Goal: Task Accomplishment & Management: Manage account settings

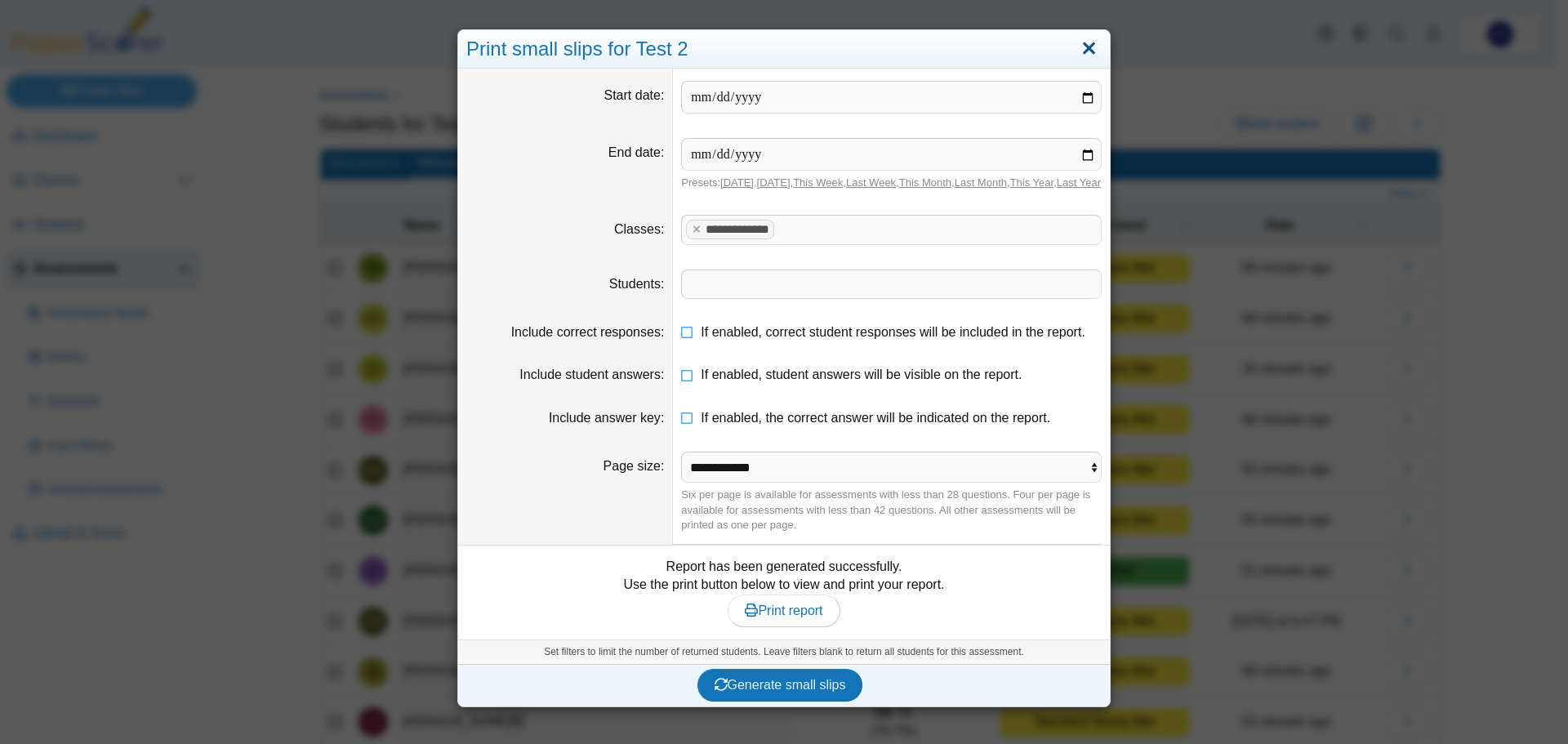
click at [1085, 44] on link "Close" at bounding box center [1088, 49] width 25 height 28
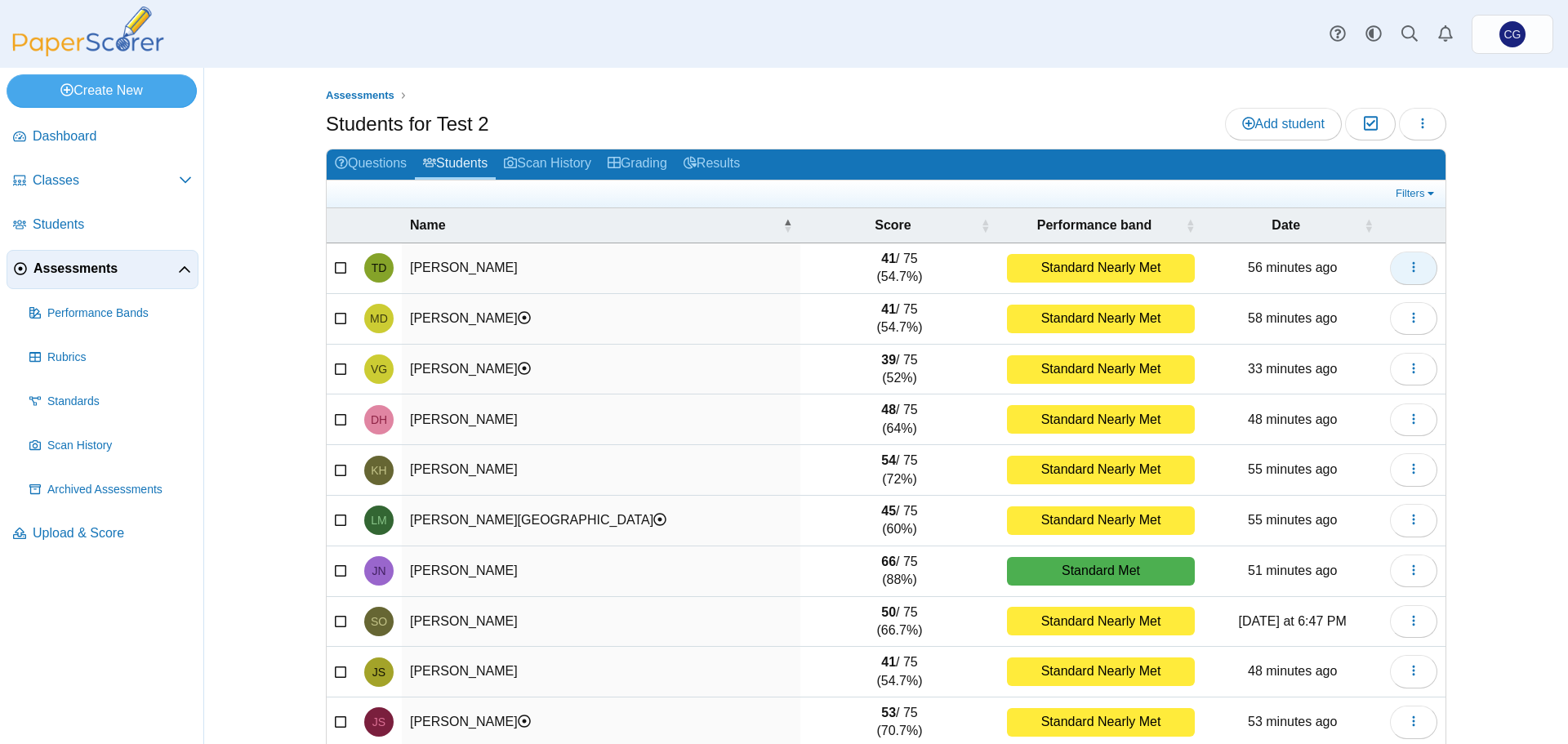
click at [1400, 277] on button "button" at bounding box center [1414, 268] width 47 height 33
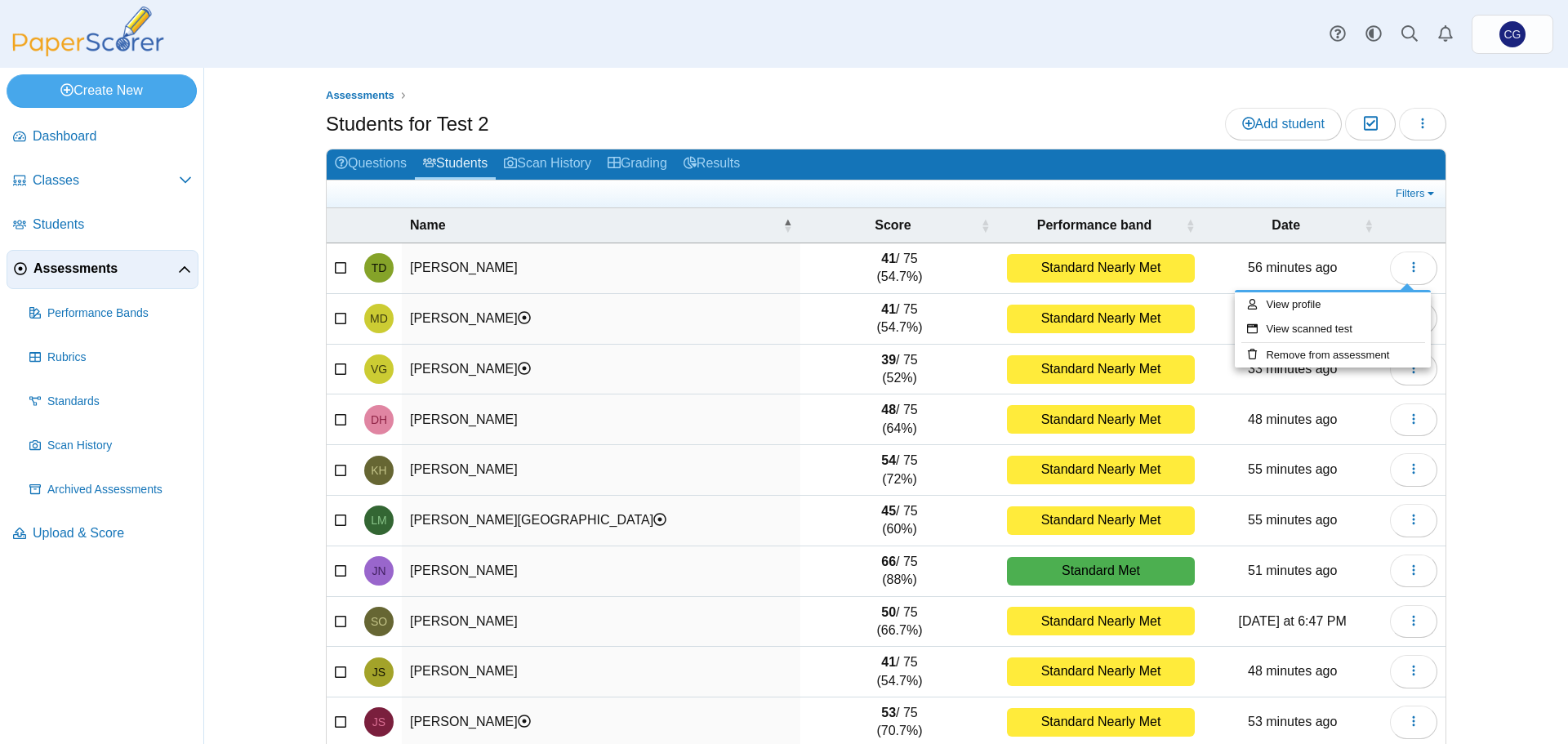
click at [1481, 268] on div "Assessments Students for Test 2 Add student Moderation 0" at bounding box center [886, 406] width 1225 height 676
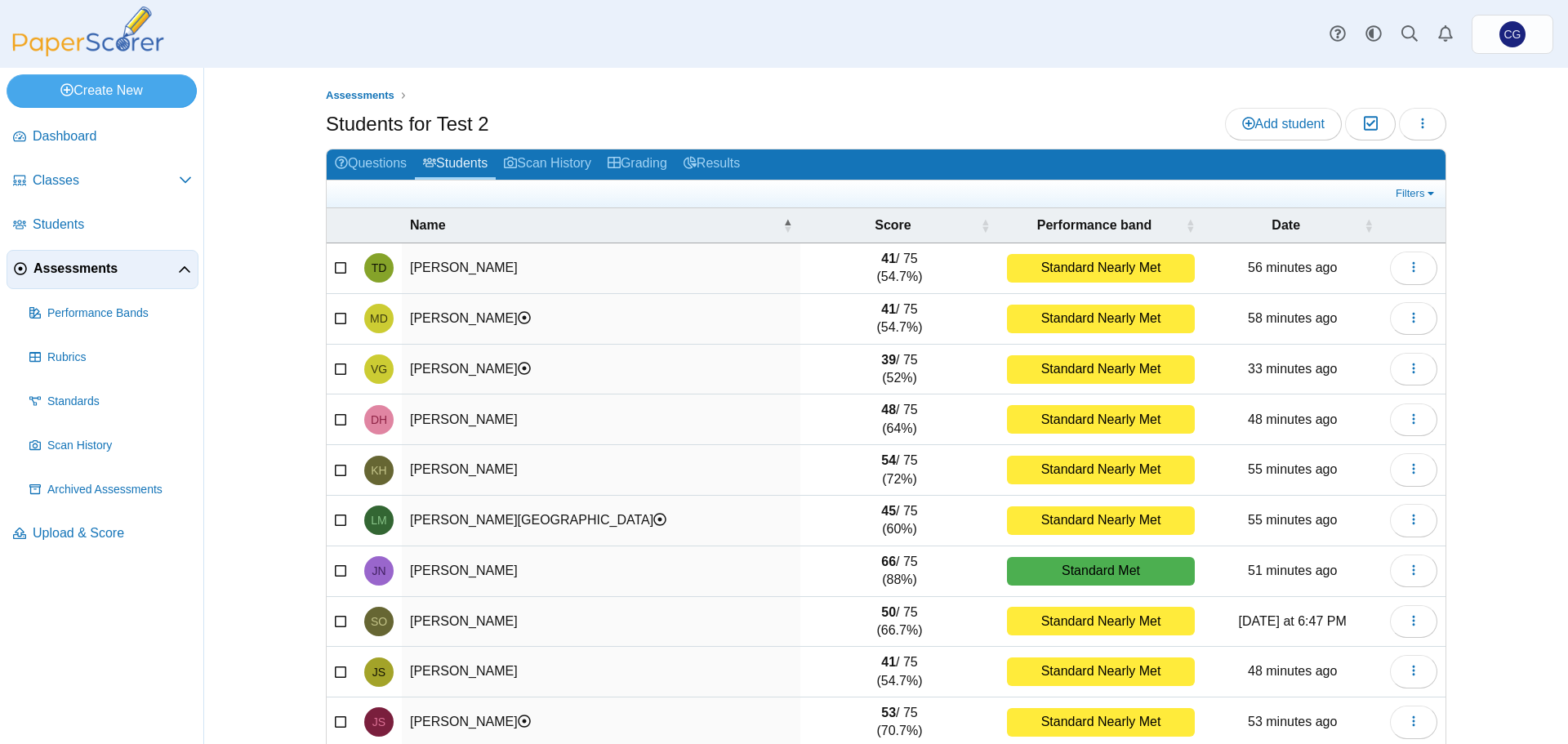
scroll to position [69, 0]
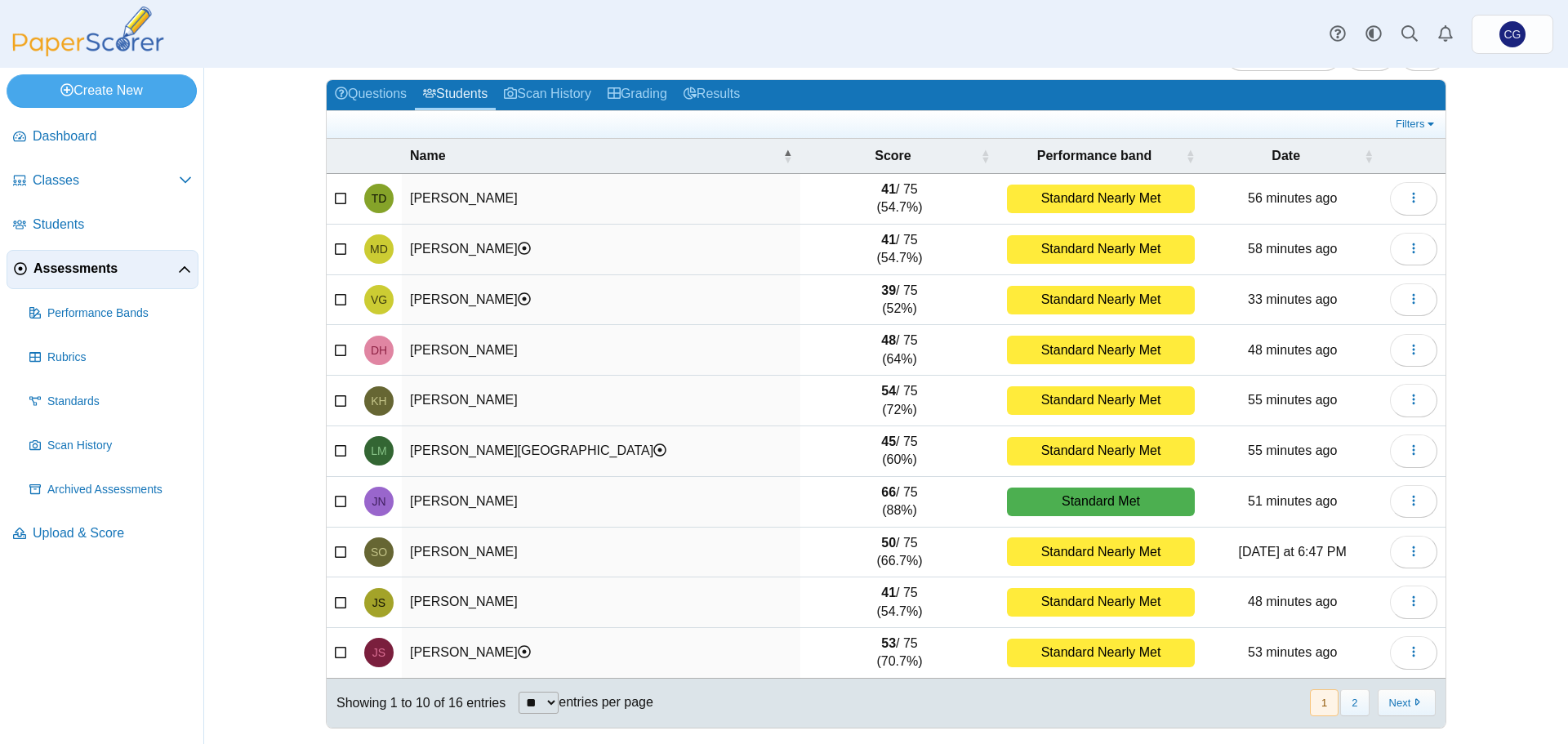
click at [599, 205] on td "Dietz, Tanner" at bounding box center [601, 199] width 399 height 51
click at [1359, 196] on td "56 minutes ago" at bounding box center [1292, 199] width 178 height 51
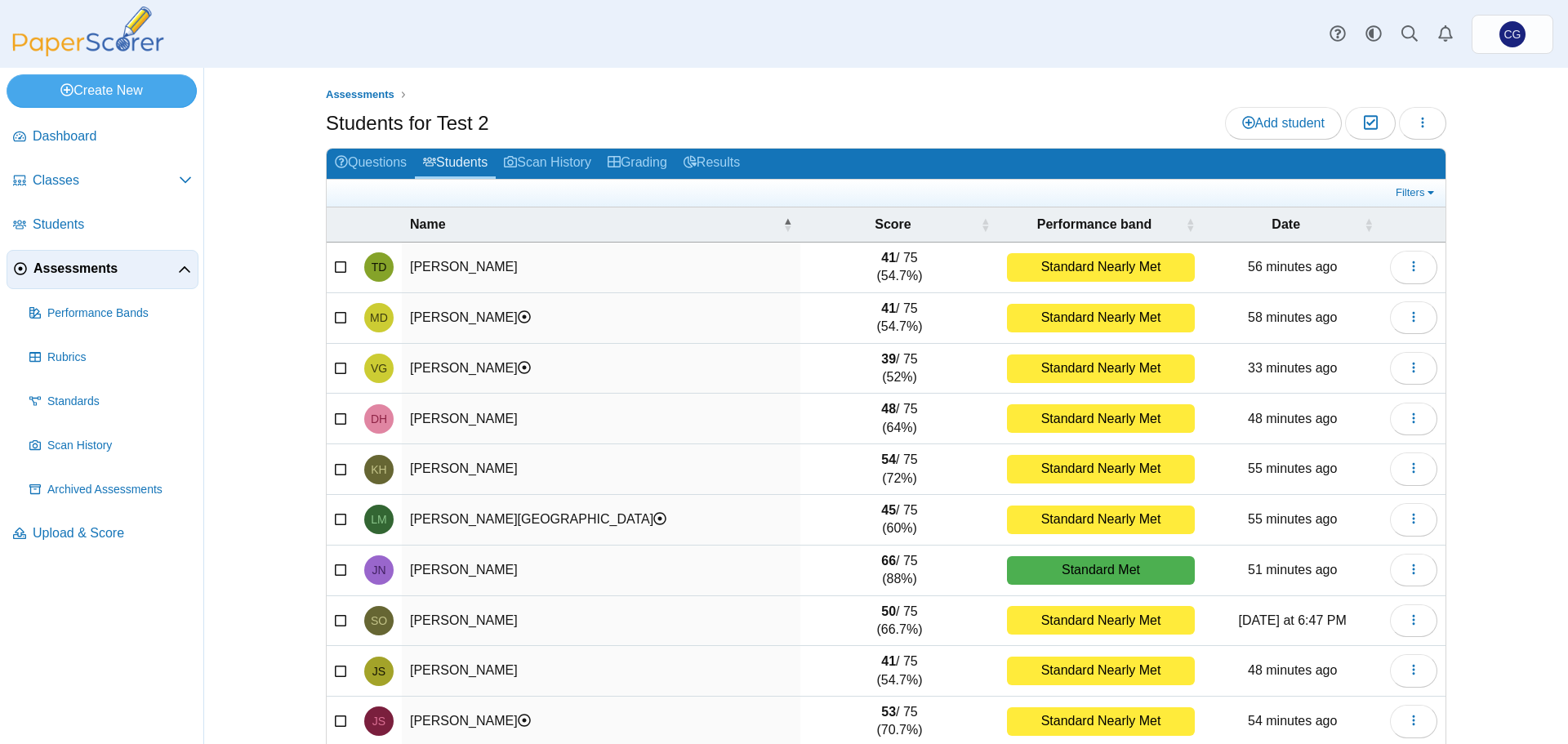
scroll to position [0, 0]
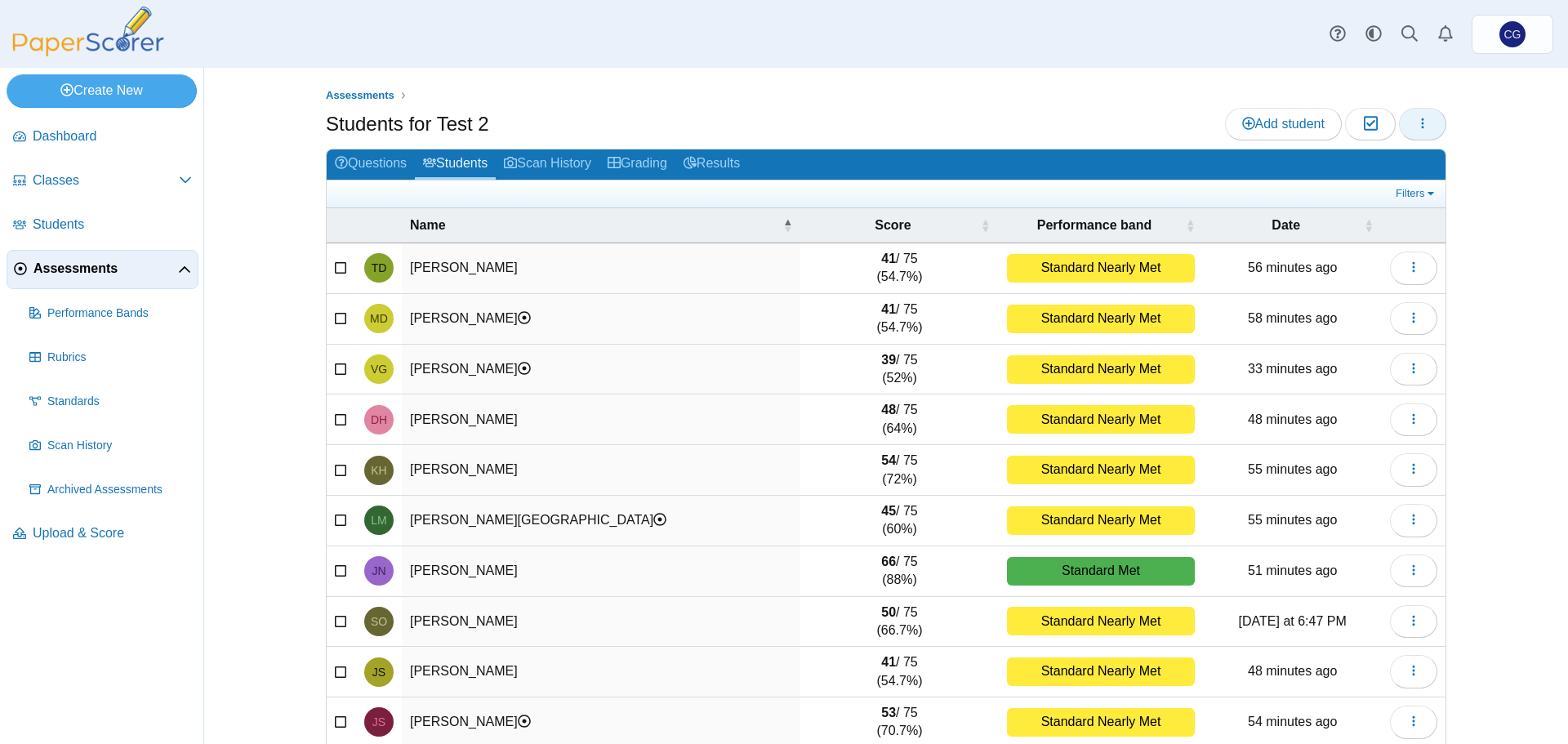
click at [1416, 124] on icon "button" at bounding box center [1423, 123] width 13 height 13
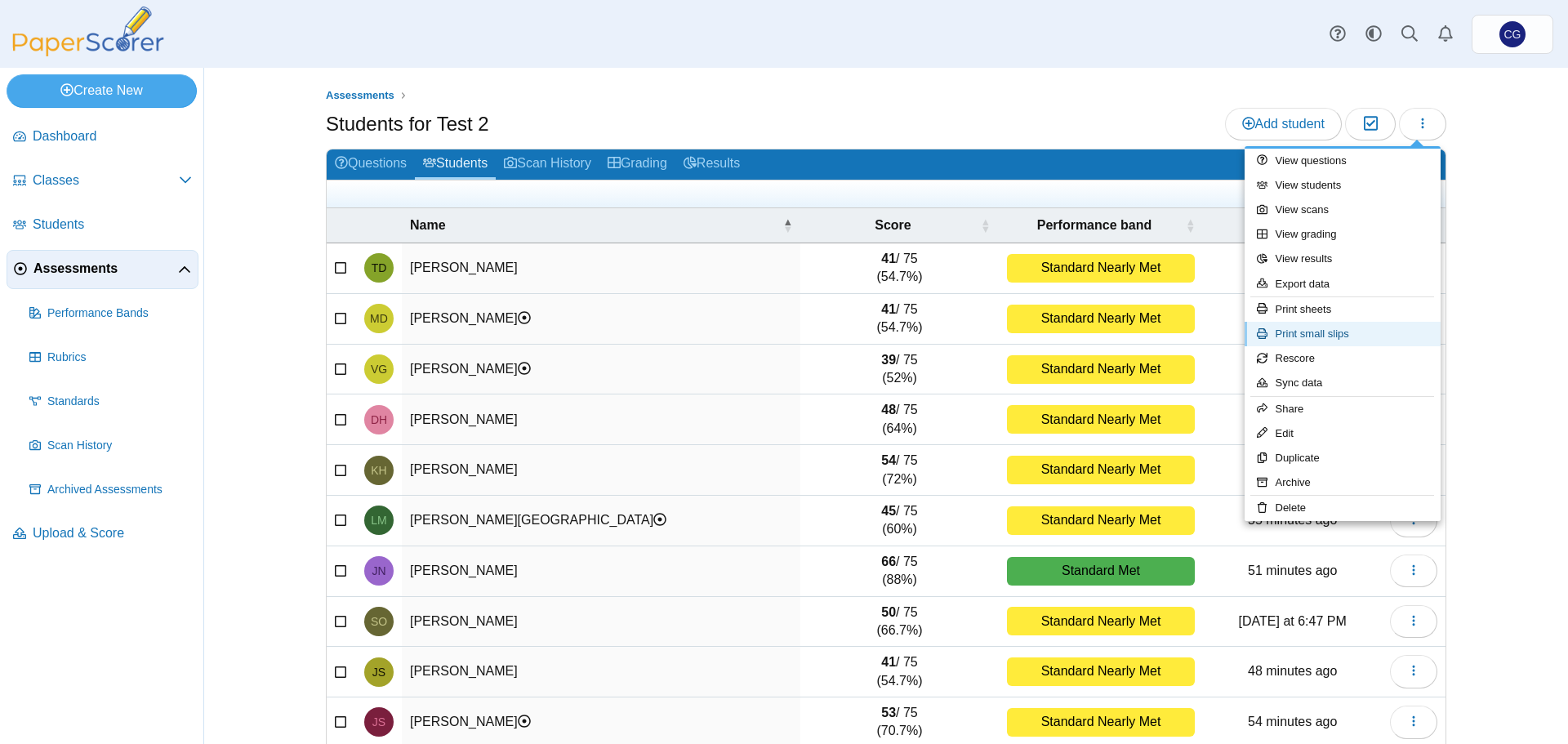
click at [1305, 334] on link "Print small slips" at bounding box center [1342, 334] width 196 height 25
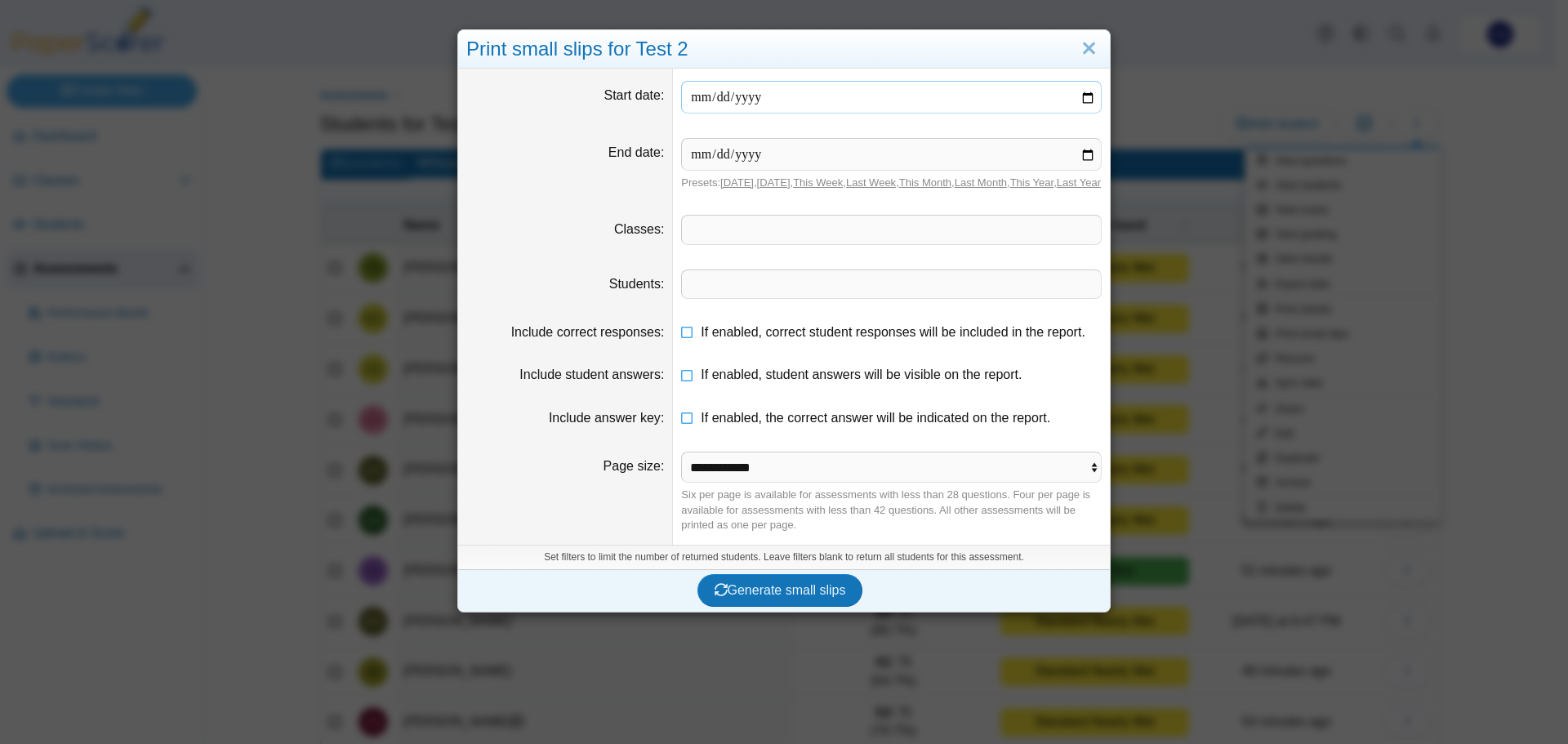
click at [1080, 96] on input "date" at bounding box center [891, 97] width 421 height 33
type input "**********"
click at [1084, 159] on input "date" at bounding box center [891, 155] width 421 height 33
type input "**********"
click at [746, 244] on span at bounding box center [891, 230] width 419 height 28
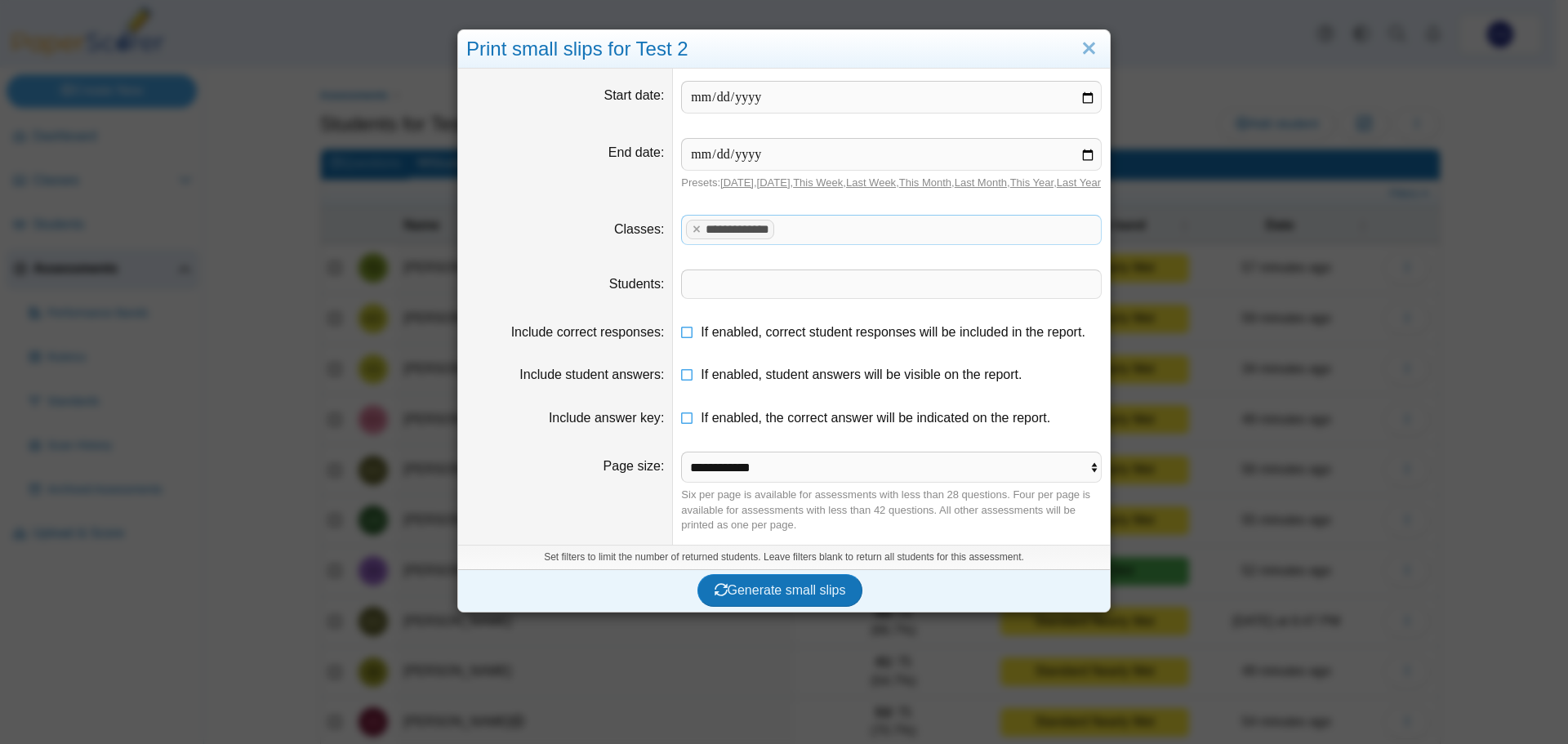
click at [718, 295] on span at bounding box center [891, 285] width 419 height 28
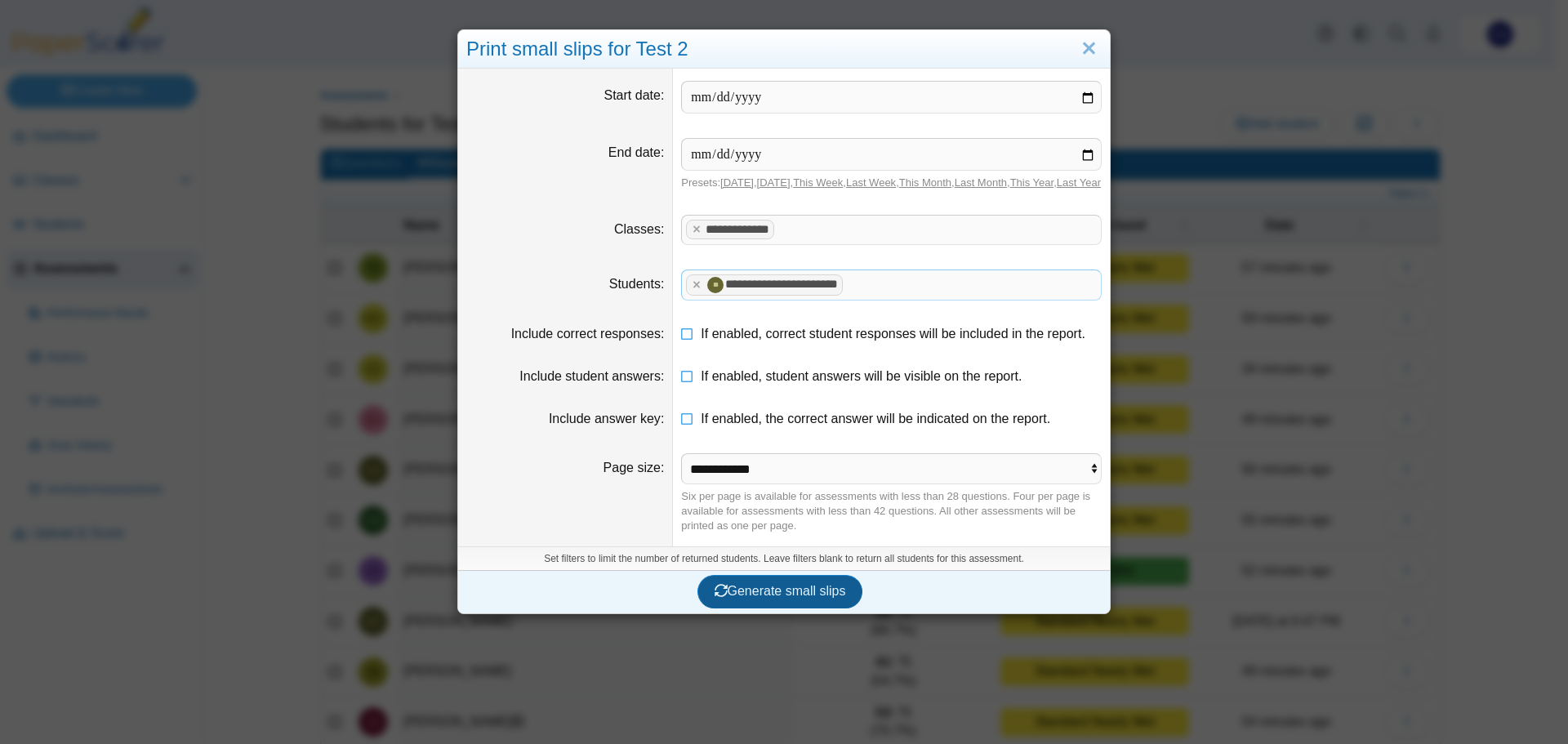
click at [778, 598] on span "Generate small slips" at bounding box center [780, 591] width 132 height 14
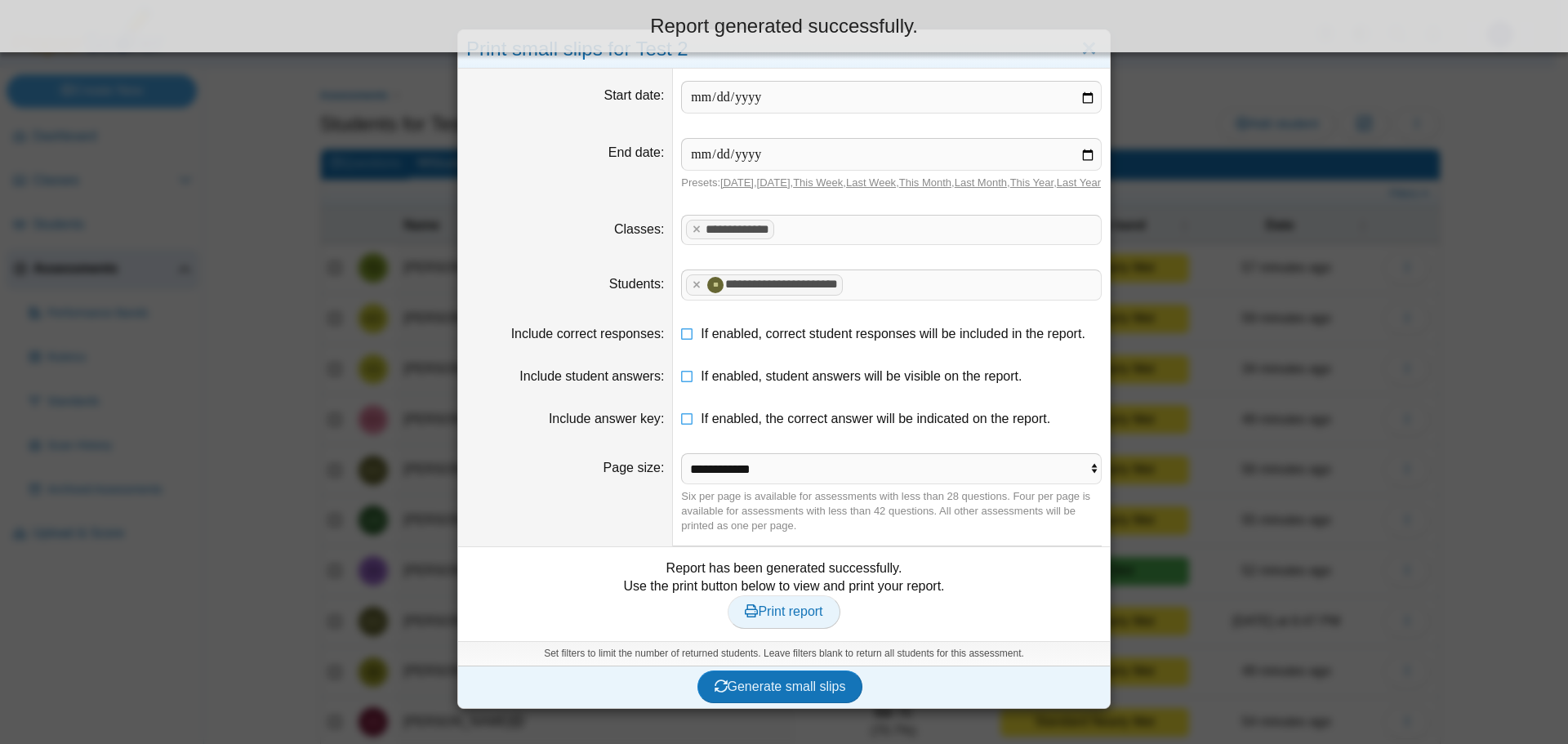
click at [765, 618] on span "Print report" at bounding box center [783, 611] width 78 height 14
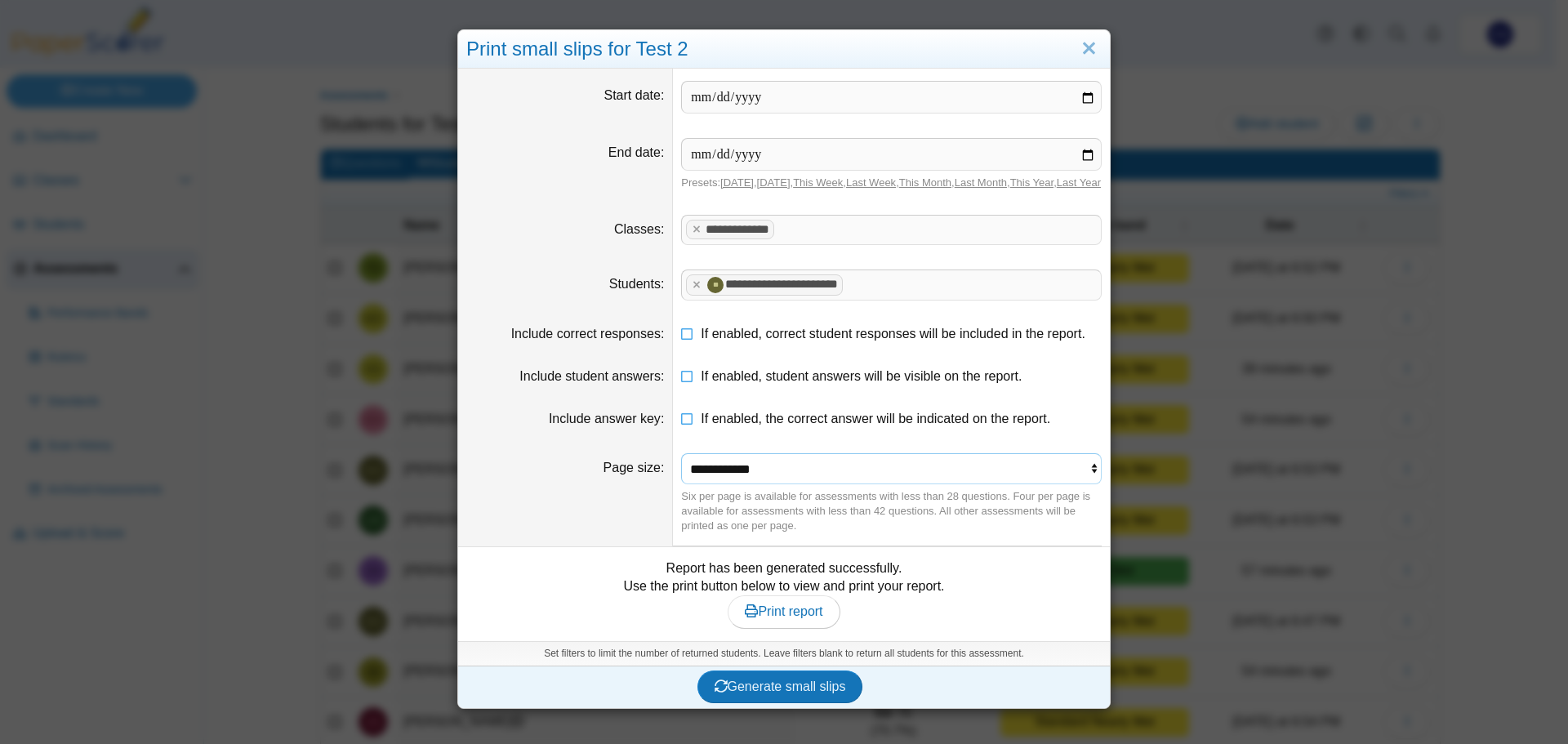
click at [776, 482] on select "**********" at bounding box center [891, 469] width 421 height 31
click at [781, 480] on select "**********" at bounding box center [891, 469] width 421 height 31
click at [1071, 484] on select "**********" at bounding box center [891, 469] width 421 height 31
click at [1074, 481] on select "**********" at bounding box center [891, 469] width 421 height 31
click at [1084, 47] on link "Close" at bounding box center [1088, 49] width 25 height 28
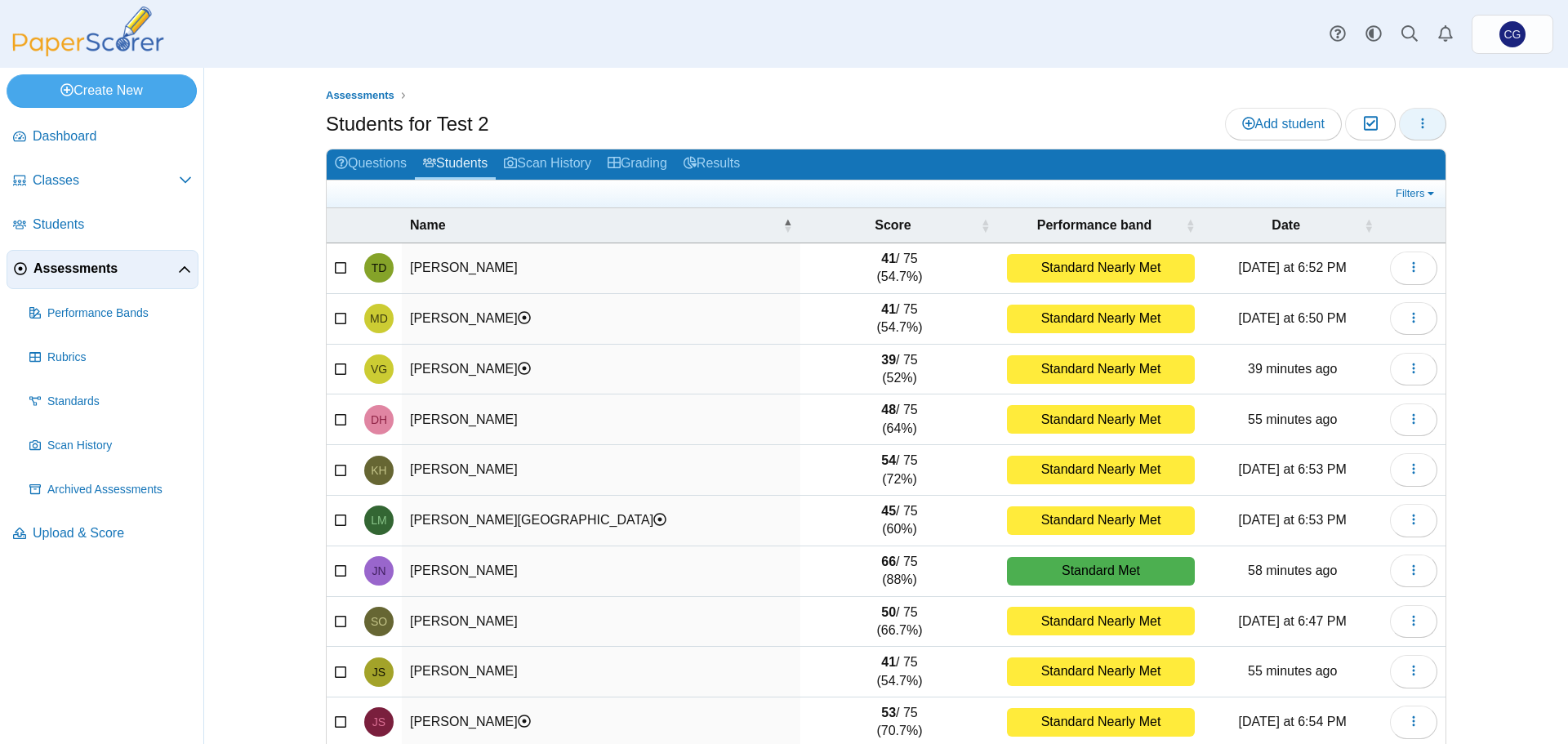
click at [1420, 123] on icon "button" at bounding box center [1423, 123] width 13 height 13
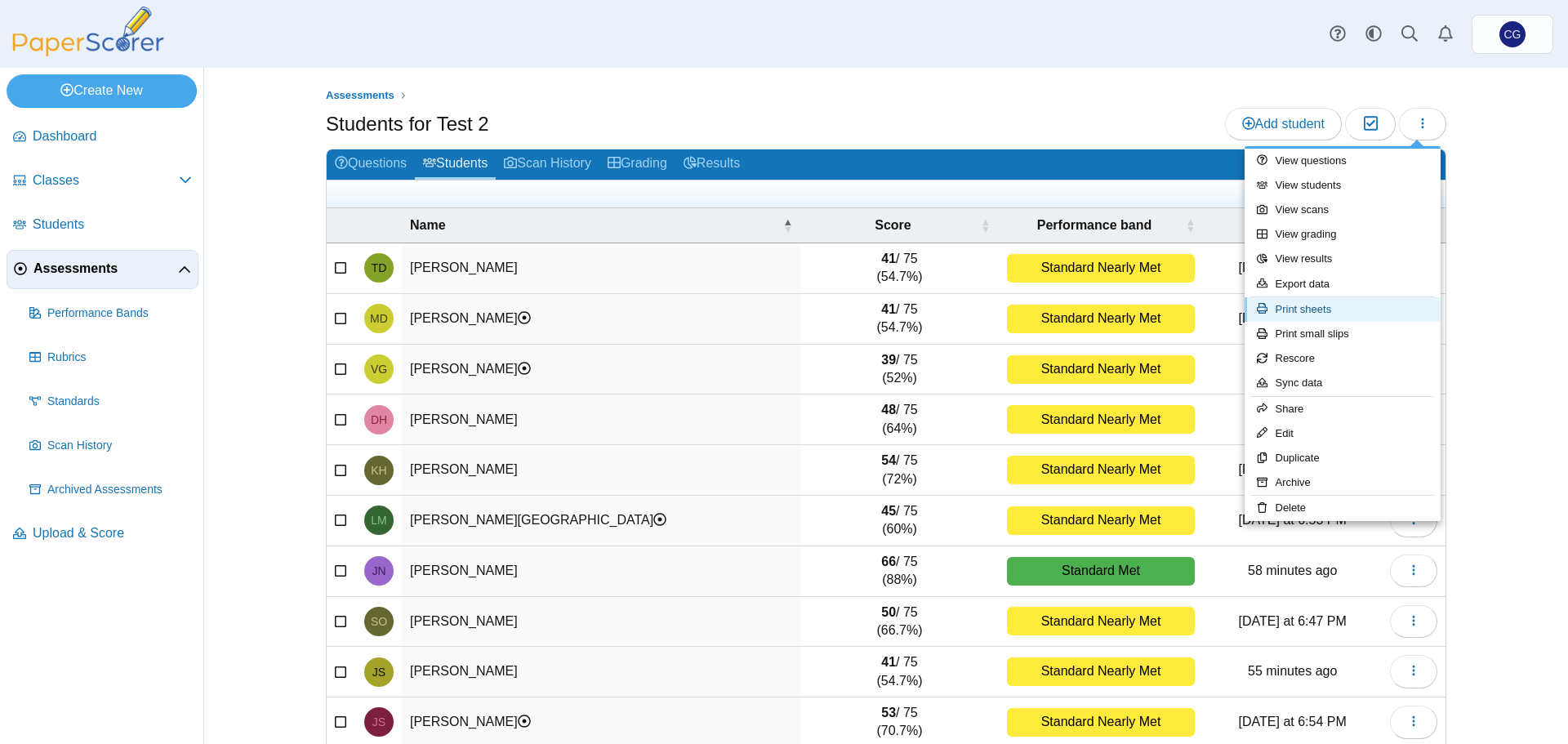
click at [1346, 304] on link "Print sheets" at bounding box center [1342, 310] width 196 height 25
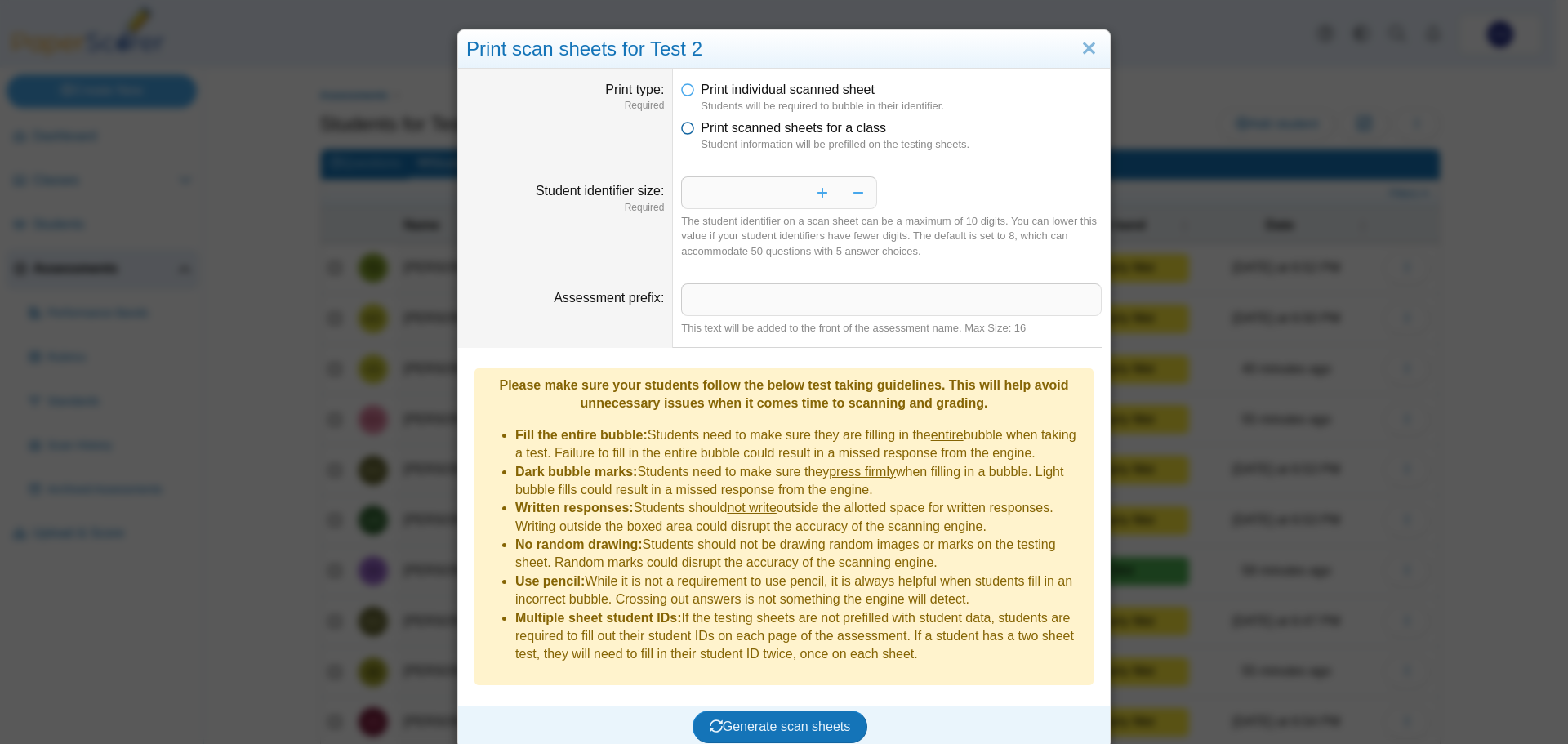
click at [682, 126] on icon at bounding box center [687, 125] width 13 height 11
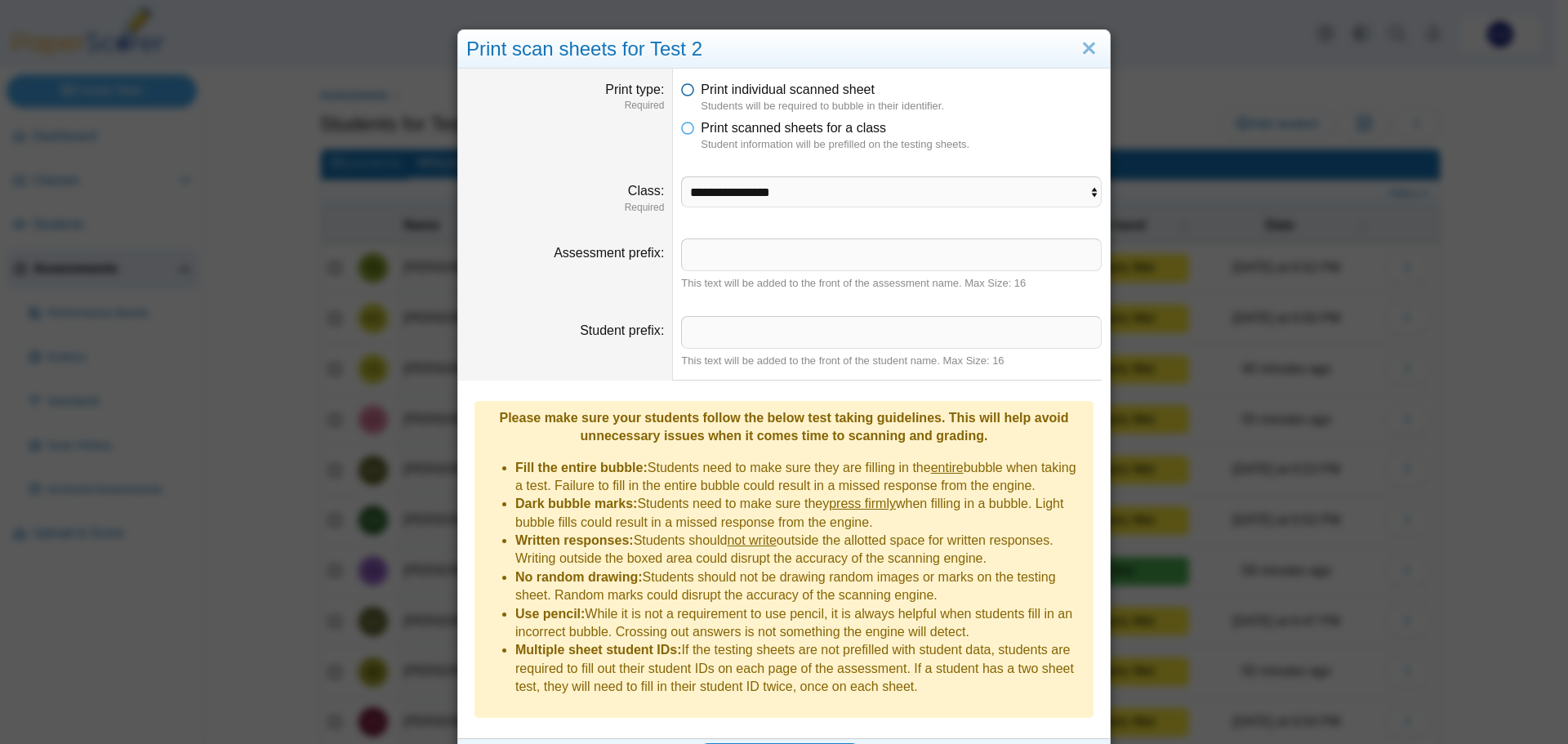
click at [681, 87] on icon at bounding box center [687, 87] width 13 height 11
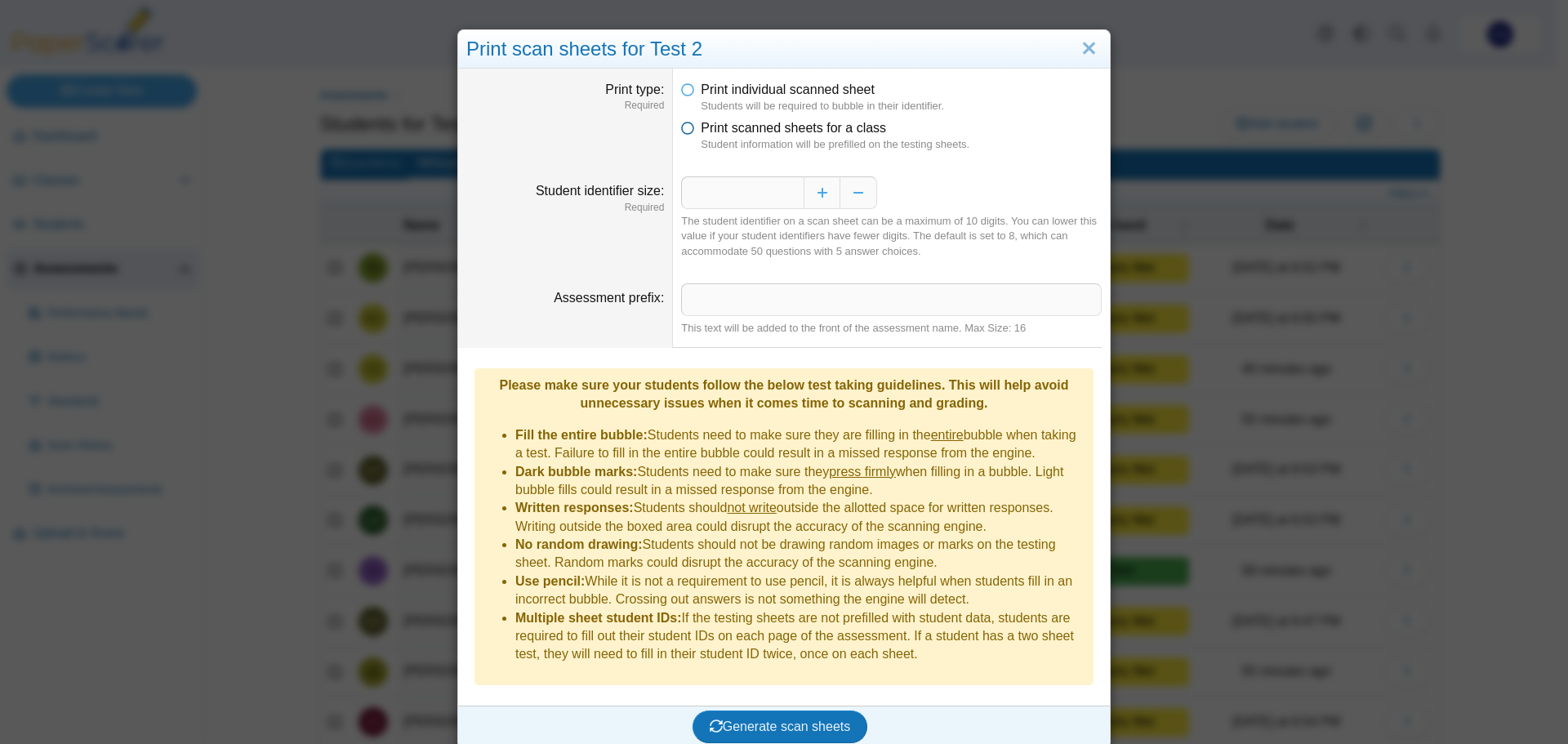
click at [681, 131] on icon at bounding box center [687, 125] width 13 height 11
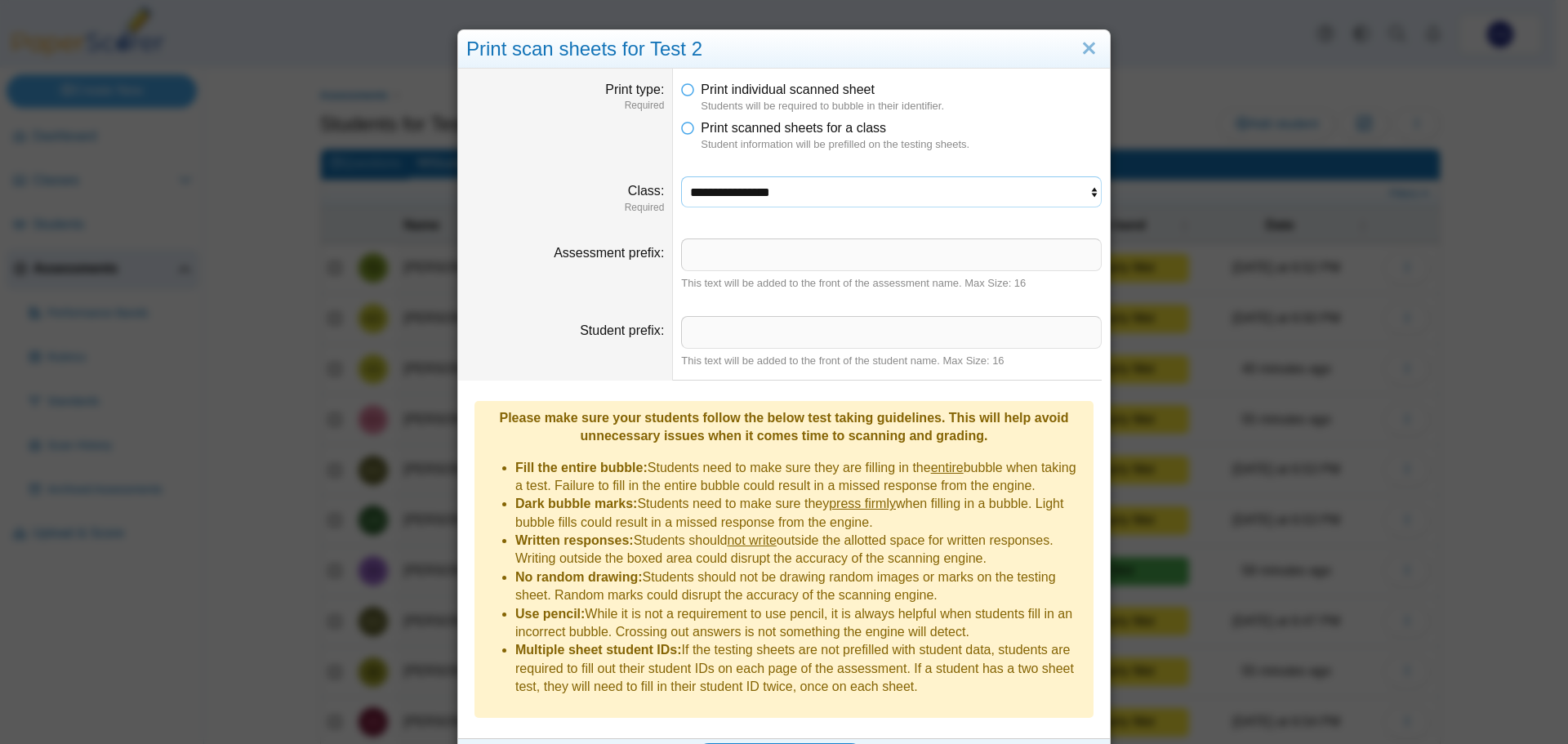
click at [842, 186] on select "**********" at bounding box center [891, 192] width 421 height 31
select select "**********"
click at [681, 177] on select "**********" at bounding box center [891, 192] width 421 height 31
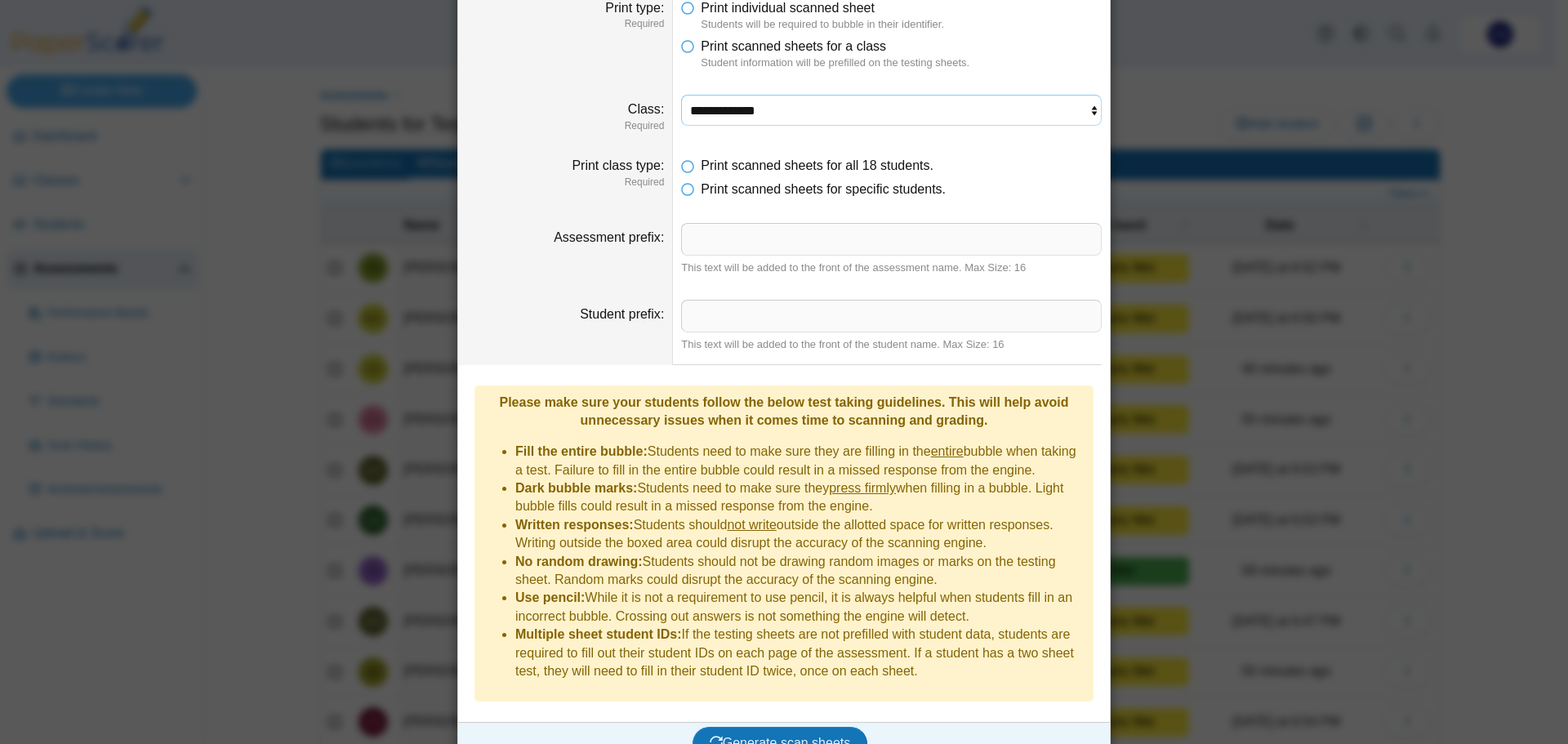
scroll to position [86, 0]
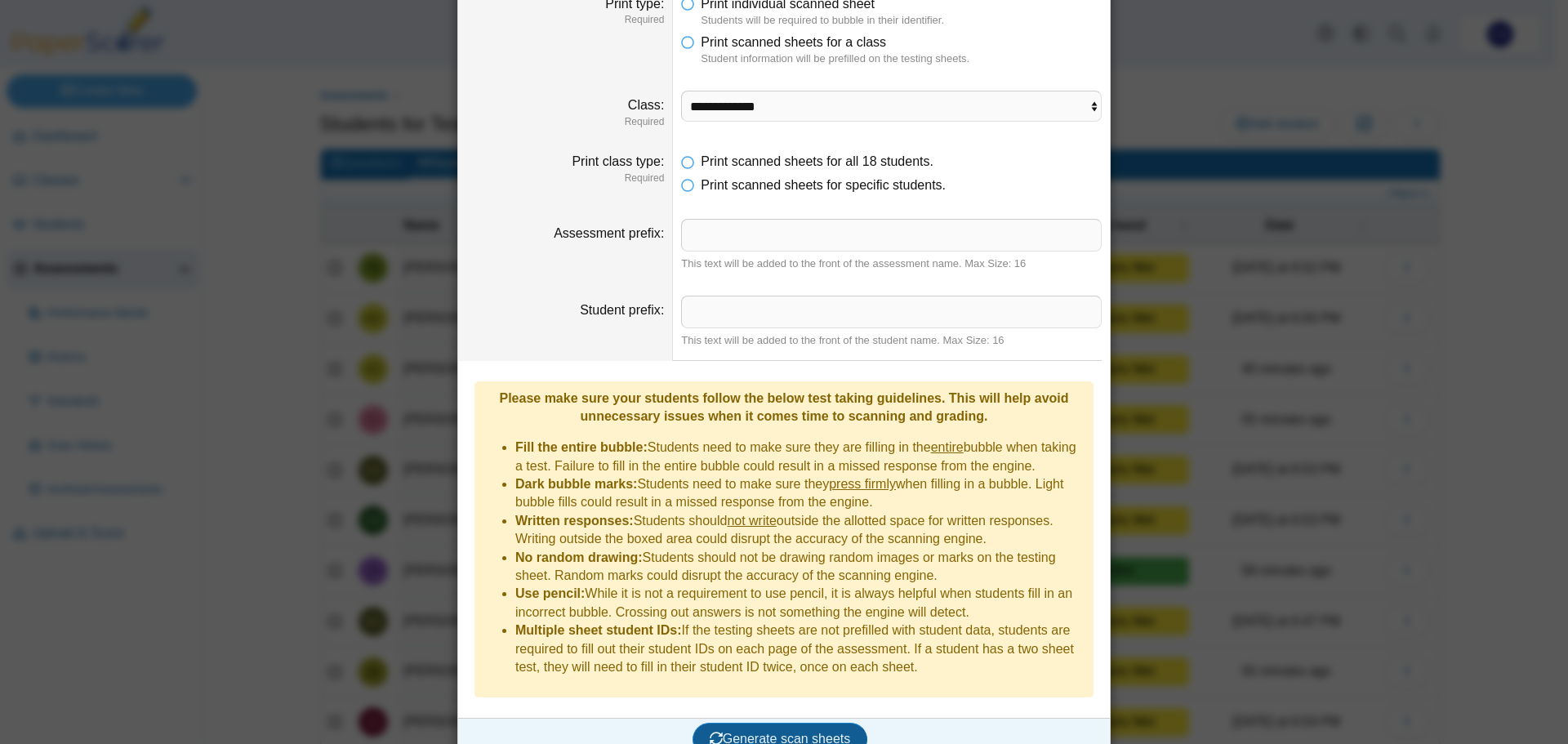
click at [784, 732] on span "Generate scan sheets" at bounding box center [780, 738] width 141 height 14
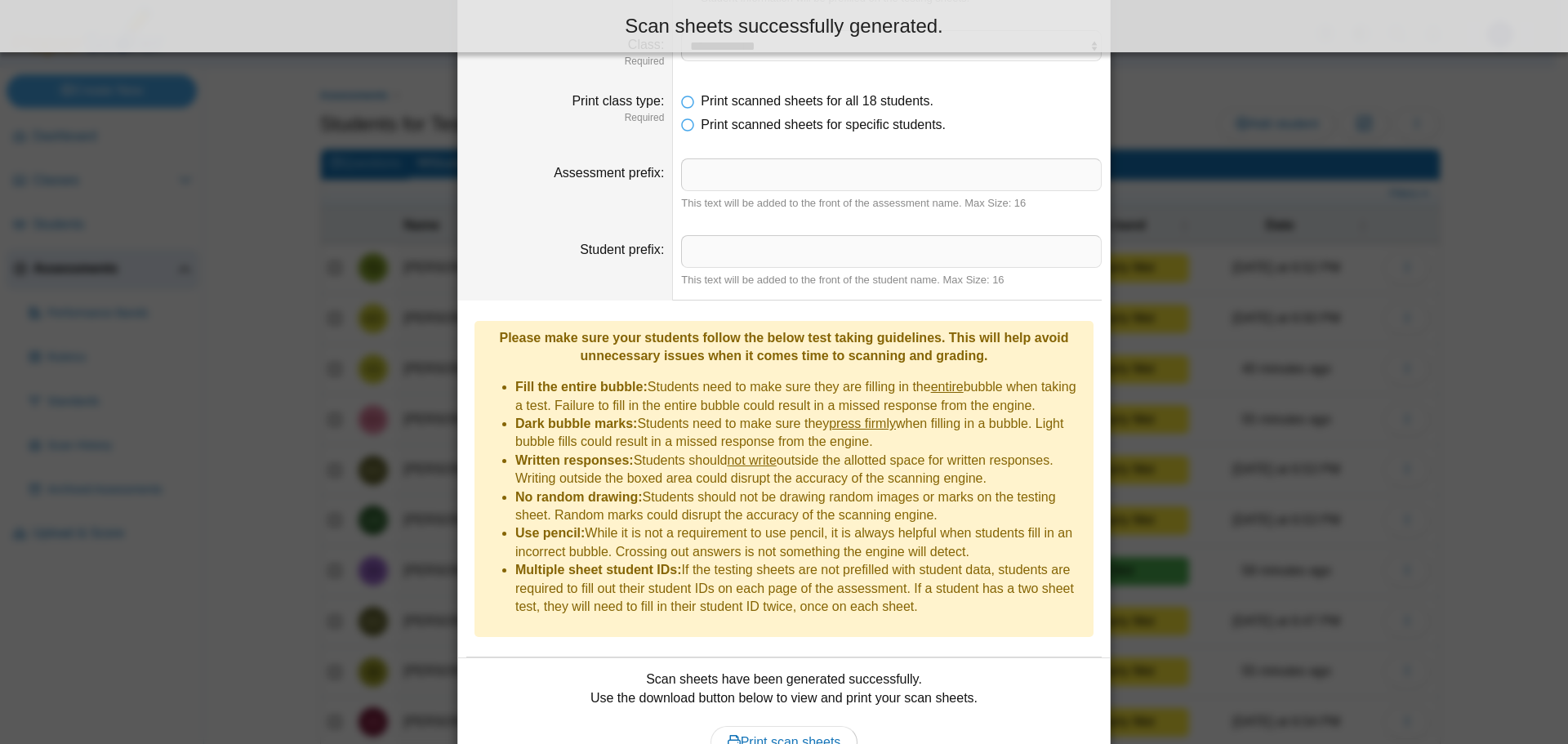
scroll to position [217, 0]
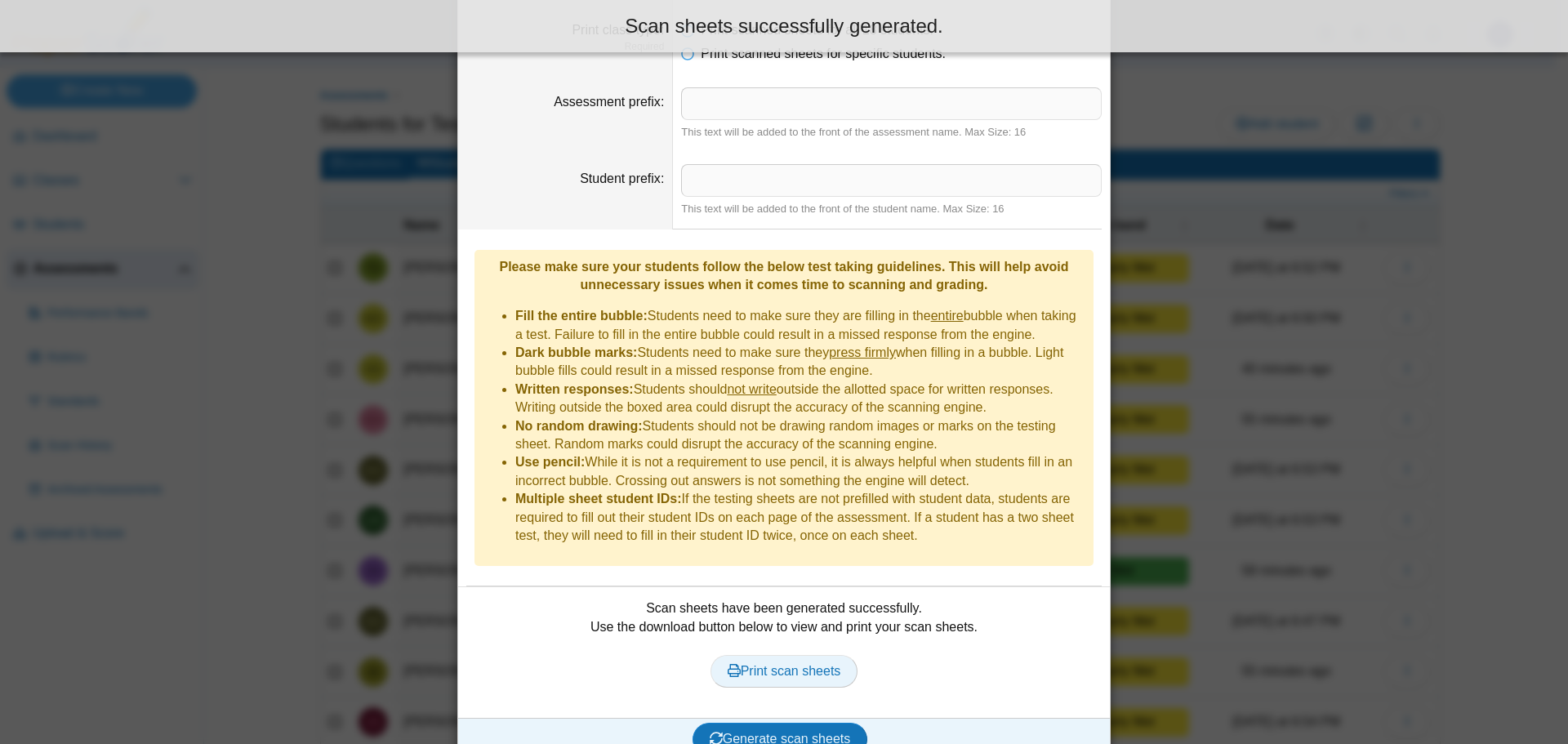
click at [797, 664] on span "Print scan sheets" at bounding box center [784, 670] width 114 height 14
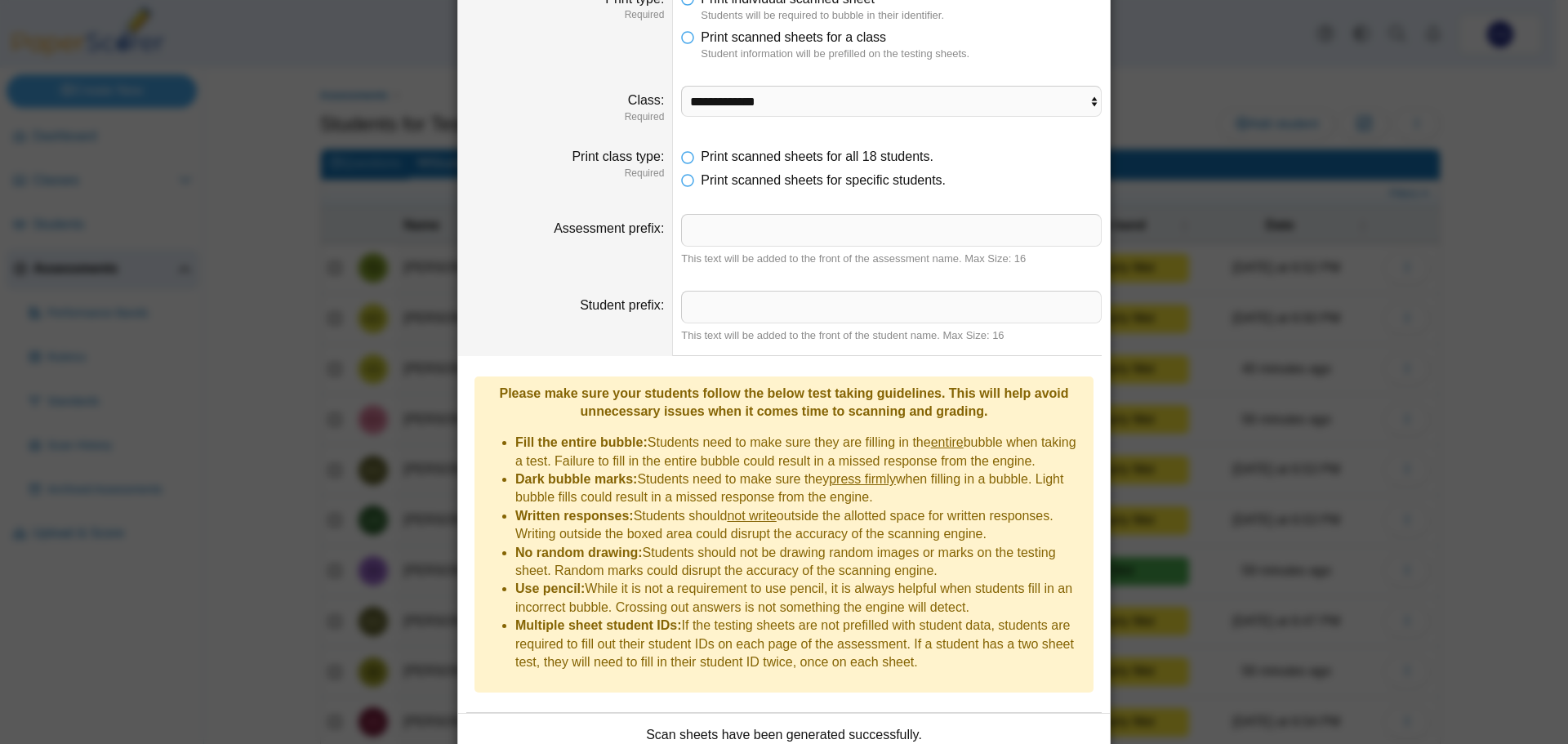
scroll to position [0, 0]
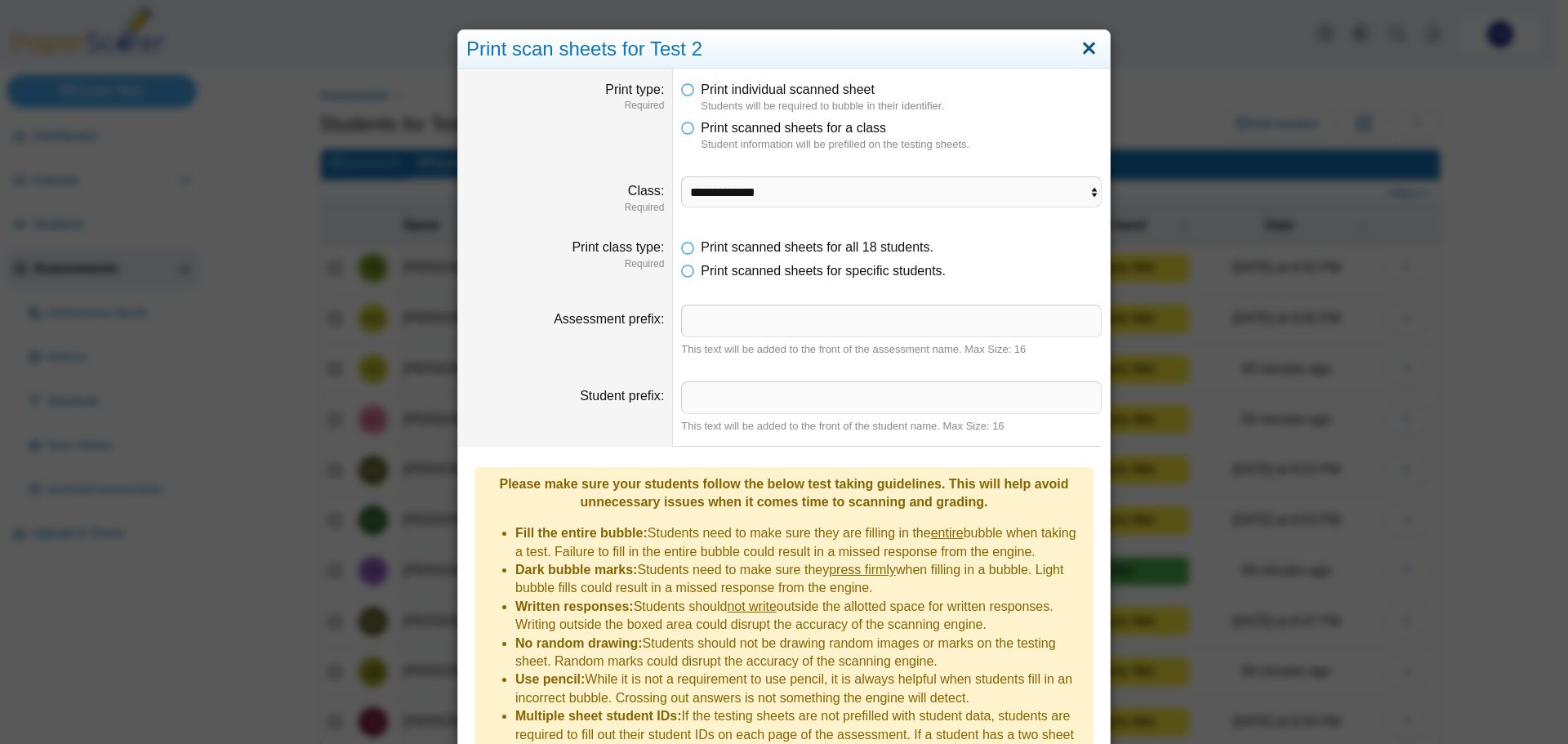
click at [1081, 50] on link "Close" at bounding box center [1088, 49] width 25 height 28
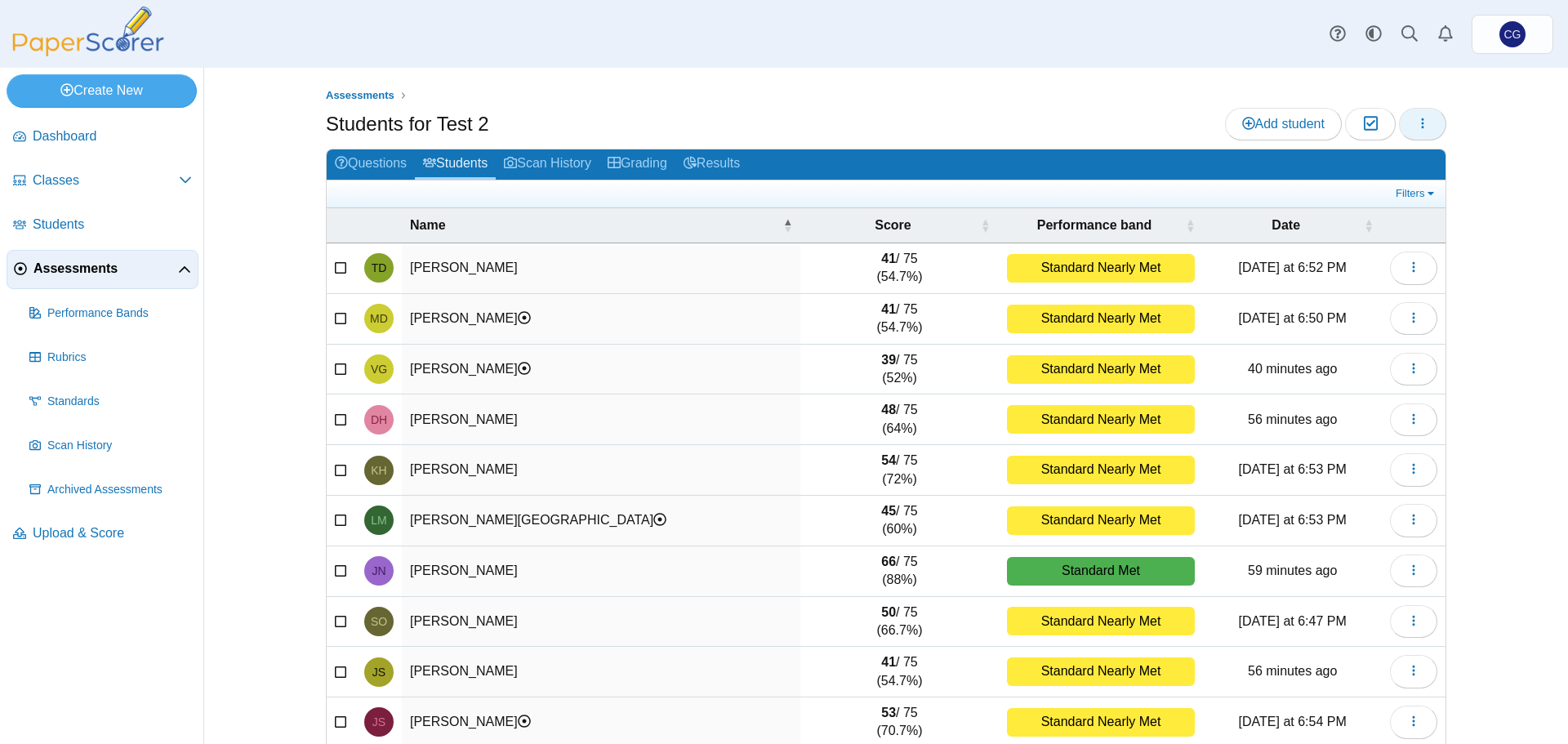
click at [1416, 131] on span "button" at bounding box center [1423, 123] width 13 height 14
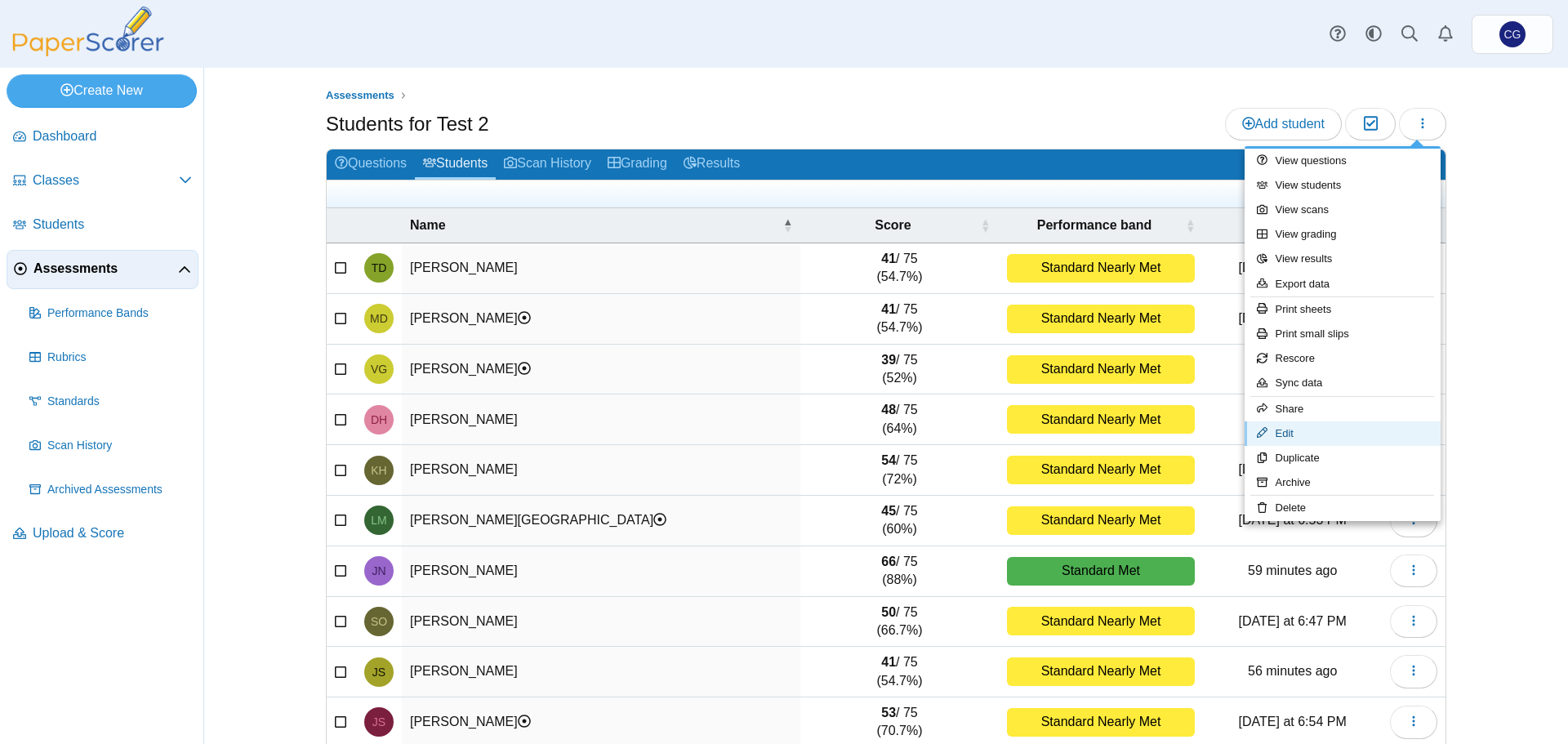
click at [1363, 436] on link "Edit" at bounding box center [1342, 434] width 196 height 25
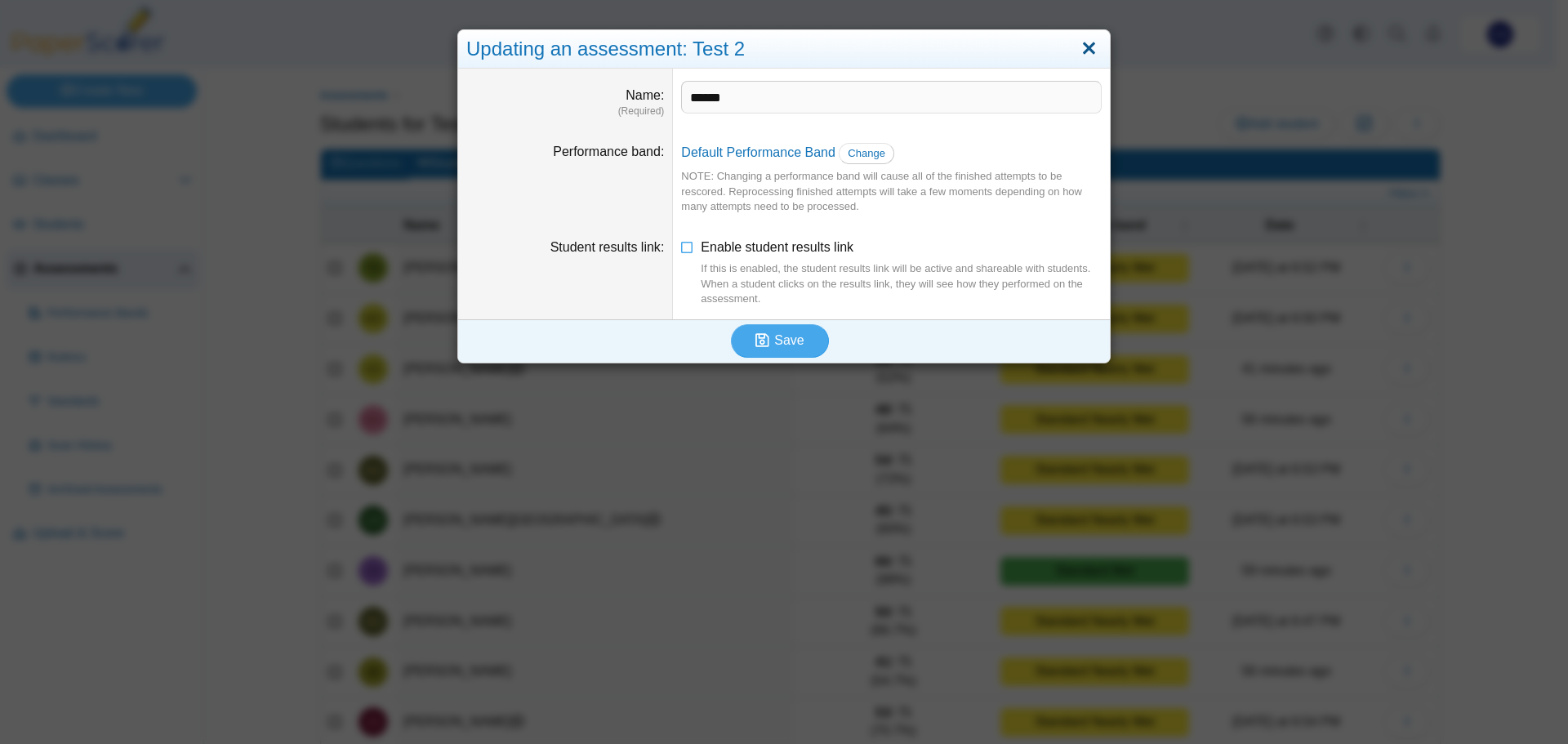
click at [1086, 47] on link "Close" at bounding box center [1088, 49] width 25 height 28
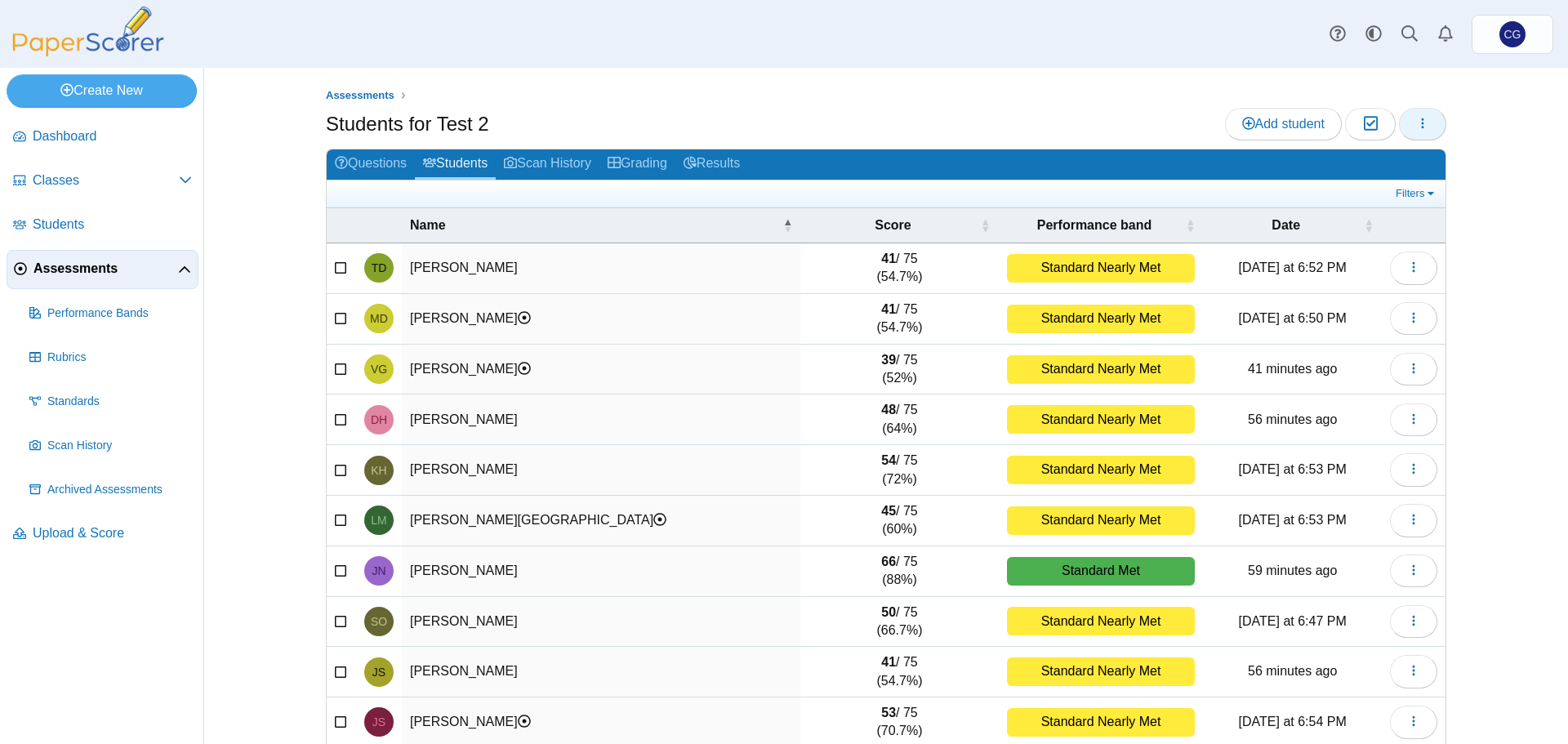
click at [1418, 112] on button "button" at bounding box center [1423, 124] width 47 height 33
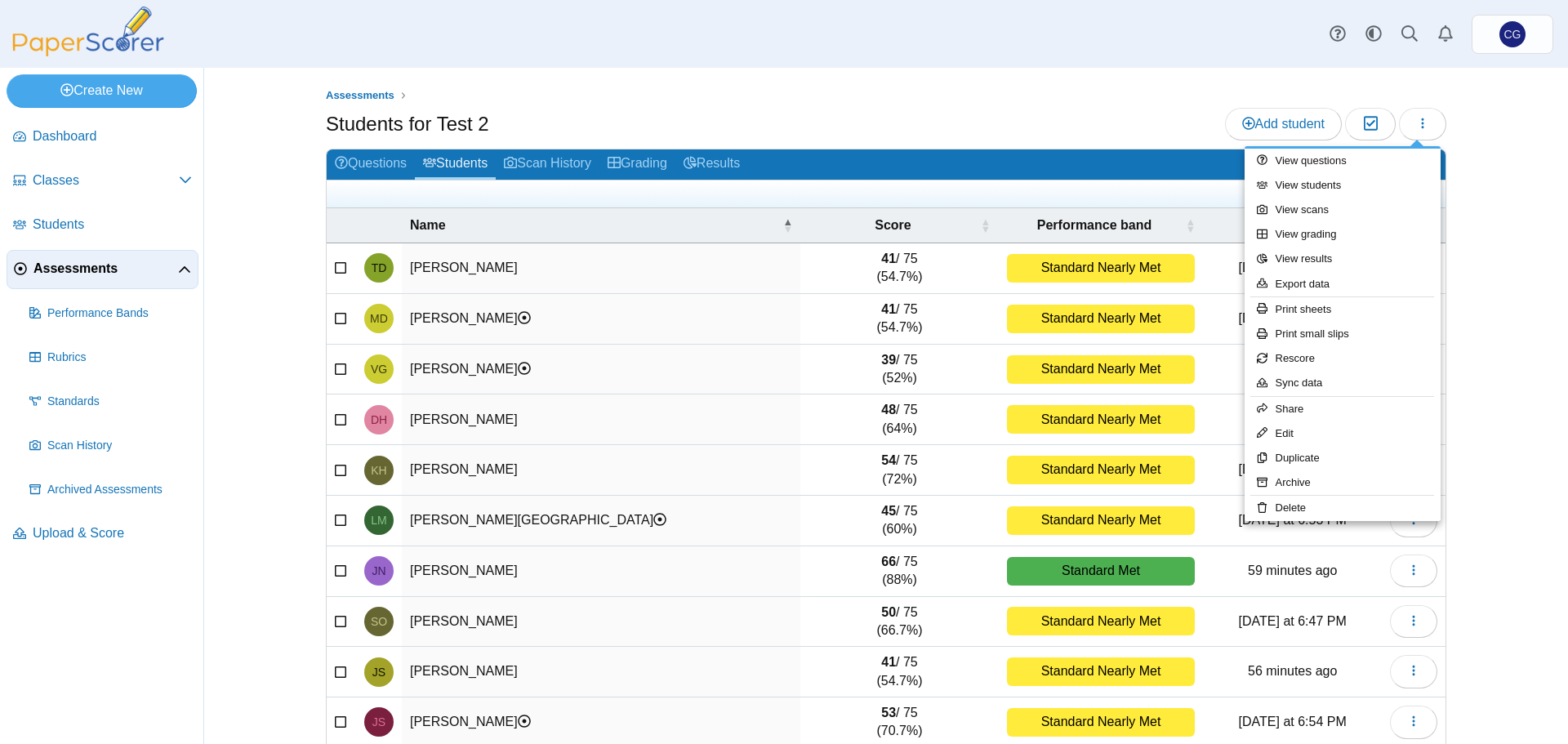
click at [1495, 226] on div "Assessments Students for Test 2 Add student Moderation 0" at bounding box center [886, 406] width 1364 height 676
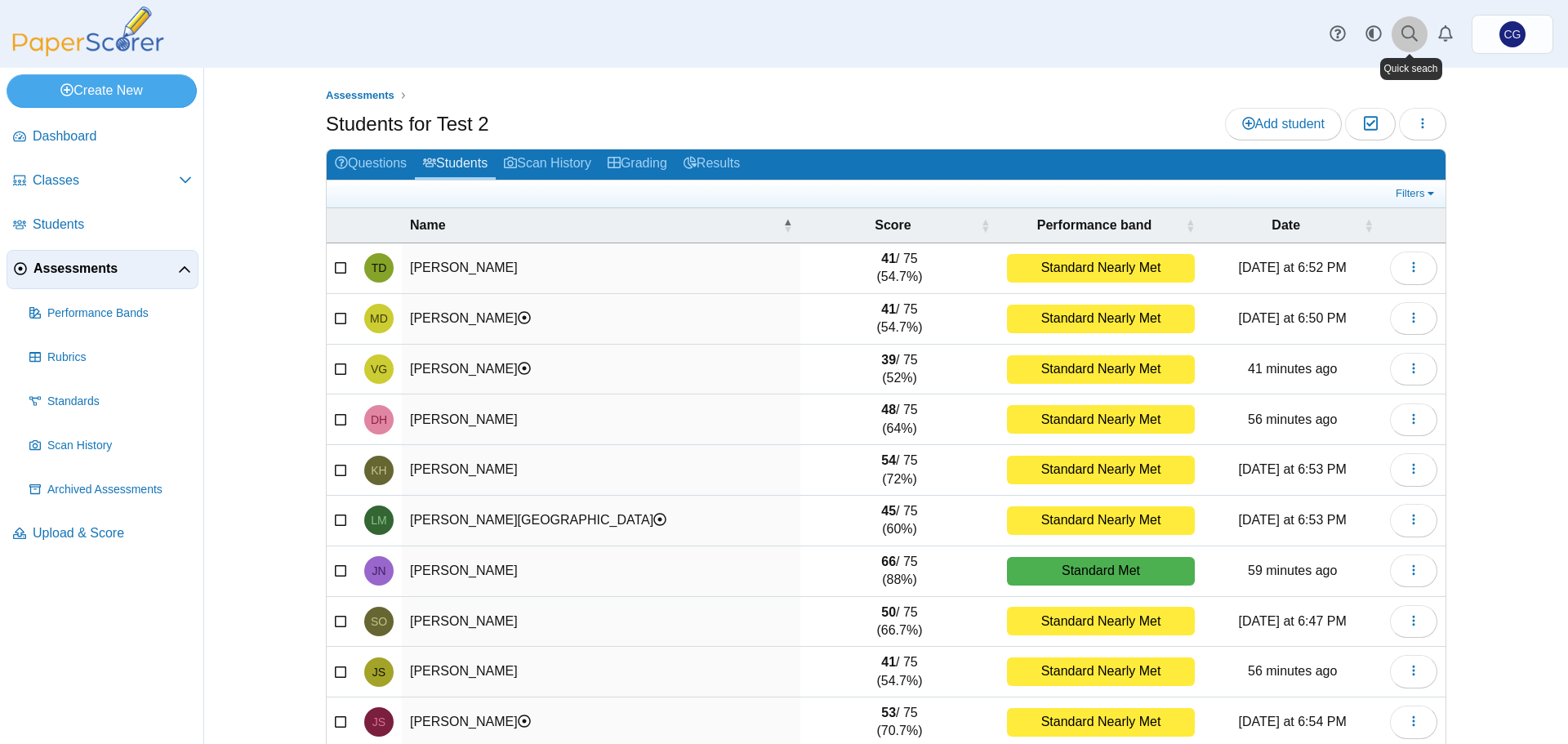
click at [1414, 38] on use at bounding box center [1409, 34] width 16 height 16
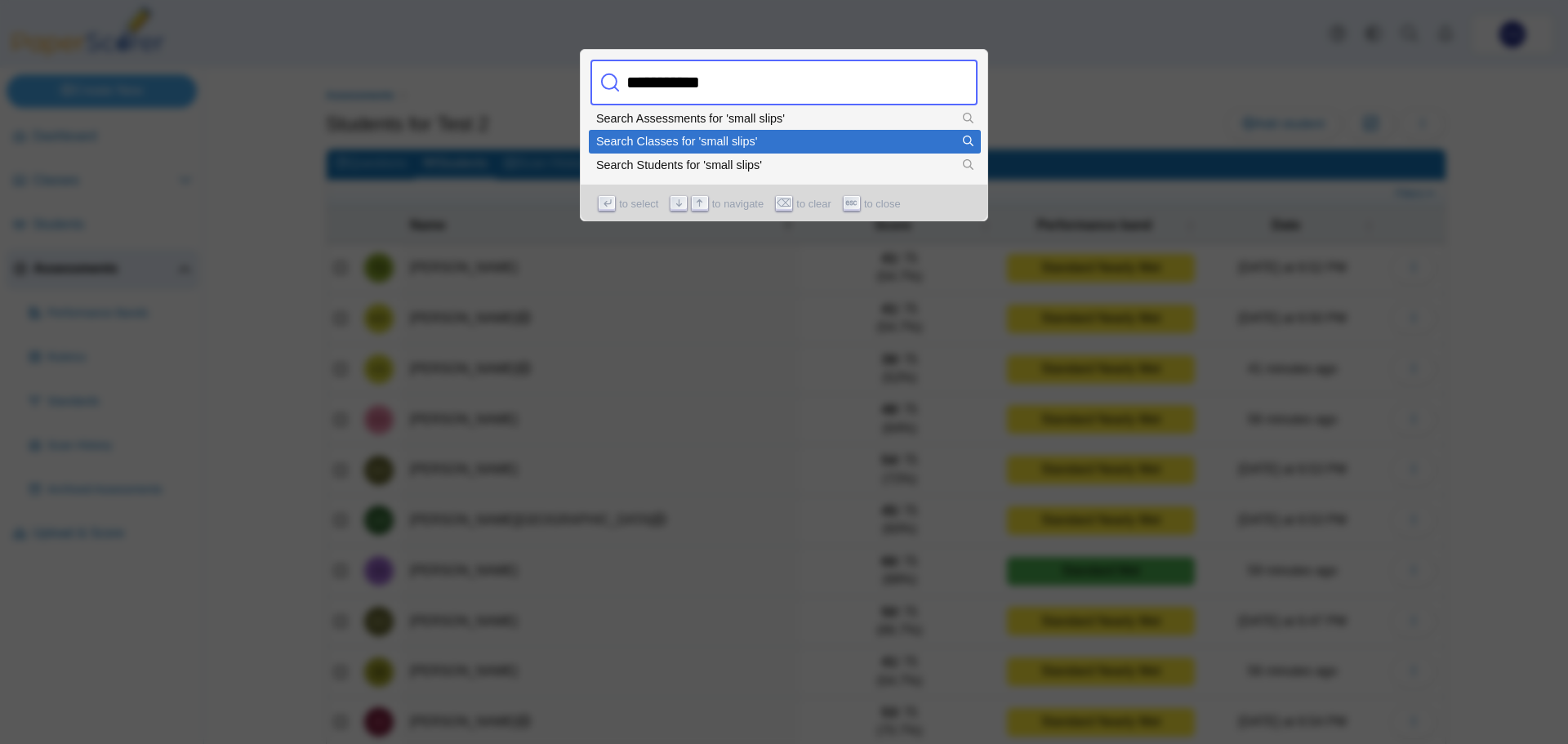
type input "**********"
click at [676, 140] on div "Search Classes for 'small slips'" at bounding box center [785, 141] width 377 height 11
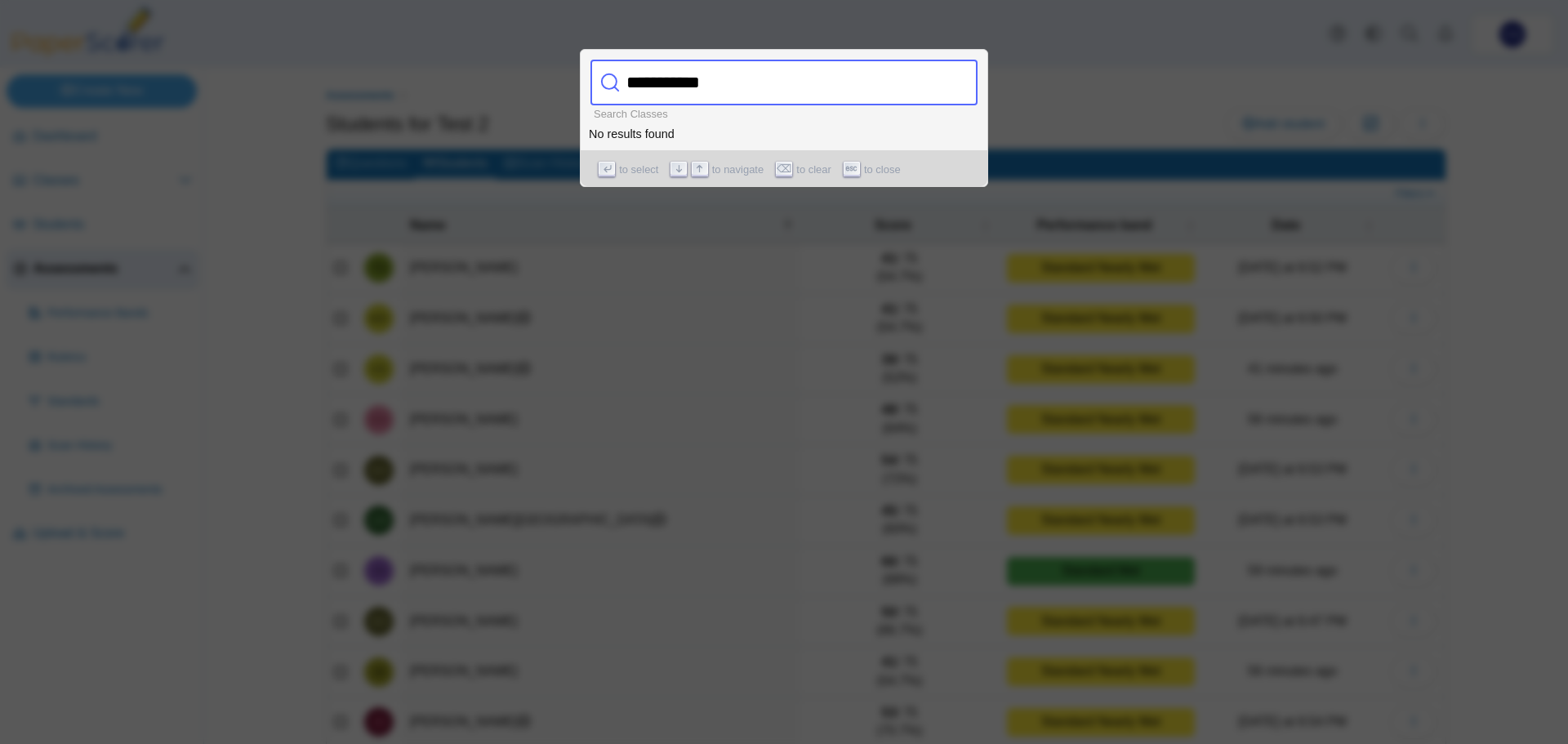
click at [737, 87] on input "**********" at bounding box center [766, 83] width 294 height 46
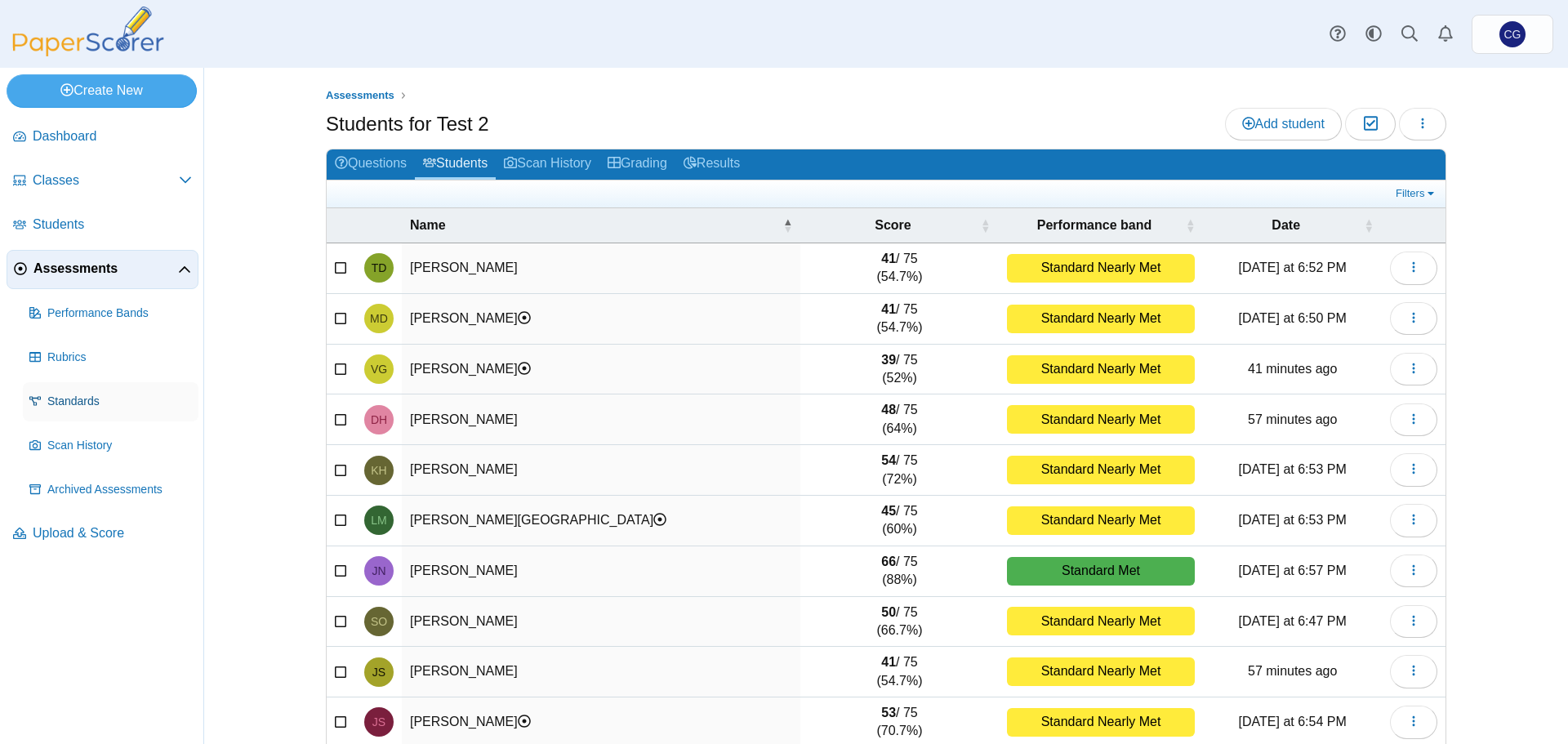
click at [79, 402] on span "Standards" at bounding box center [119, 402] width 145 height 16
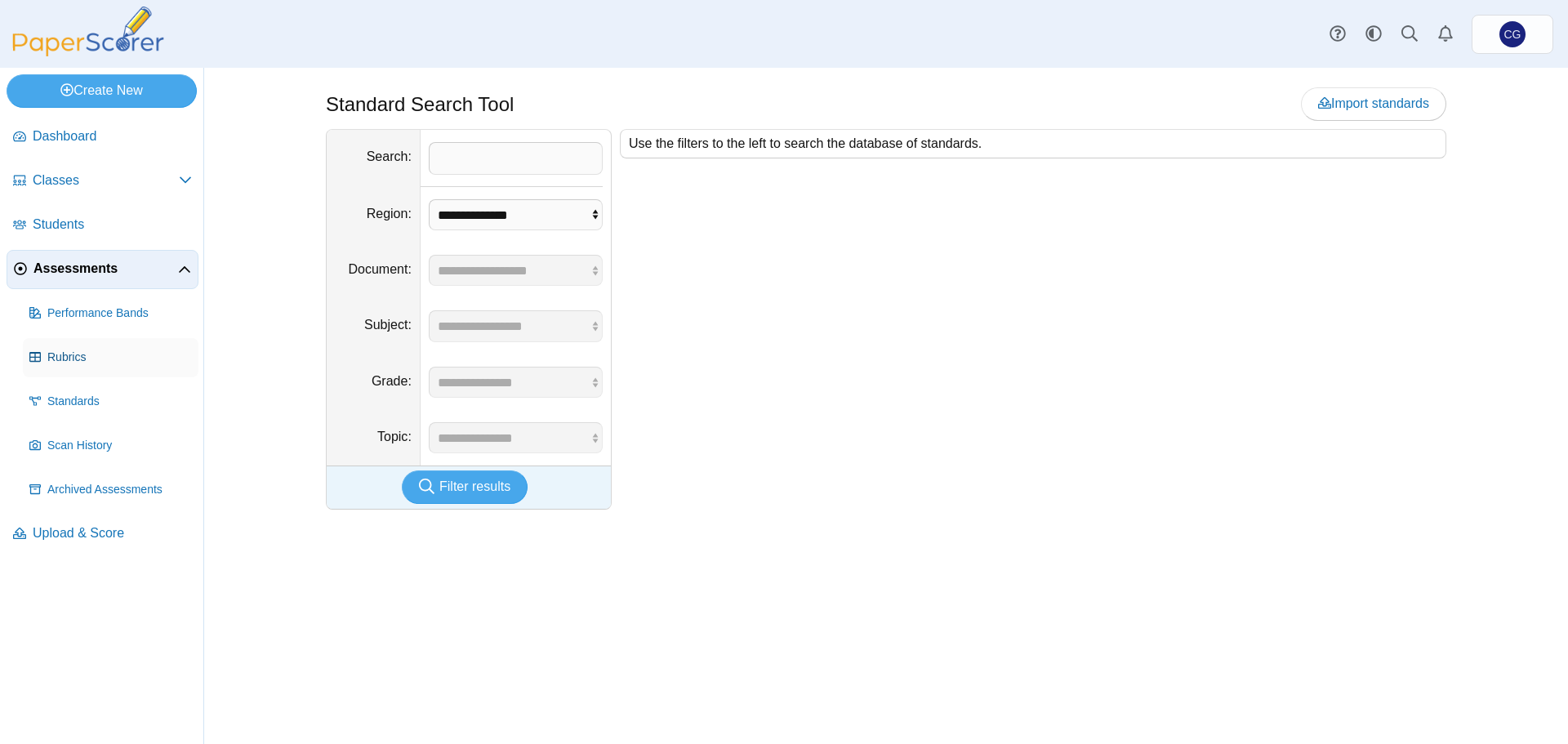
click at [73, 355] on span "Rubrics" at bounding box center [119, 358] width 145 height 16
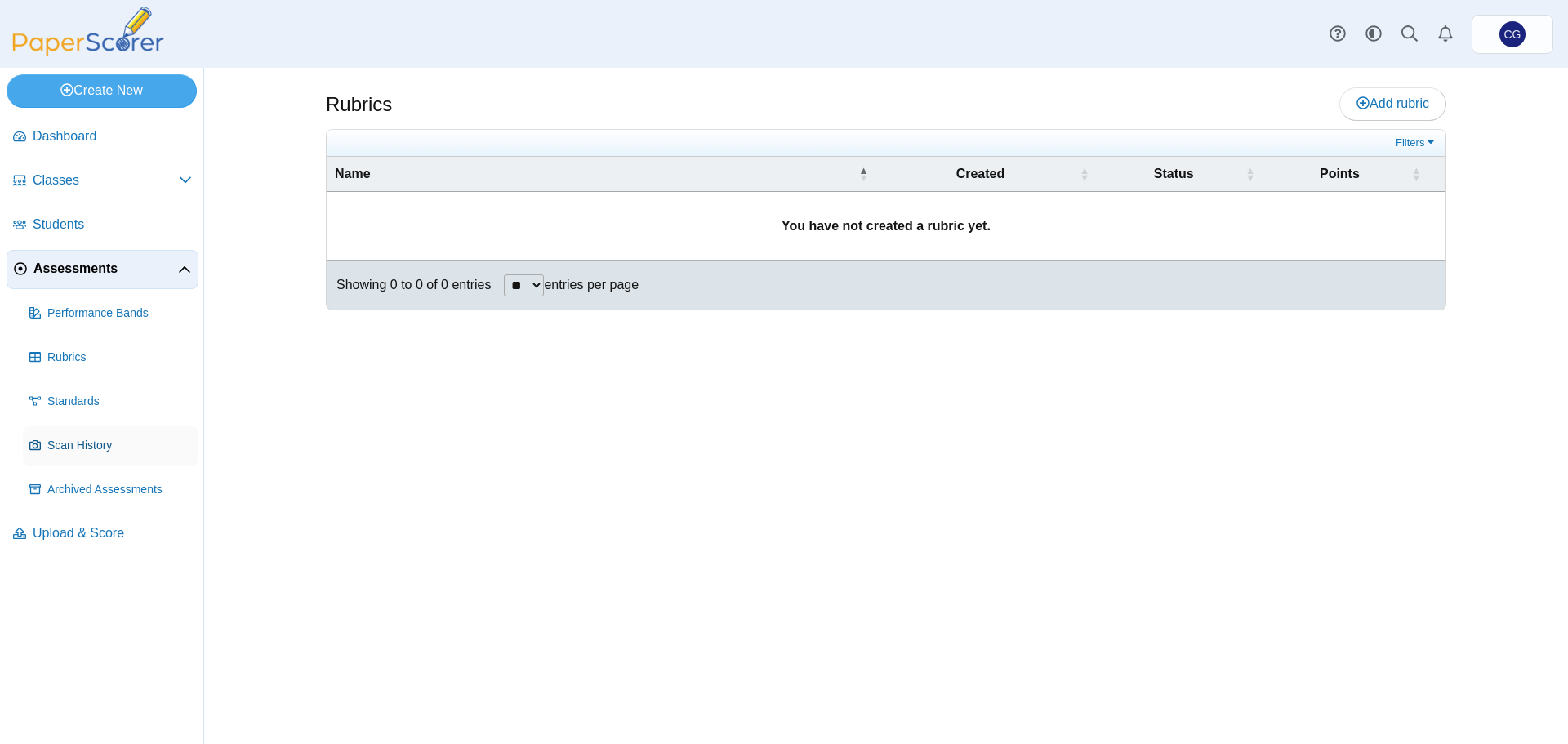
click at [83, 445] on span "Scan History" at bounding box center [119, 446] width 145 height 16
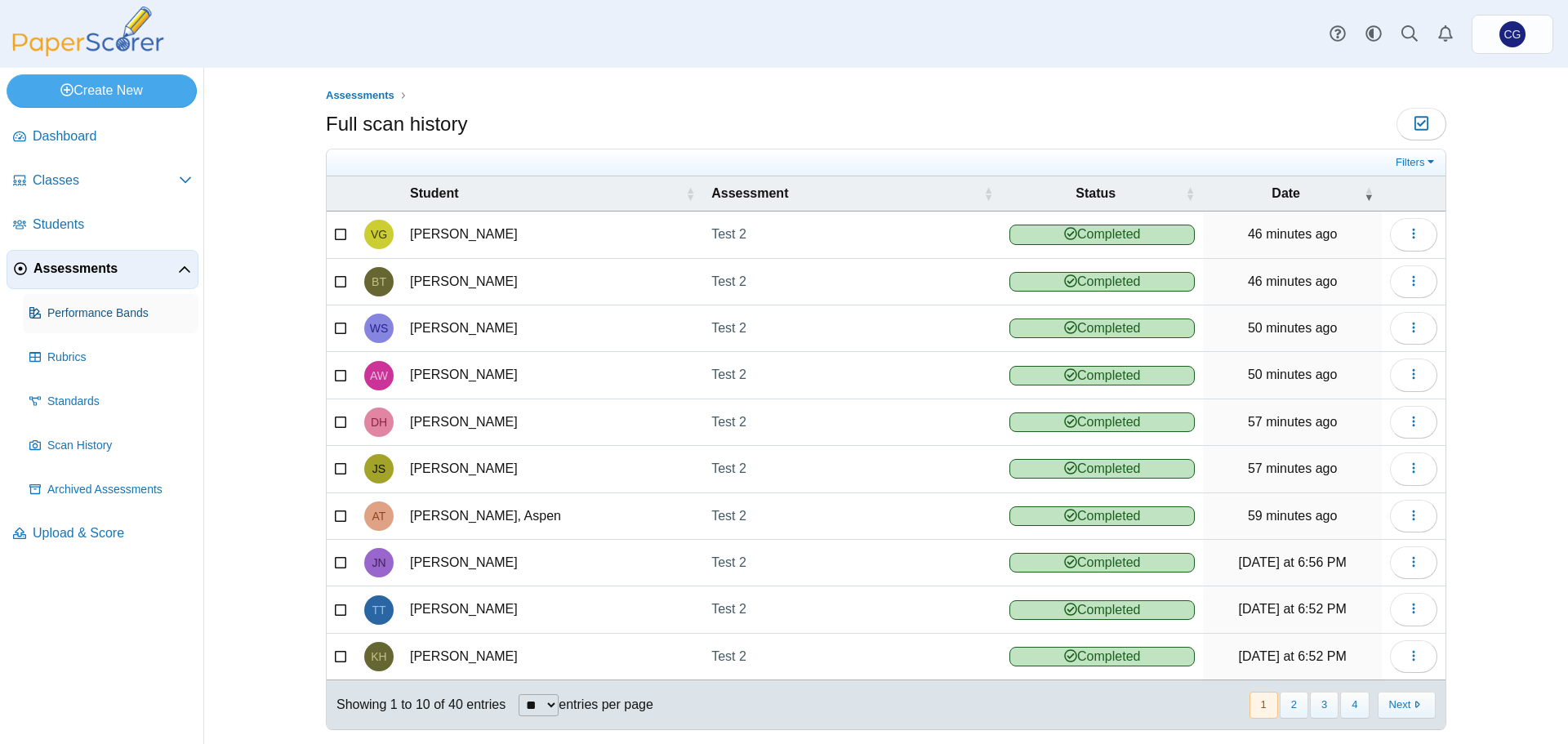
click at [102, 306] on span "Performance Bands" at bounding box center [119, 314] width 145 height 16
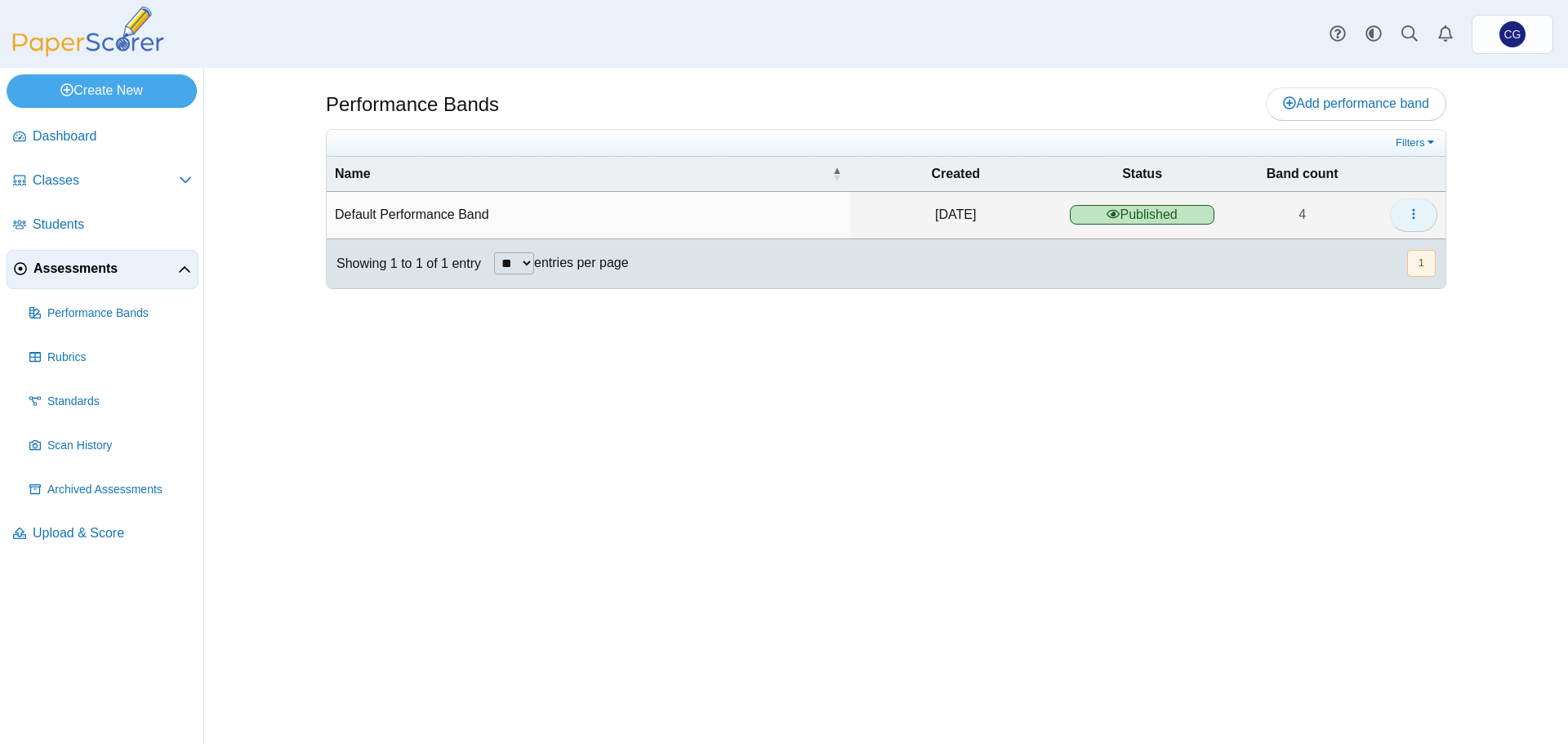
click at [1416, 218] on icon "button" at bounding box center [1414, 214] width 13 height 13
click at [1323, 257] on link "Details" at bounding box center [1339, 252] width 196 height 25
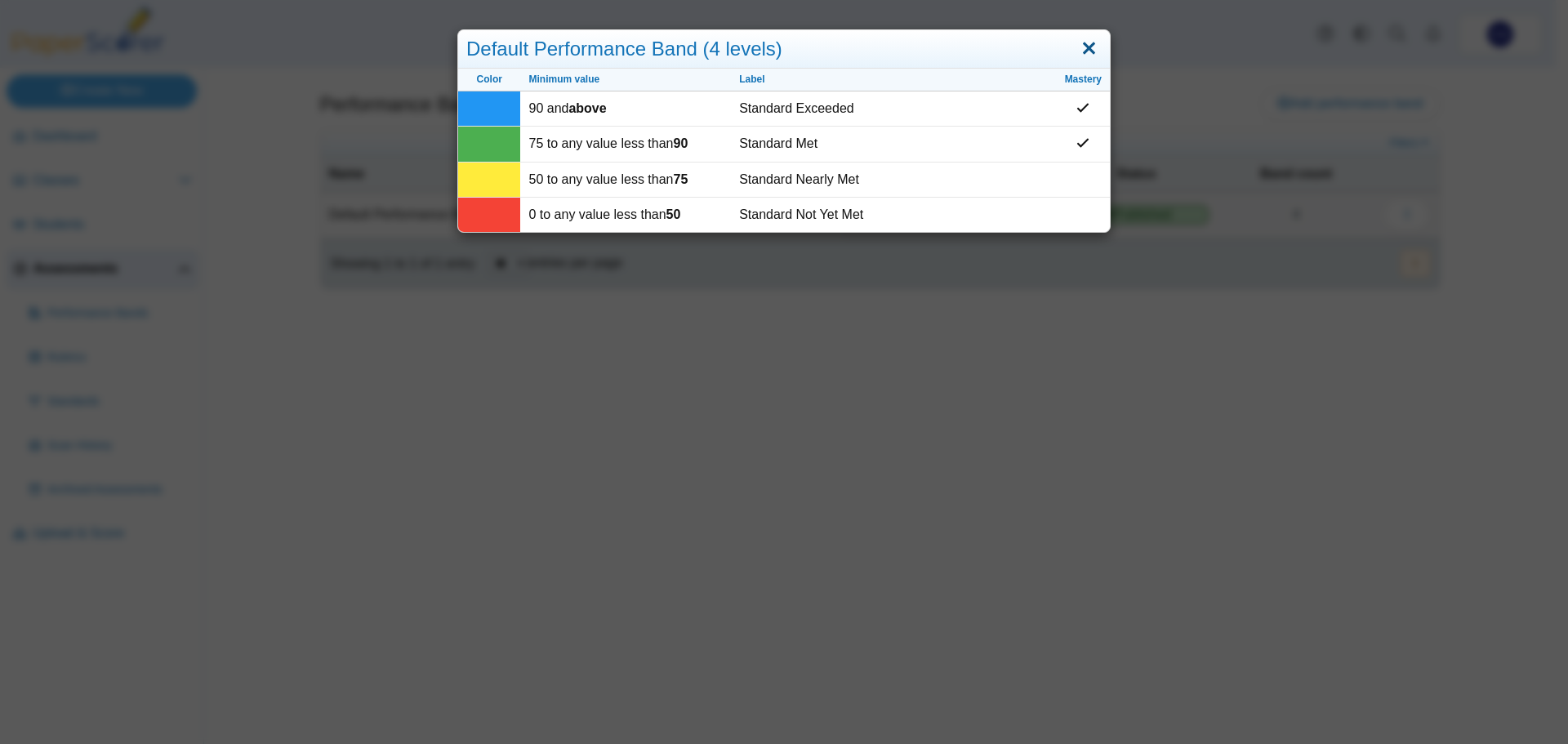
click at [1088, 46] on link "Close" at bounding box center [1088, 49] width 25 height 28
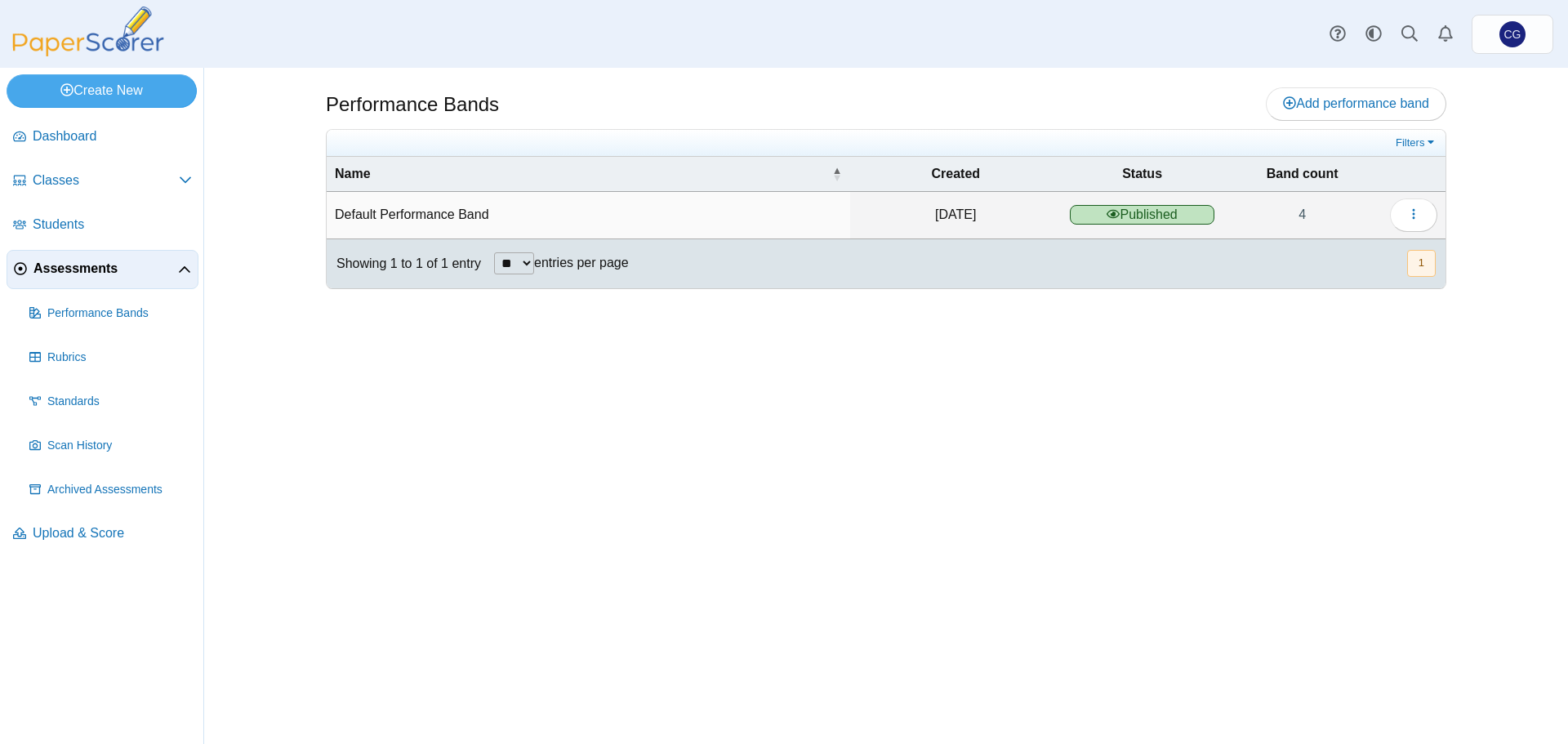
click at [477, 216] on td "Default Performance Band" at bounding box center [588, 215] width 524 height 47
click at [950, 223] on td "[DATE]" at bounding box center [955, 215] width 212 height 47
click at [1173, 216] on span "Published" at bounding box center [1142, 215] width 145 height 20
click at [1310, 213] on link "4" at bounding box center [1302, 215] width 159 height 46
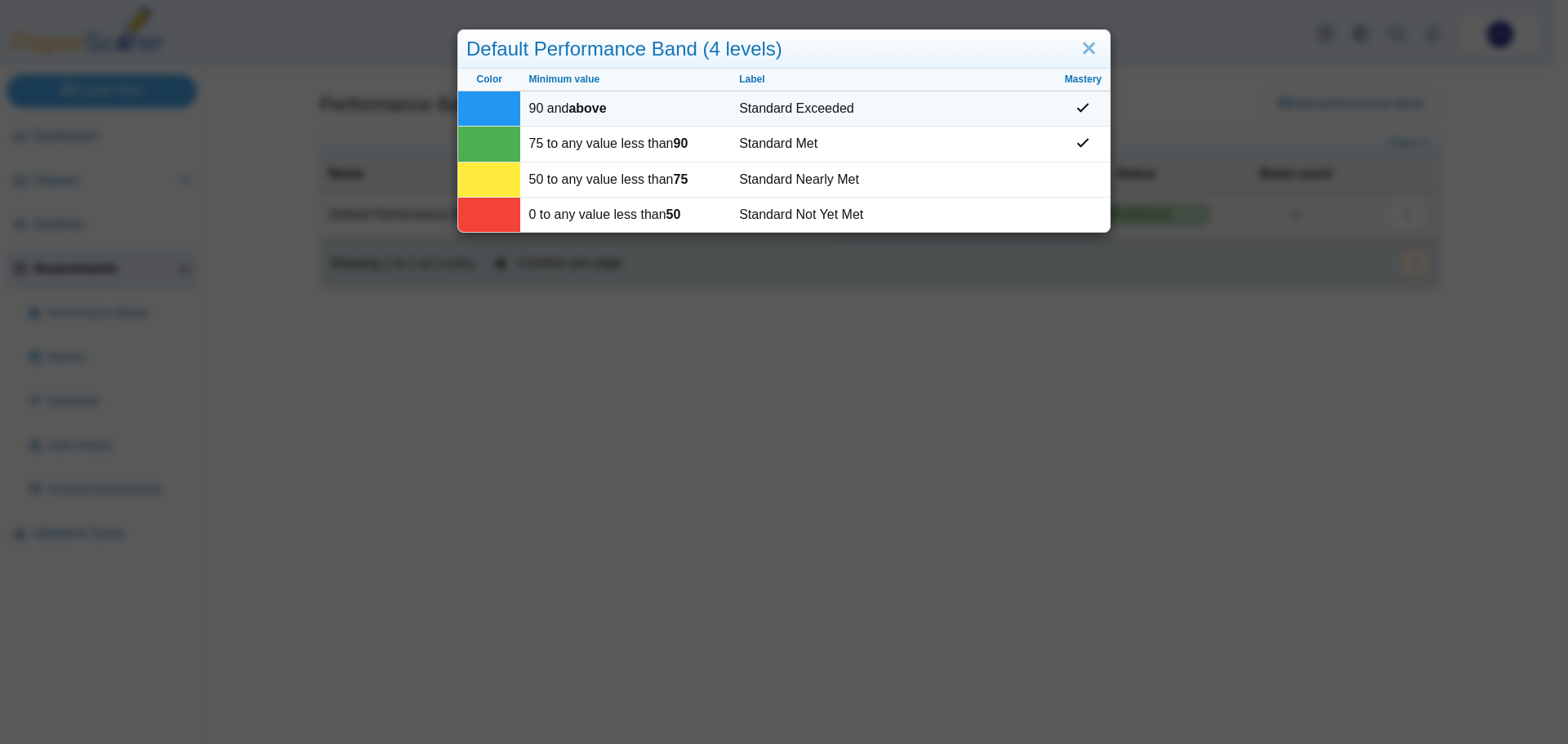
click at [933, 112] on td "Standard Exceeded" at bounding box center [893, 109] width 325 height 35
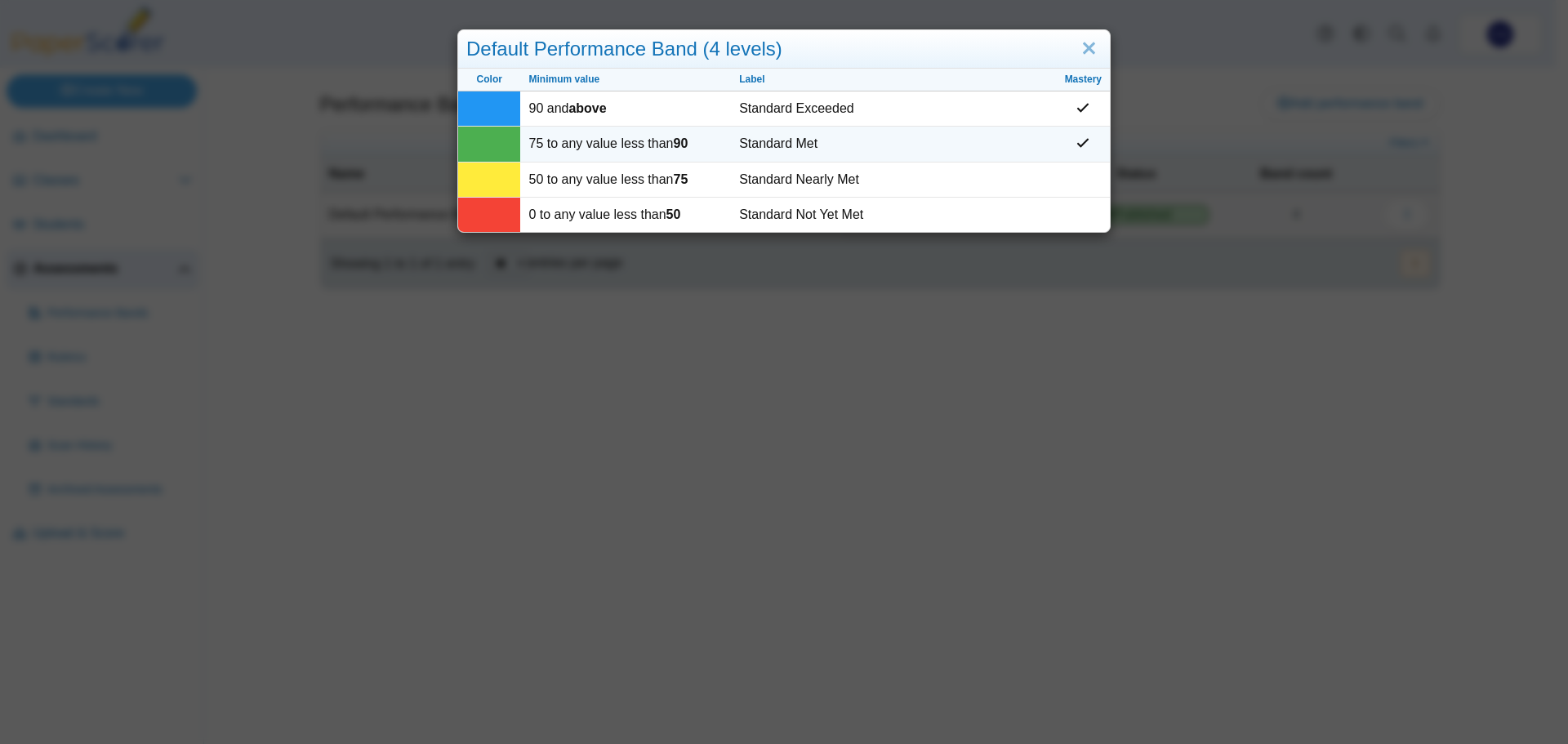
click at [940, 146] on td "Standard Met" at bounding box center [893, 144] width 325 height 35
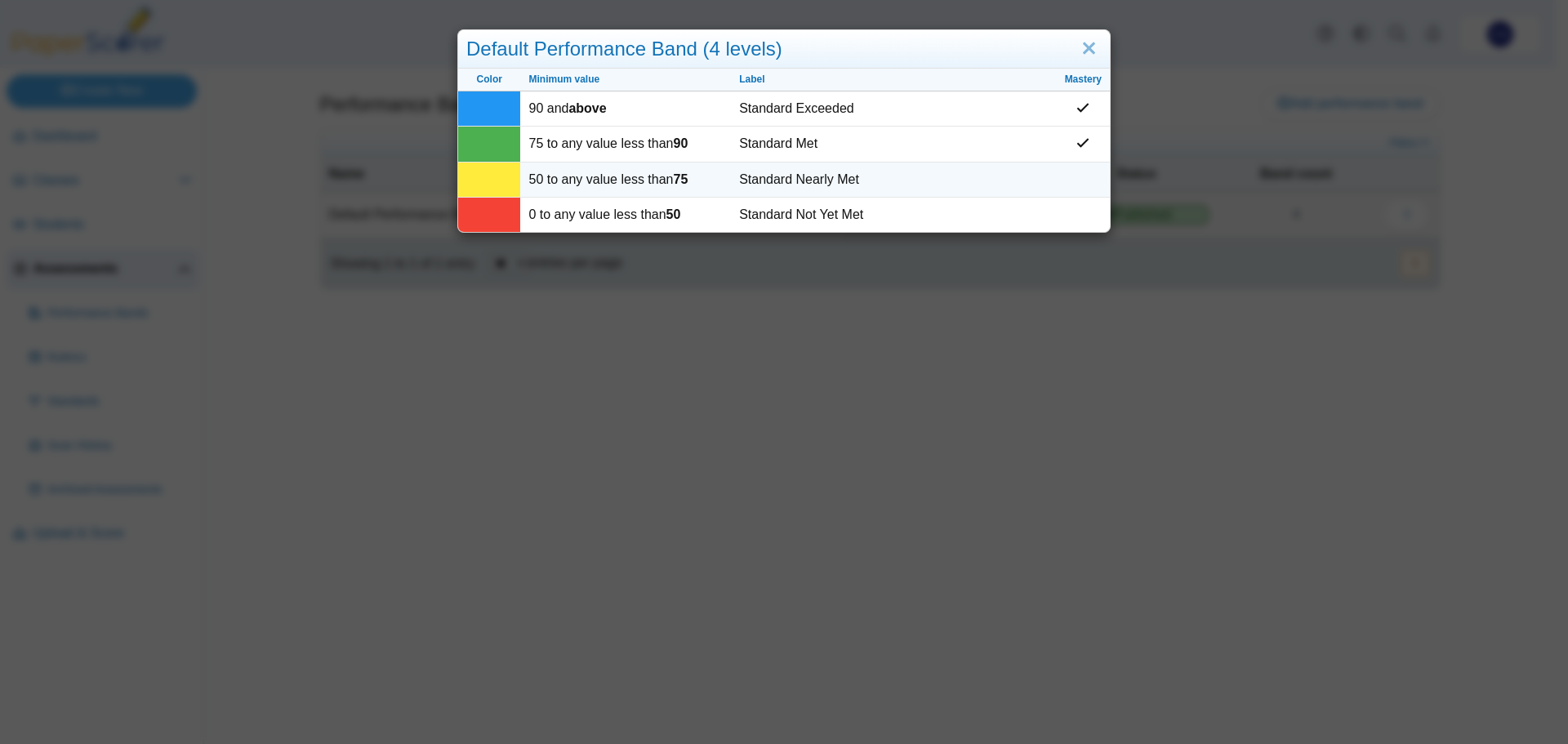
click at [936, 186] on td "Standard Nearly Met" at bounding box center [893, 180] width 325 height 35
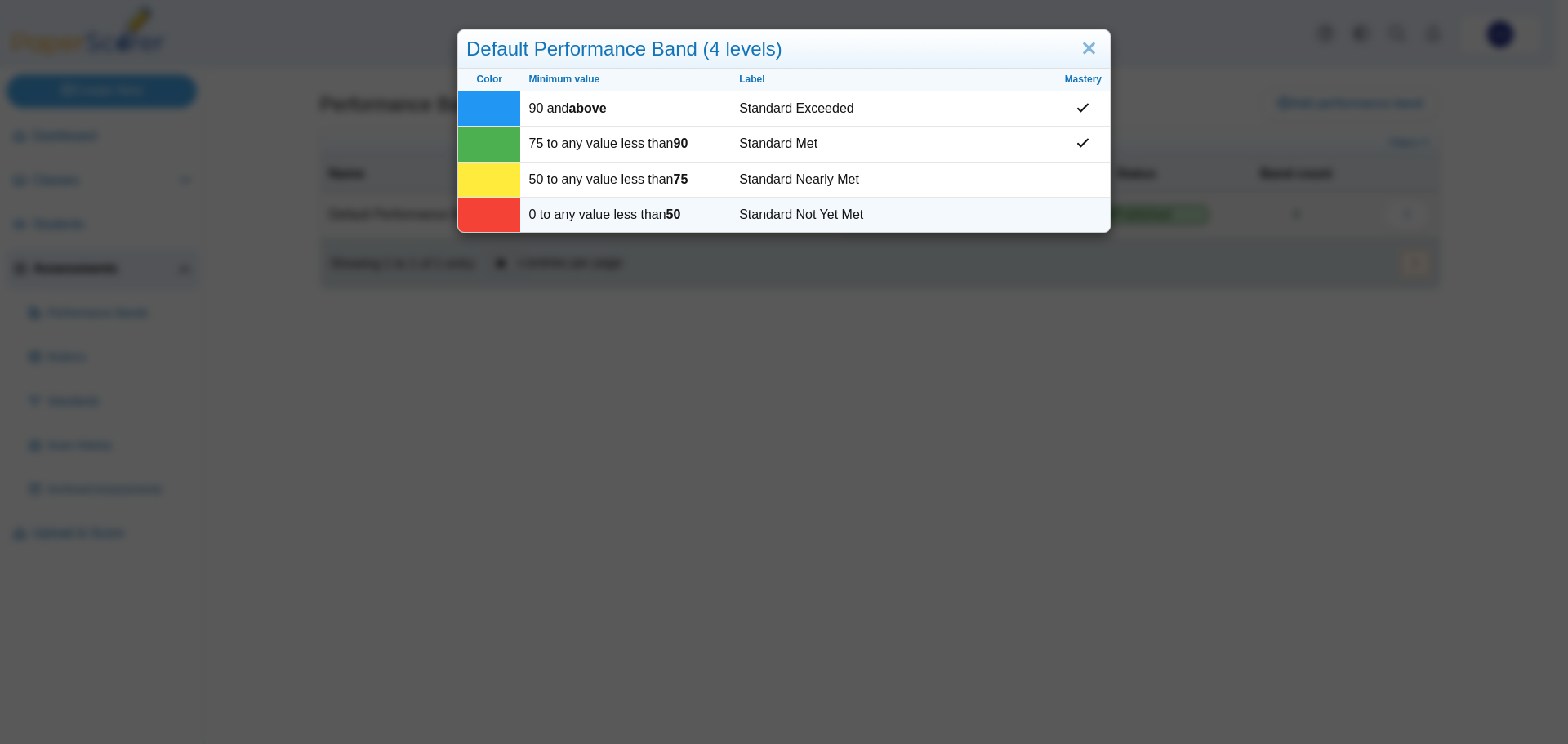
click at [941, 217] on td "Standard Not Yet Met" at bounding box center [893, 215] width 325 height 34
click at [1085, 47] on link "Close" at bounding box center [1088, 49] width 25 height 28
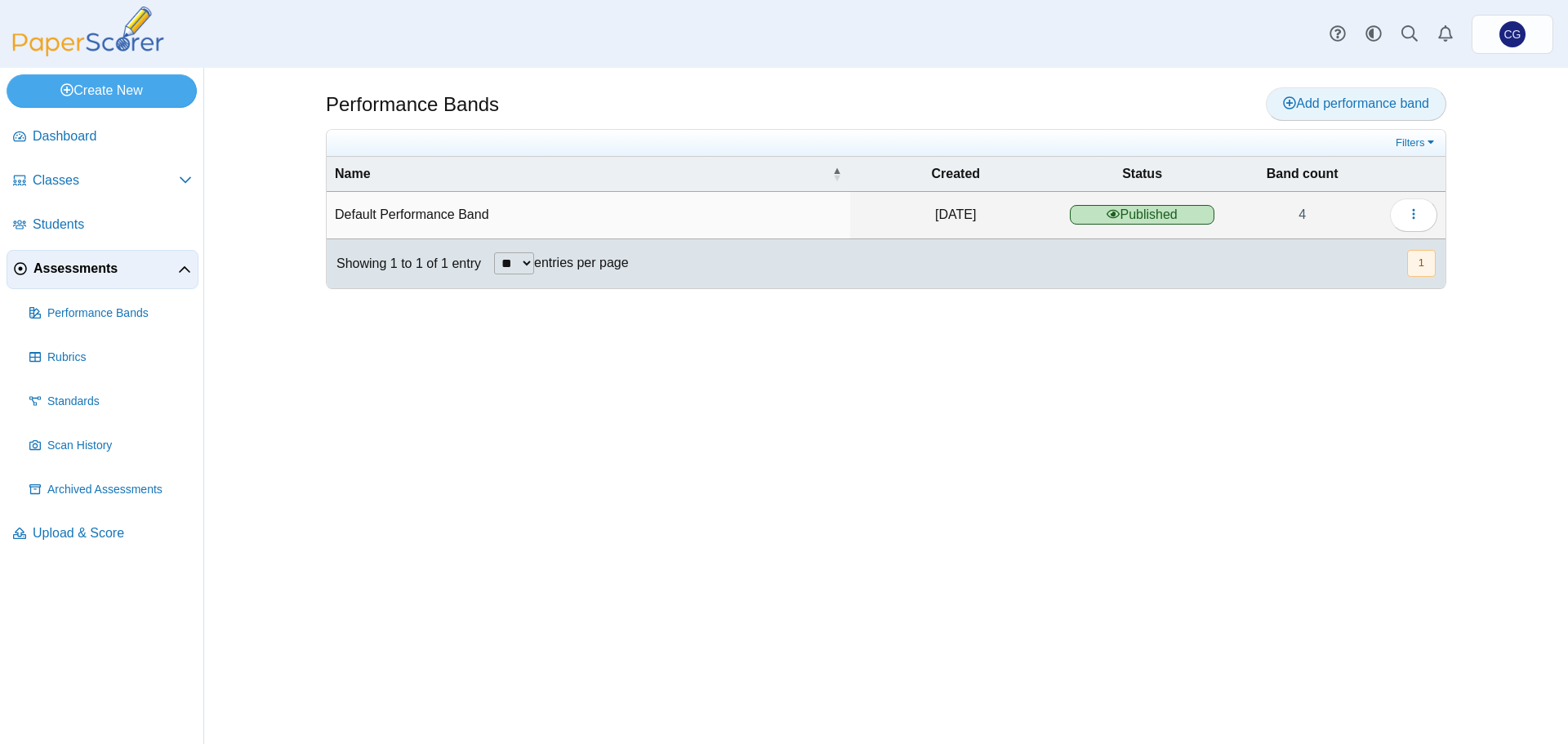
click at [1329, 110] on span "Add performance band" at bounding box center [1356, 103] width 146 height 14
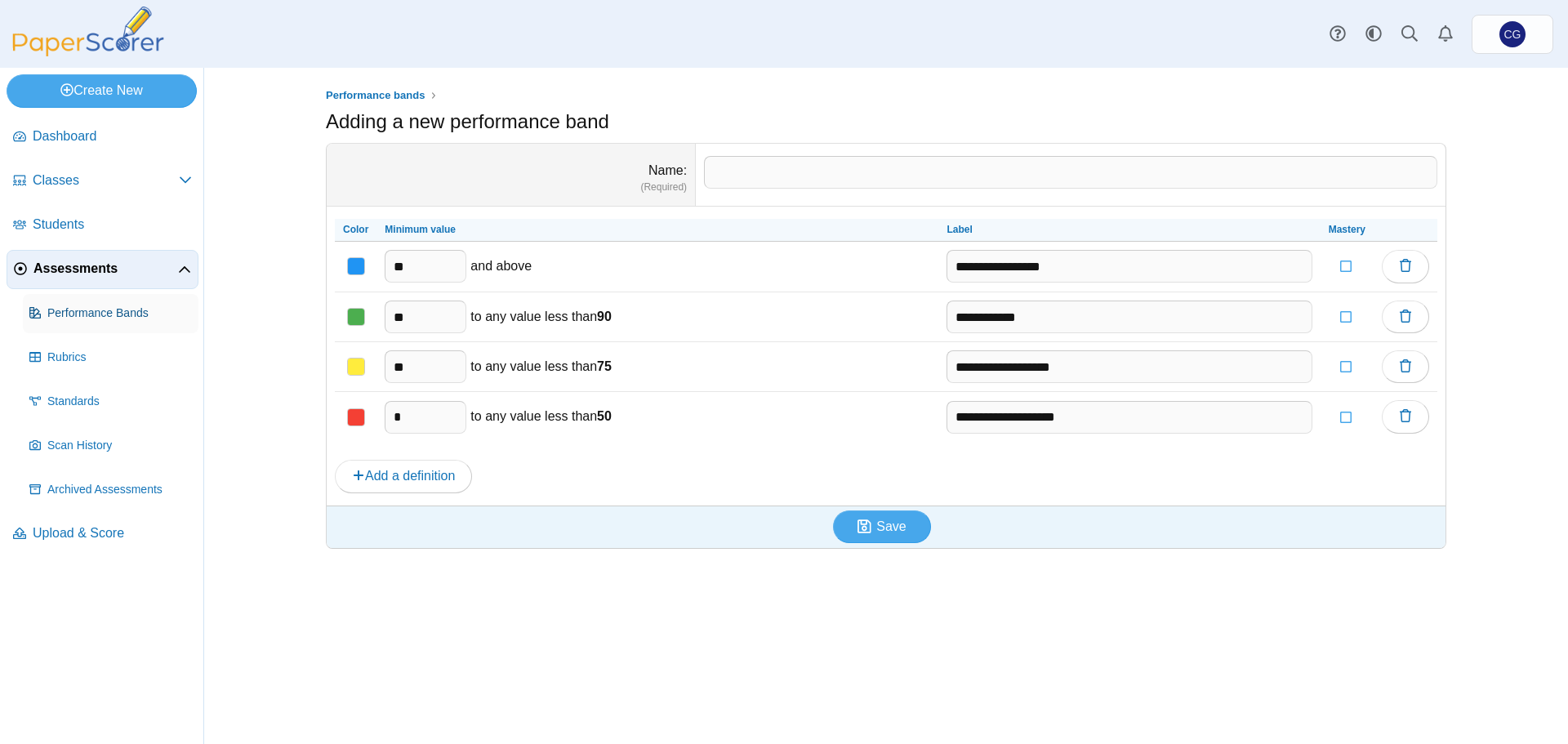
click at [87, 316] on span "Performance Bands" at bounding box center [119, 314] width 145 height 16
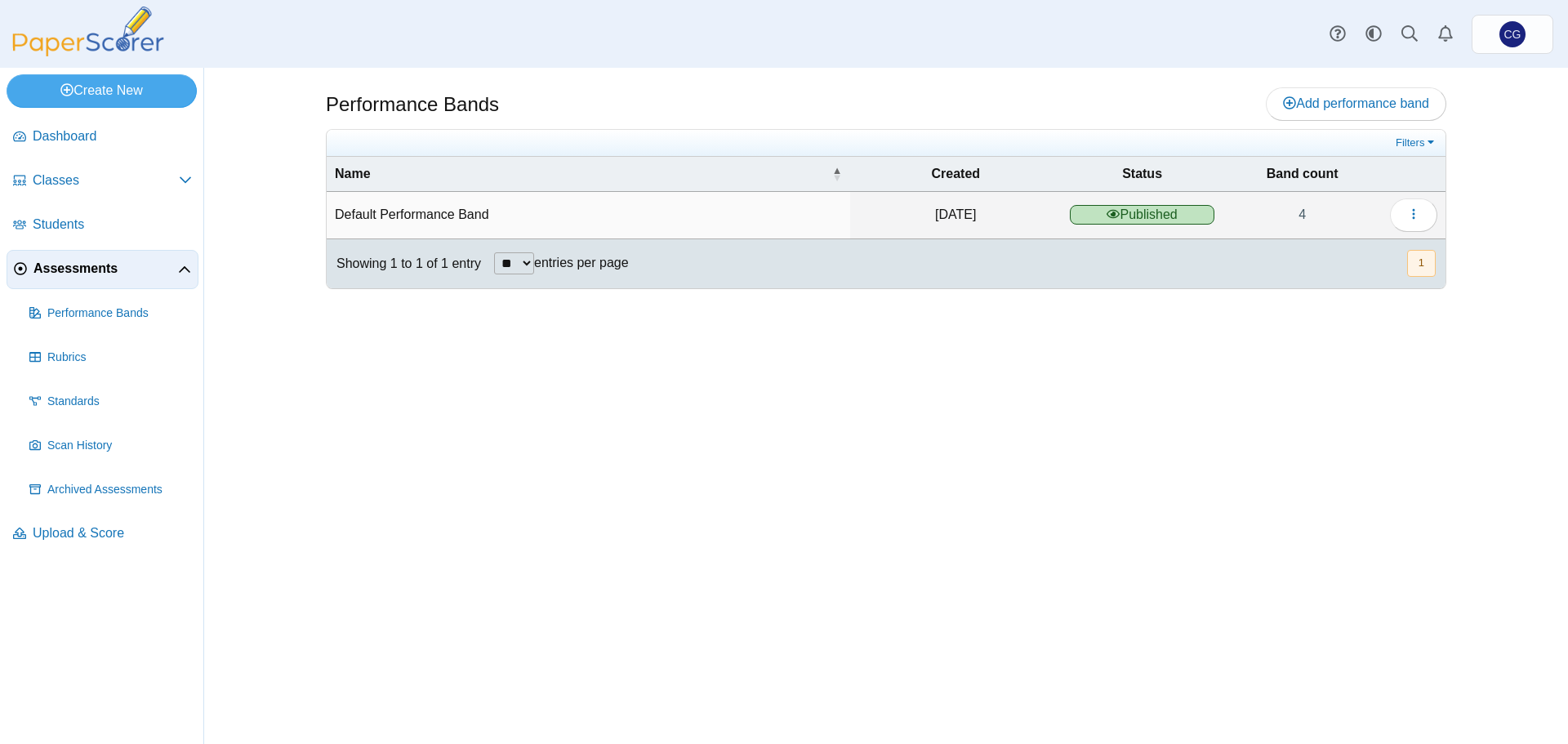
click at [89, 268] on span "Assessments" at bounding box center [105, 269] width 145 height 18
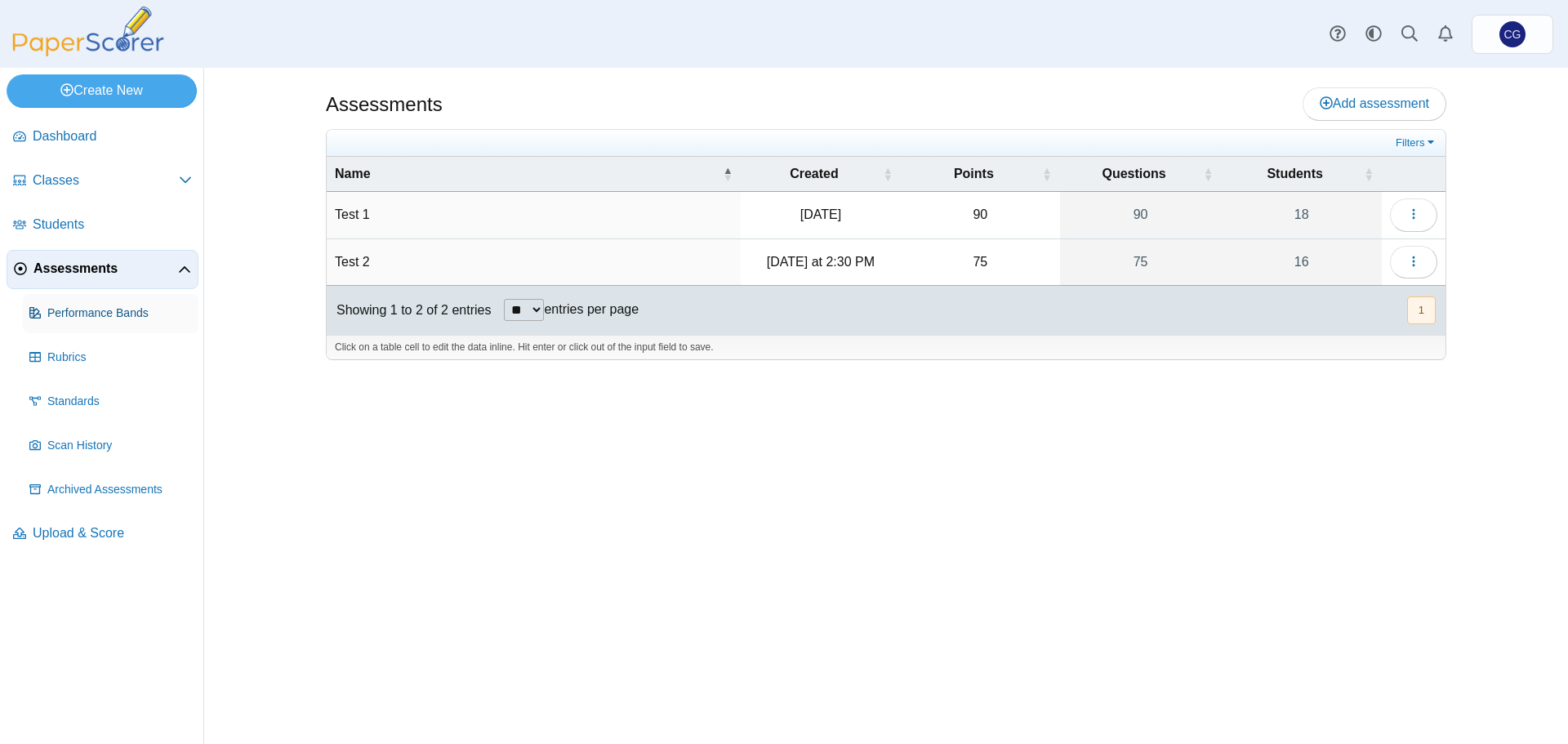
click at [86, 309] on span "Performance Bands" at bounding box center [119, 314] width 145 height 16
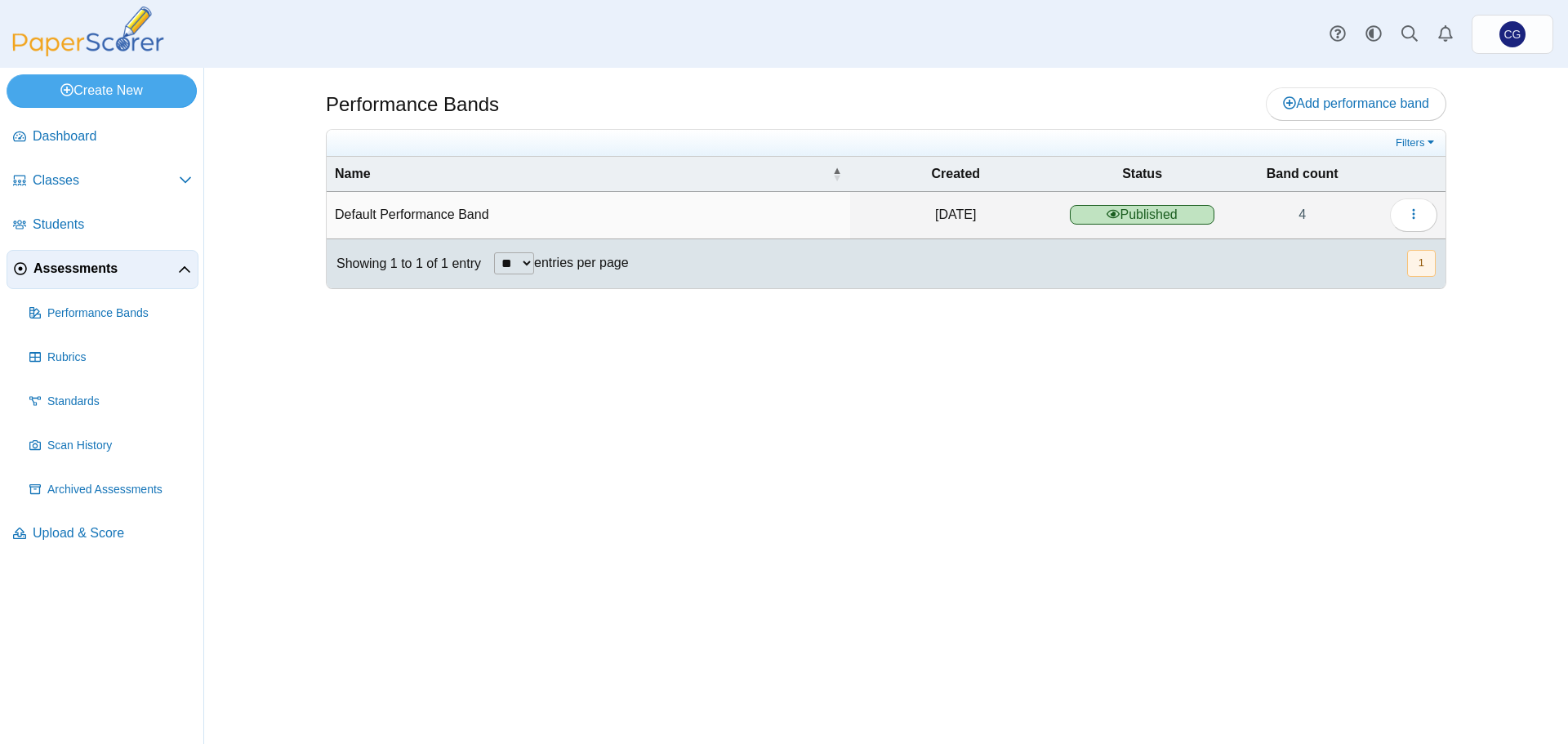
click at [69, 263] on span "Assessments" at bounding box center [105, 269] width 145 height 18
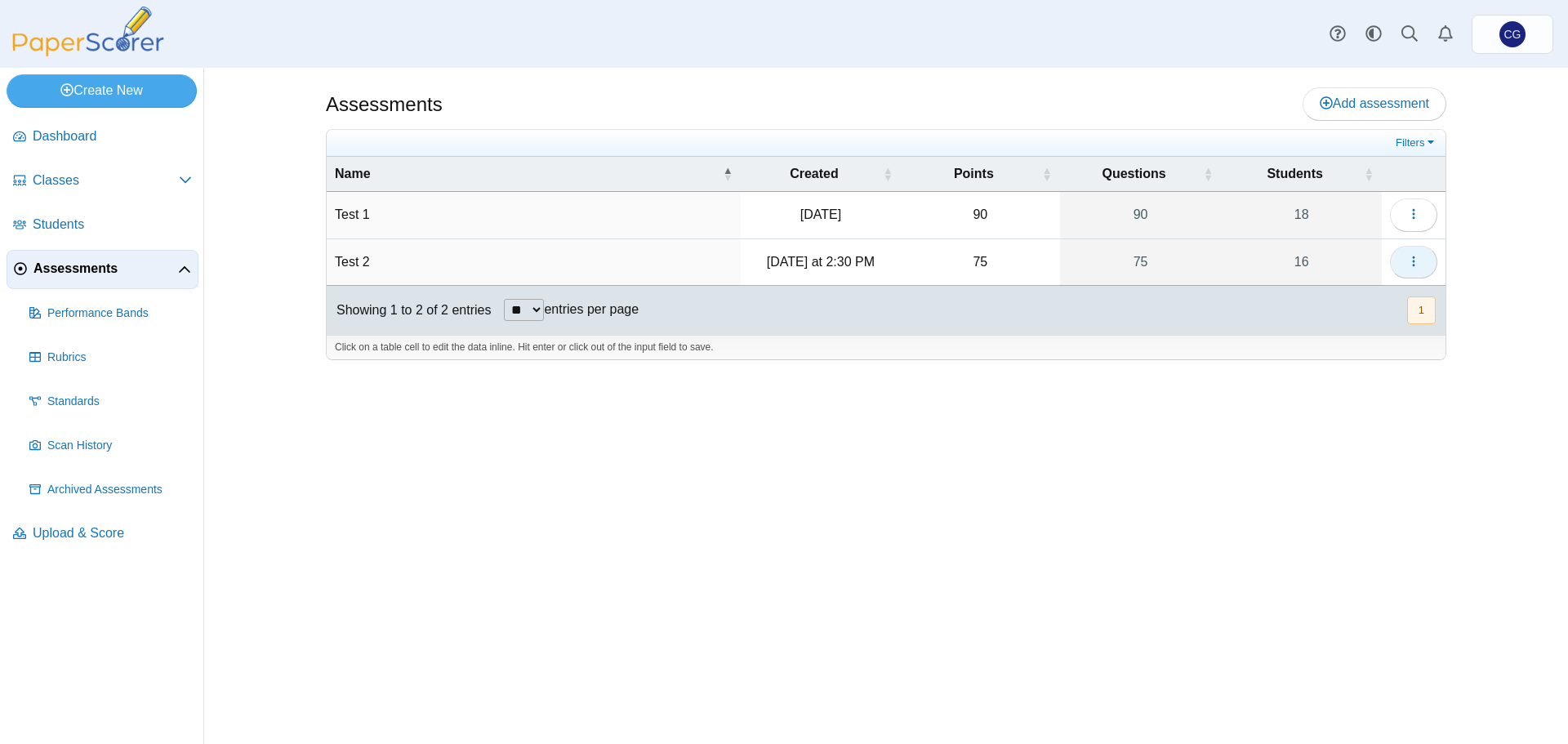
click at [1408, 258] on icon "button" at bounding box center [1414, 262] width 13 height 13
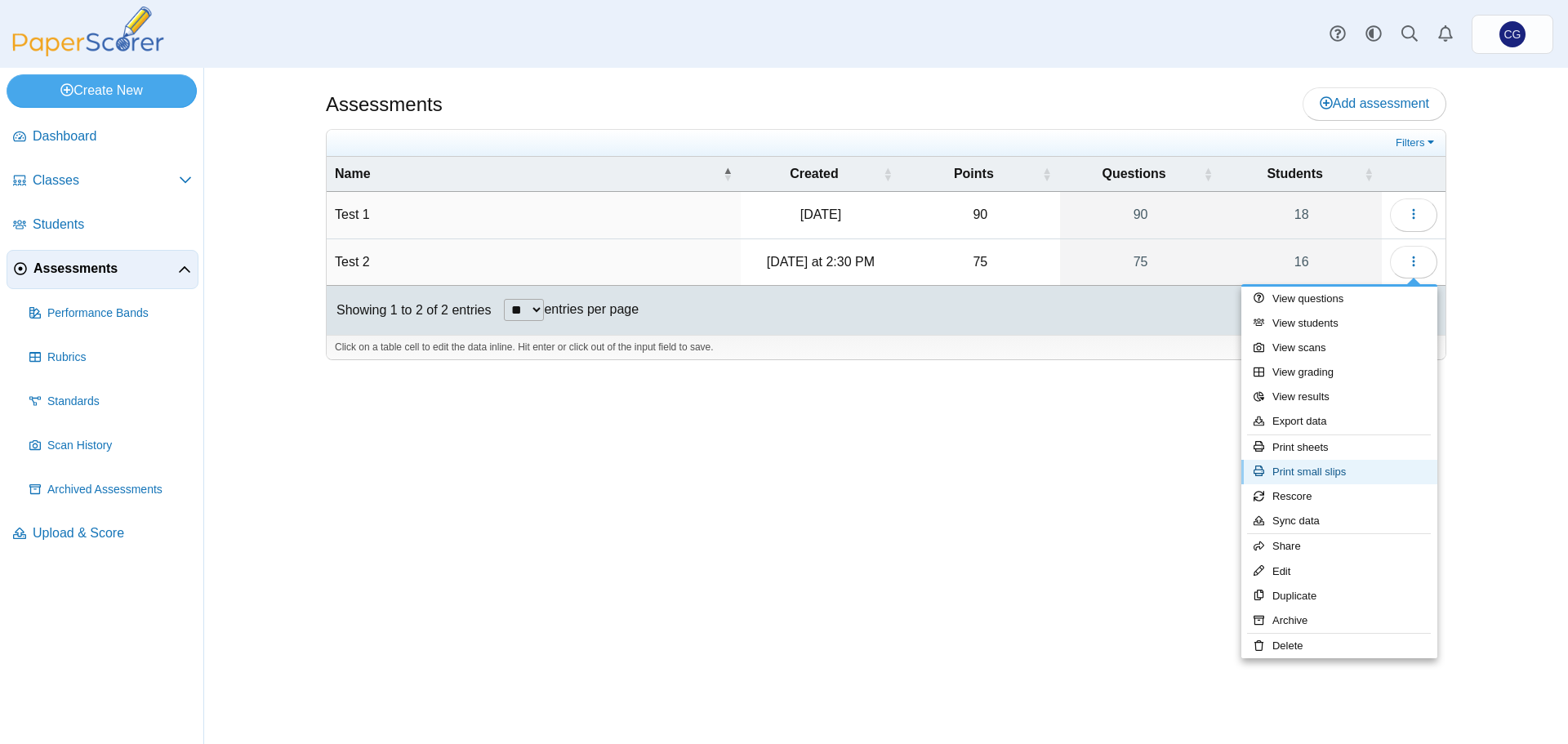
click at [1297, 473] on link "Print small slips" at bounding box center [1339, 473] width 196 height 25
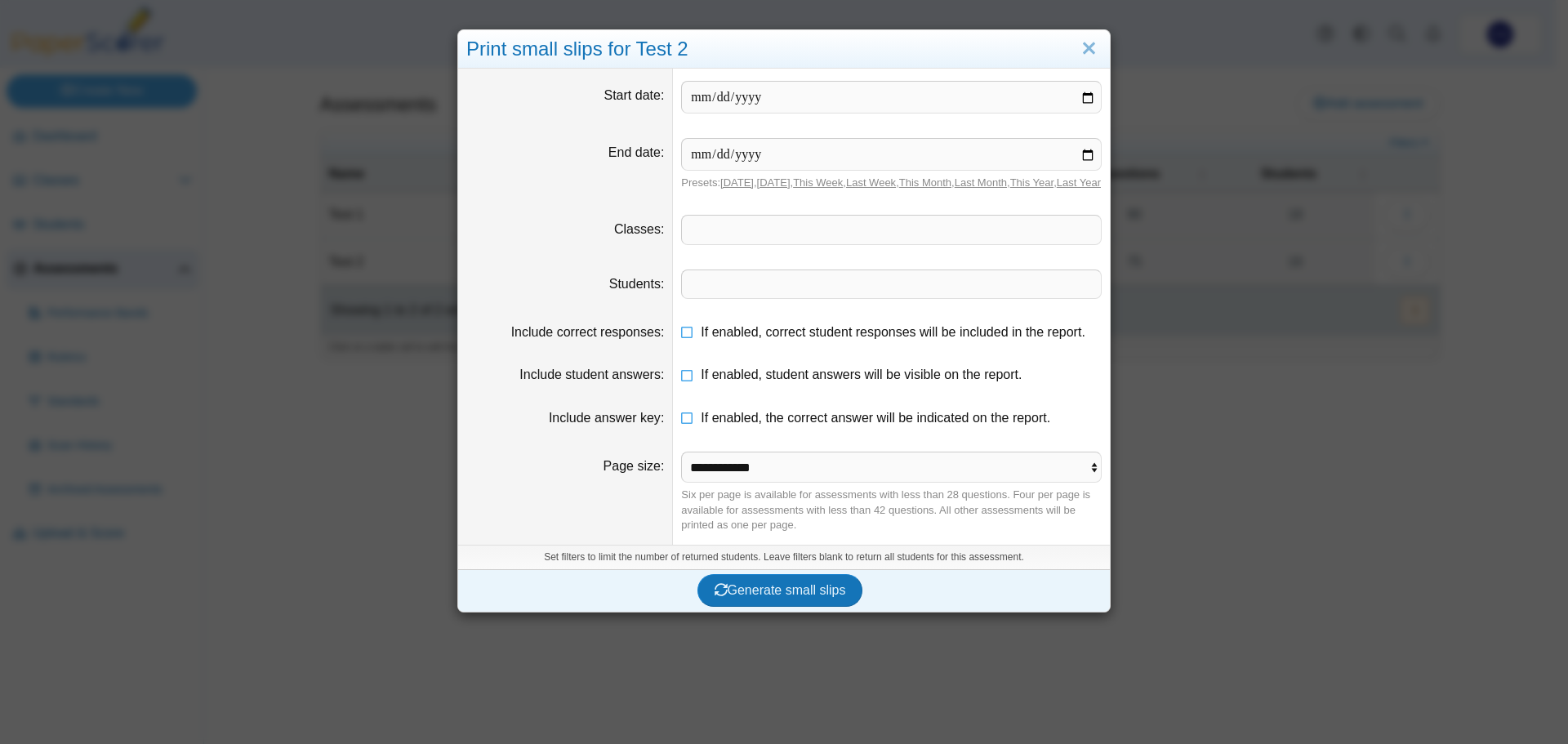
click at [730, 186] on link "Today" at bounding box center [736, 182] width 34 height 12
click at [607, 189] on dt "End date" at bounding box center [565, 164] width 215 height 77
click at [722, 184] on link "Today" at bounding box center [736, 182] width 34 height 12
click at [828, 107] on input "date" at bounding box center [891, 97] width 421 height 33
click at [1083, 94] on input "date" at bounding box center [891, 97] width 421 height 33
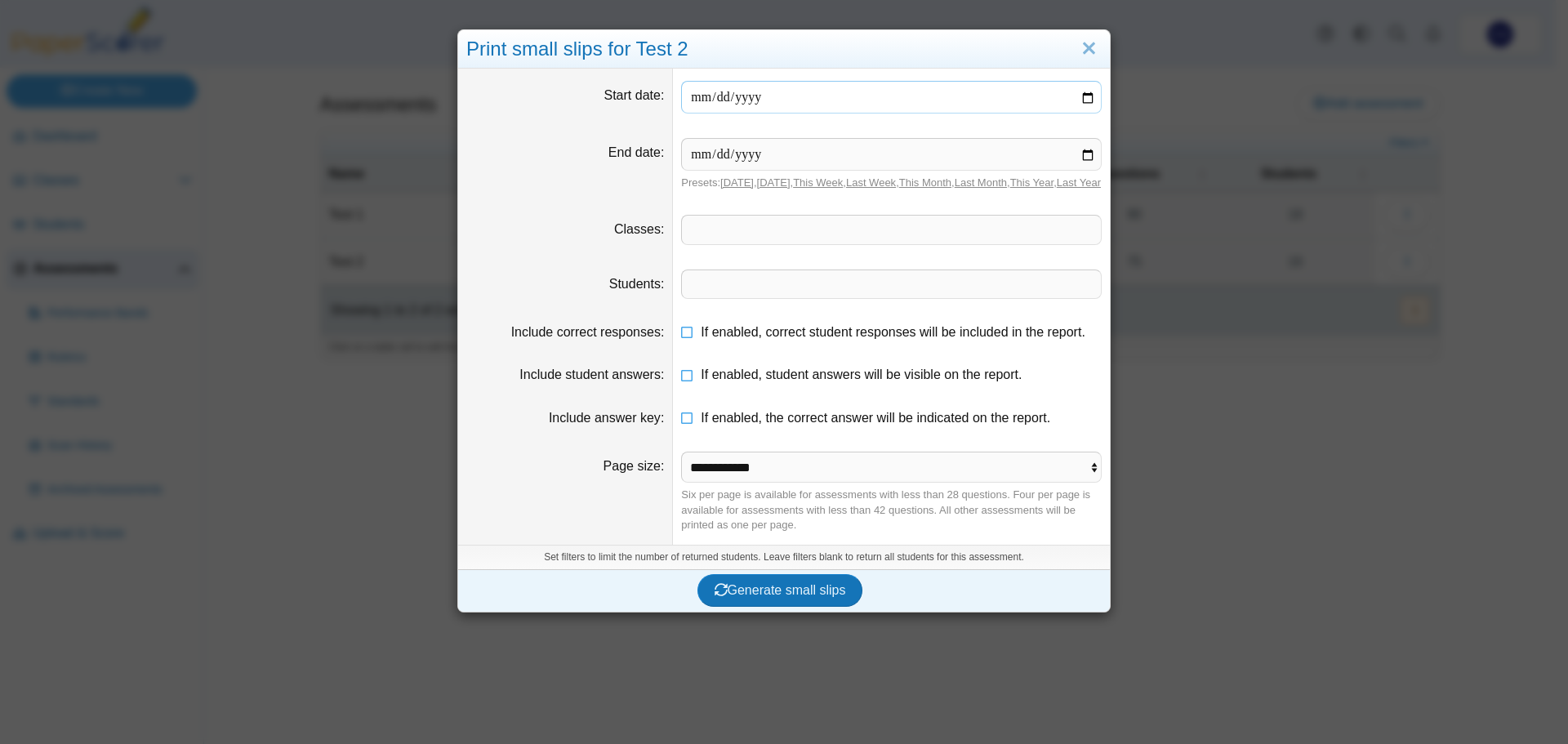
type input "**********"
click at [1086, 159] on input "date" at bounding box center [891, 155] width 421 height 33
type input "**********"
click at [855, 203] on dd "**********" at bounding box center [891, 164] width 437 height 77
click at [771, 240] on span at bounding box center [891, 230] width 419 height 28
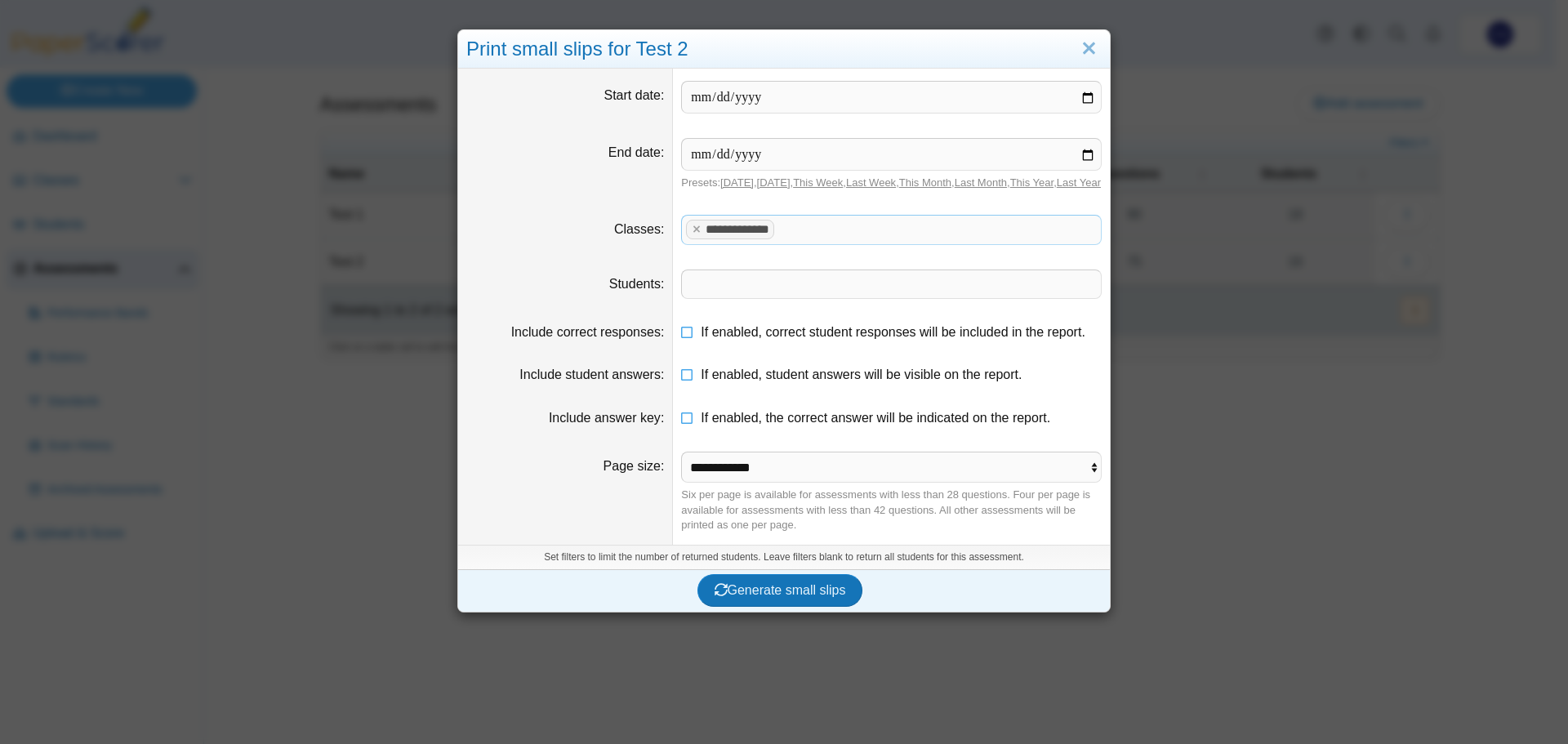
click at [708, 298] on span at bounding box center [891, 285] width 419 height 28
click at [959, 514] on div "Six per page is available for assessments with less than 28 questions. Four per…" at bounding box center [891, 510] width 421 height 45
click at [895, 483] on select "**********" at bounding box center [891, 468] width 421 height 31
click at [792, 598] on span "Generate small slips" at bounding box center [780, 590] width 132 height 14
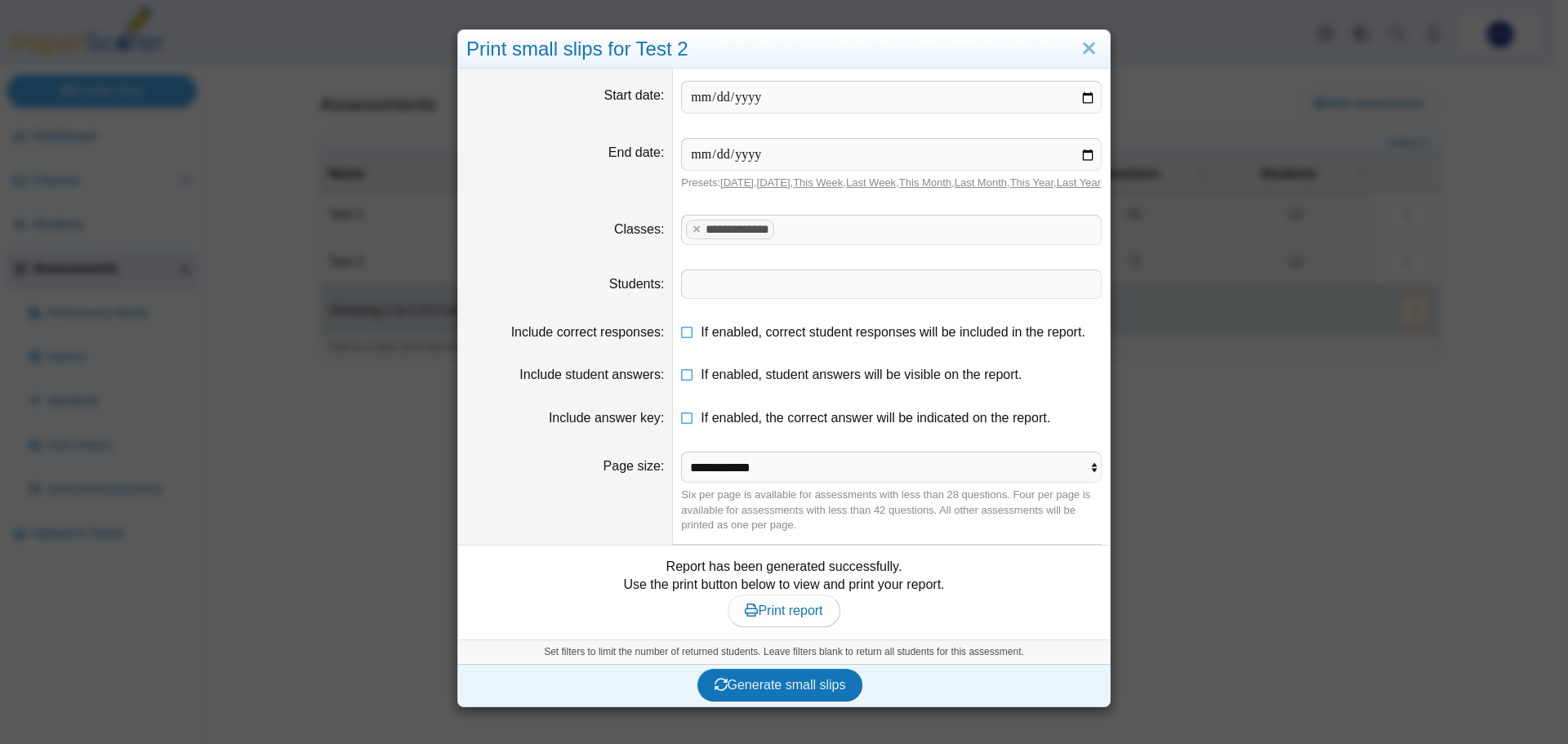
drag, startPoint x: 1369, startPoint y: 9, endPoint x: 1375, endPoint y: 3, distance: 8.5
click at [1375, 3] on div "**********" at bounding box center [784, 372] width 1568 height 744
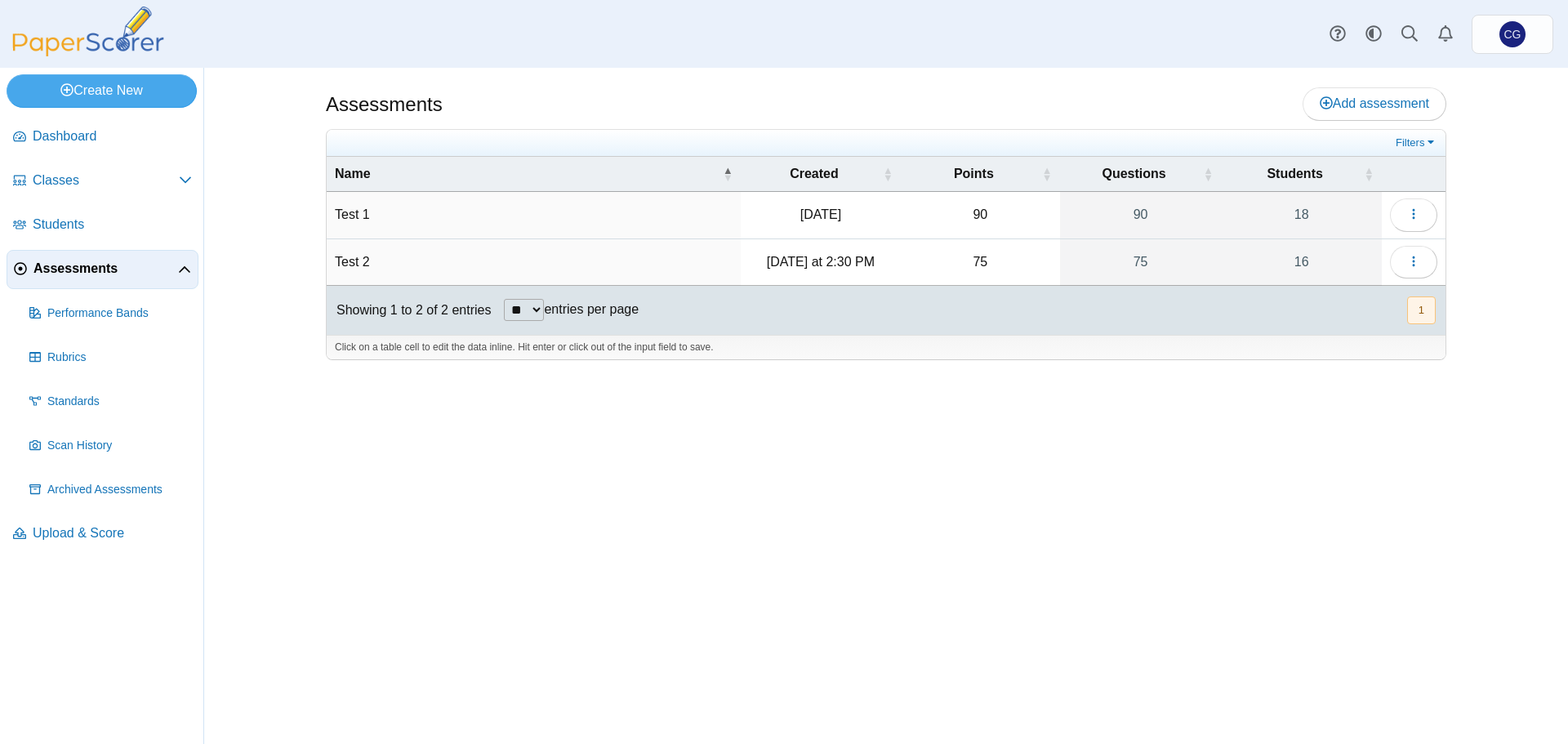
click at [871, 582] on div "Assessments Add assessment 90" at bounding box center [886, 406] width 1225 height 676
click at [92, 533] on span "Upload & Score" at bounding box center [112, 534] width 159 height 18
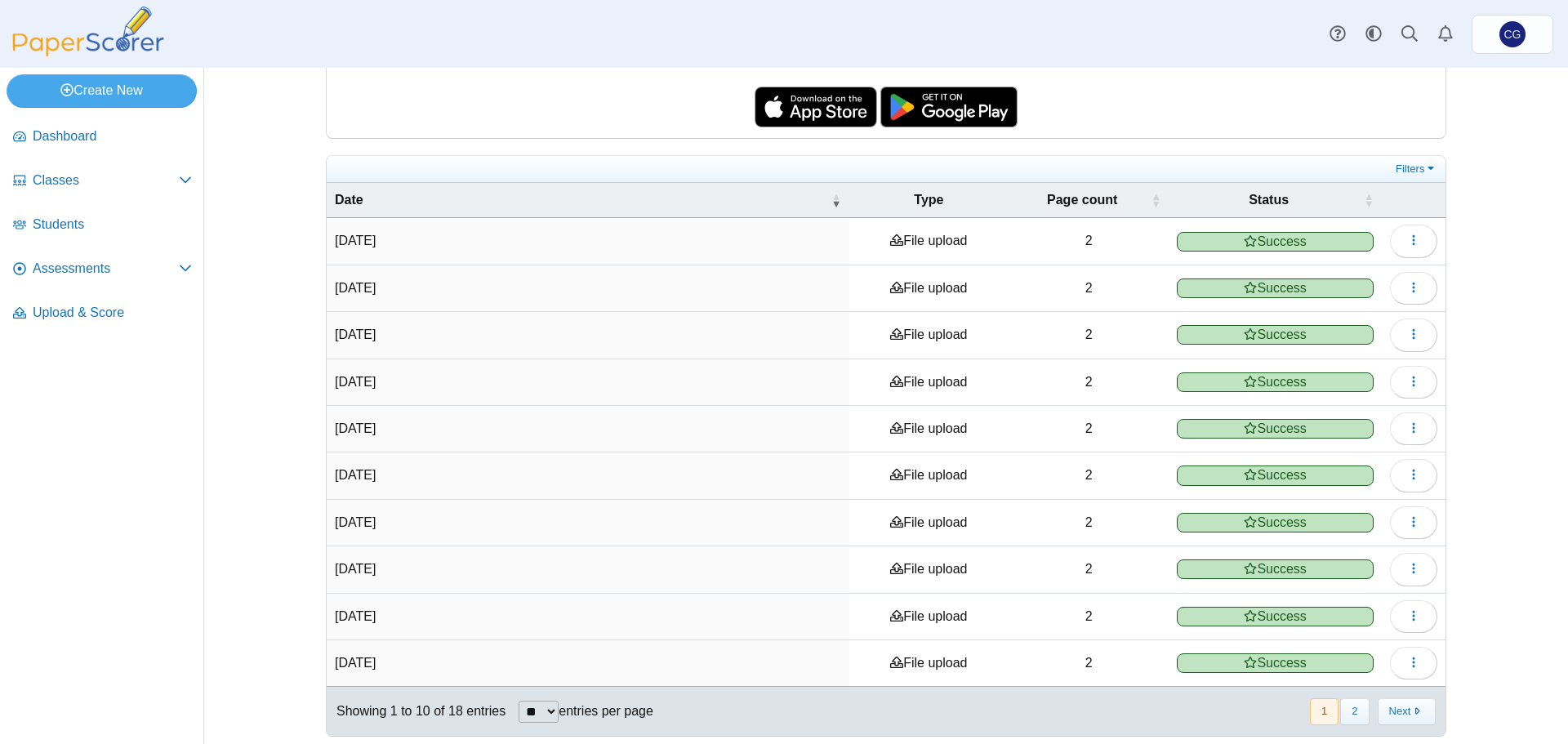
scroll to position [229, 0]
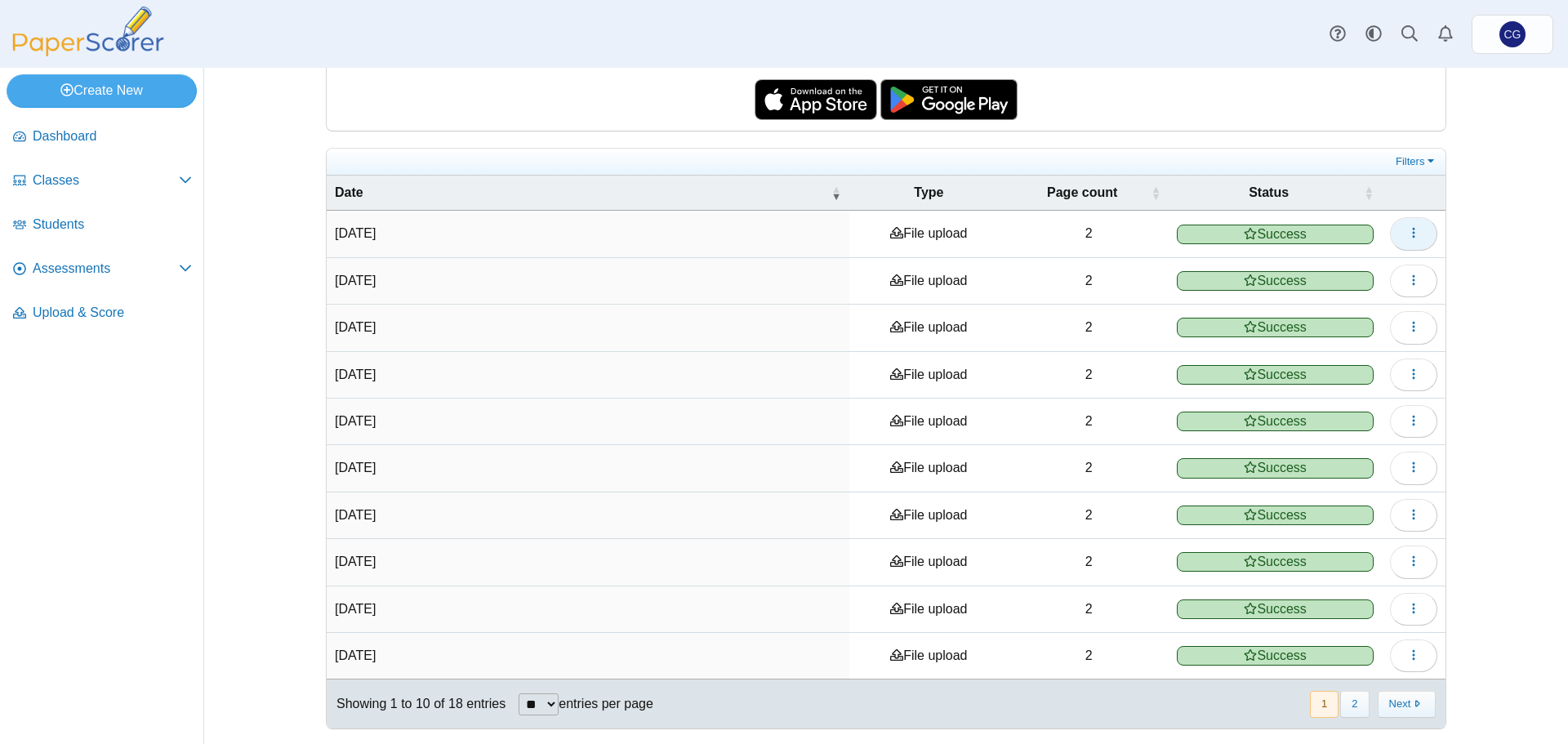
click at [1417, 227] on button "button" at bounding box center [1414, 234] width 47 height 33
click at [1478, 235] on div "Upload & Score You can scan completed answer sheets using any standard scanner.…" at bounding box center [886, 177] width 1225 height 676
click at [1412, 227] on icon "button" at bounding box center [1414, 233] width 13 height 13
click at [1333, 267] on link "View scanned pages" at bounding box center [1333, 270] width 196 height 25
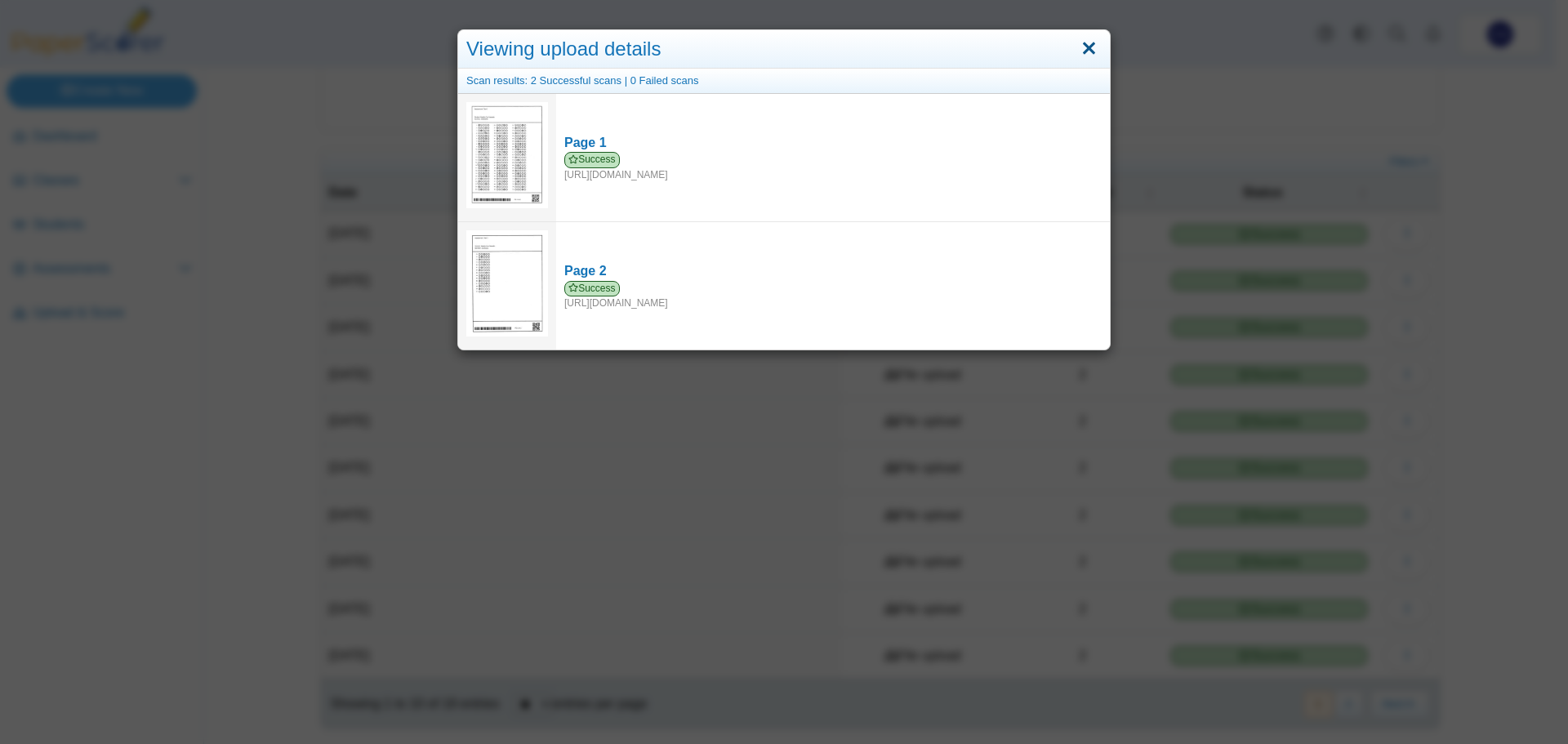
click at [1090, 43] on link "Close" at bounding box center [1088, 49] width 25 height 28
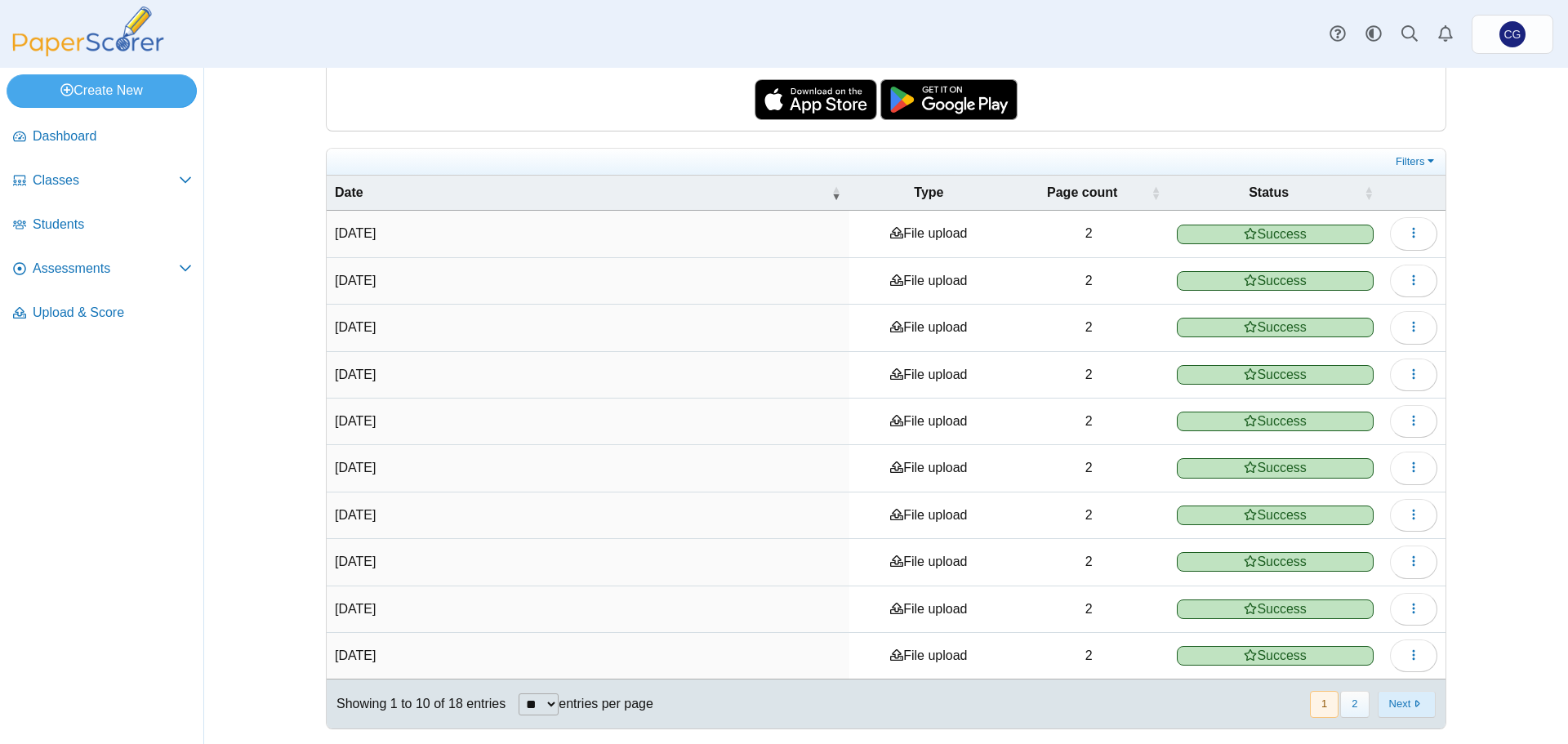
click at [1418, 709] on button "Next" at bounding box center [1406, 704] width 58 height 27
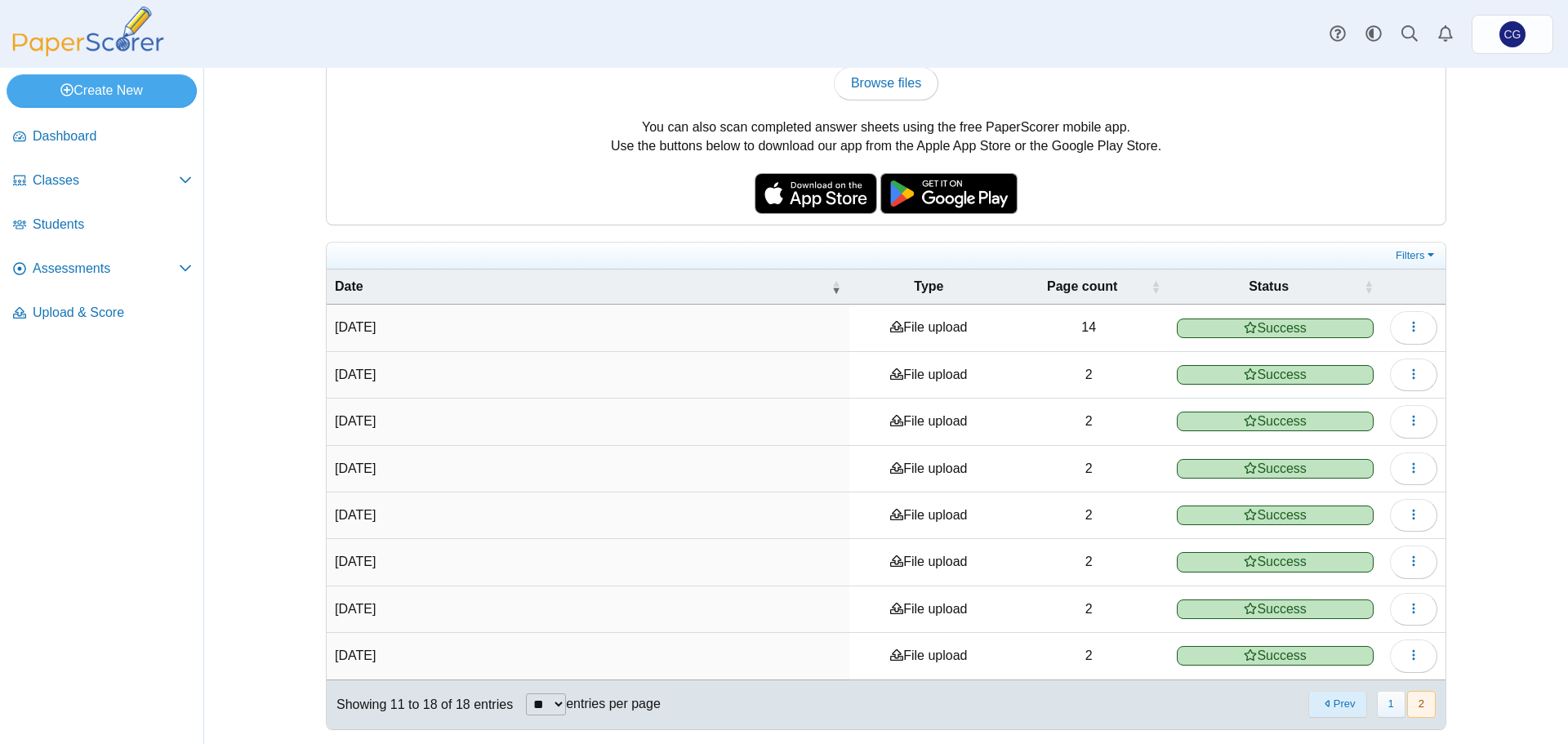
click at [1331, 708] on button "Prev" at bounding box center [1337, 704] width 58 height 27
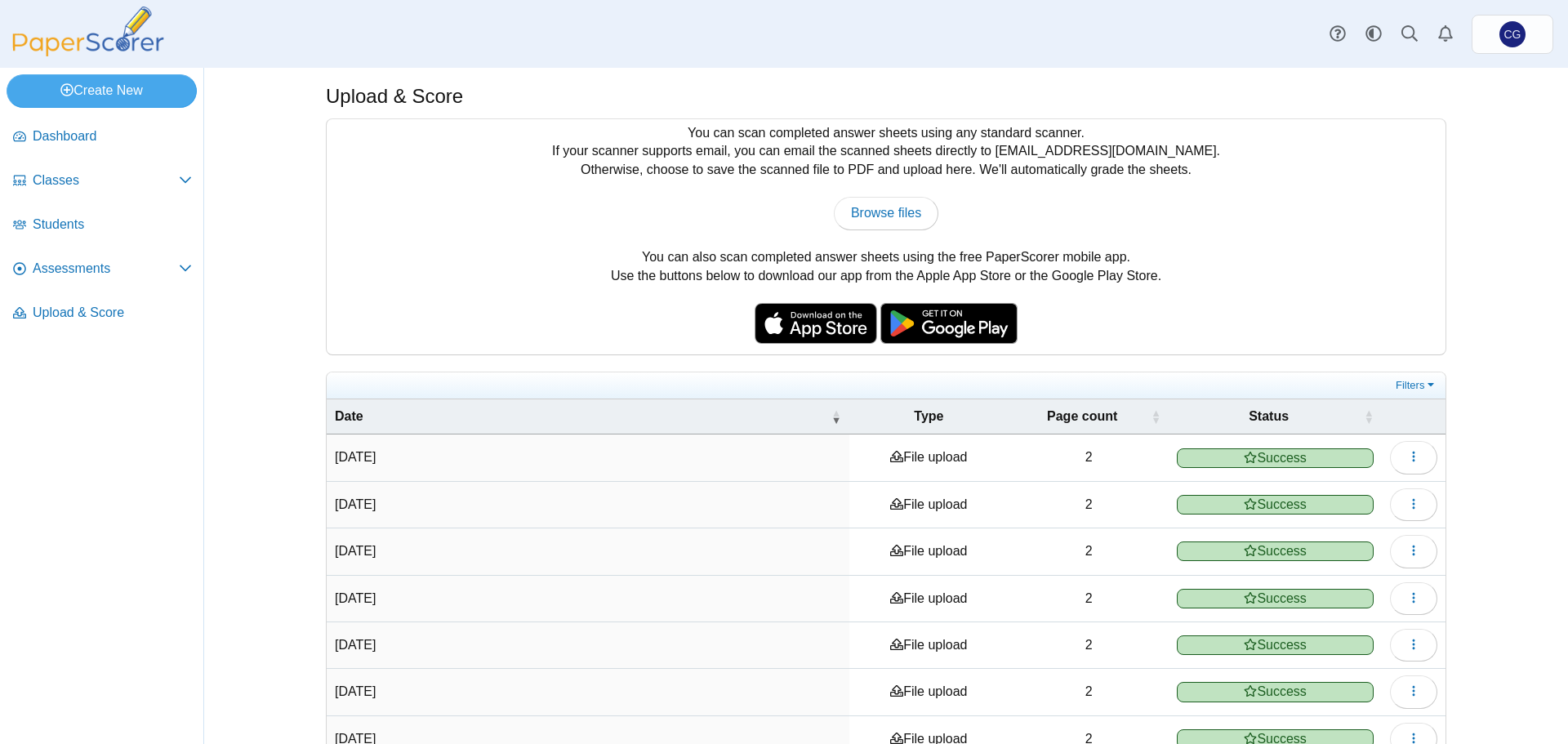
scroll to position [0, 0]
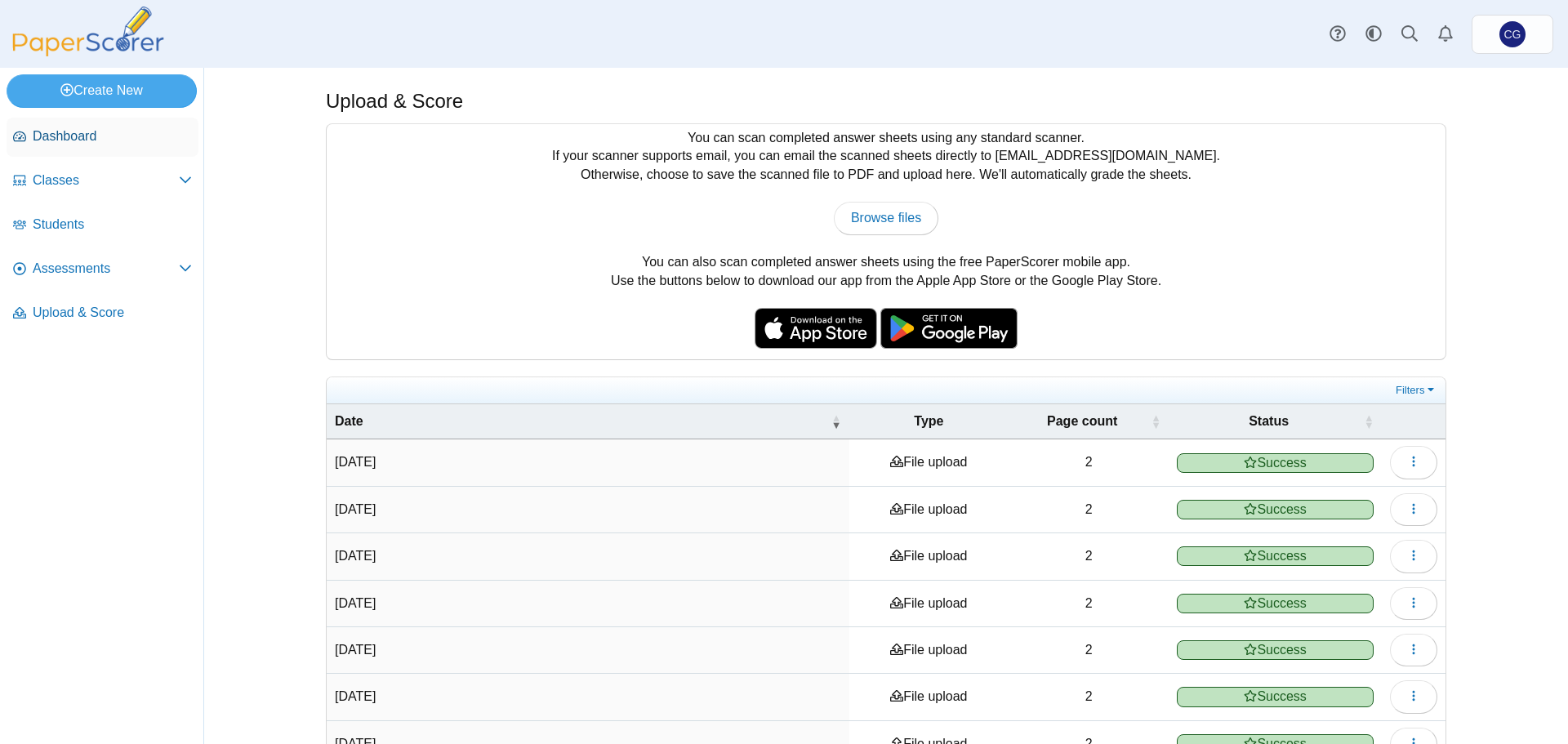
click at [78, 132] on span "Dashboard" at bounding box center [112, 137] width 159 height 18
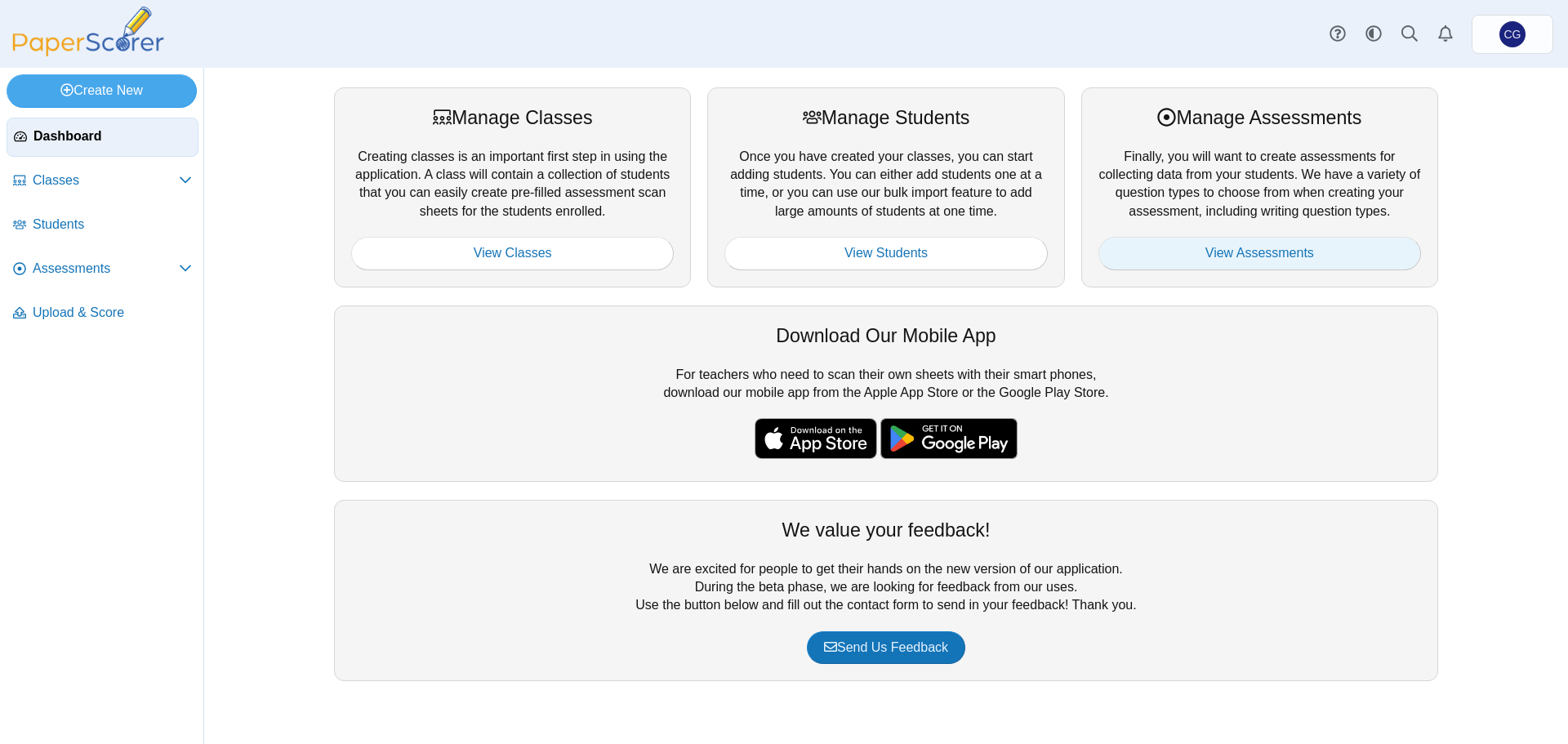
click at [1272, 252] on link "View Assessments" at bounding box center [1259, 253] width 323 height 33
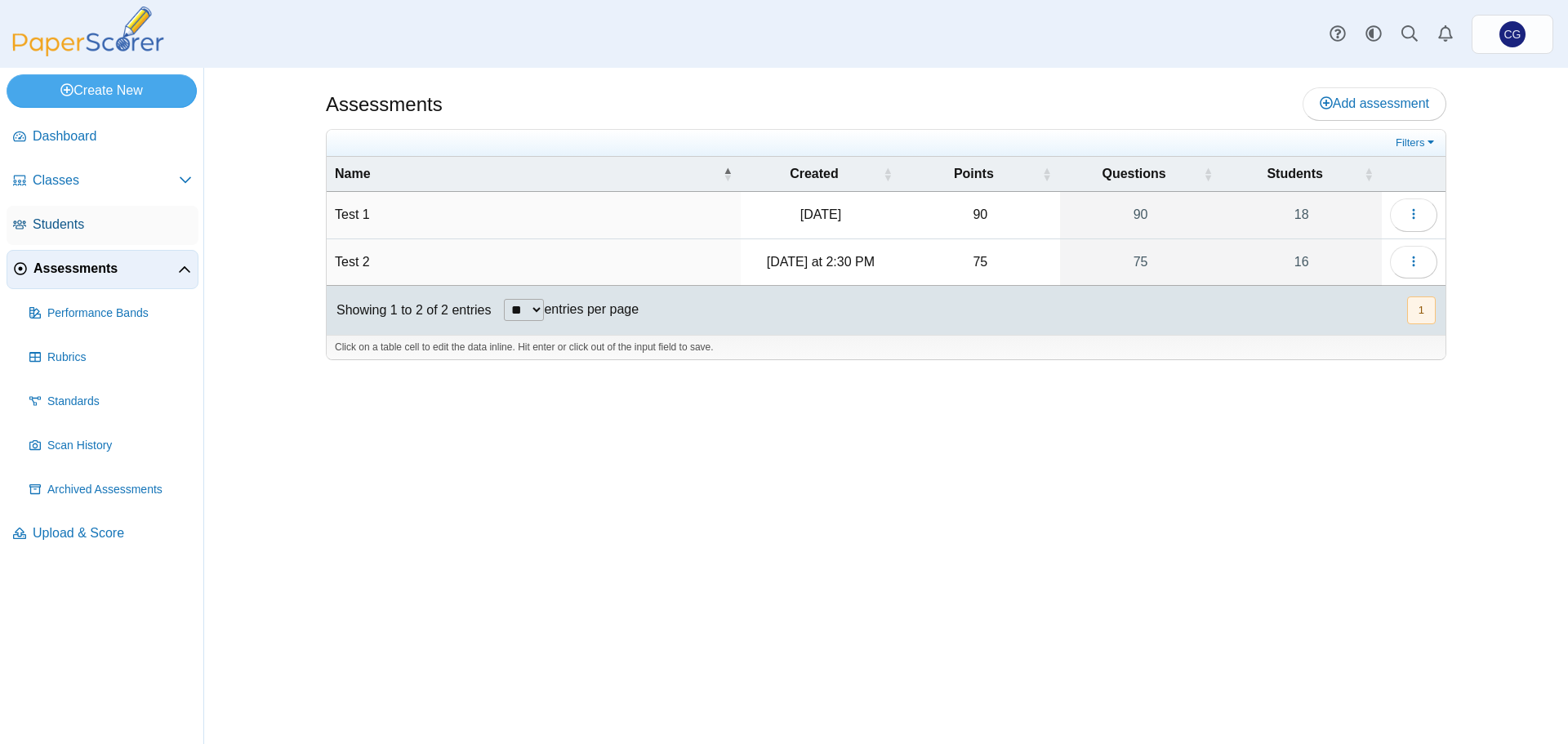
click at [64, 220] on span "Students" at bounding box center [112, 225] width 159 height 18
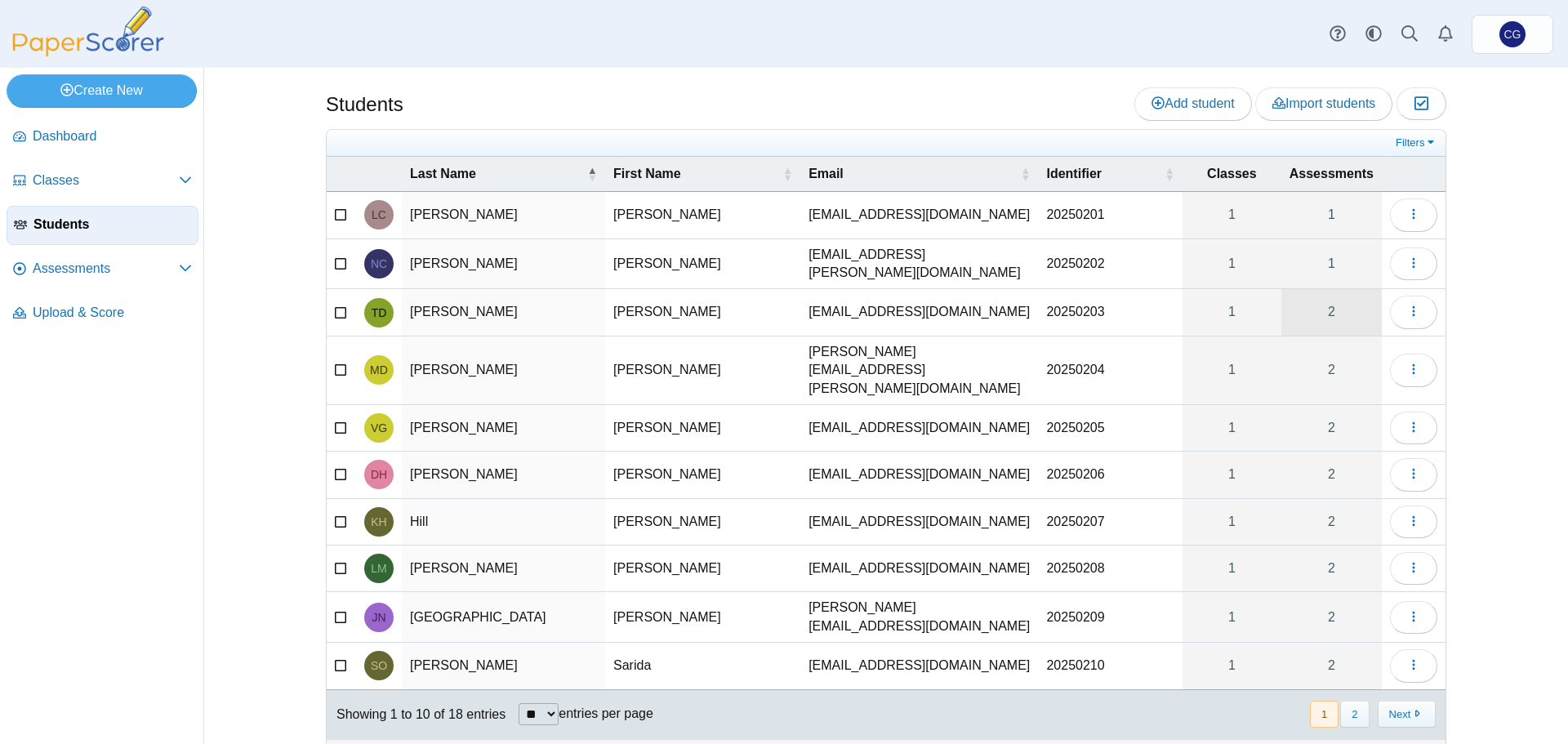
click at [1347, 304] on link "2" at bounding box center [1331, 312] width 101 height 46
click at [1407, 208] on icon "button" at bounding box center [1414, 214] width 13 height 13
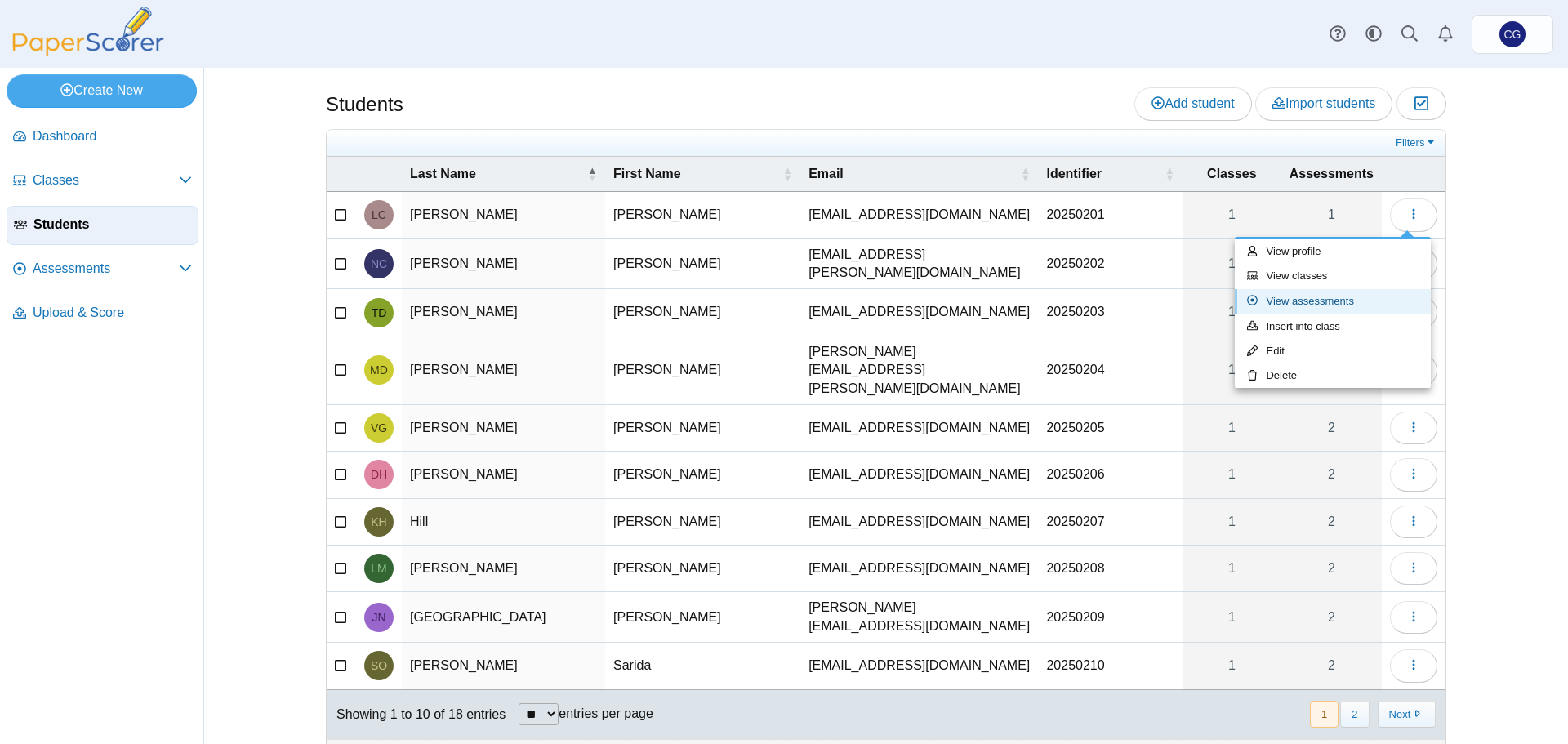
click at [1351, 297] on link "View assessments" at bounding box center [1333, 302] width 196 height 25
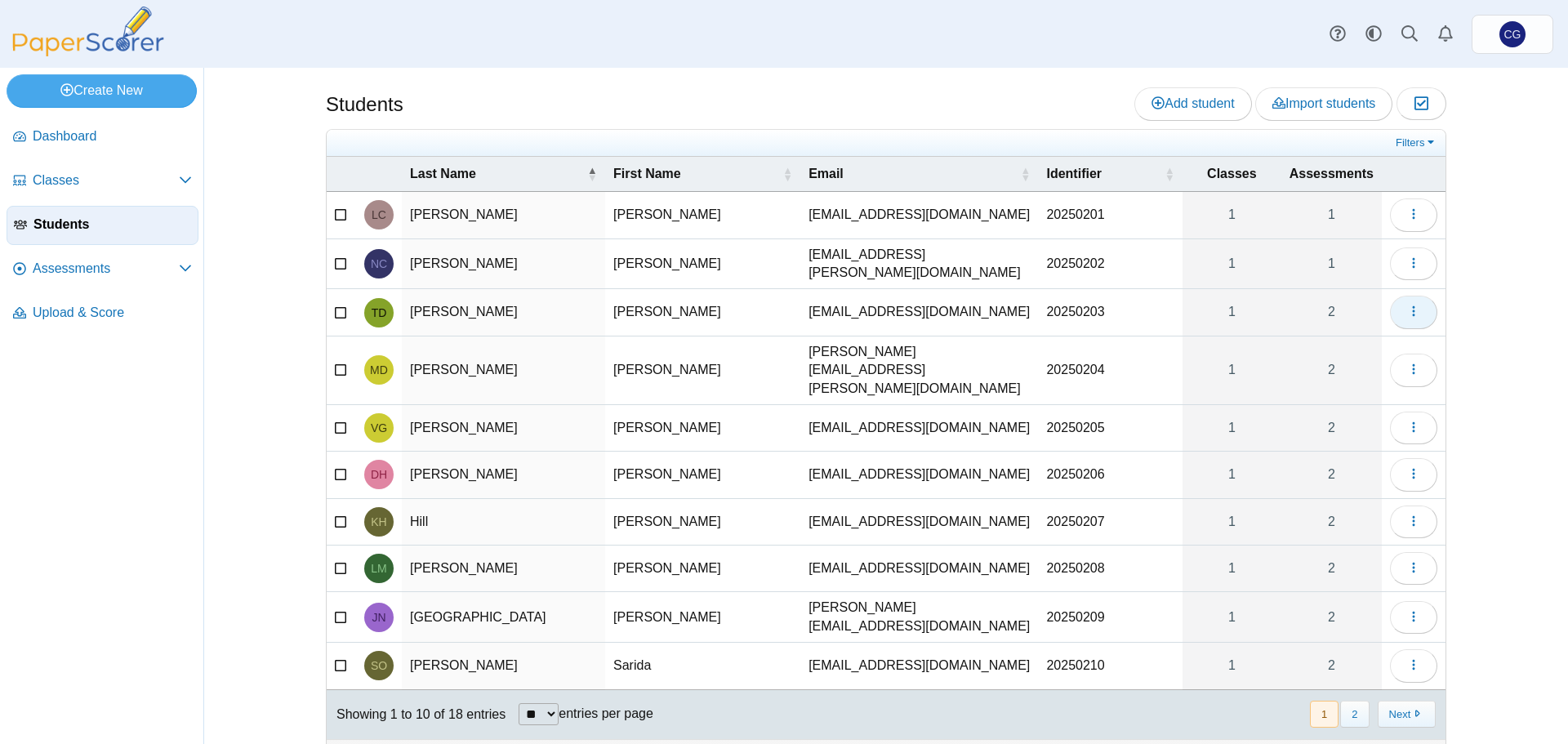
click at [1412, 307] on use "button" at bounding box center [1413, 311] width 2 height 11
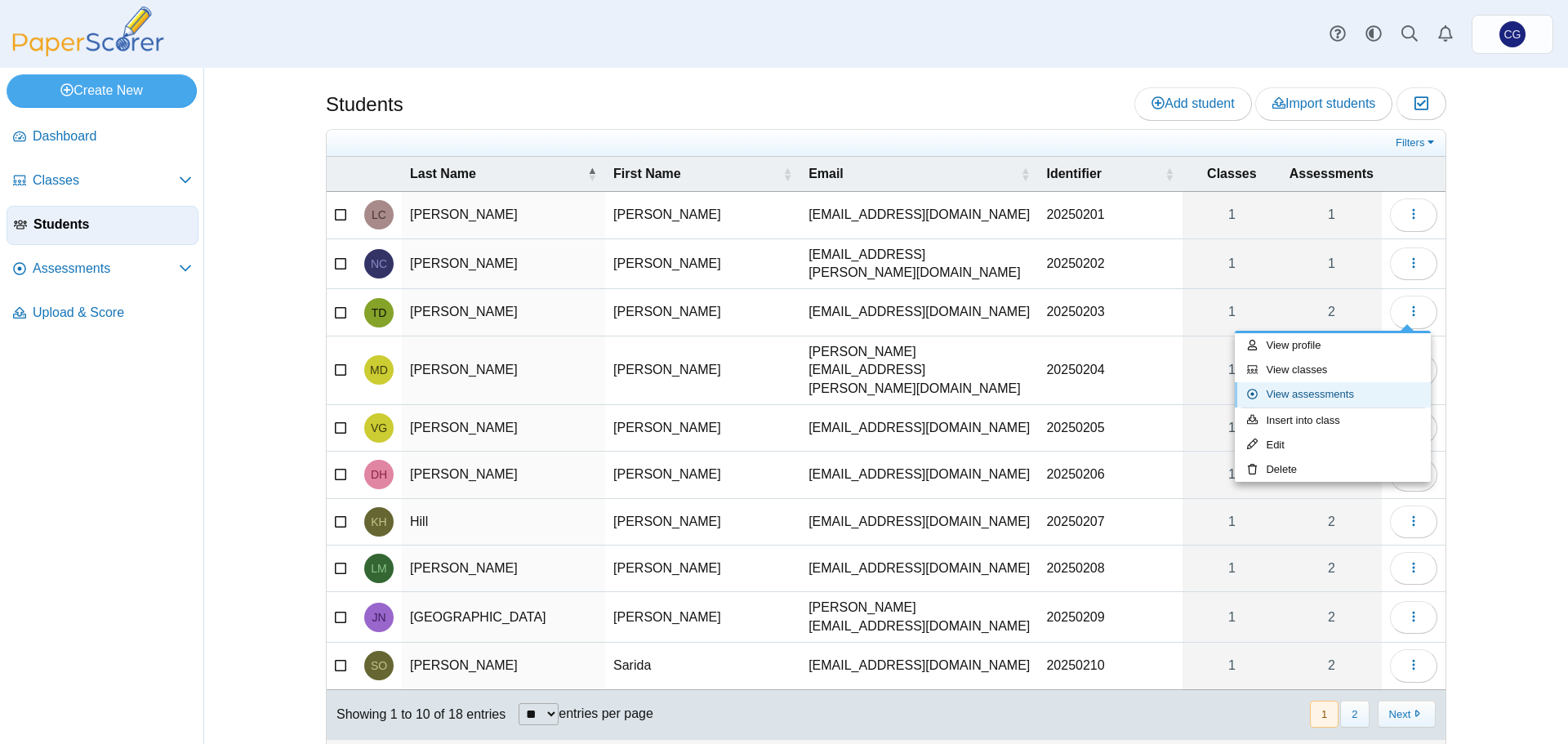
click at [1325, 396] on link "View assessments" at bounding box center [1333, 395] width 196 height 25
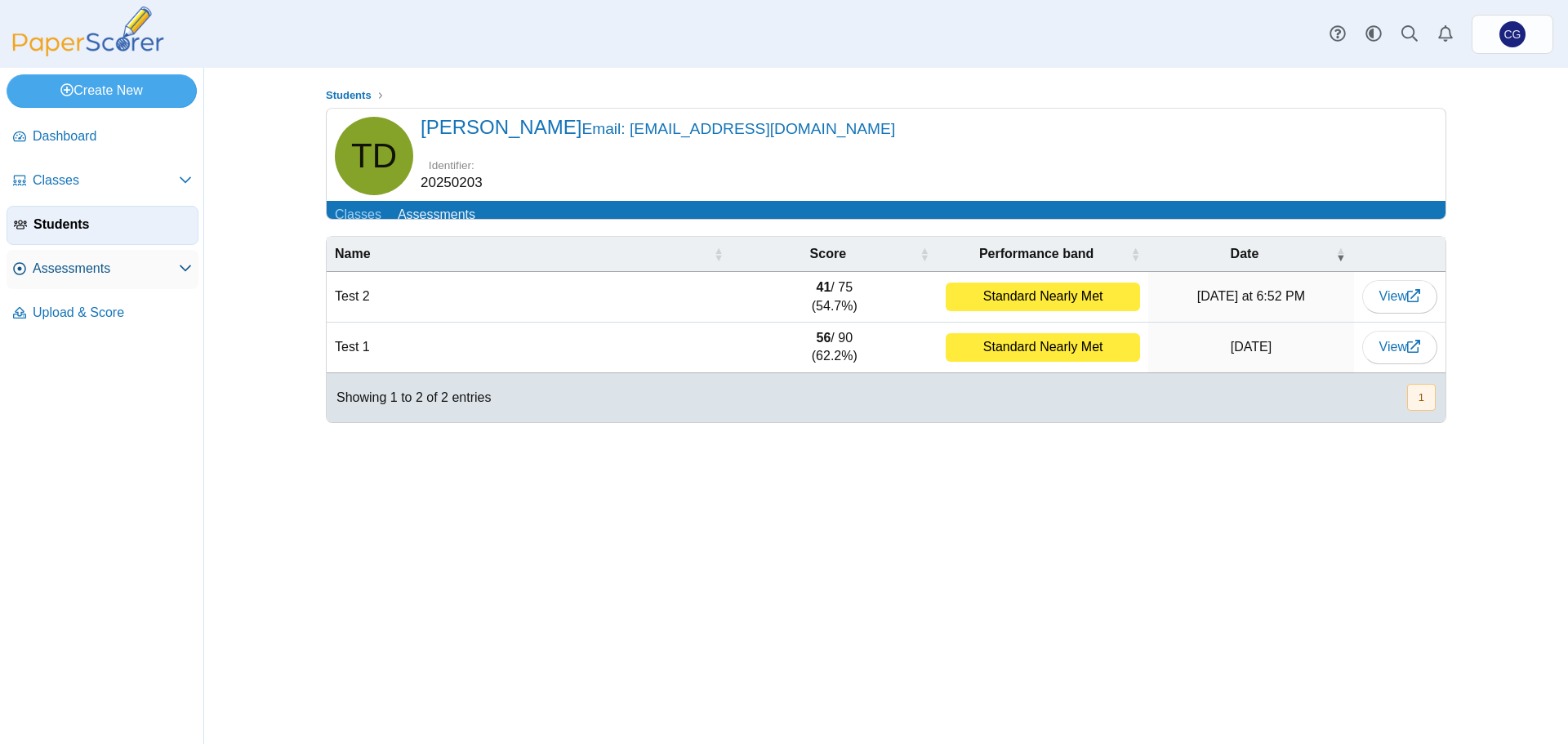
click at [103, 265] on span "Assessments" at bounding box center [105, 269] width 146 height 18
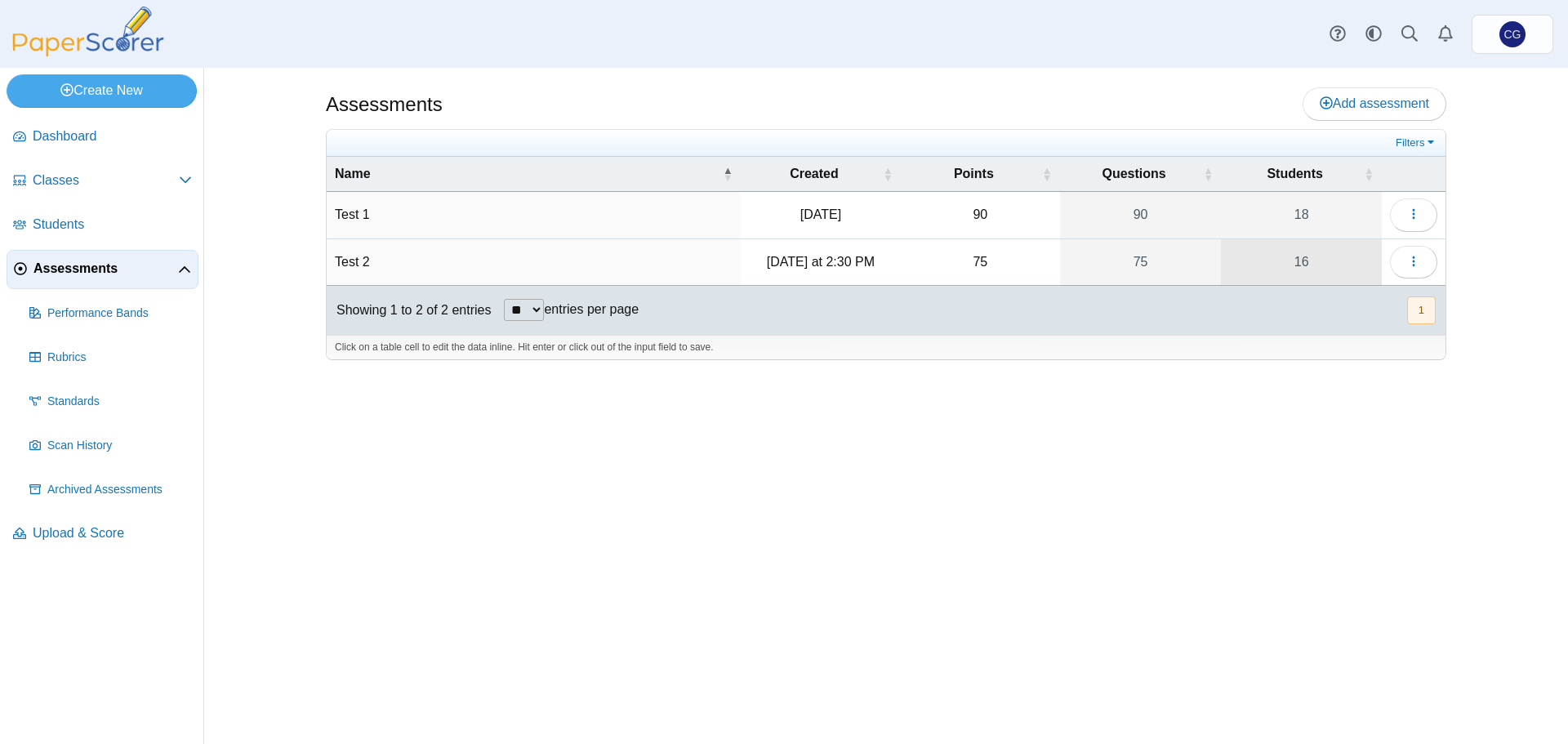
click at [1369, 264] on link "16" at bounding box center [1301, 262] width 161 height 46
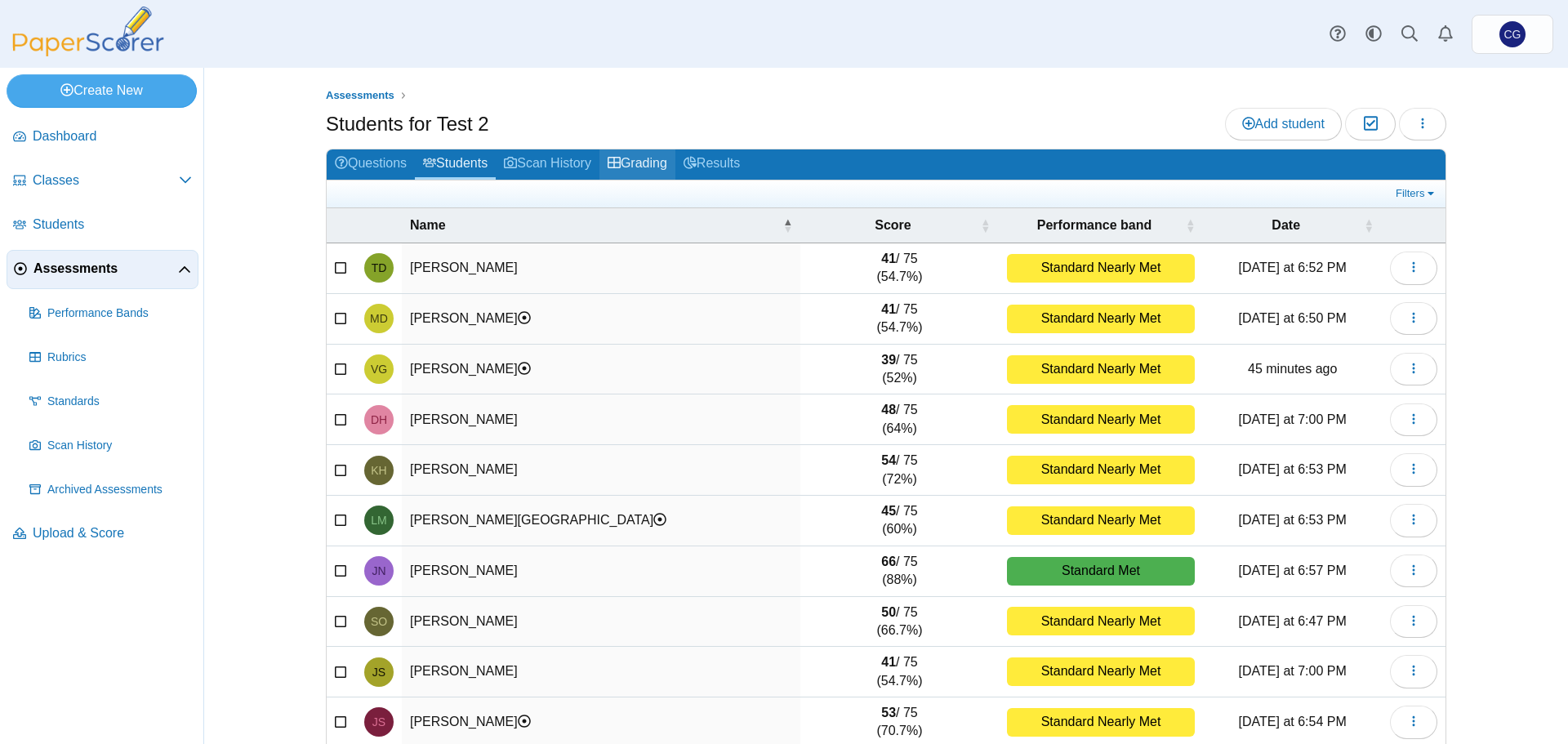
click at [661, 161] on link "Grading" at bounding box center [637, 164] width 76 height 30
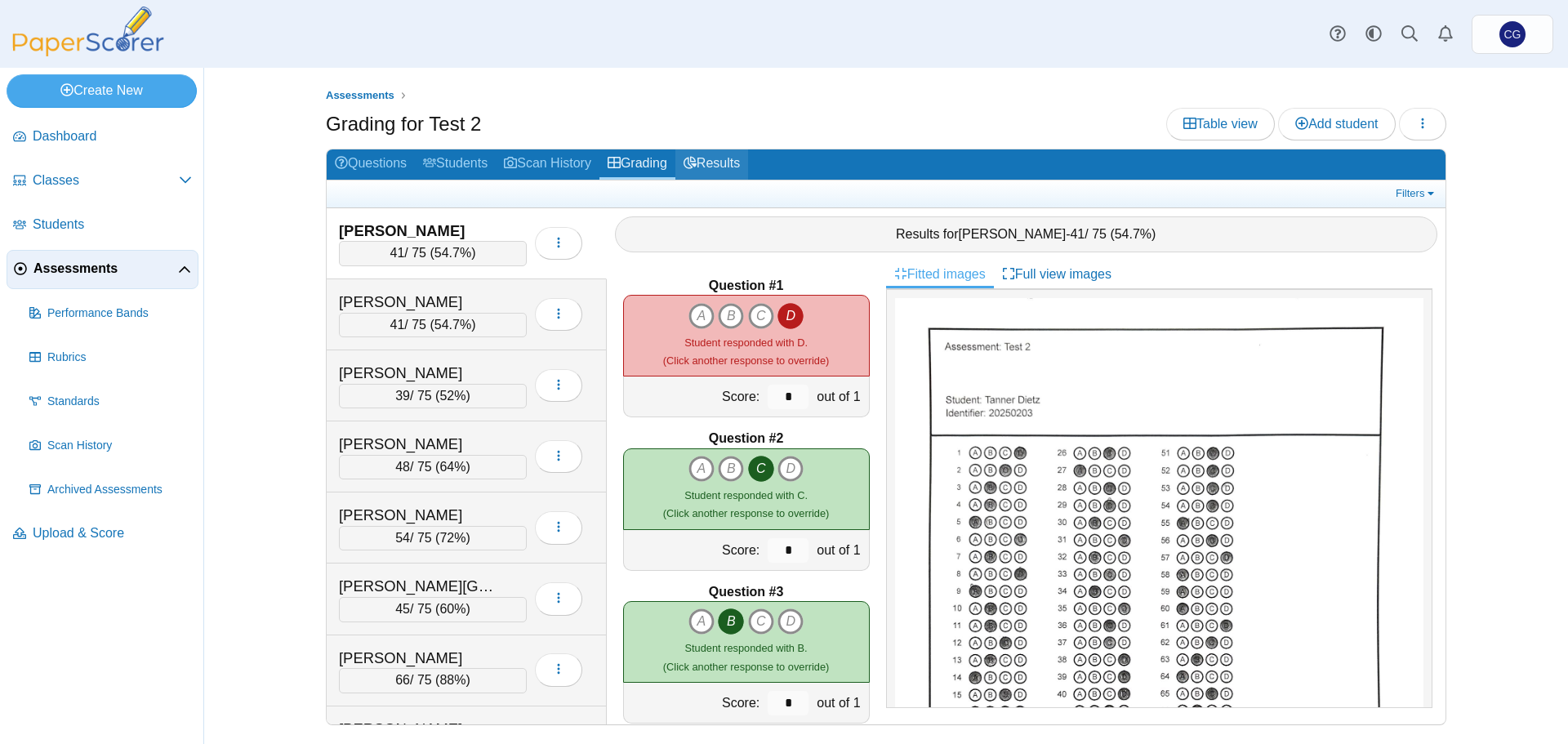
click at [715, 164] on link "Results" at bounding box center [711, 164] width 73 height 30
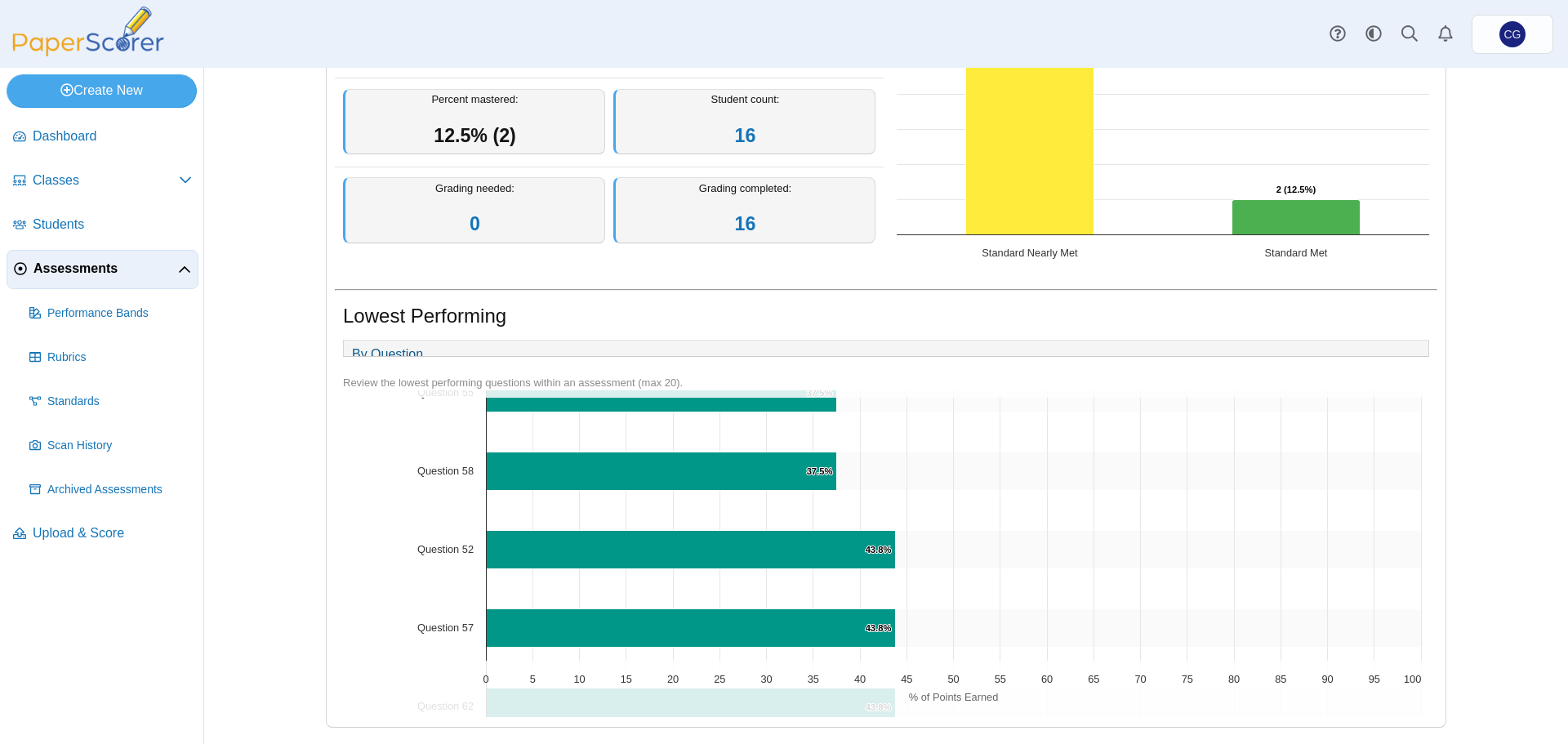
scroll to position [1307, 0]
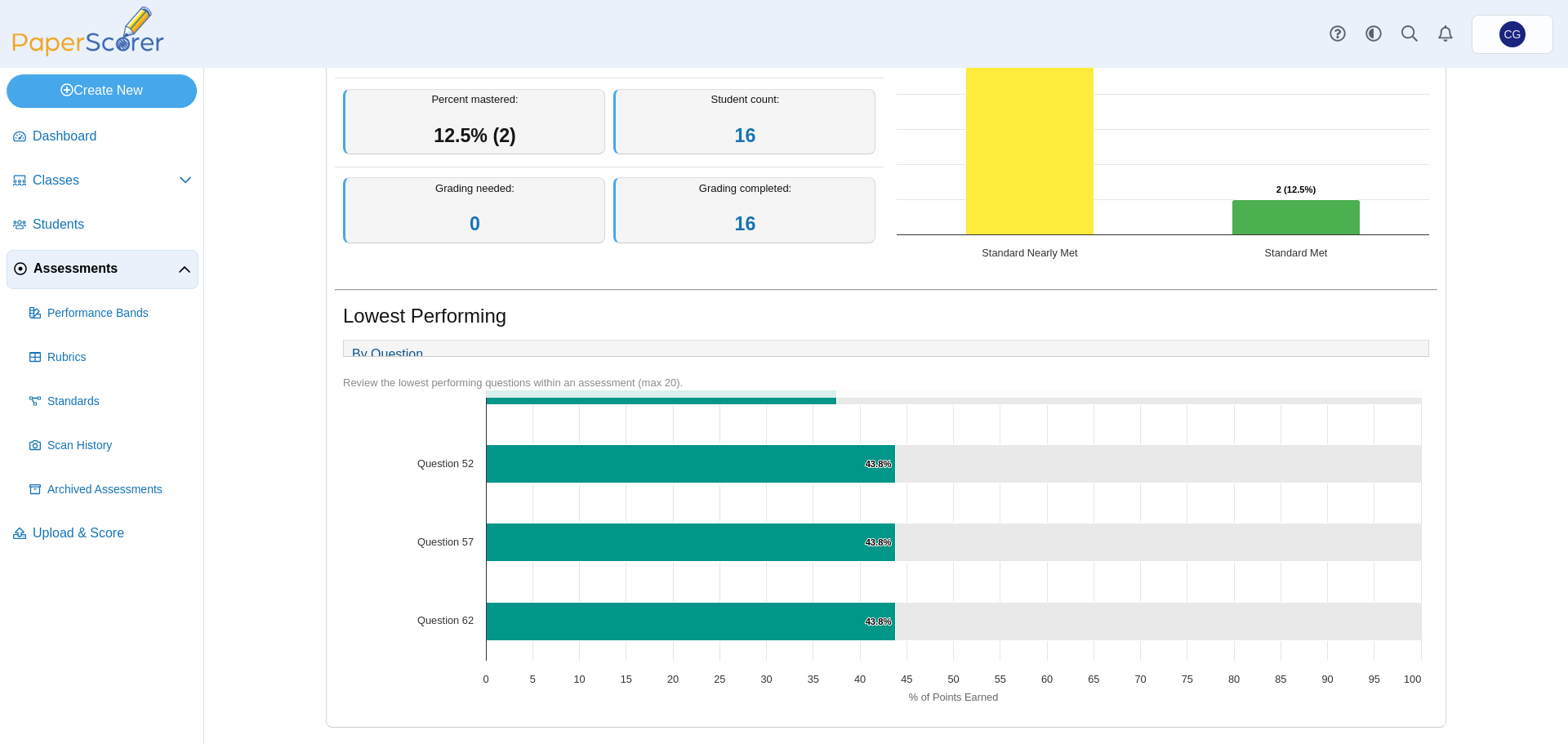
click at [382, 341] on link "By Question" at bounding box center [387, 355] width 87 height 28
click at [395, 341] on link "By Question" at bounding box center [387, 355] width 87 height 28
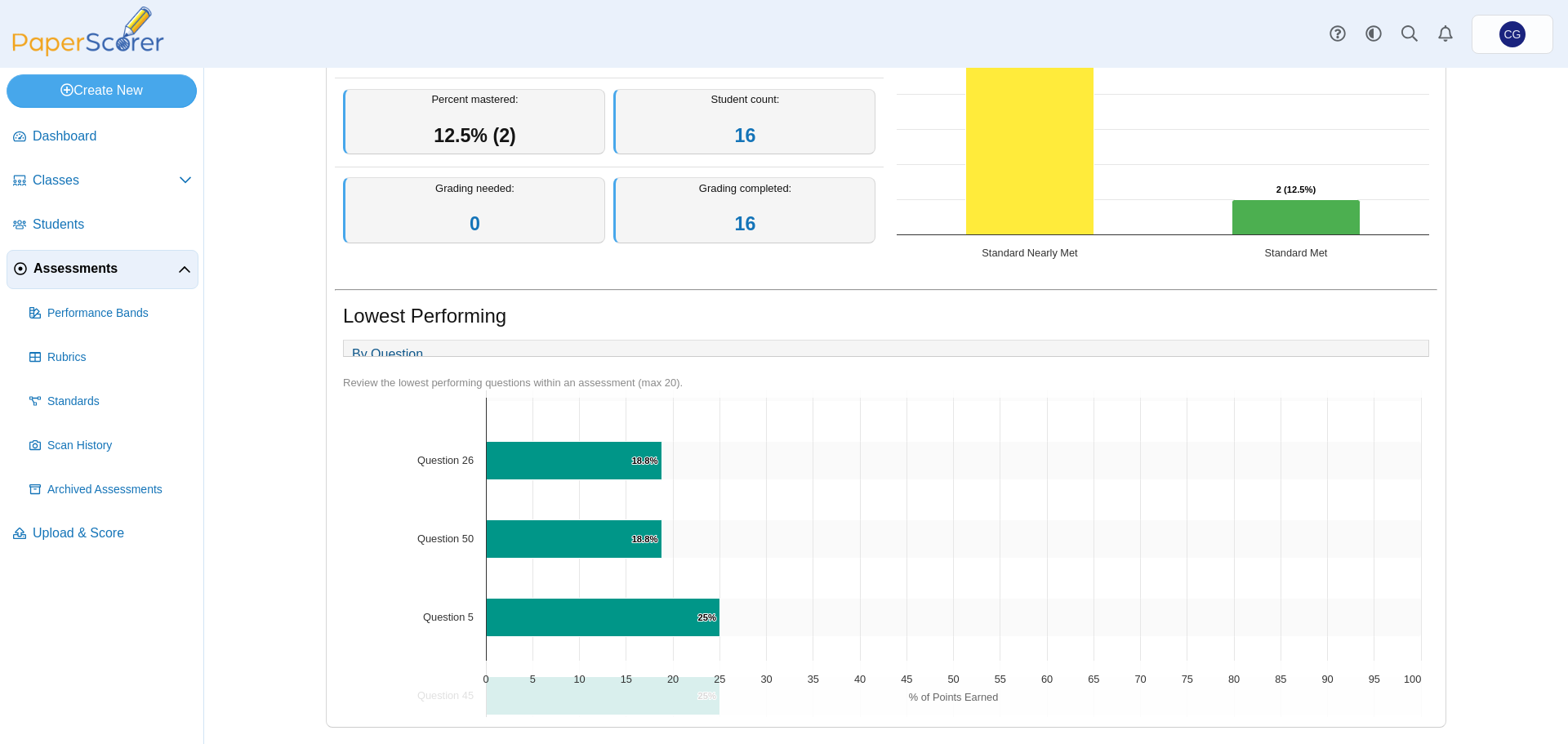
scroll to position [0, 0]
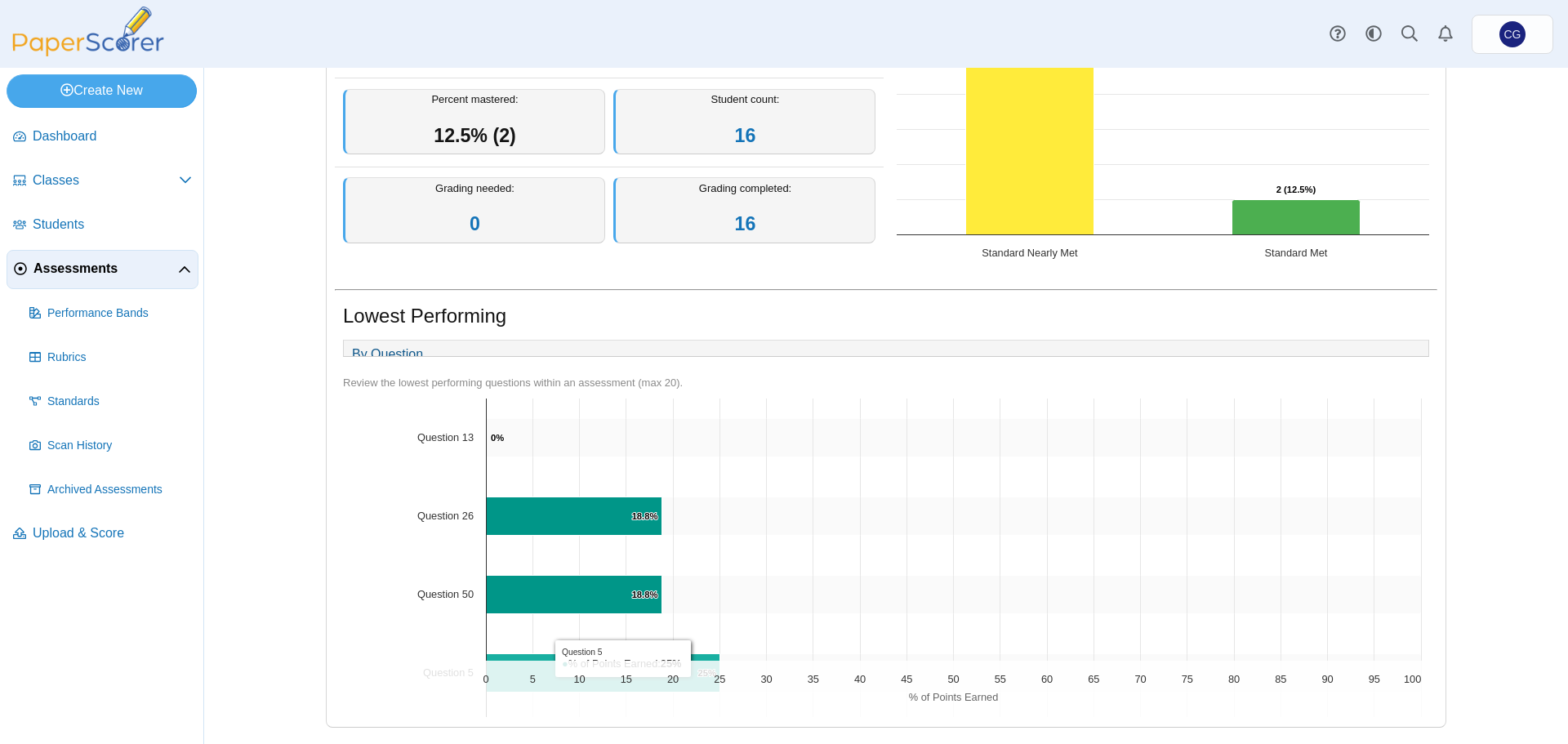
click at [689, 658] on icon "Question 5, 25%. % of Points Earned." at bounding box center [604, 672] width 234 height 38
click at [714, 611] on icon "Question 50, 81.3. ." at bounding box center [1041, 594] width 759 height 38
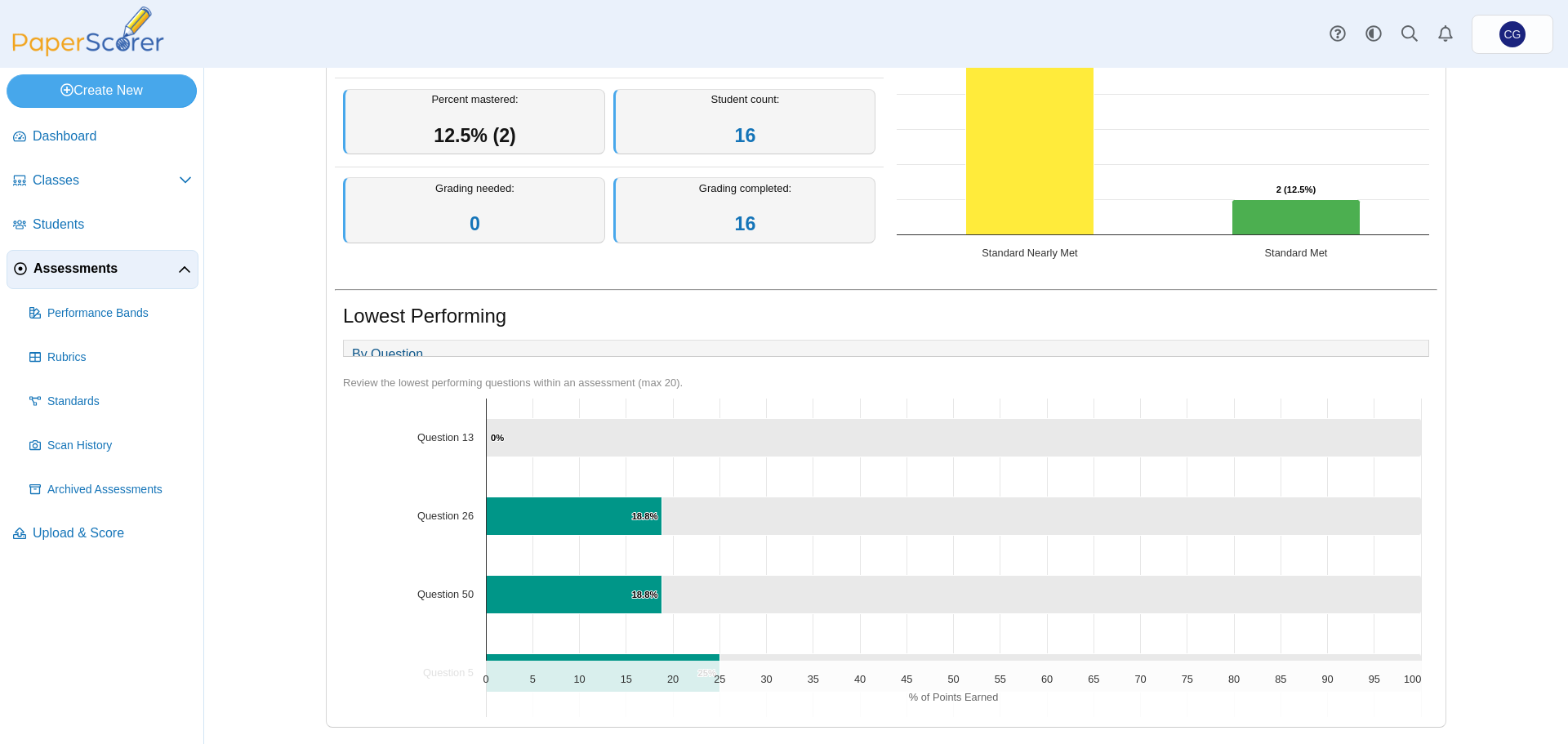
click at [707, 588] on icon "Question 50, 81.3. ." at bounding box center [1041, 594] width 759 height 38
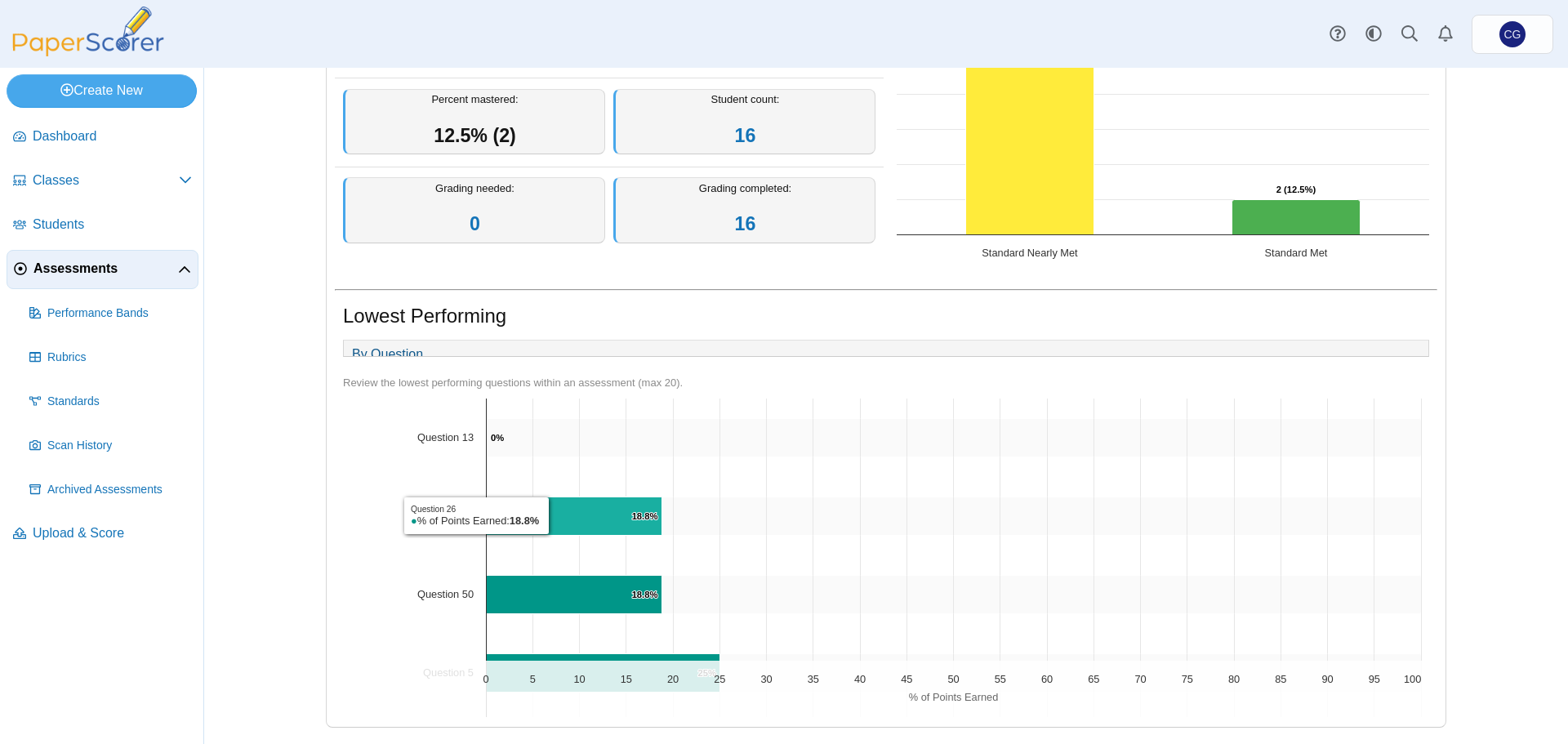
click at [547, 516] on icon "Question 26, 18.8%. % of Points Earned." at bounding box center [574, 516] width 176 height 38
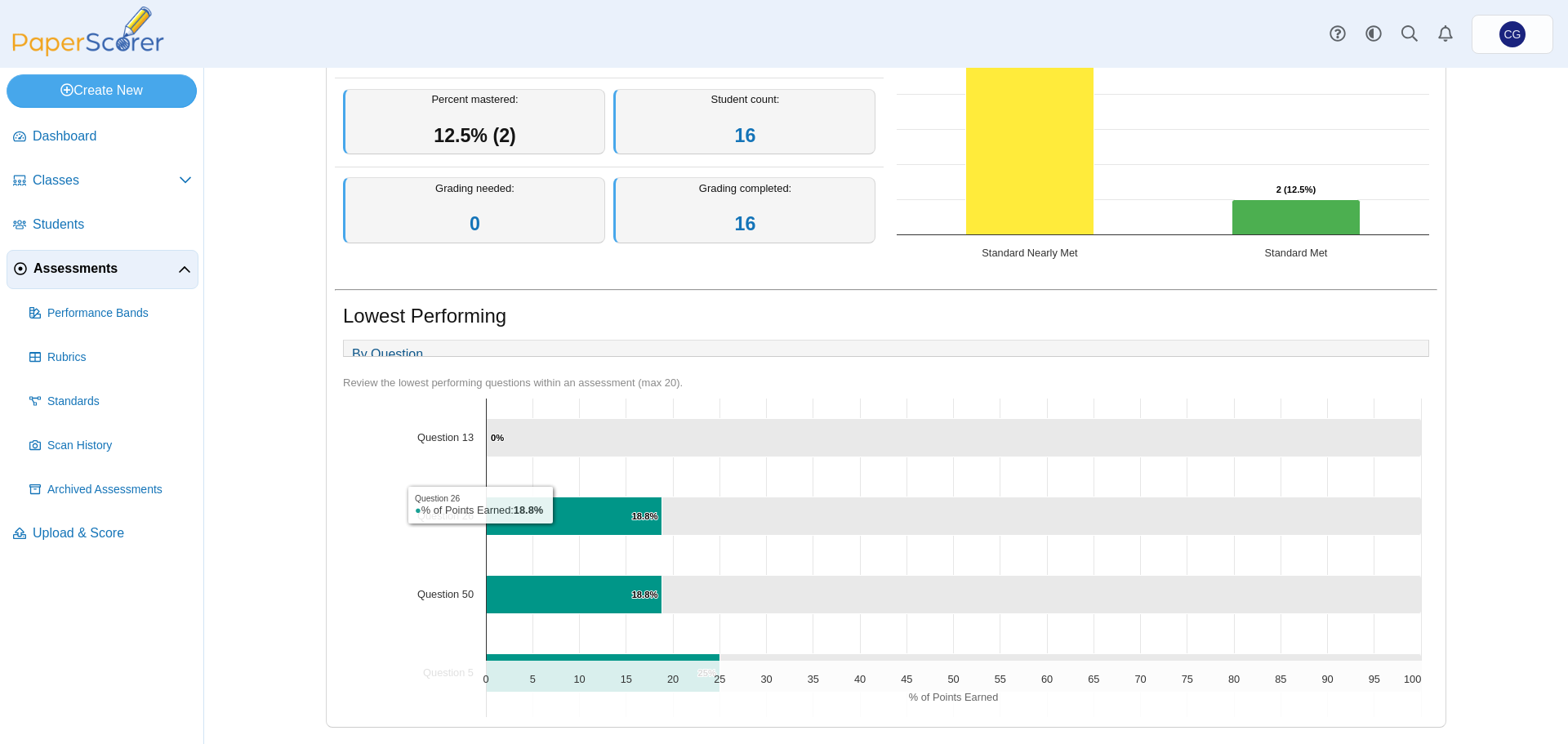
click at [563, 426] on icon "Question 13, 100. ." at bounding box center [954, 437] width 935 height 38
click at [352, 341] on link "By Question" at bounding box center [387, 355] width 87 height 28
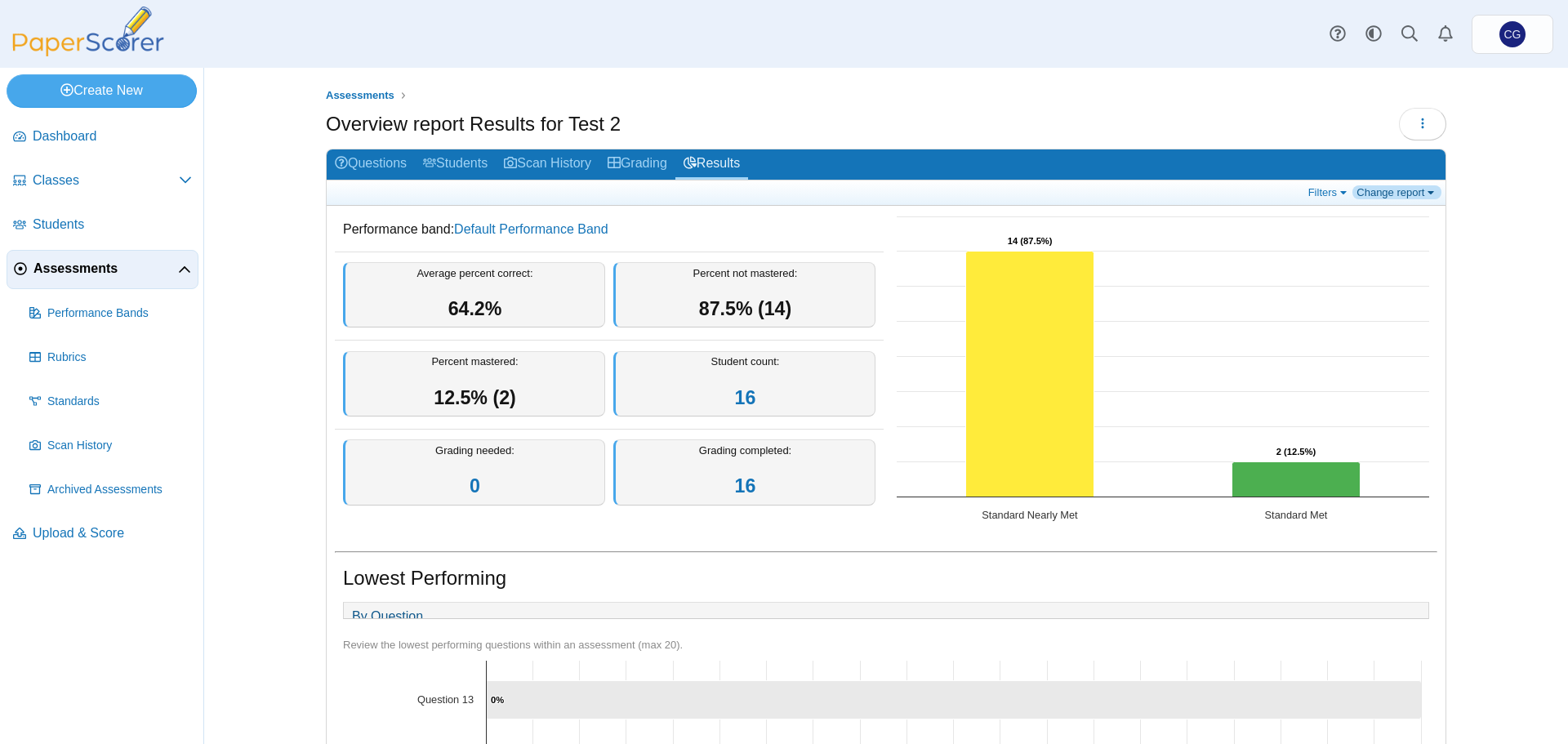
click at [1425, 193] on link "Change report" at bounding box center [1396, 192] width 89 height 14
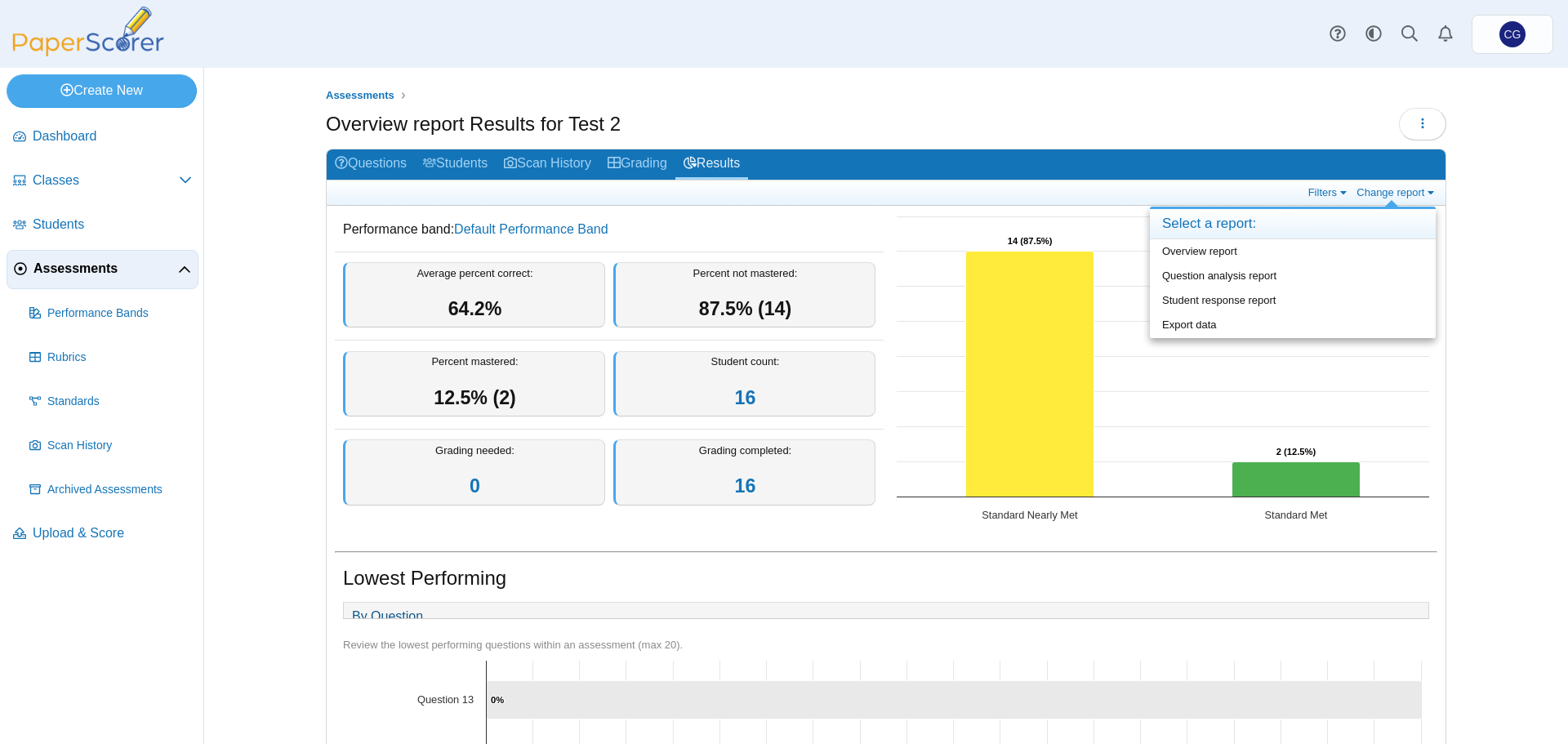
scroll to position [82, 0]
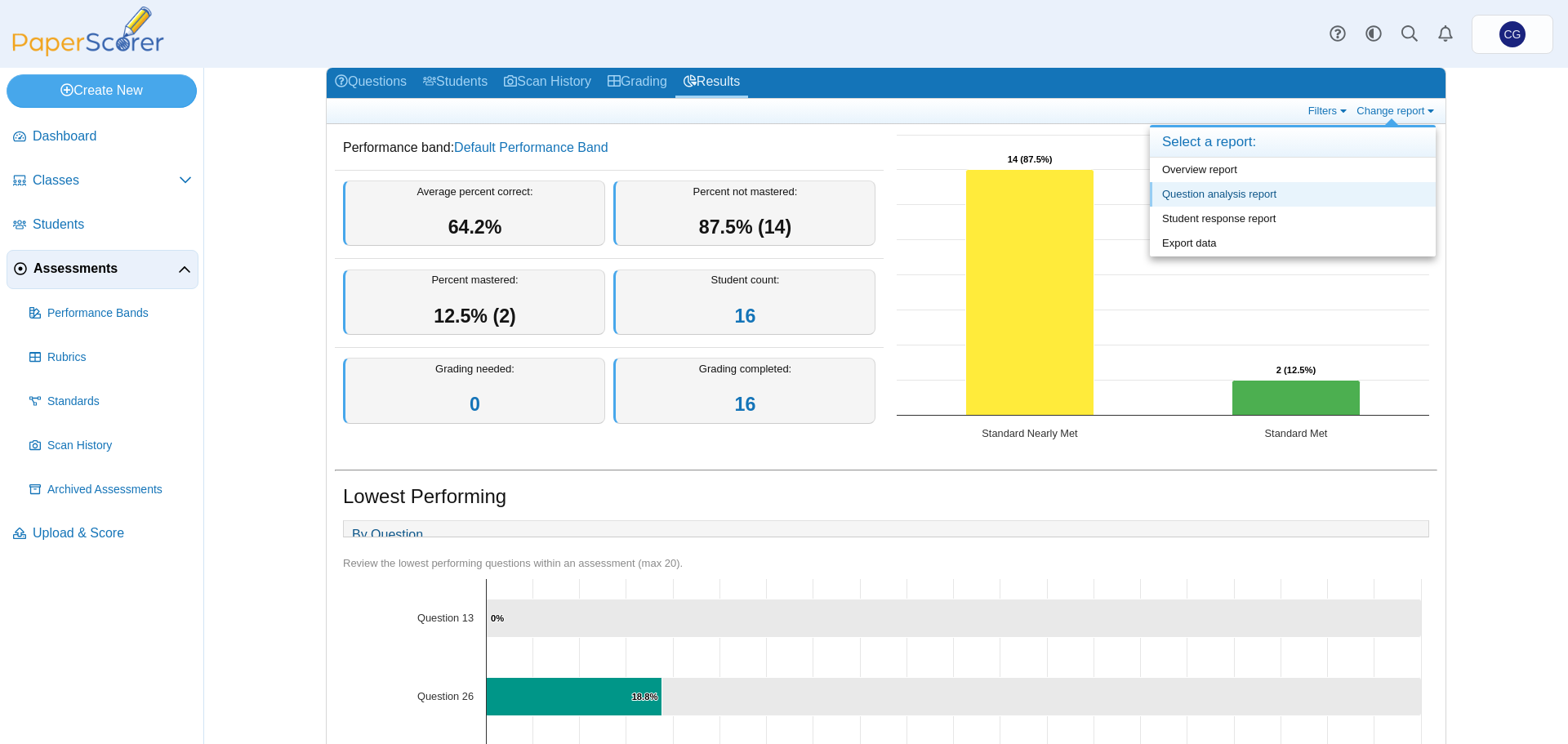
click at [1280, 201] on link "Question analysis report" at bounding box center [1293, 195] width 286 height 25
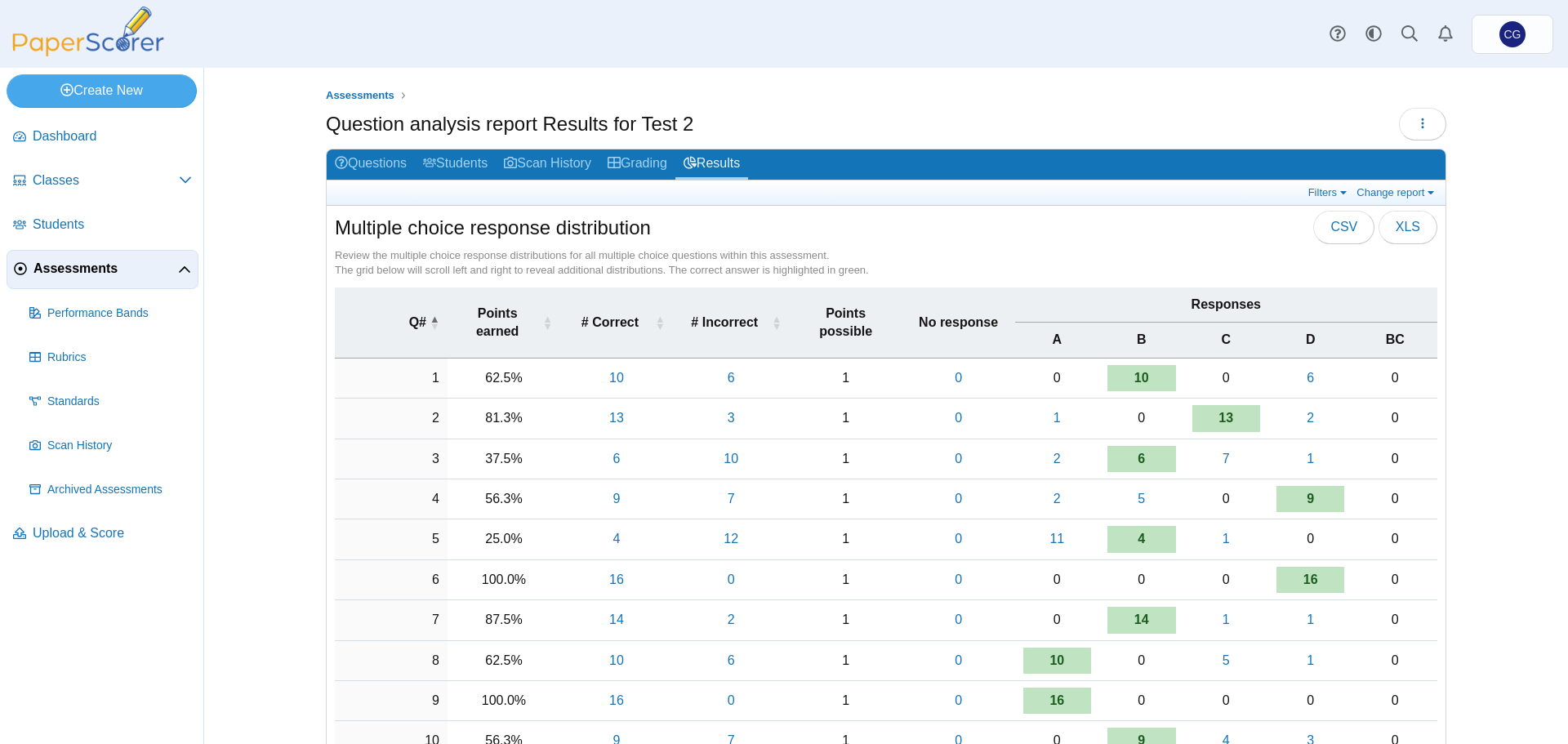
click at [85, 266] on span "Assessments" at bounding box center [105, 269] width 145 height 18
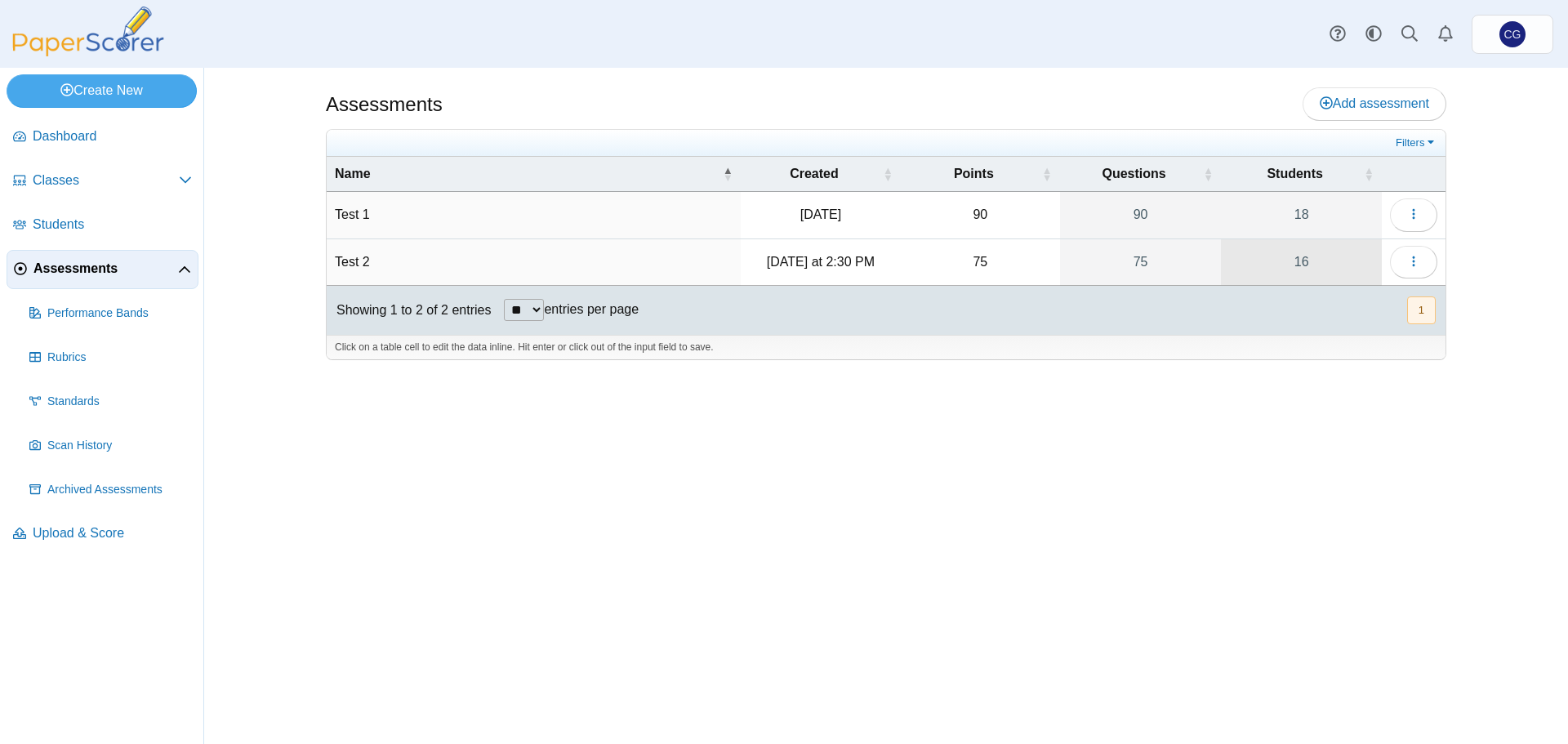
click at [1342, 272] on link "16" at bounding box center [1301, 262] width 161 height 46
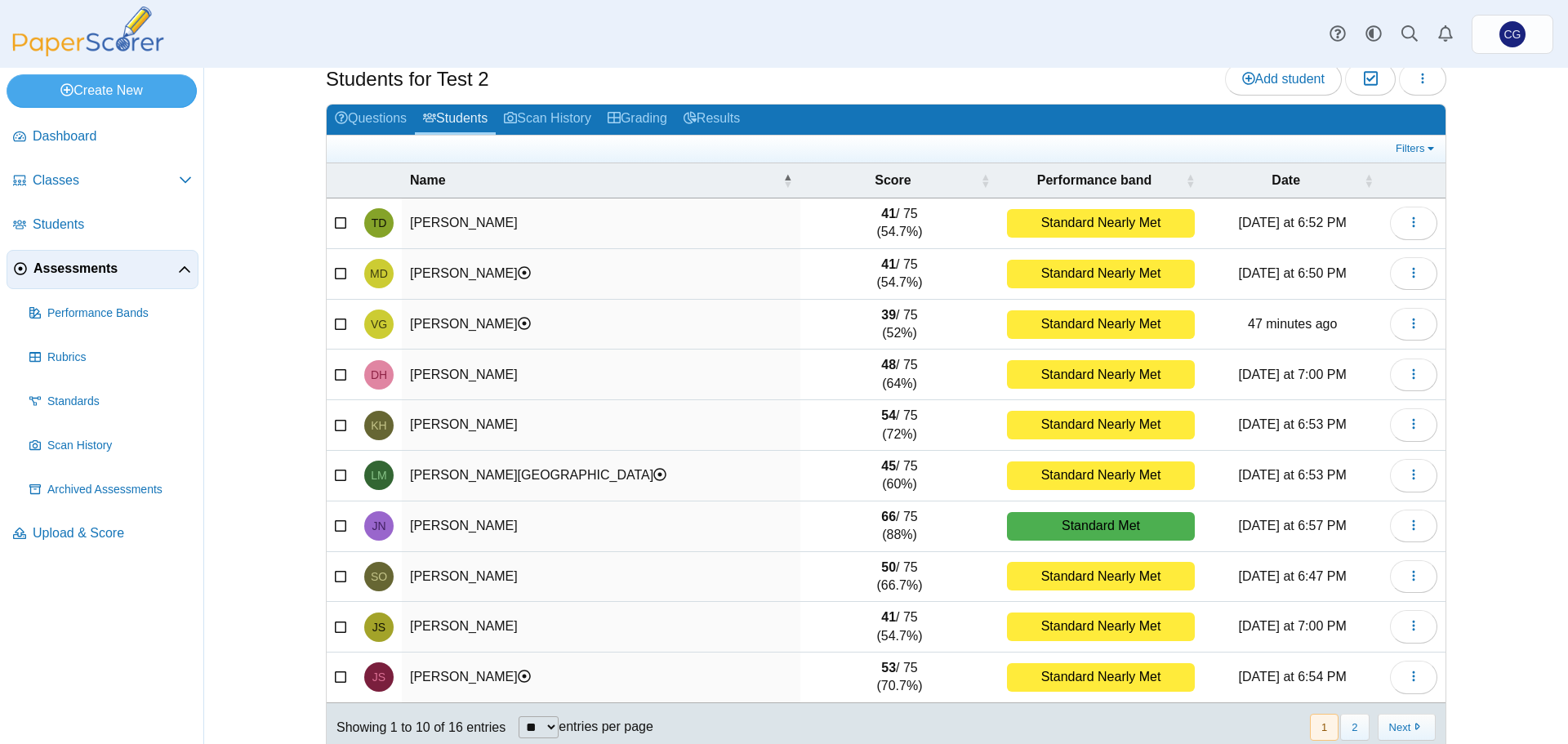
scroll to position [69, 0]
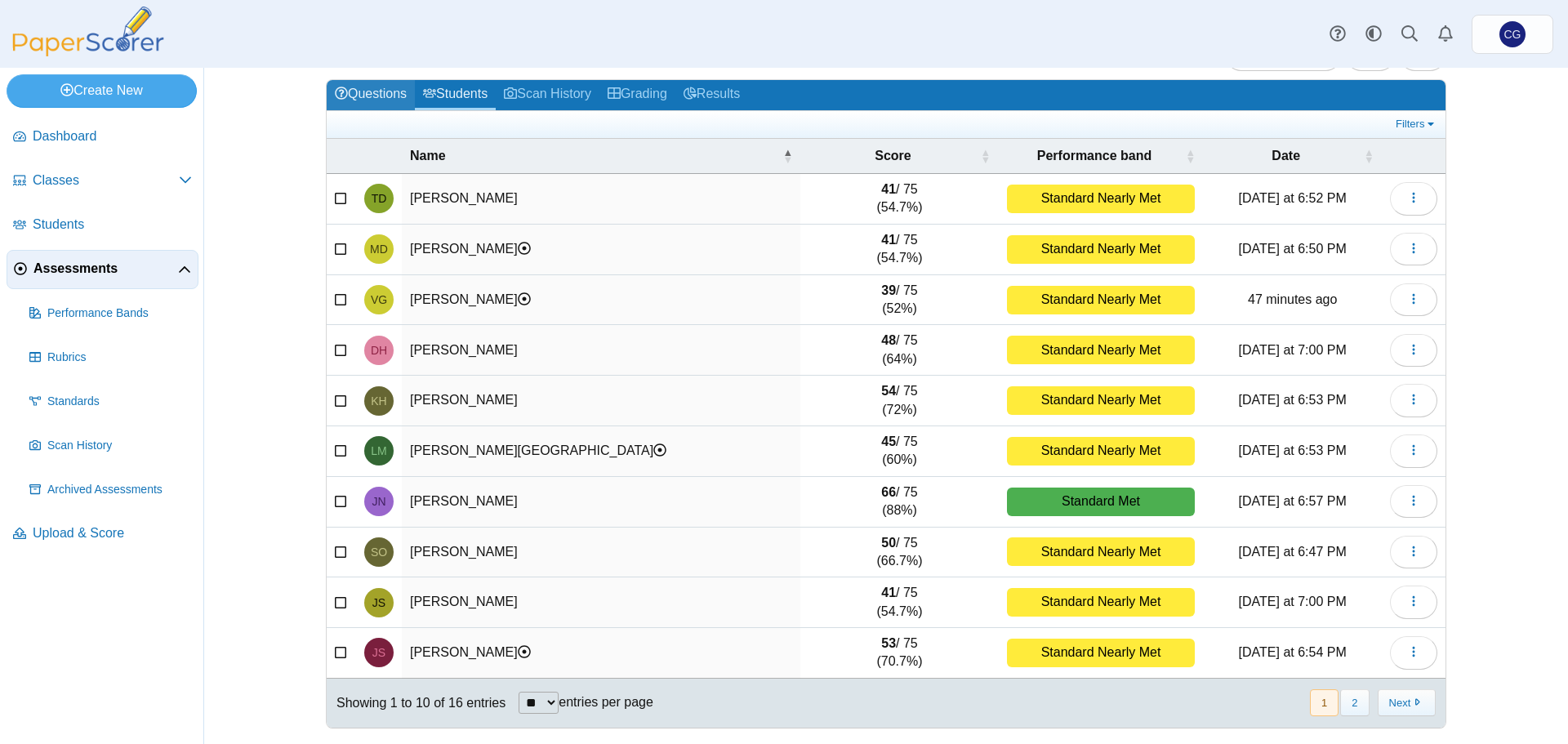
click at [380, 96] on link "Questions" at bounding box center [371, 95] width 88 height 30
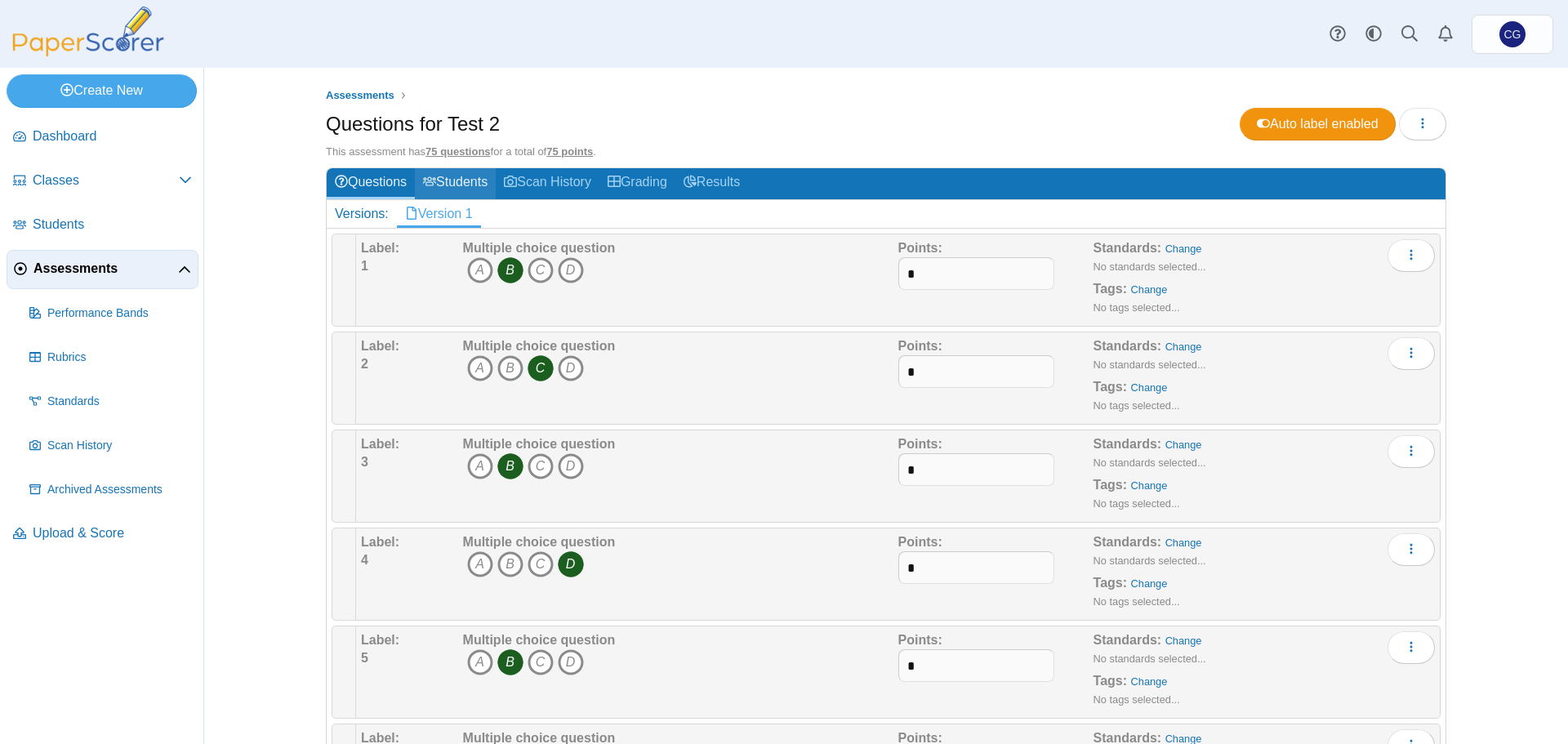
click at [453, 184] on link "Students" at bounding box center [455, 183] width 81 height 30
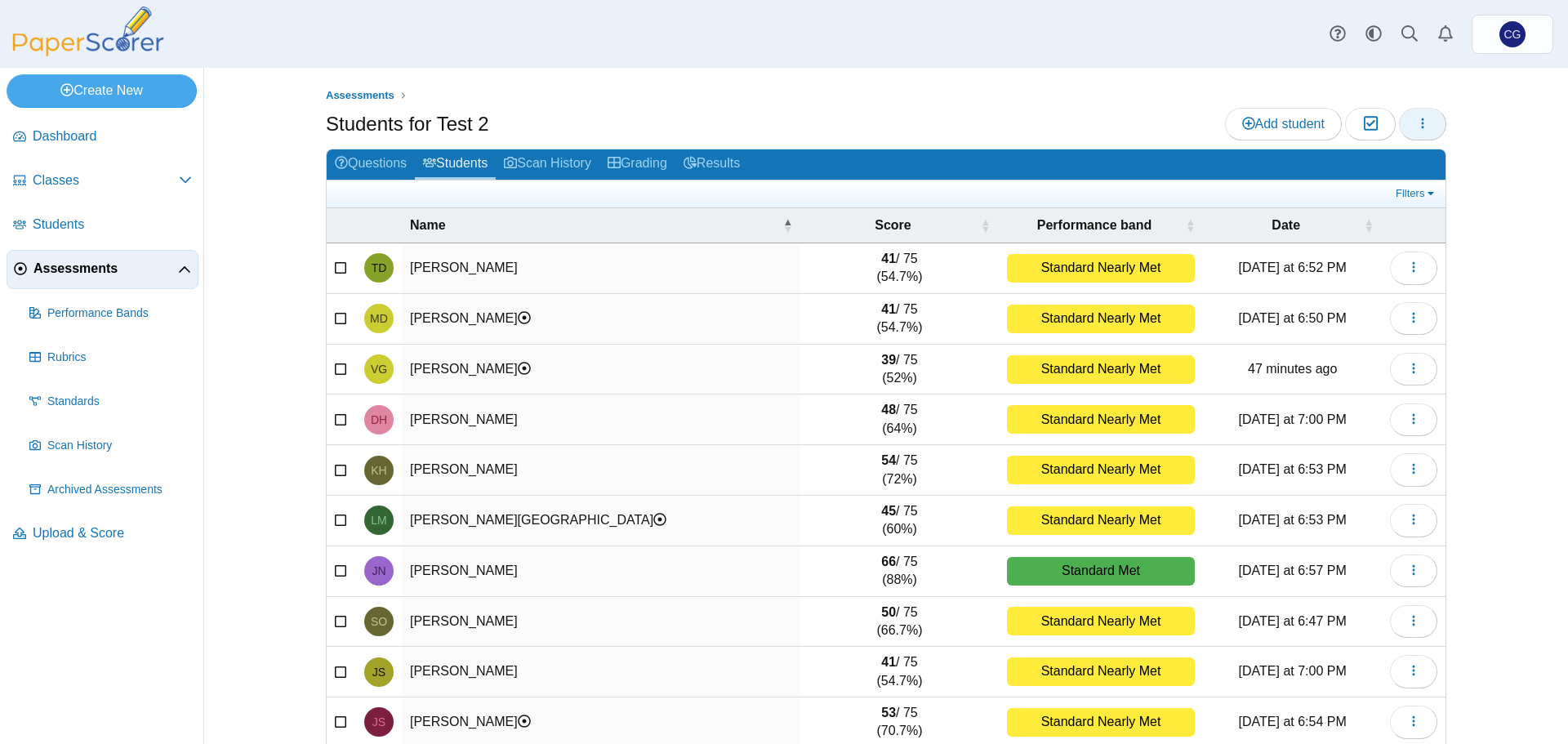
click at [1427, 125] on button "button" at bounding box center [1423, 124] width 47 height 33
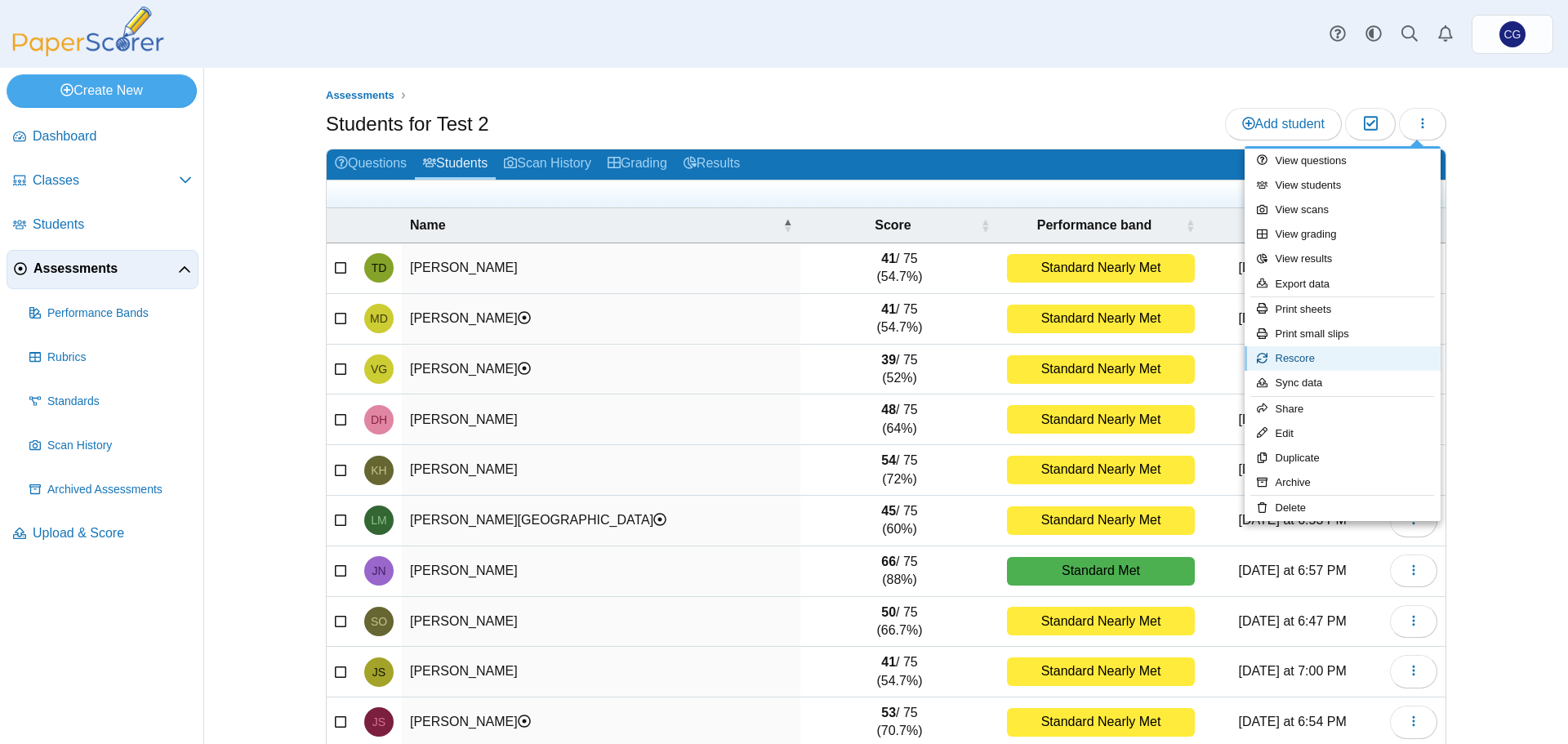
click at [1309, 361] on link "Rescore" at bounding box center [1342, 359] width 196 height 25
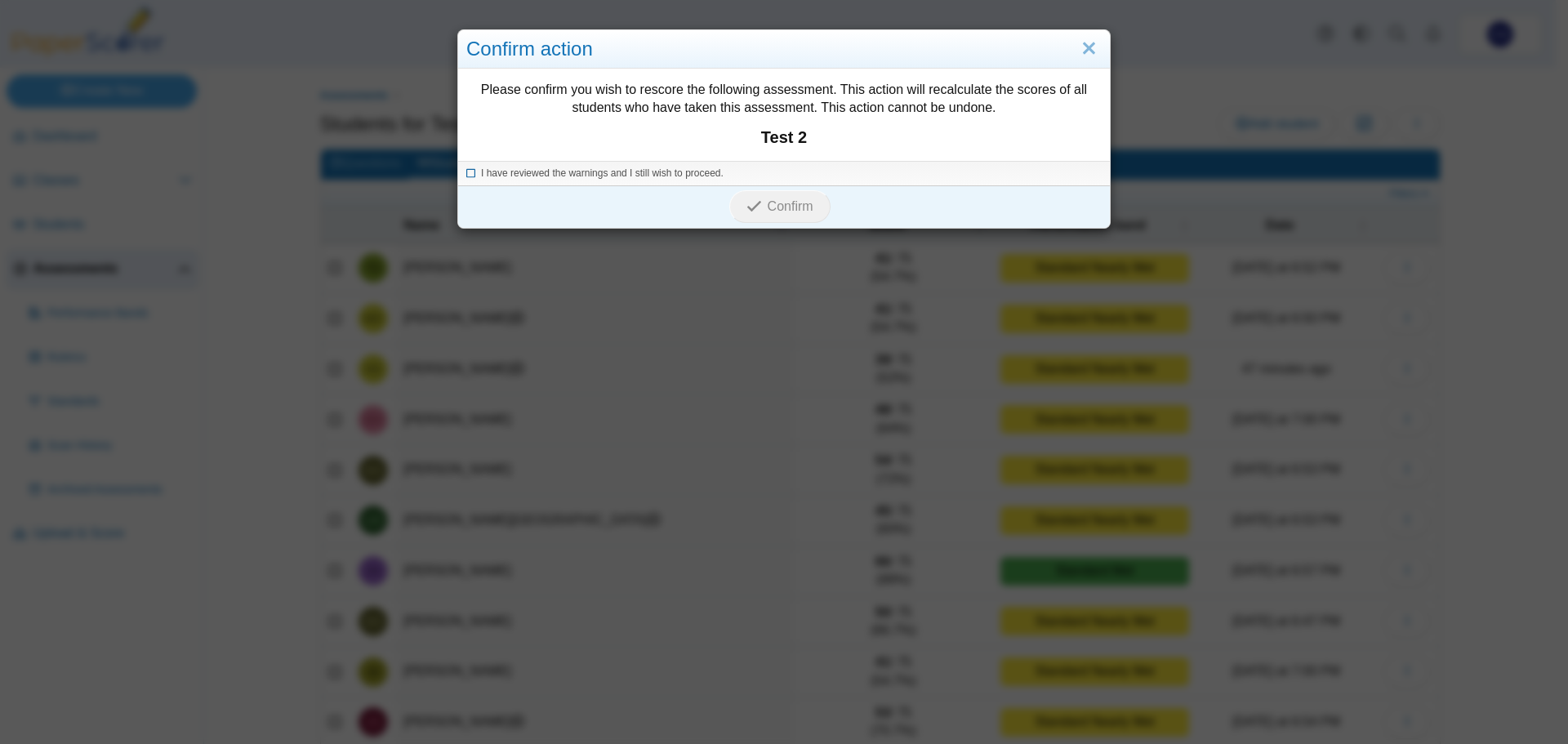
click at [467, 173] on icon at bounding box center [471, 171] width 10 height 9
click at [778, 205] on span "Confirm" at bounding box center [790, 206] width 46 height 14
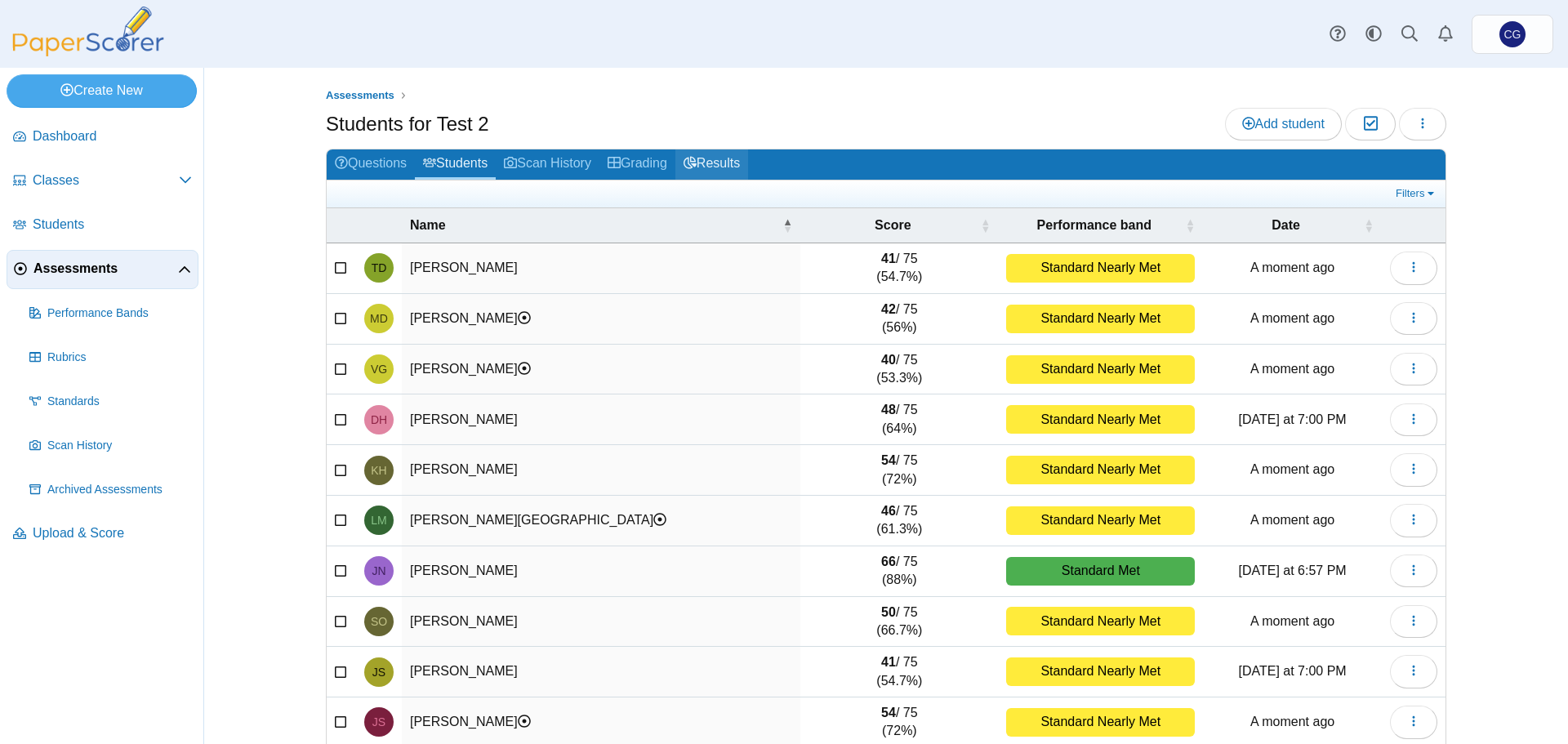
click at [717, 162] on link "Results" at bounding box center [711, 164] width 73 height 30
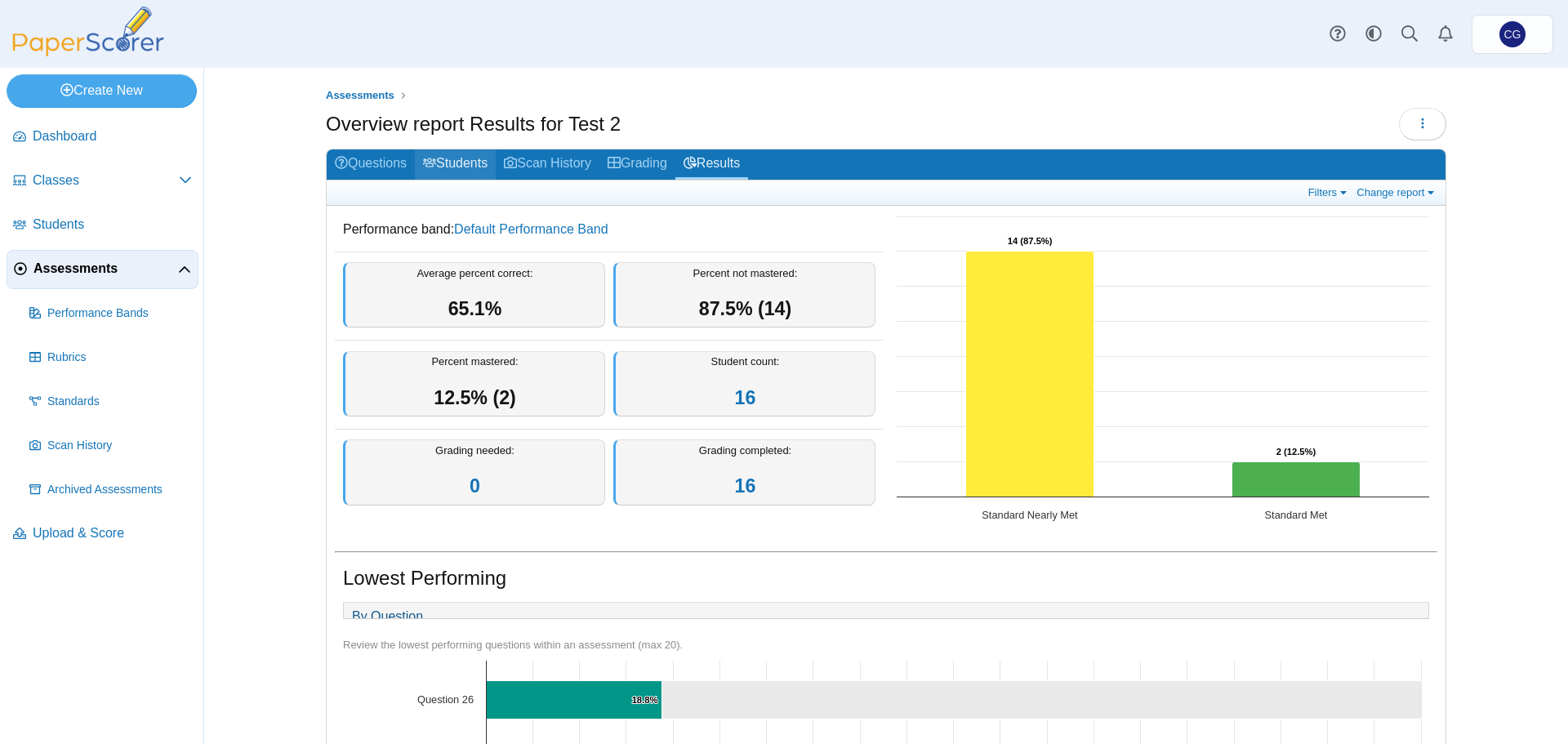
click at [473, 158] on link "Students" at bounding box center [455, 164] width 81 height 30
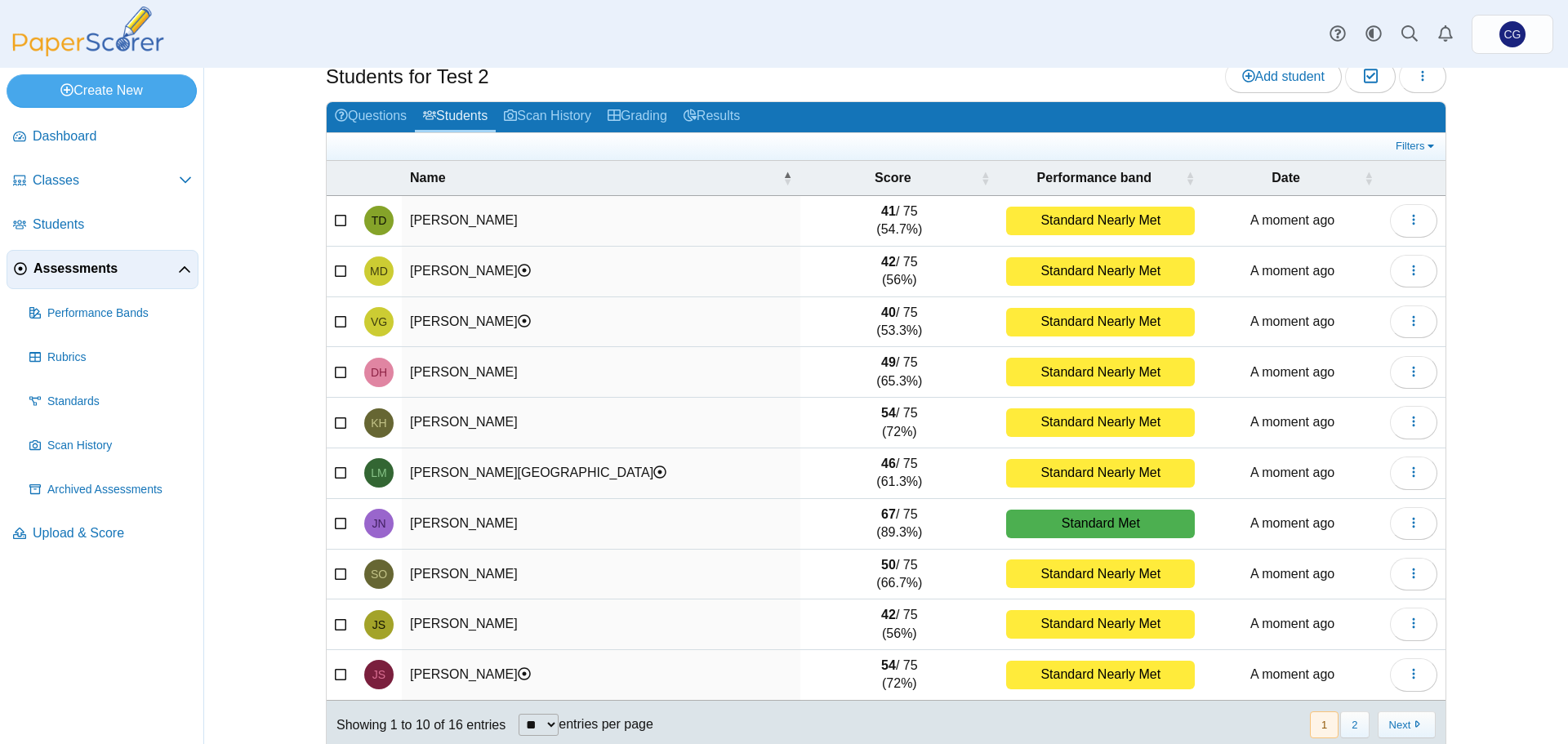
scroll to position [69, 0]
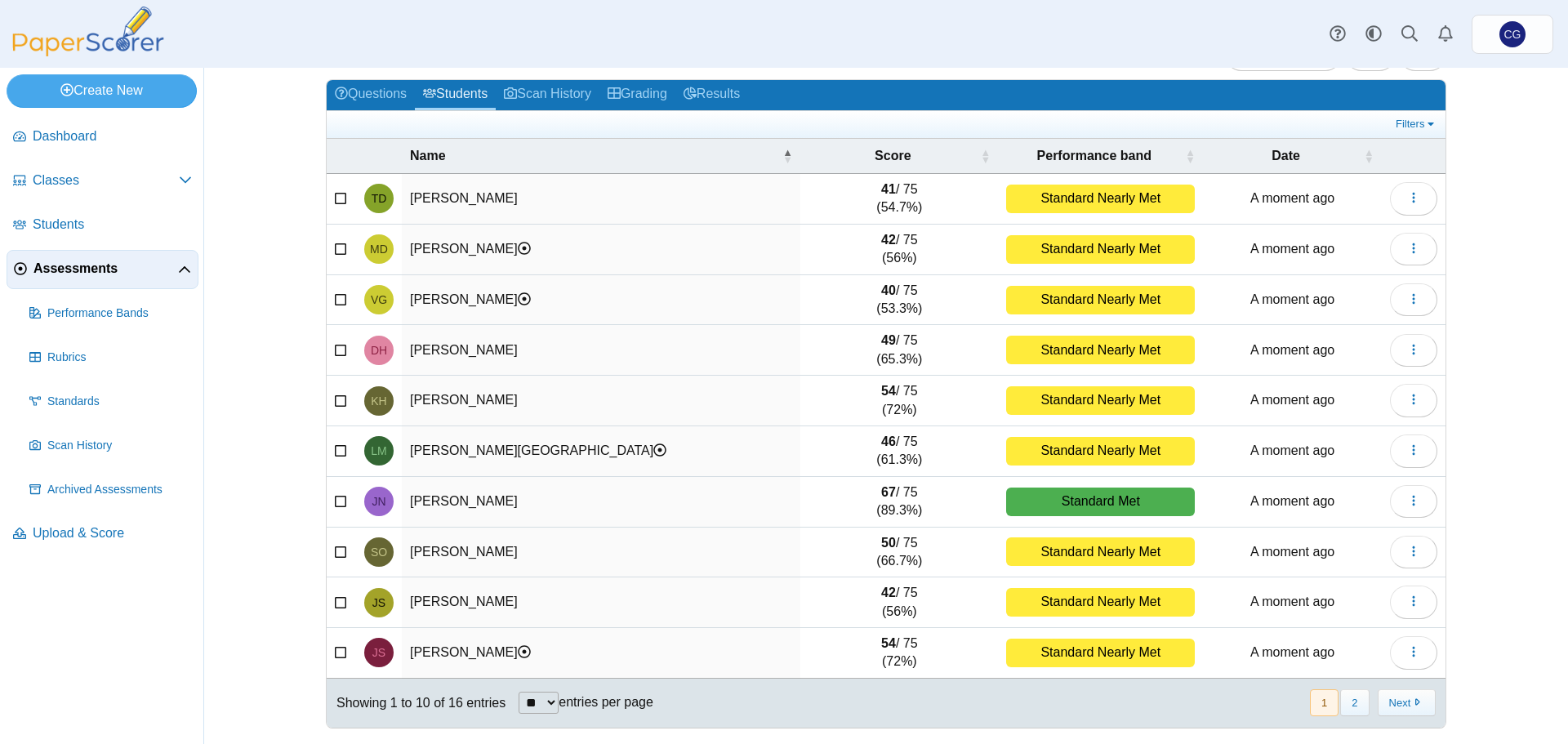
click at [551, 701] on select "** ** ** ***" at bounding box center [538, 702] width 40 height 22
select select "**"
click at [519, 692] on select "** ** ** ***" at bounding box center [538, 702] width 40 height 22
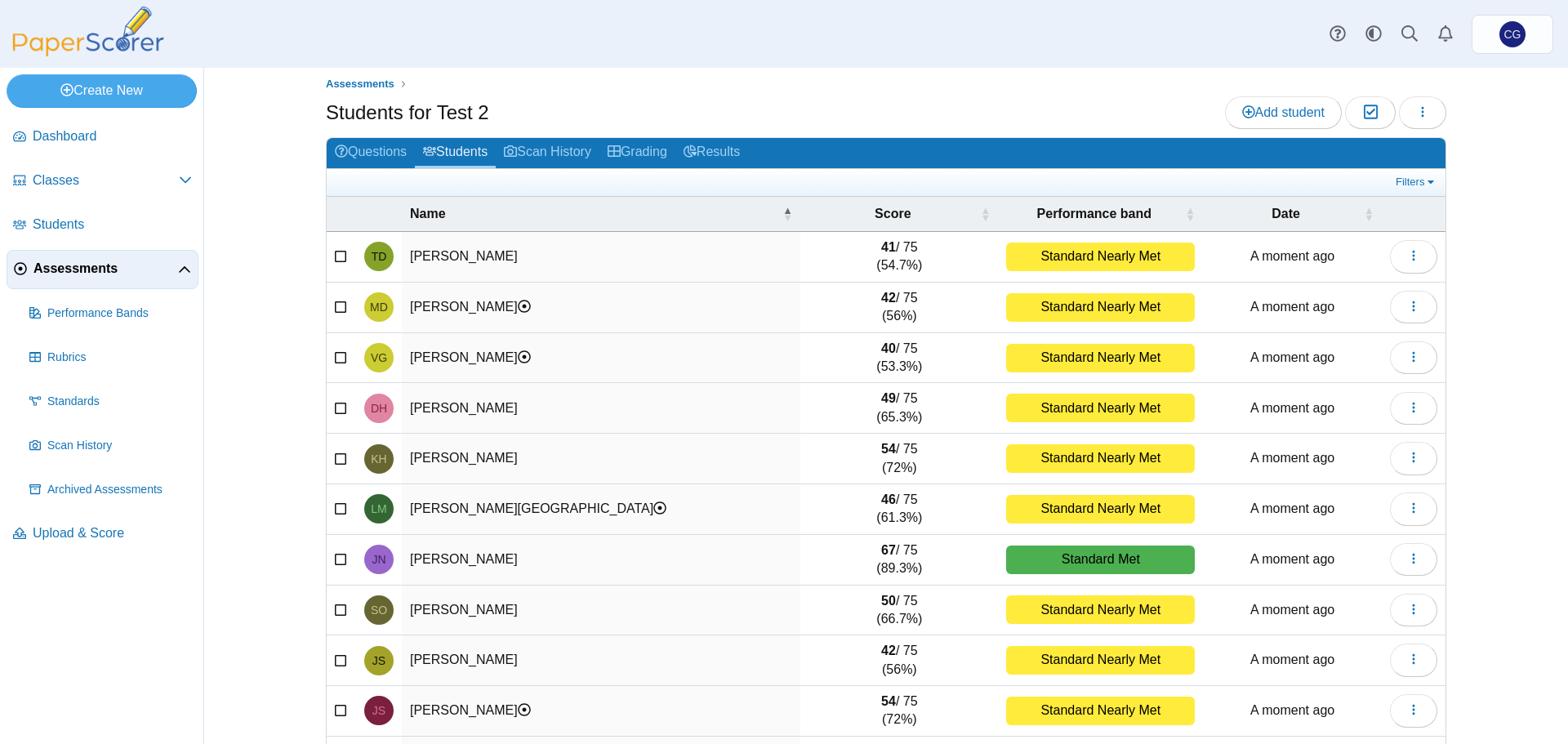
scroll to position [0, 0]
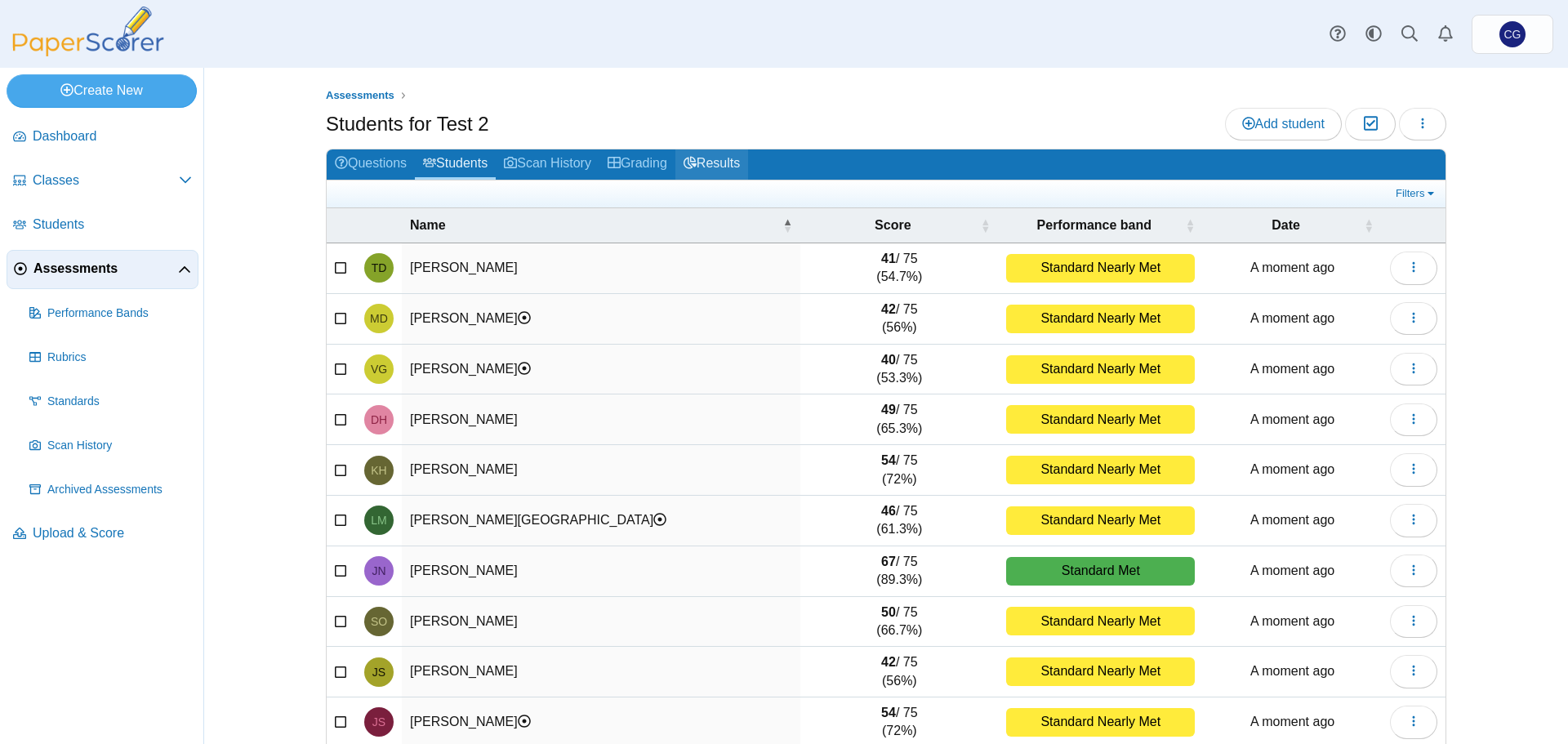
click at [722, 159] on link "Results" at bounding box center [711, 164] width 73 height 30
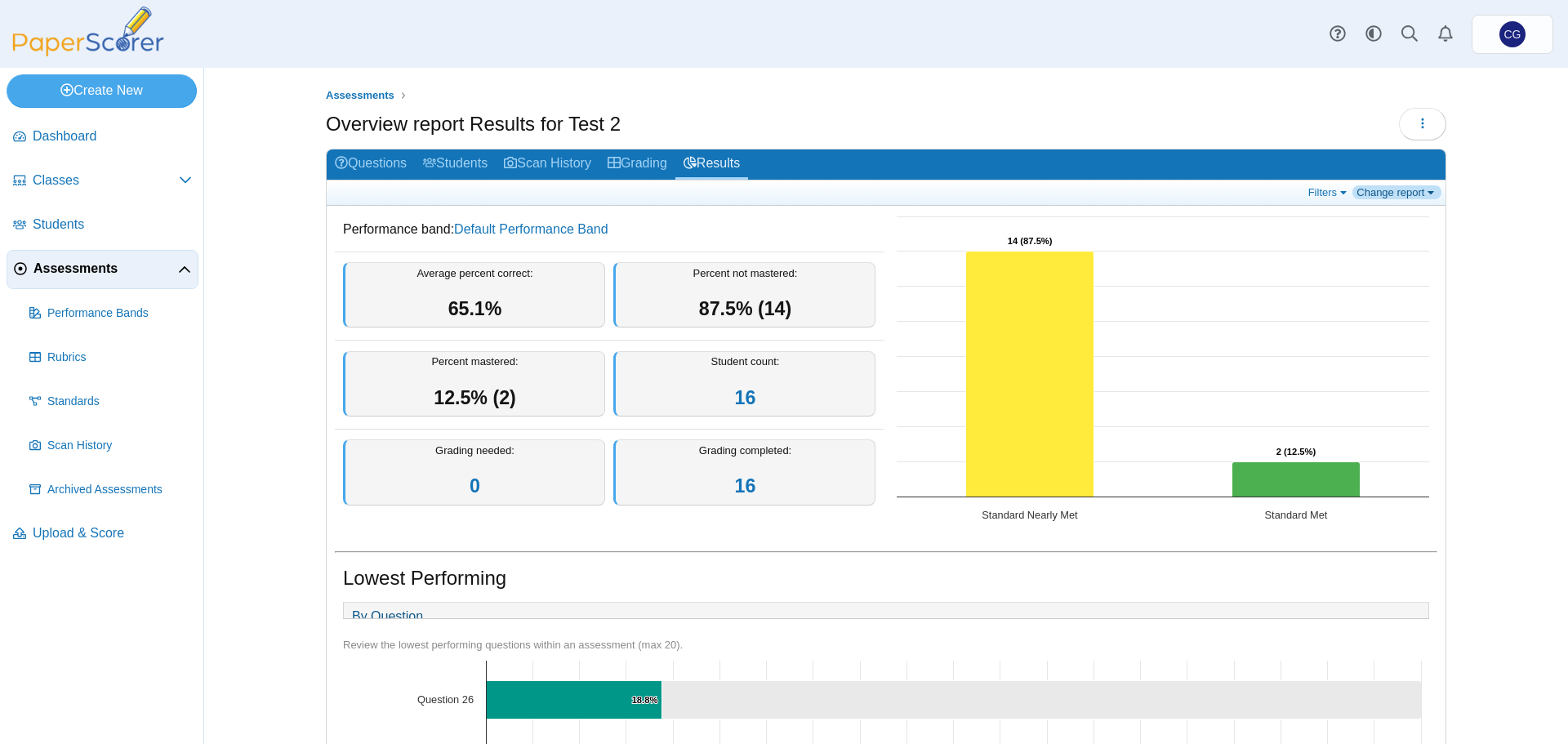
click at [1407, 196] on link "Change report" at bounding box center [1396, 192] width 89 height 14
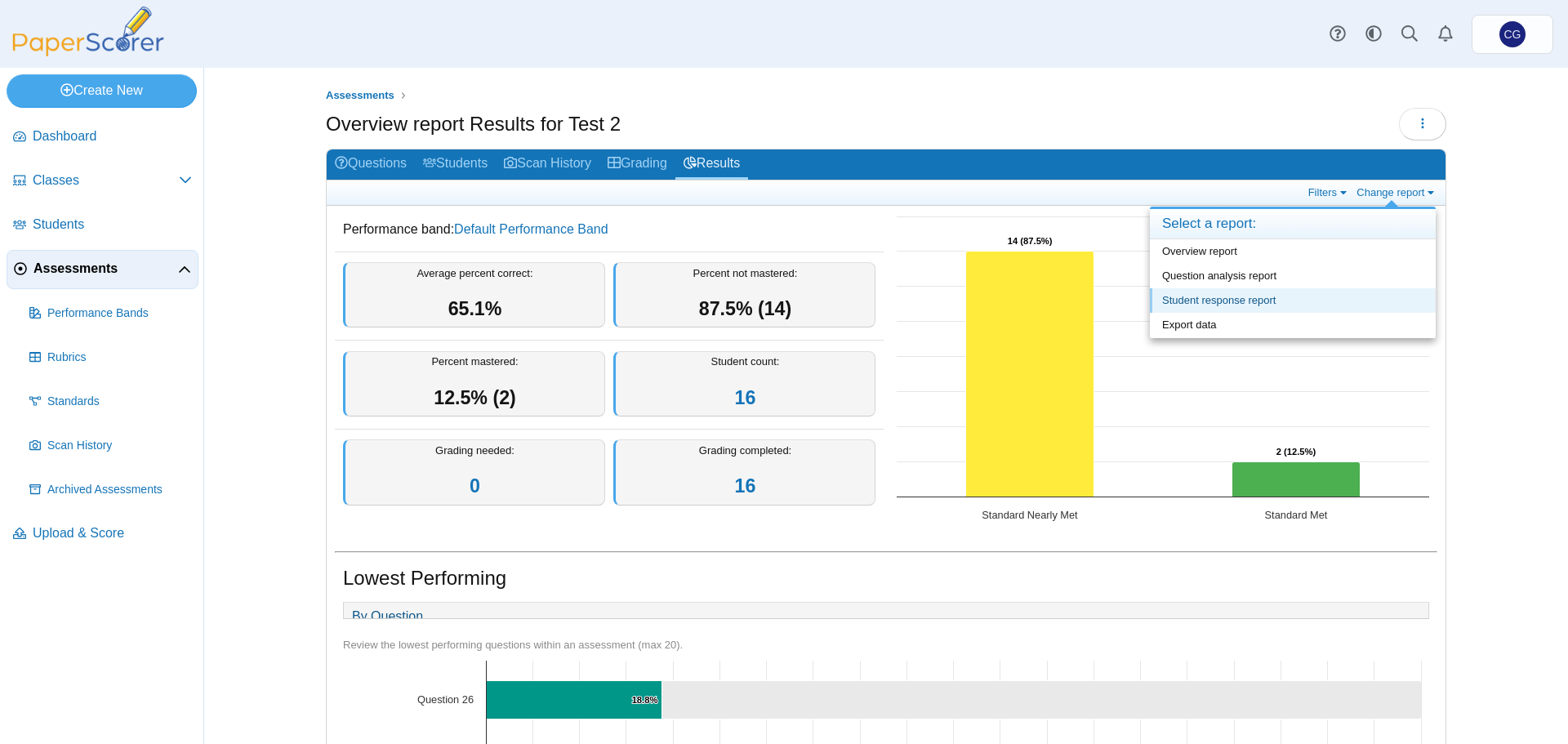
click at [1260, 304] on link "Student response report" at bounding box center [1293, 301] width 286 height 25
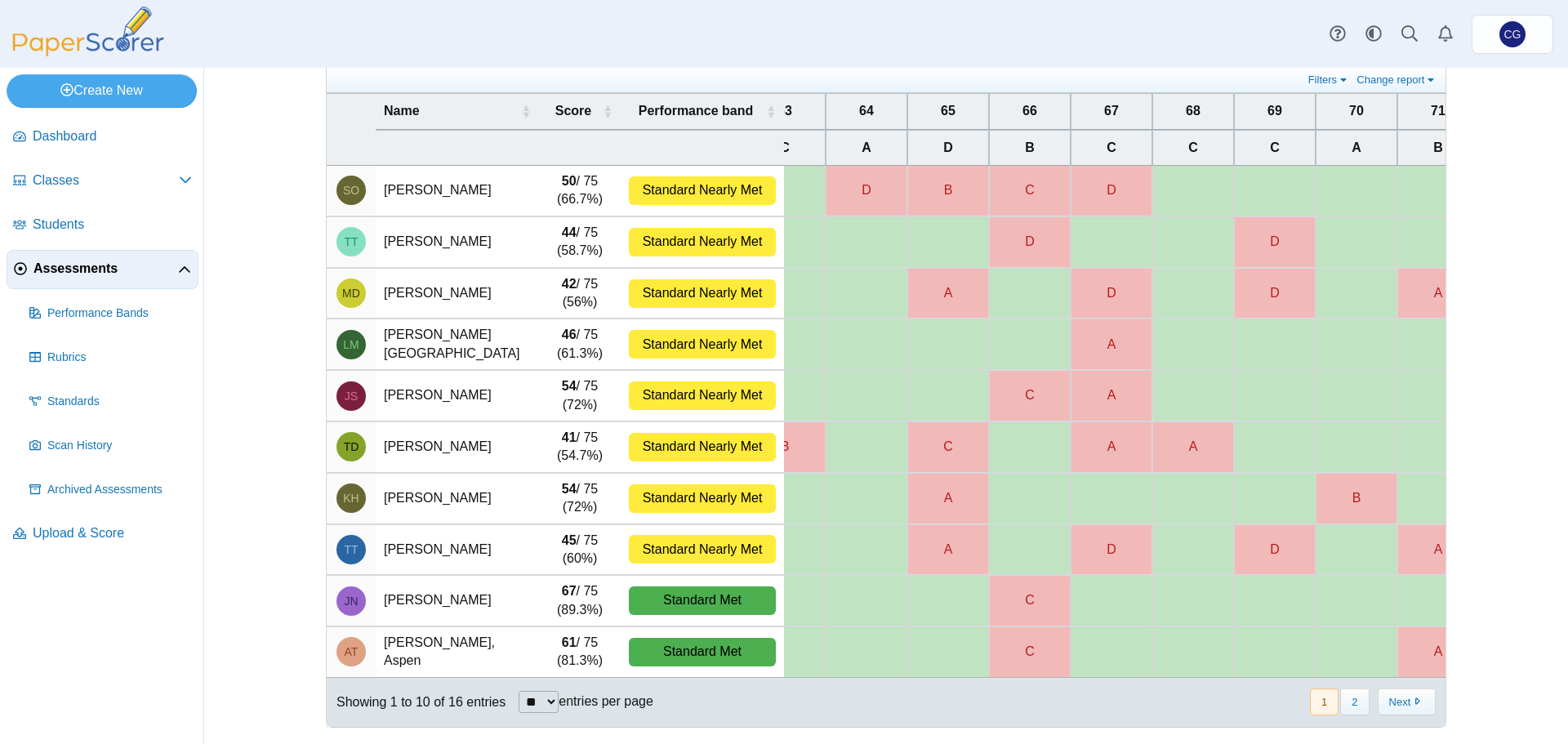
scroll to position [0, 5251]
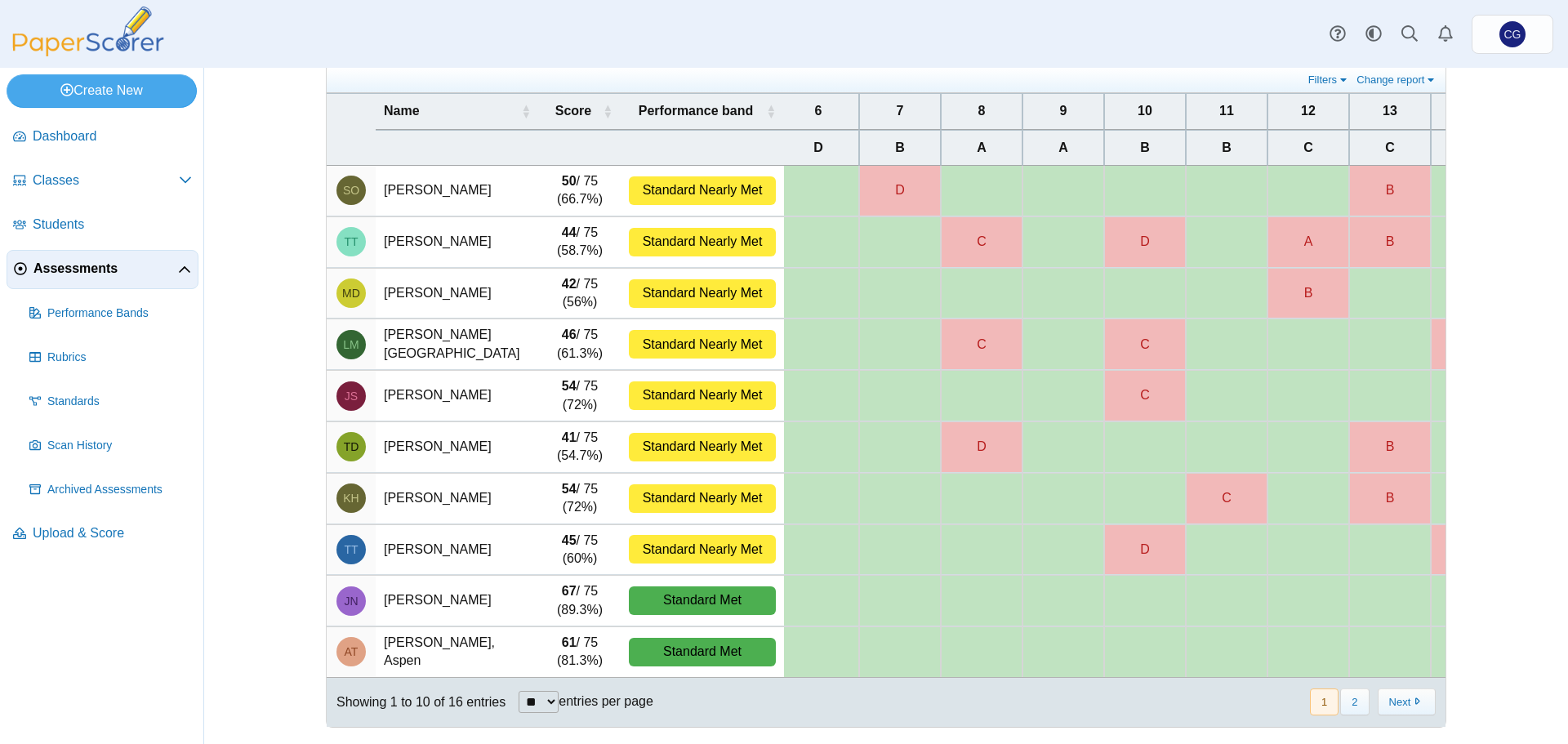
click at [538, 699] on select "** ** ** ***" at bounding box center [538, 701] width 40 height 22
select select "**"
click at [519, 691] on select "** ** ** ***" at bounding box center [538, 701] width 40 height 22
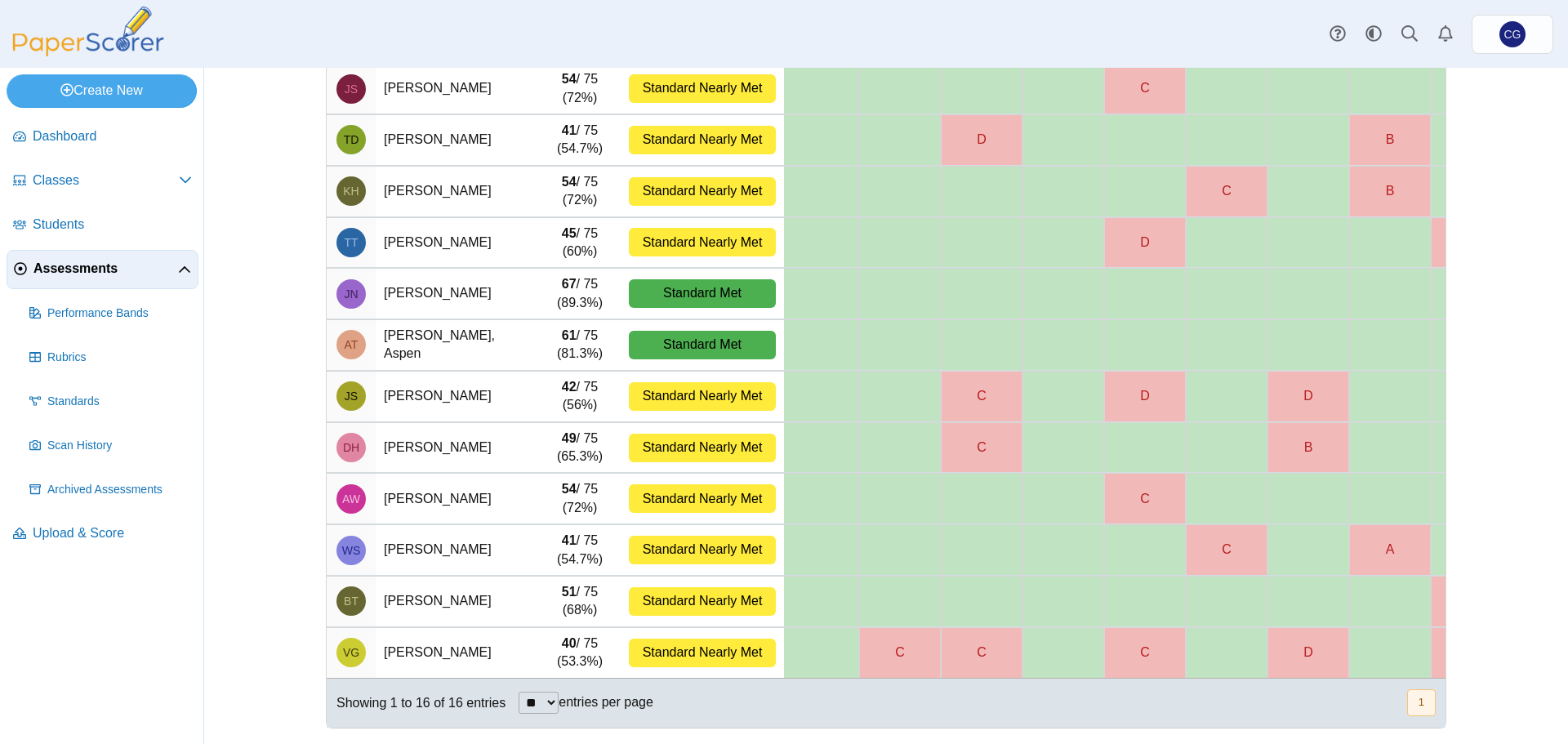
scroll to position [0, 0]
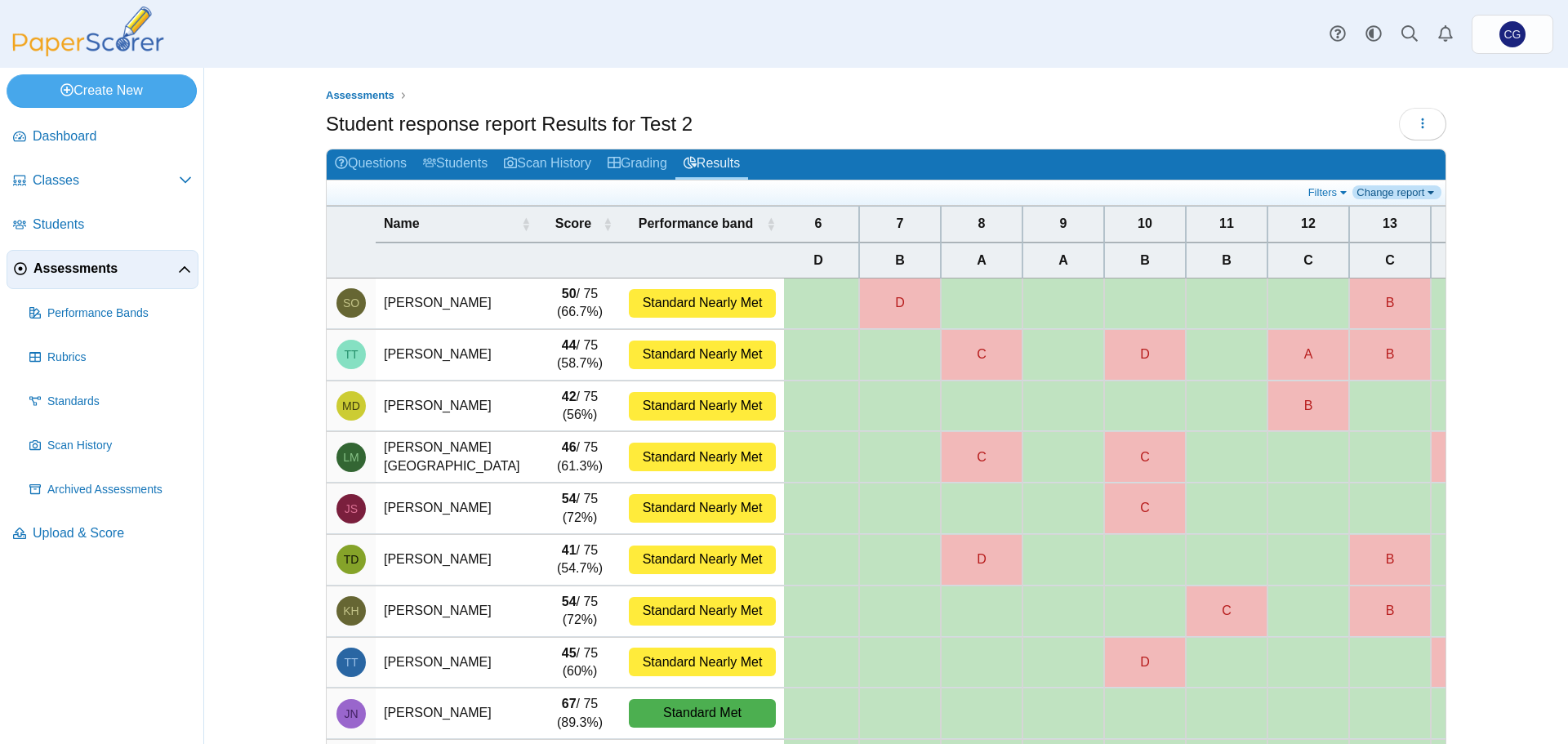
click at [1394, 190] on link "Change report" at bounding box center [1396, 192] width 89 height 14
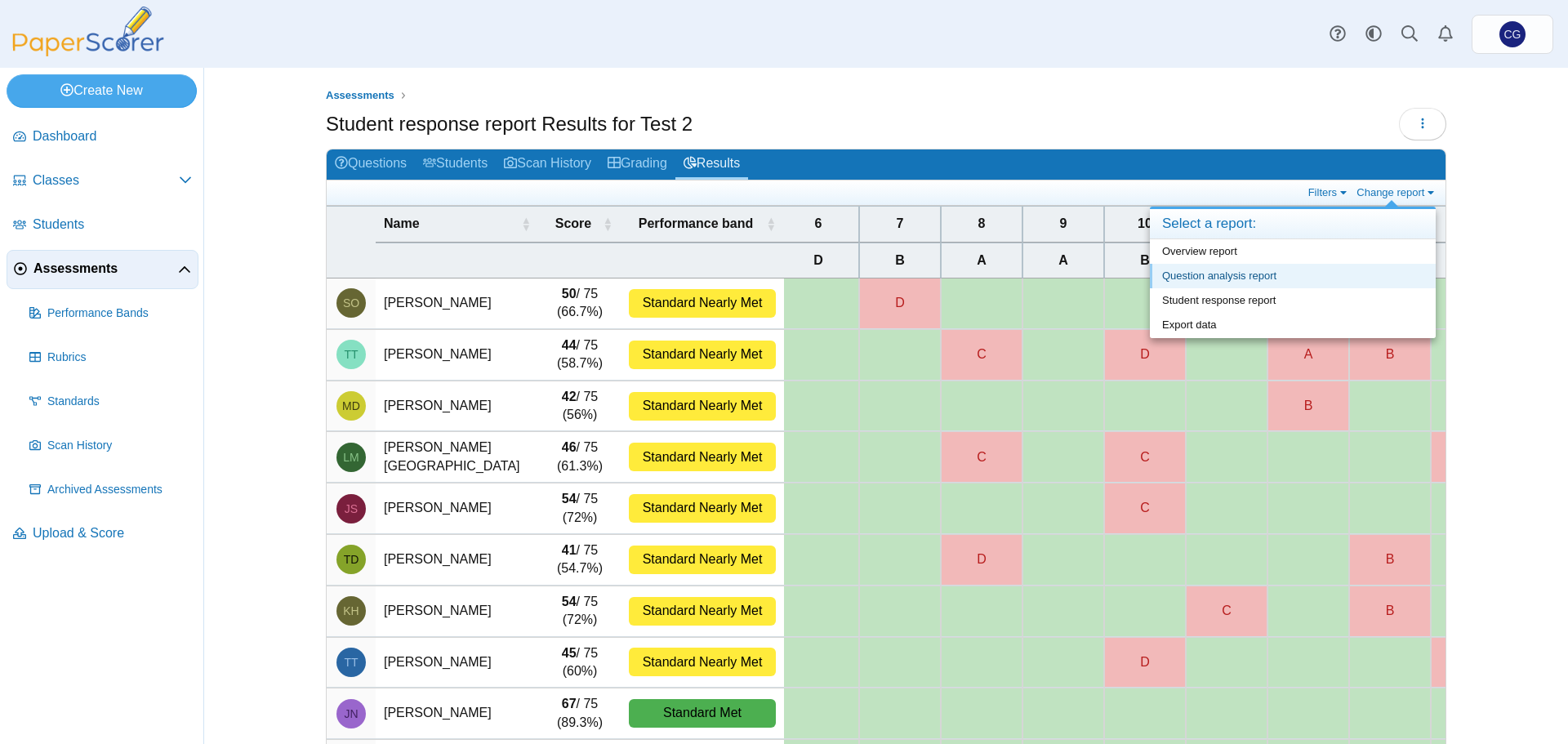
click at [1265, 275] on link "Question analysis report" at bounding box center [1293, 276] width 286 height 25
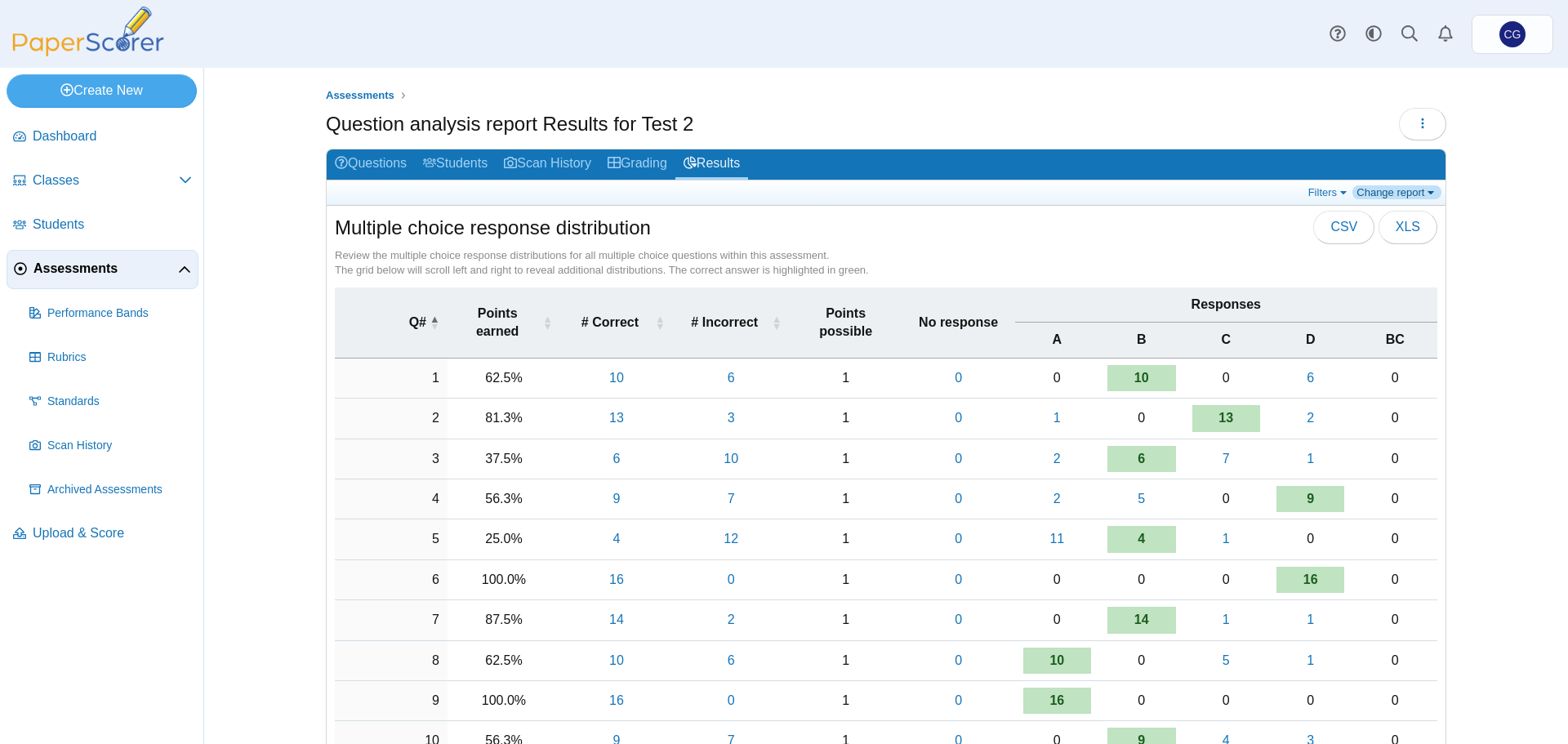
click at [1399, 189] on link "Change report" at bounding box center [1396, 192] width 89 height 14
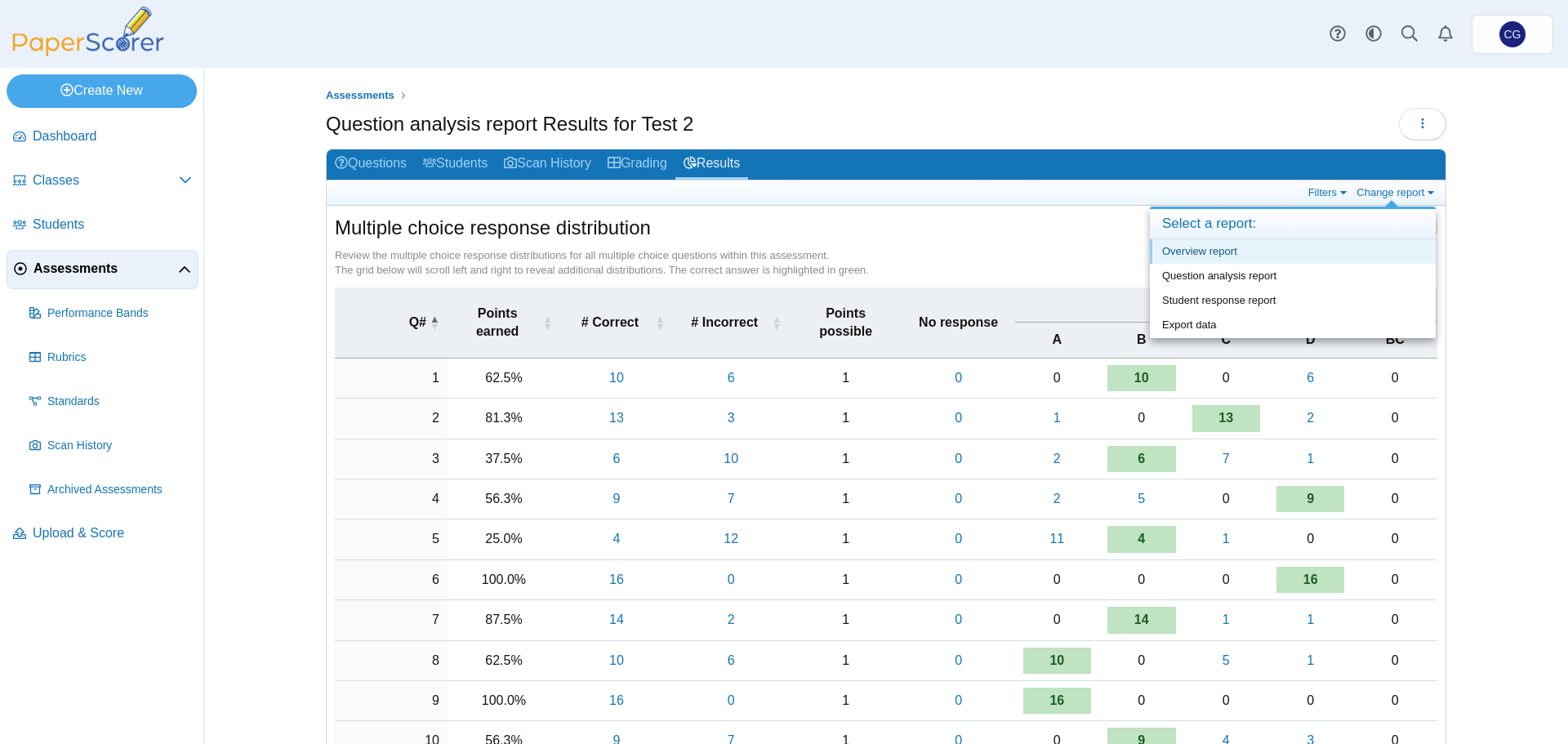
click at [1217, 249] on link "Overview report" at bounding box center [1293, 252] width 286 height 25
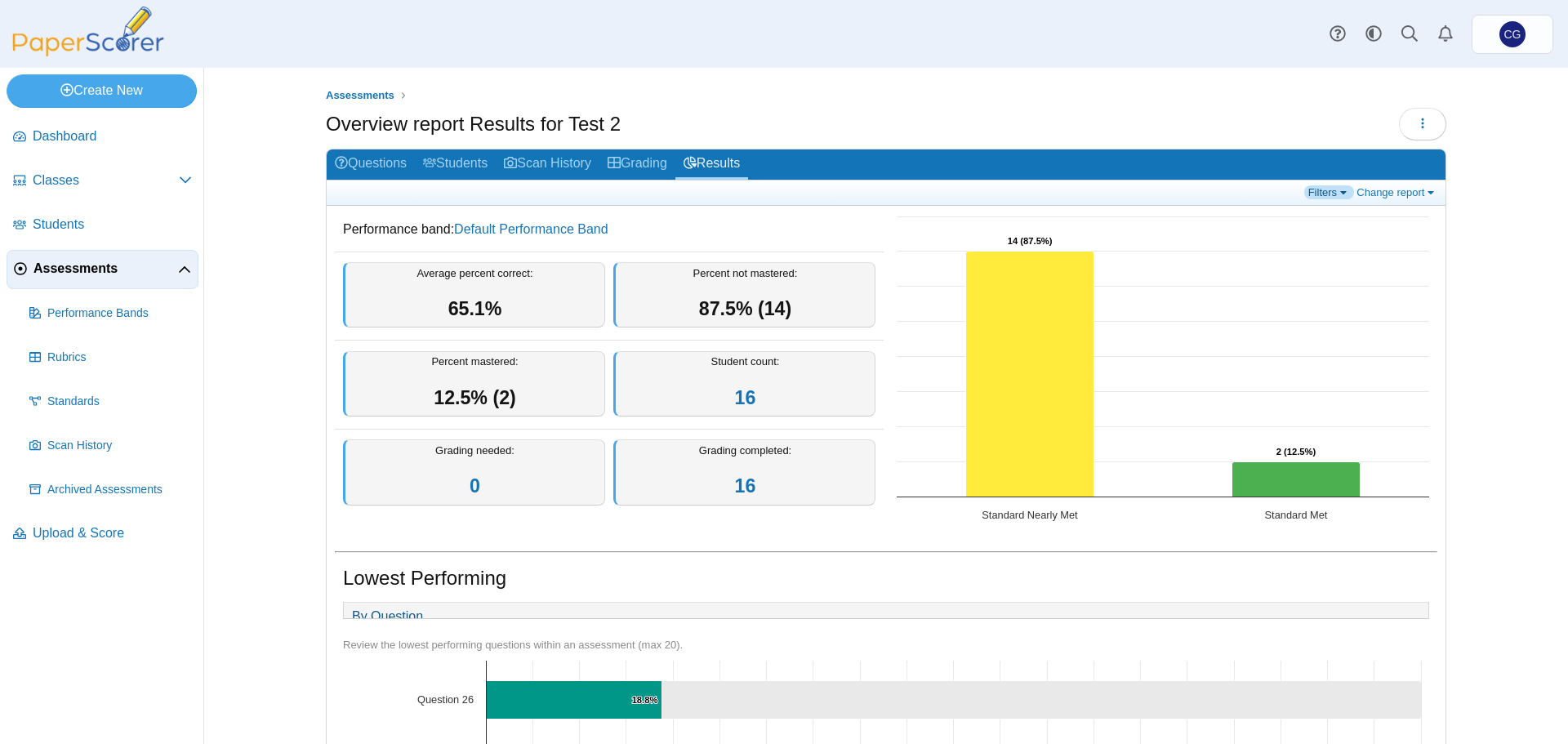
click at [1333, 196] on link "Filters" at bounding box center [1329, 192] width 50 height 14
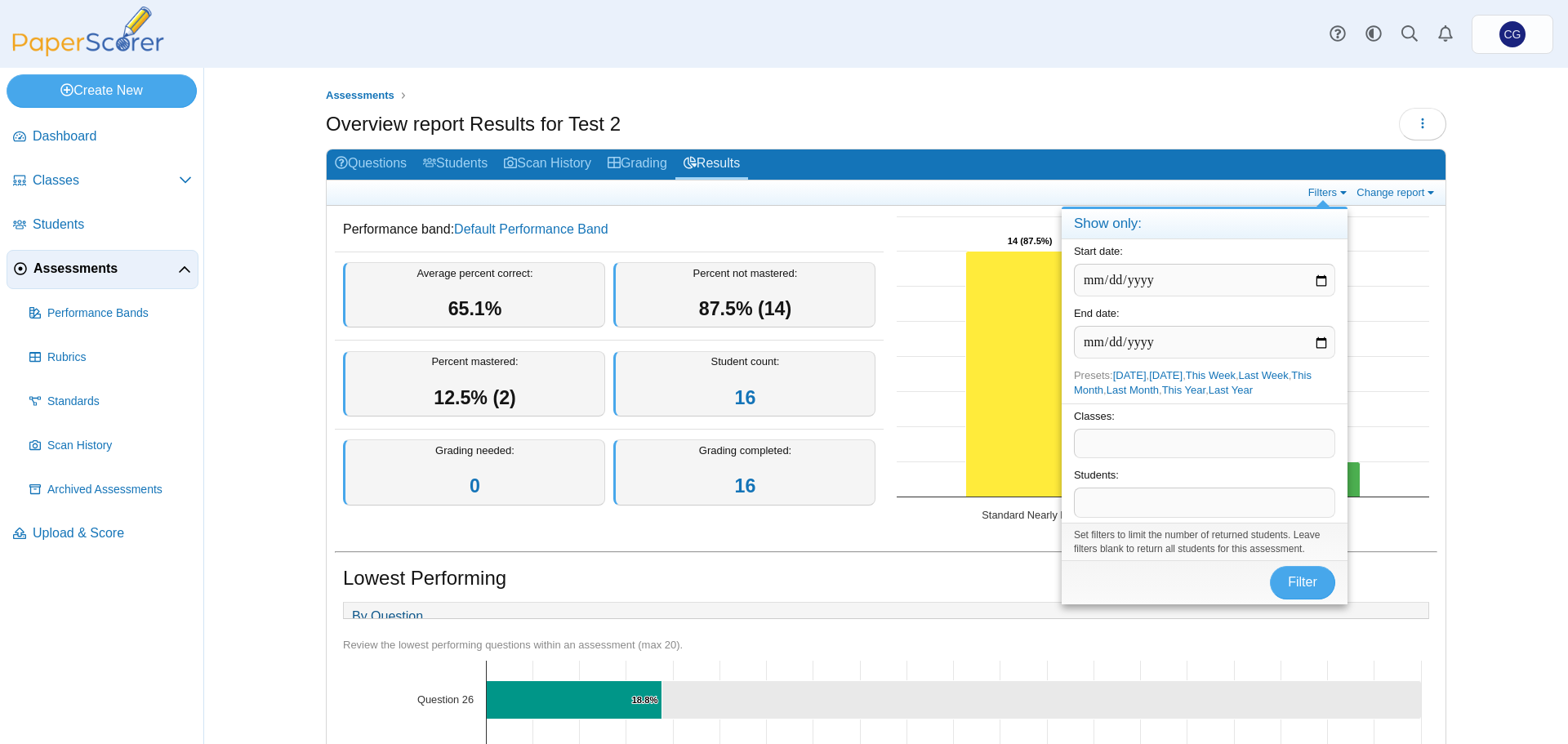
click at [1490, 232] on div "Assessments Overview report Results for Test 2 Loading… 16" at bounding box center [886, 406] width 1225 height 676
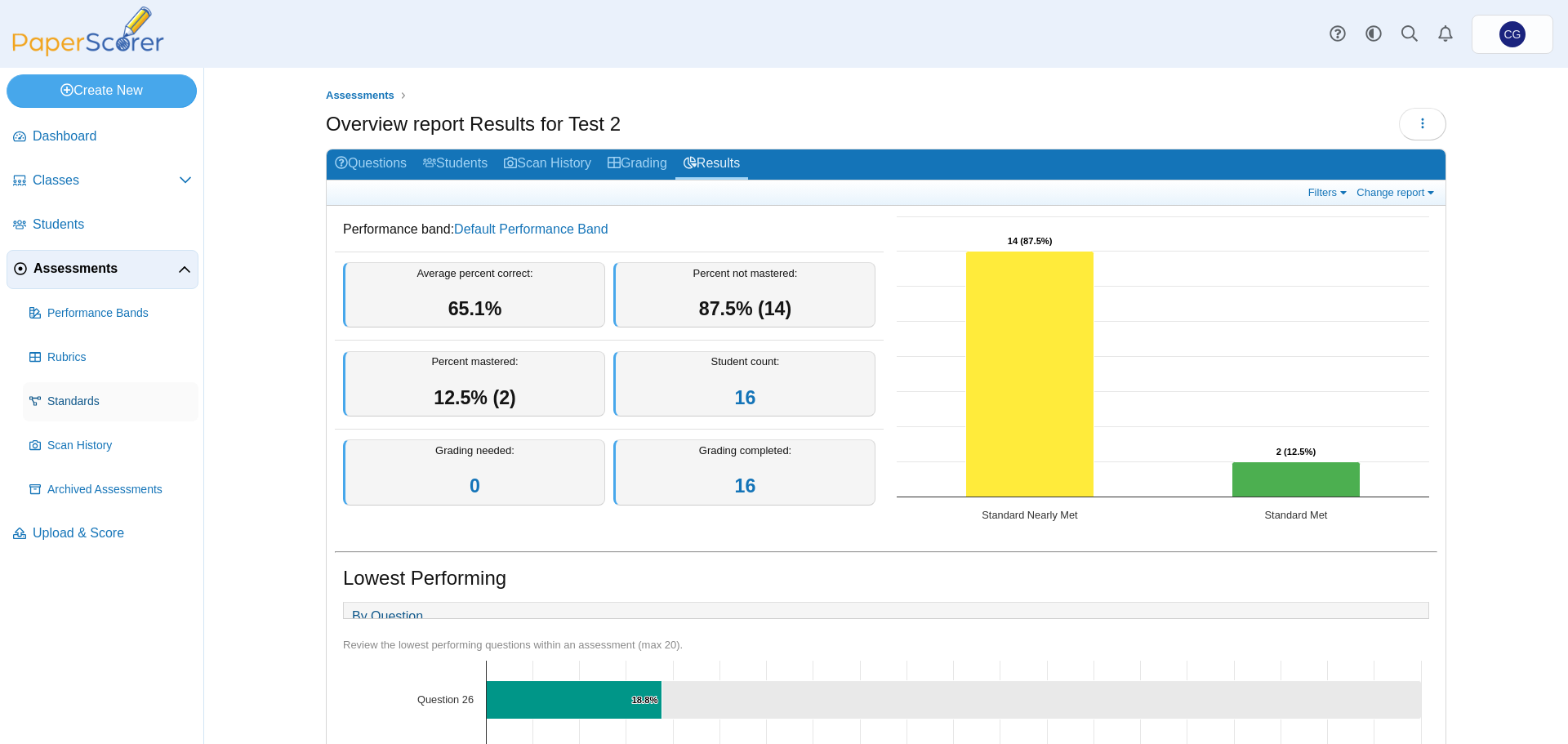
click at [91, 403] on span "Standards" at bounding box center [119, 402] width 145 height 16
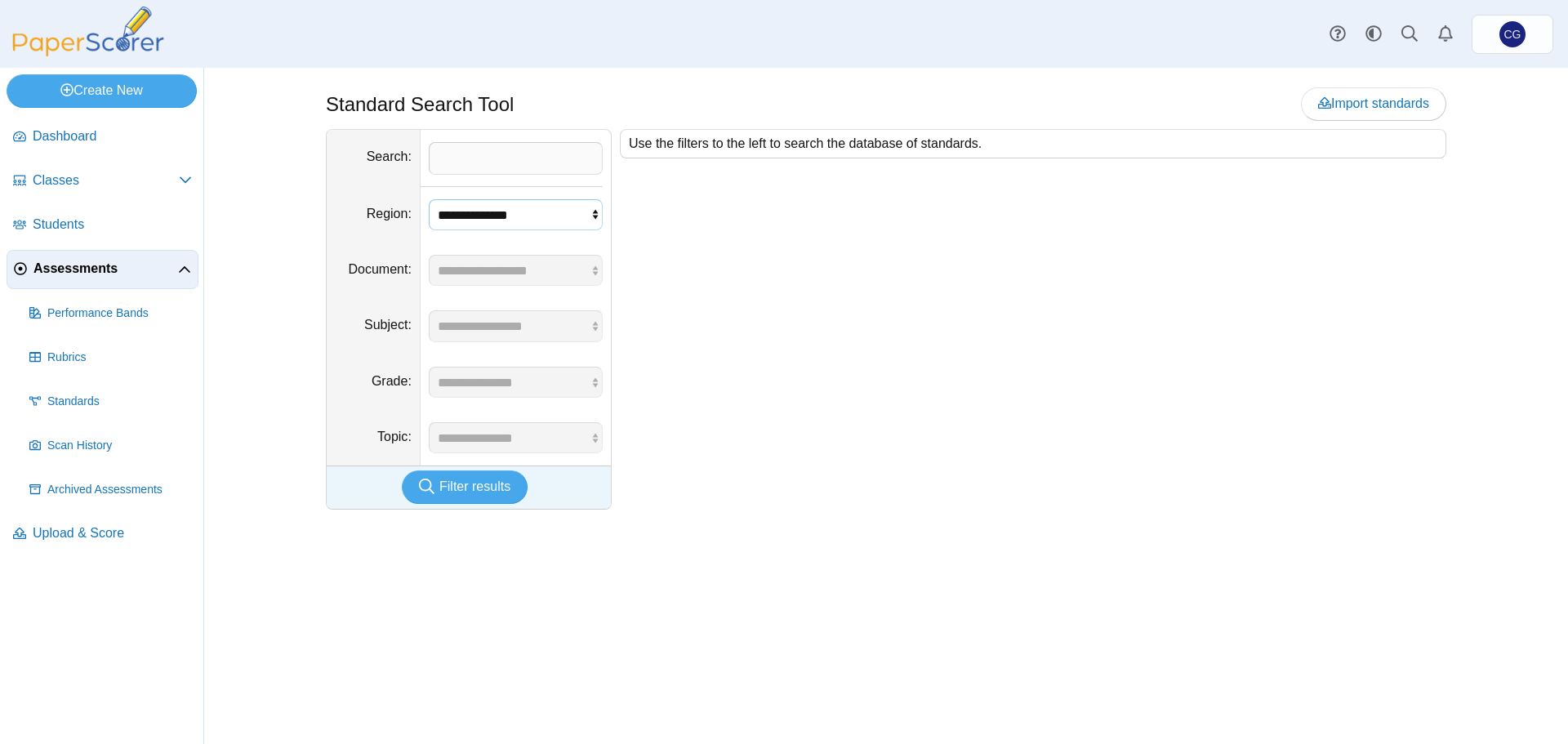
click at [576, 209] on select "**********" at bounding box center [516, 215] width 174 height 31
click at [735, 225] on div "Use the filters to the left to search the database of standards." at bounding box center [1028, 320] width 834 height 381
click at [69, 228] on span "Students" at bounding box center [112, 225] width 159 height 18
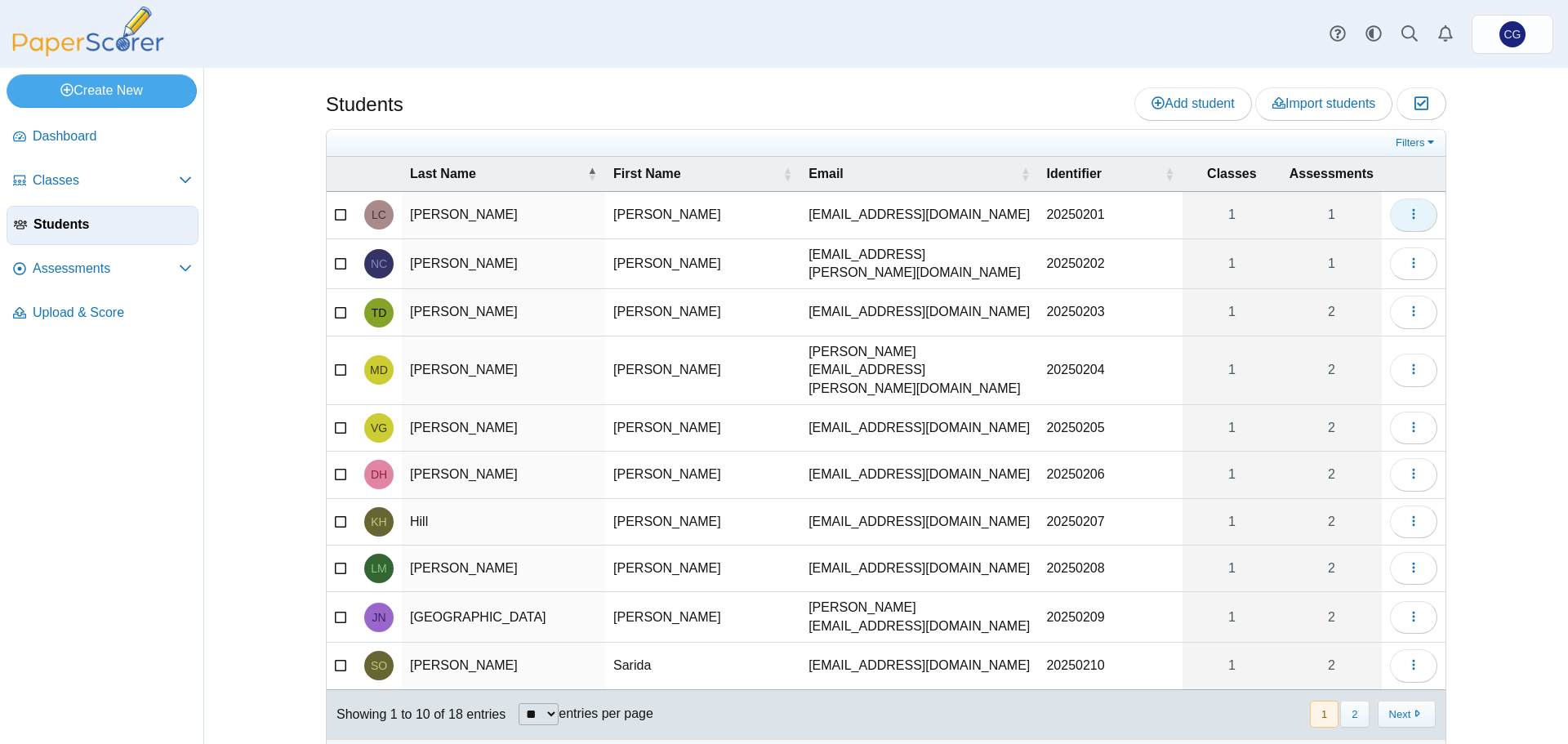
click at [1411, 212] on icon "button" at bounding box center [1414, 214] width 13 height 13
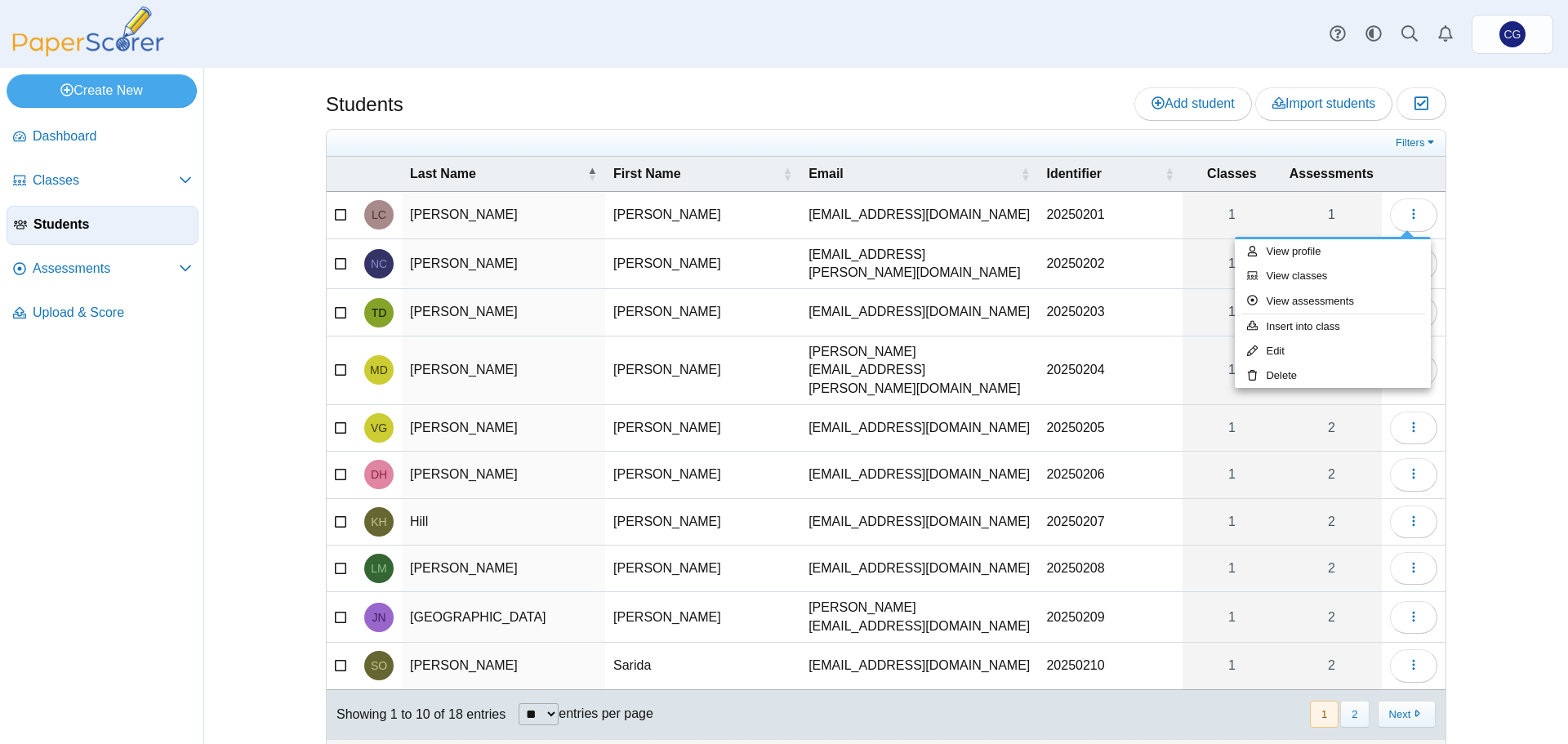
click at [1465, 182] on div "Students Add student Import students Moderation 0" at bounding box center [886, 406] width 1225 height 676
click at [543, 703] on select "** ** ** ***" at bounding box center [538, 714] width 40 height 22
select select "**"
click at [519, 703] on select "** ** ** ***" at bounding box center [538, 714] width 40 height 22
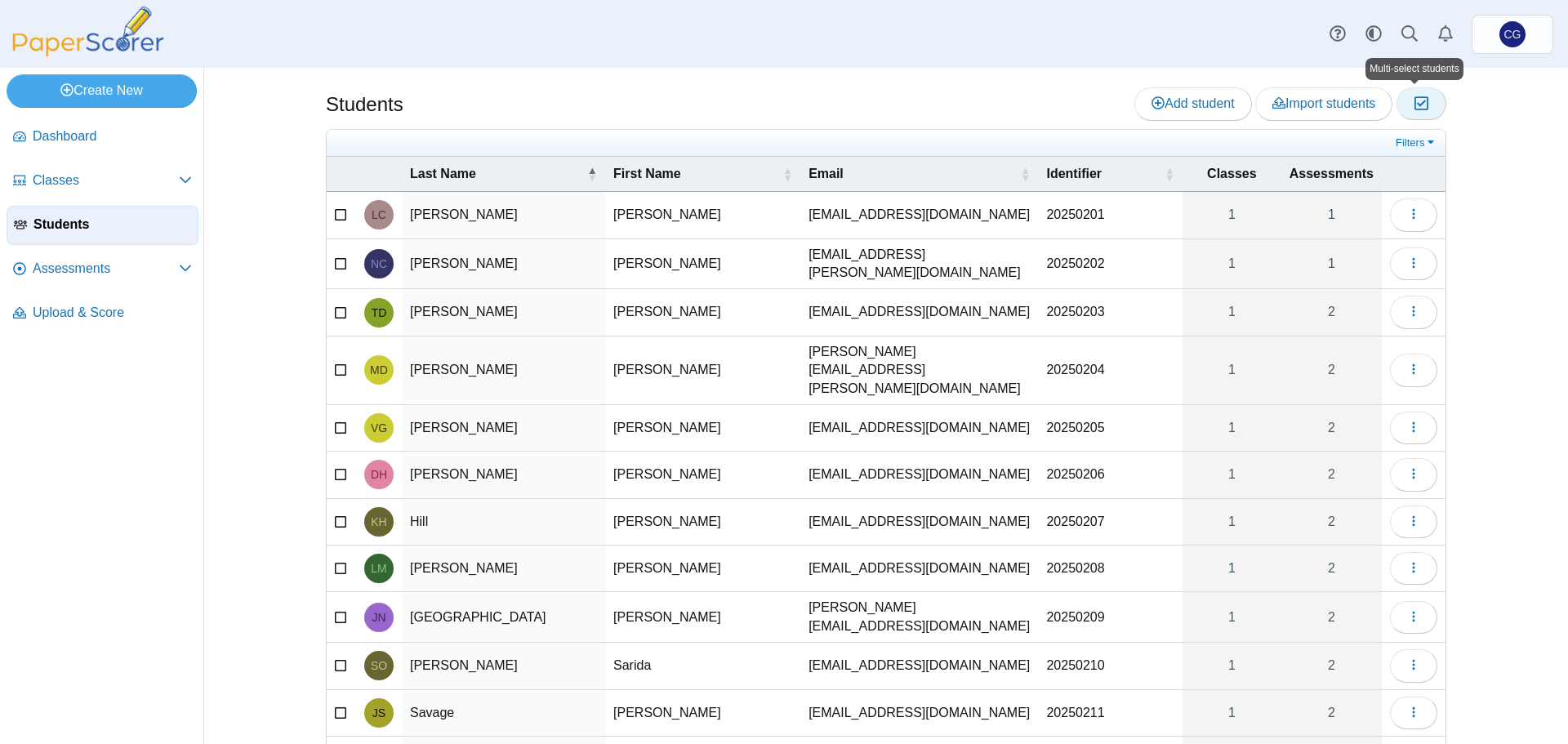
click at [1414, 105] on icon "button" at bounding box center [1421, 103] width 16 height 14
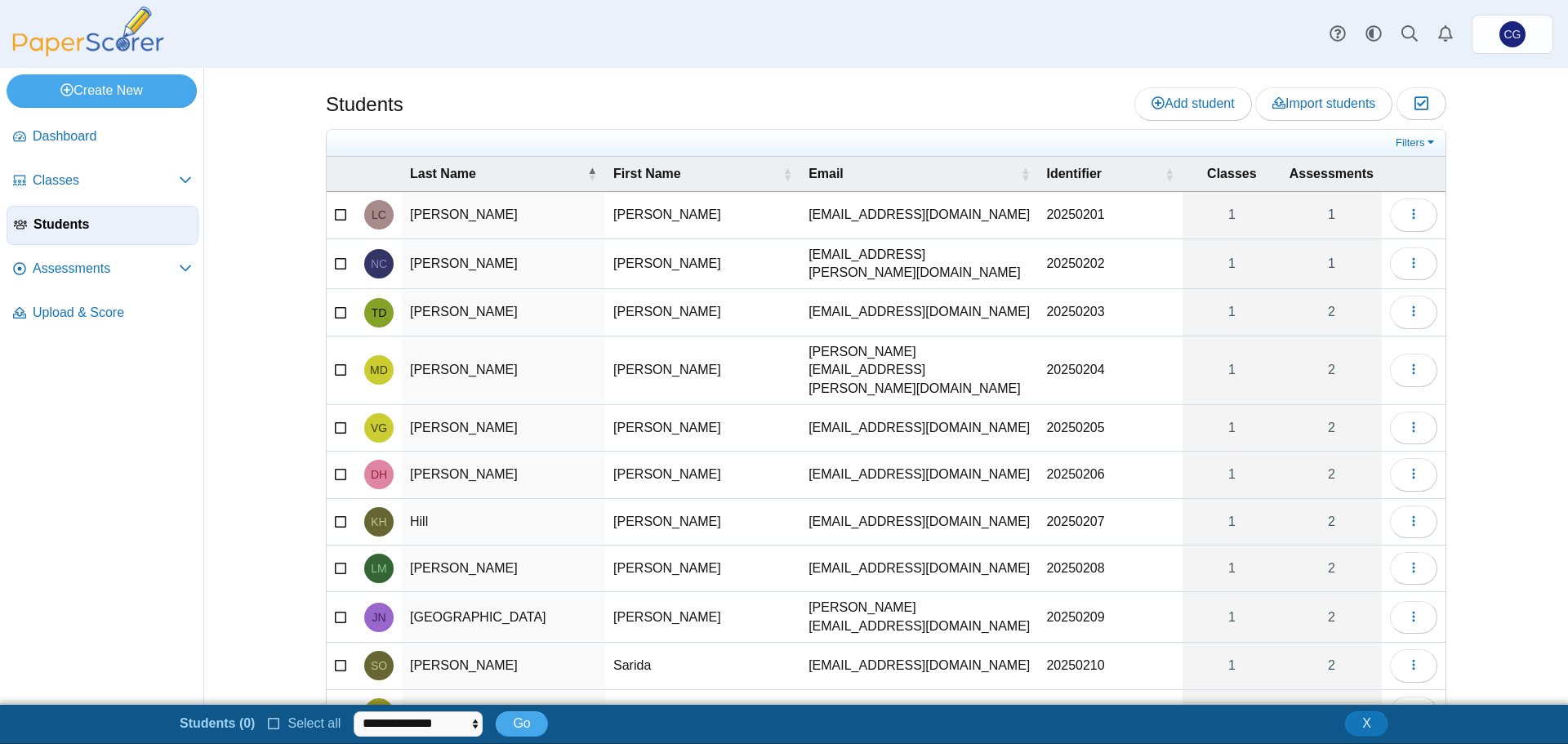
click at [285, 727] on span "Select all" at bounding box center [310, 723] width 60 height 14
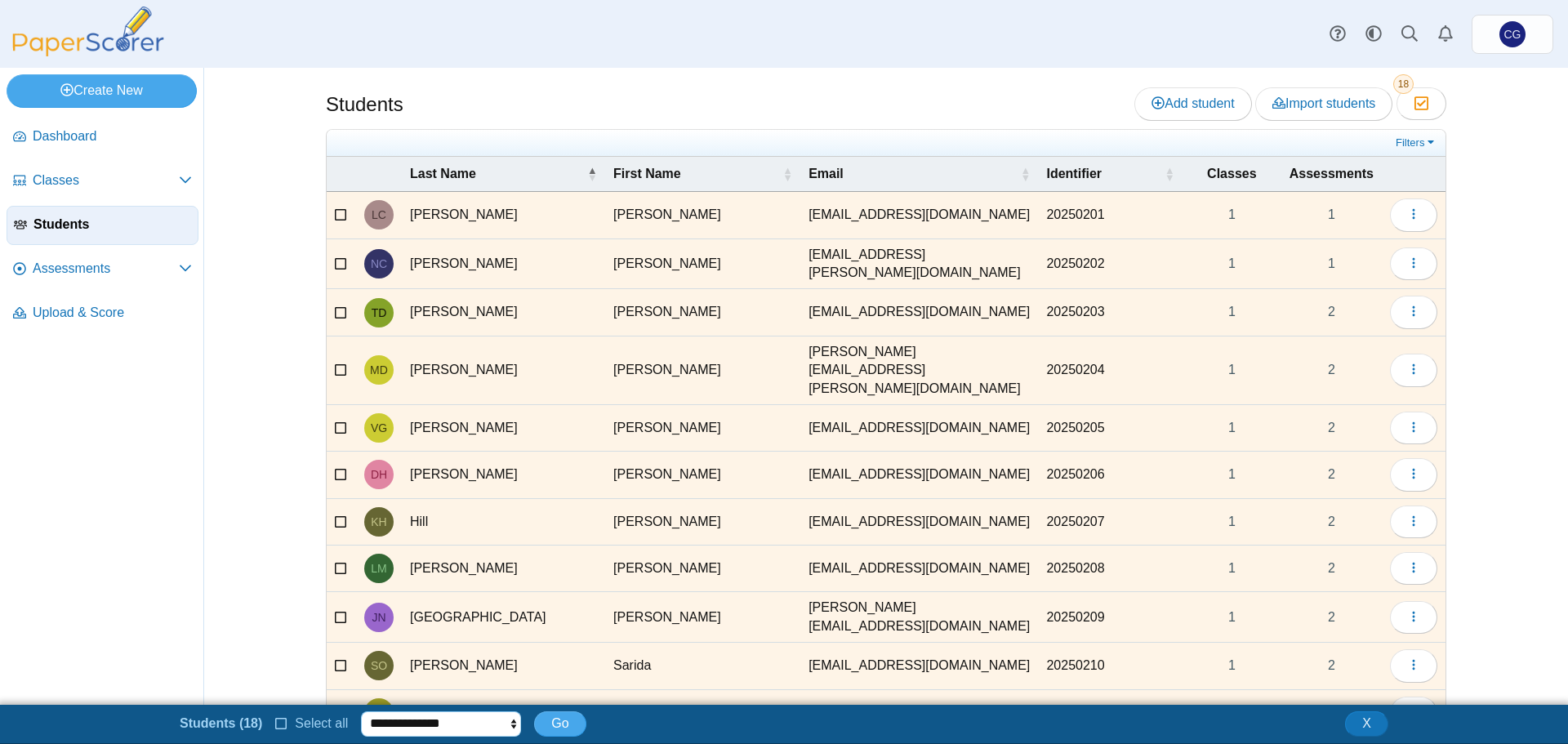
click at [418, 718] on select "**********" at bounding box center [441, 724] width 160 height 25
select select "********"
click at [361, 711] on select "**********" at bounding box center [441, 724] width 160 height 25
click at [288, 722] on span "Select all" at bounding box center [318, 723] width 60 height 14
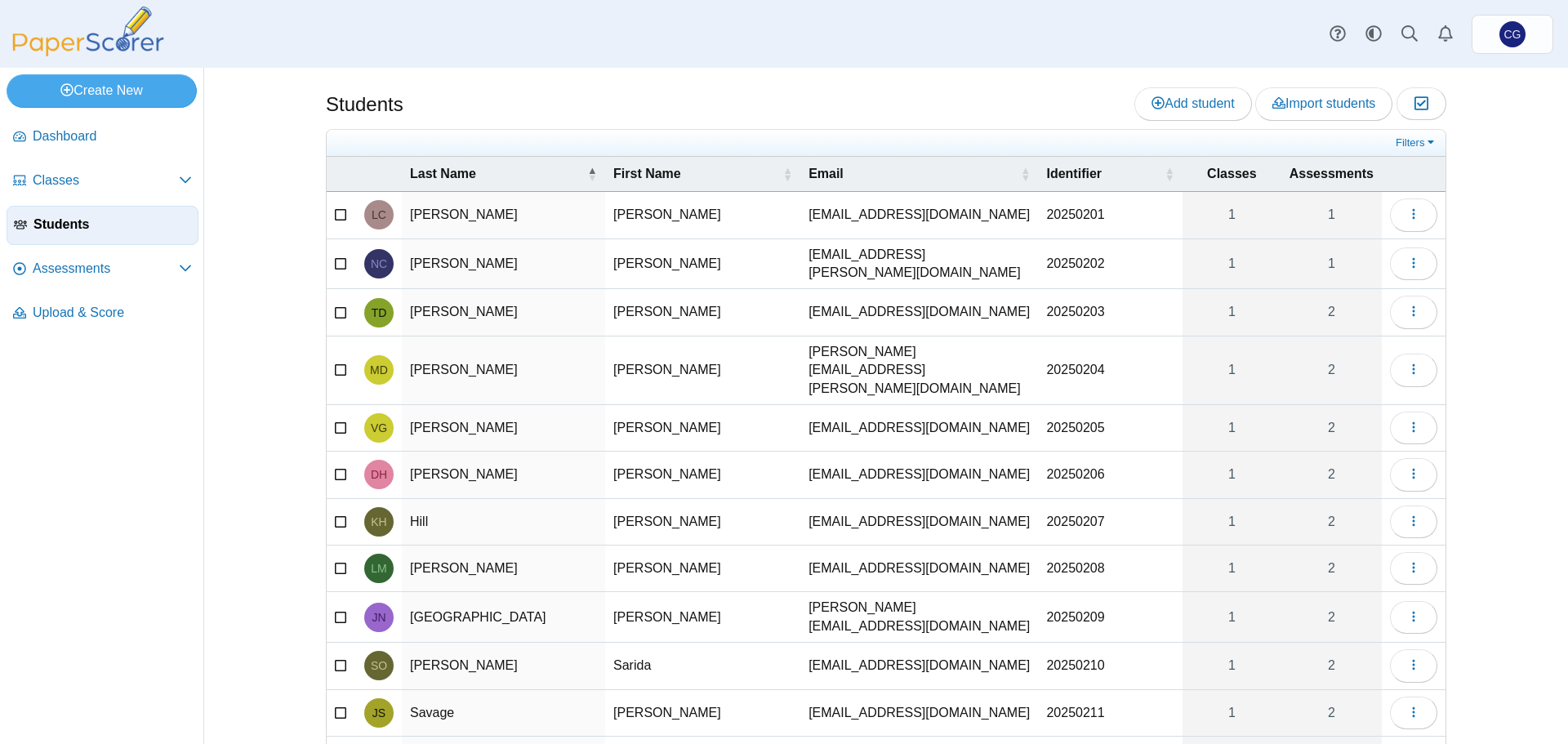
click at [1471, 547] on div "Students Add student Import students Moderation 0" at bounding box center [886, 406] width 1225 height 676
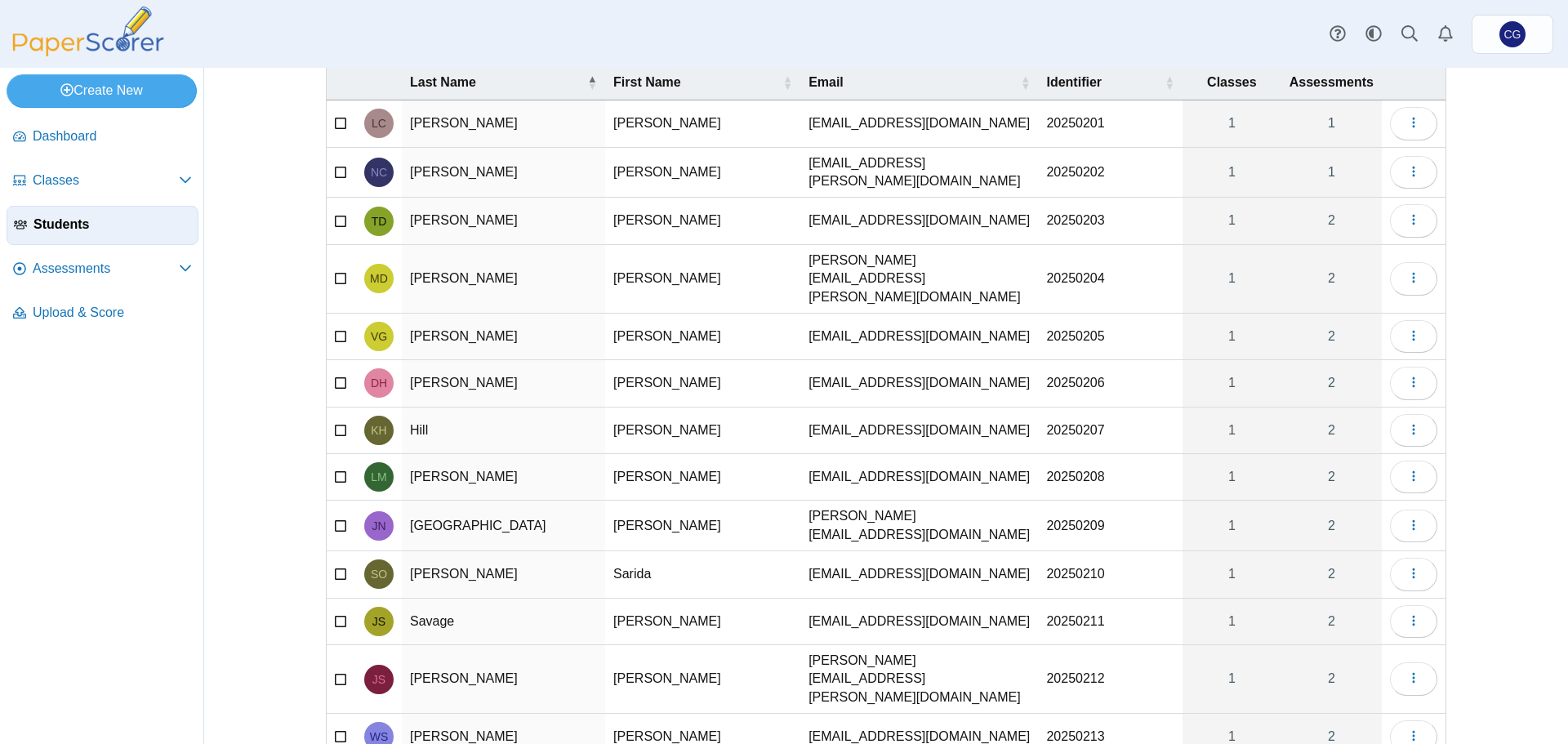
scroll to position [0, 0]
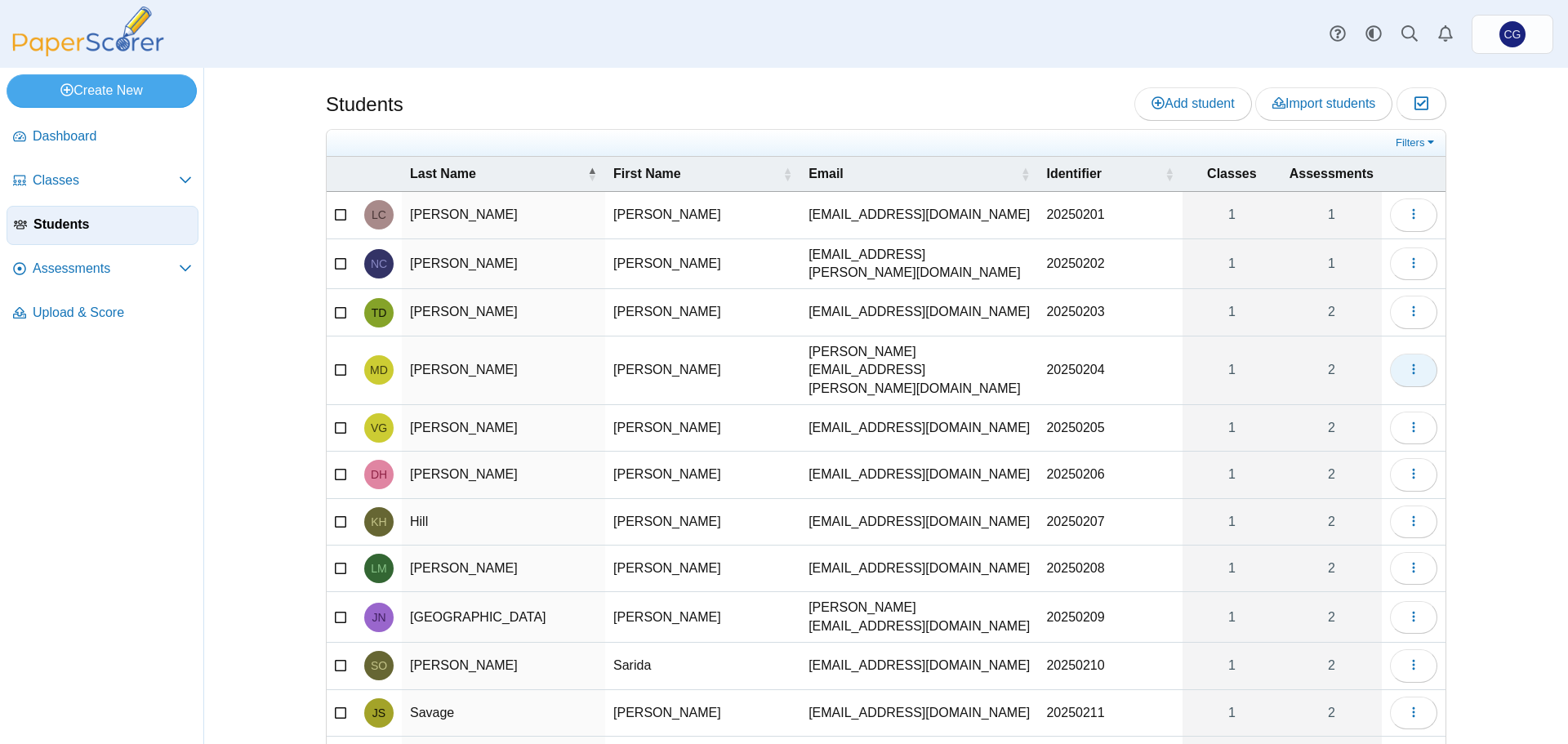
click at [1414, 363] on icon "button" at bounding box center [1414, 370] width 13 height 13
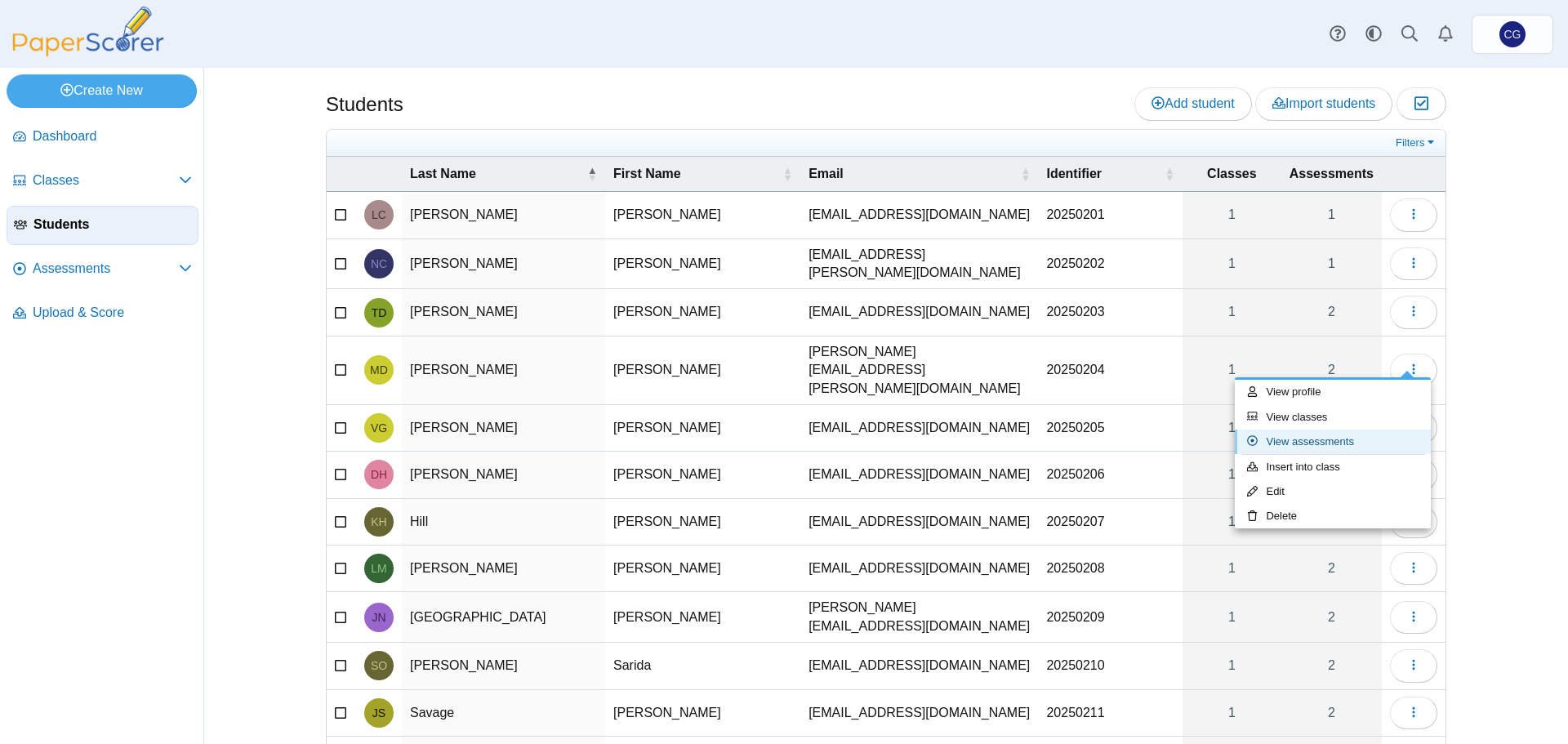
click at [1333, 447] on link "View assessments" at bounding box center [1333, 442] width 196 height 25
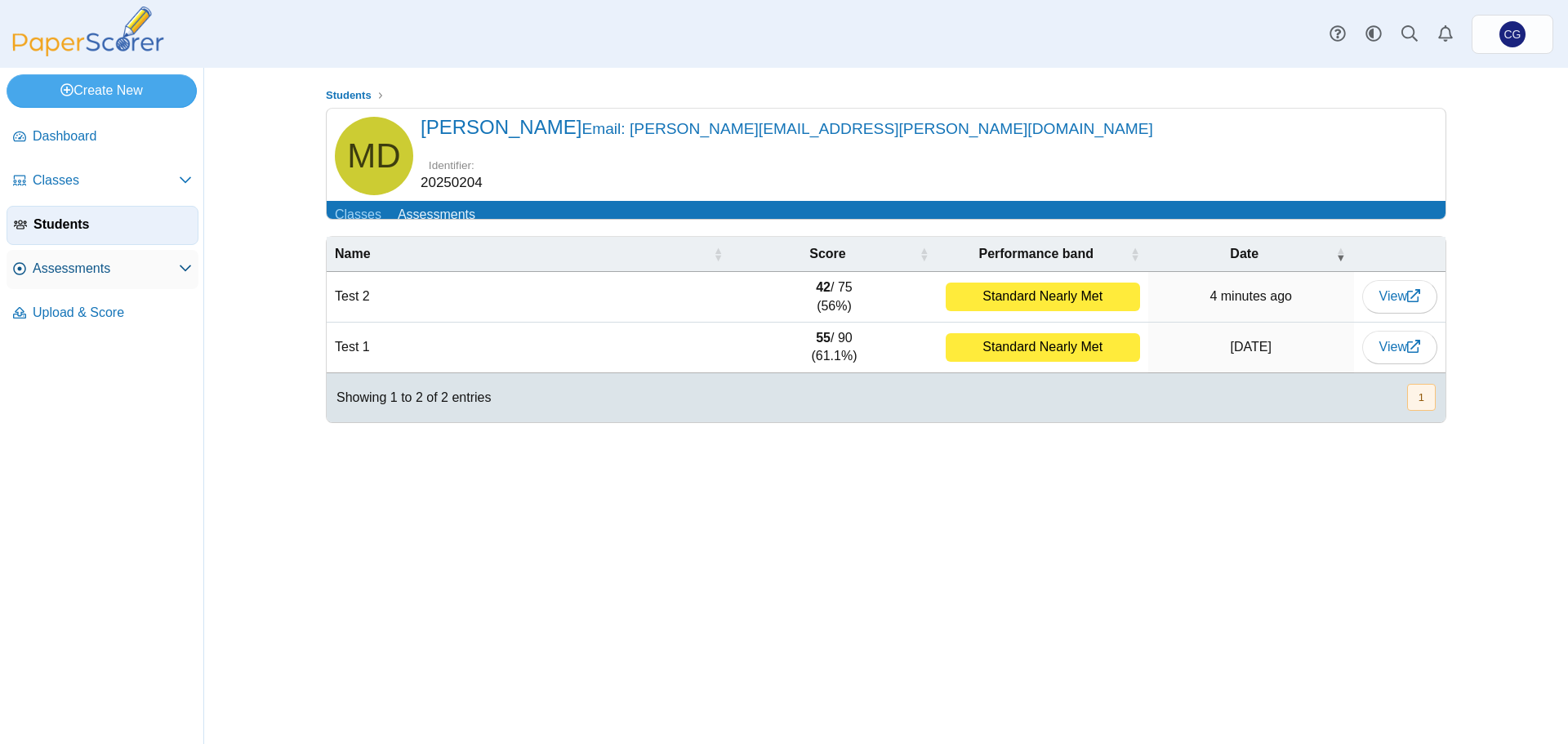
click at [78, 270] on span "Assessments" at bounding box center [105, 269] width 146 height 18
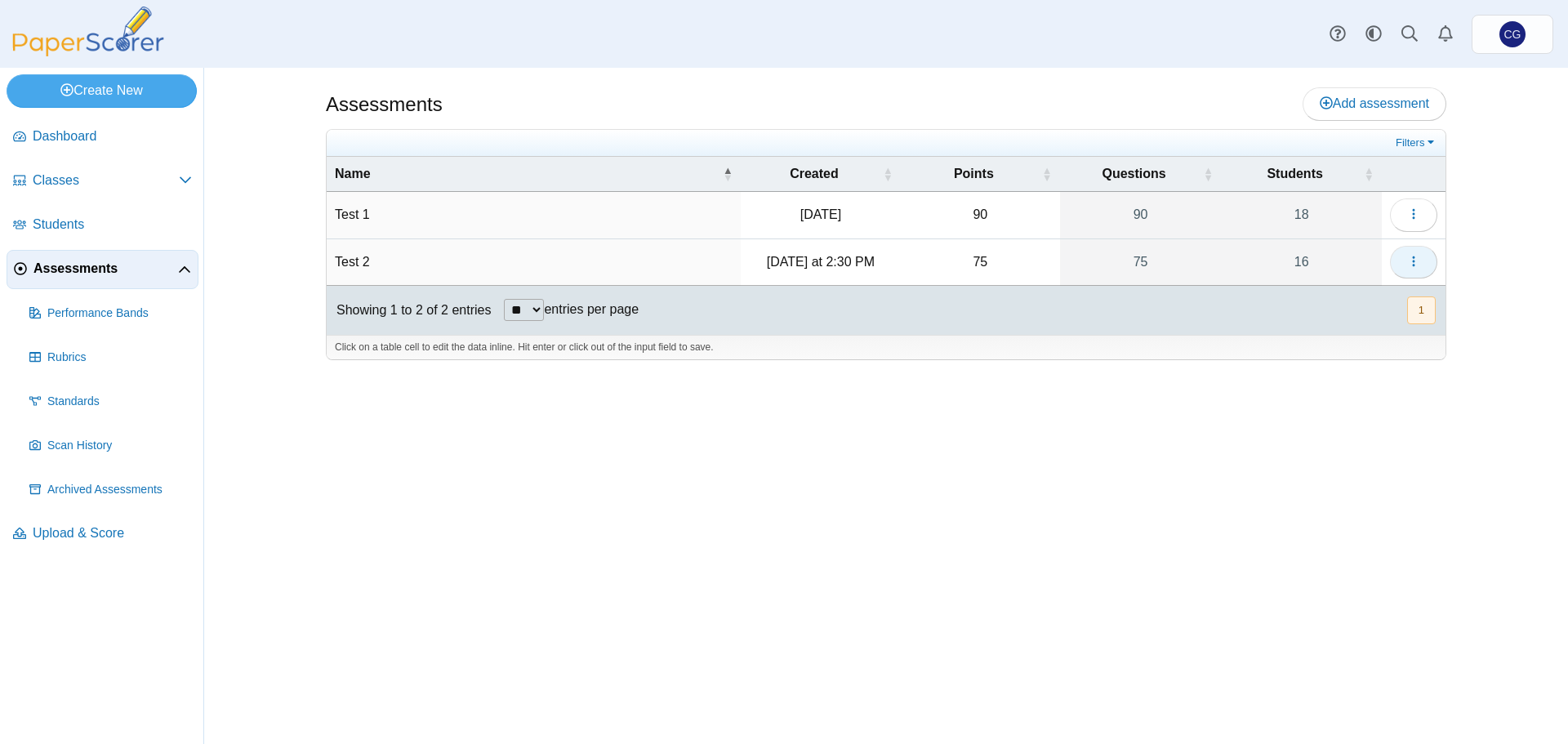
click at [1409, 255] on icon "button" at bounding box center [1414, 262] width 13 height 13
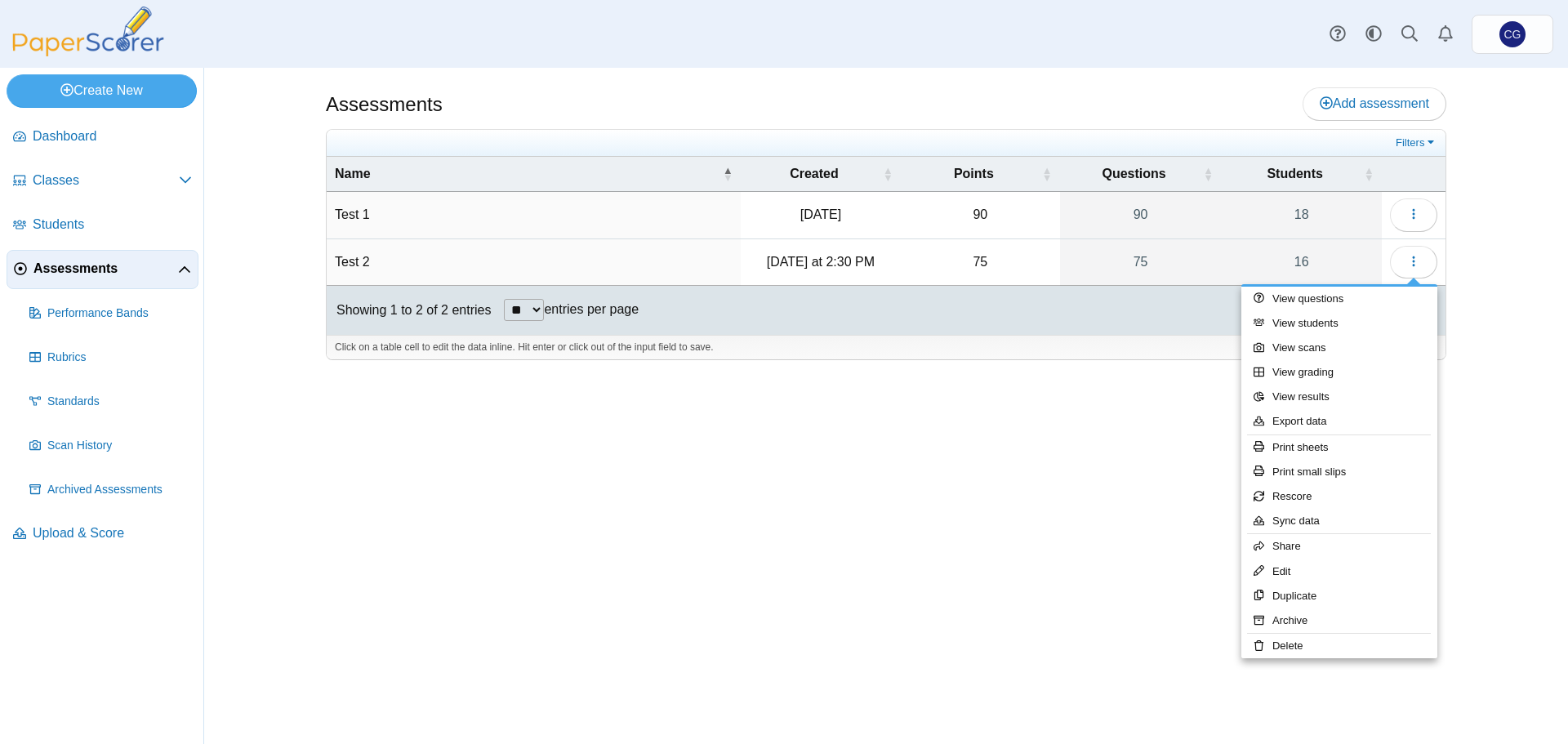
click at [1480, 319] on div "Assessments Add assessment 90" at bounding box center [886, 406] width 1225 height 676
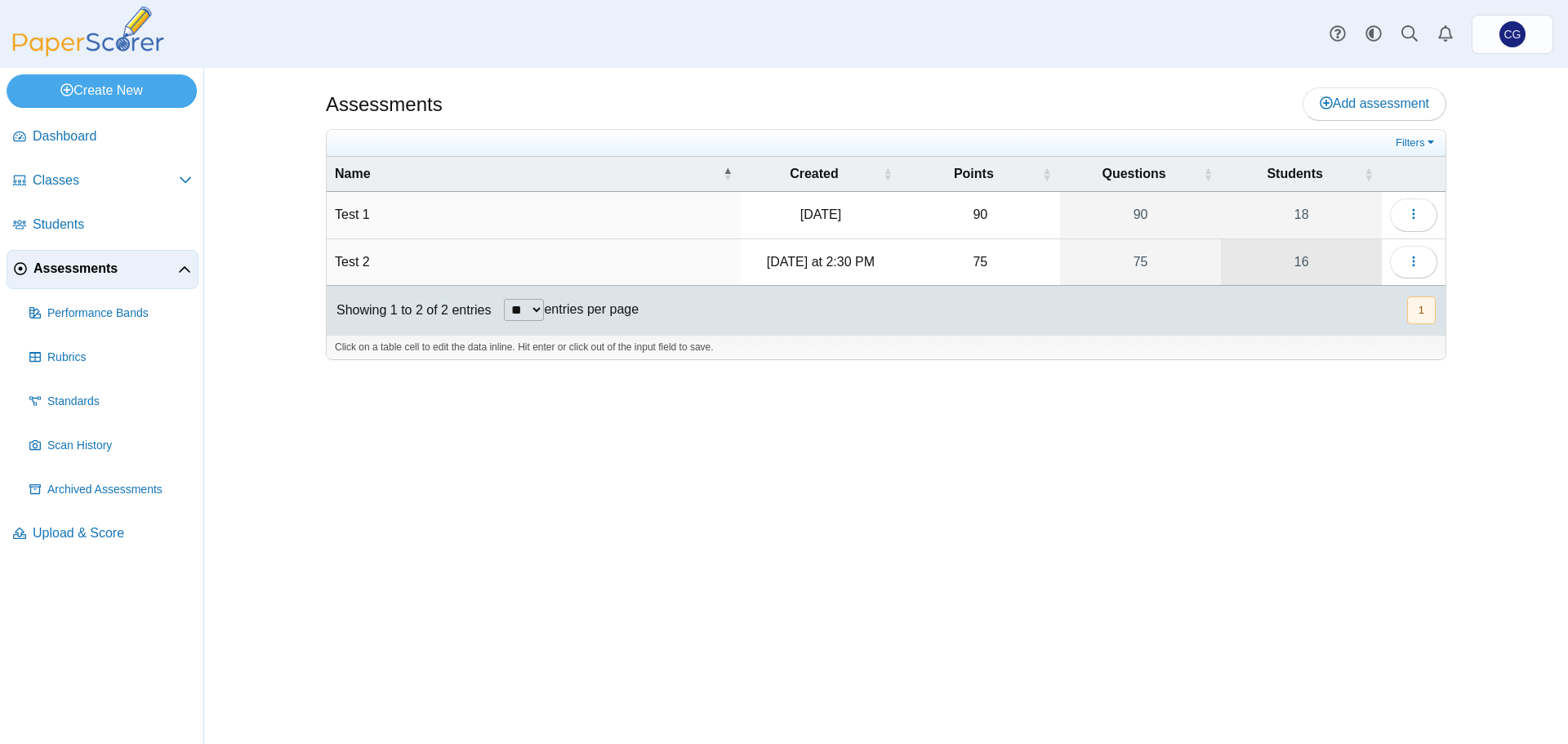
click at [1360, 262] on link "16" at bounding box center [1301, 262] width 161 height 46
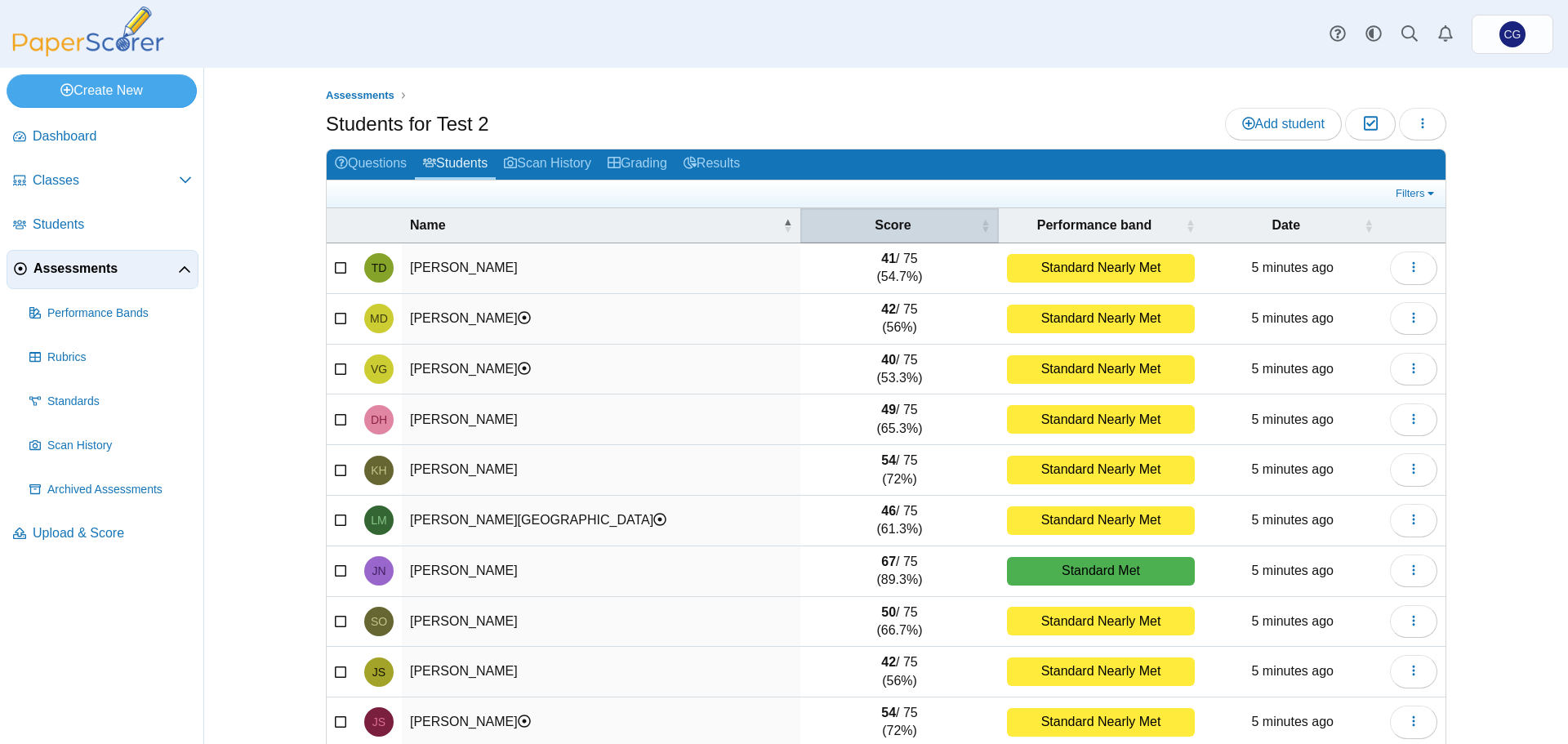
click at [981, 219] on span "\a Score\a : Activate to sort" at bounding box center [985, 226] width 10 height 16
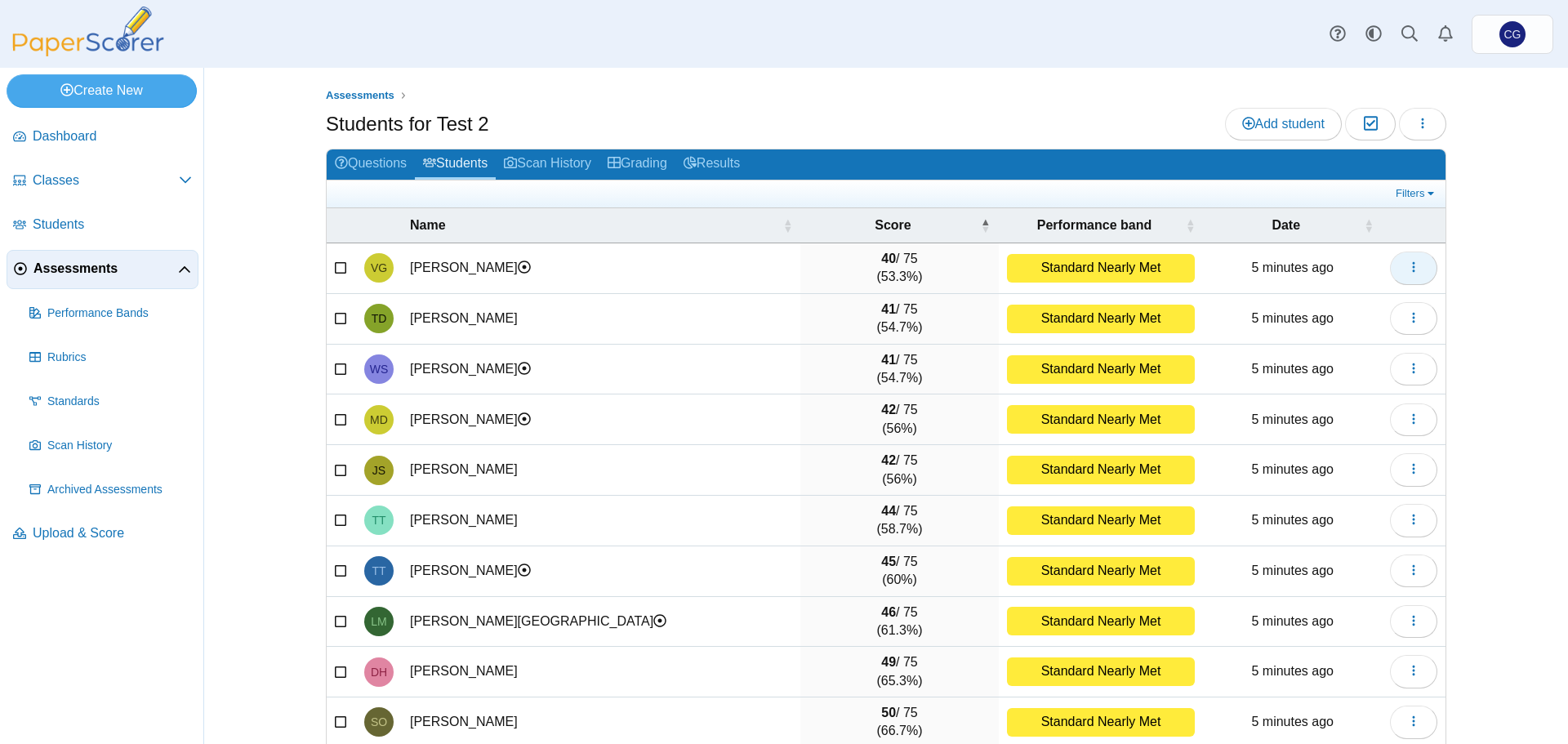
click at [1397, 273] on button "button" at bounding box center [1414, 268] width 47 height 33
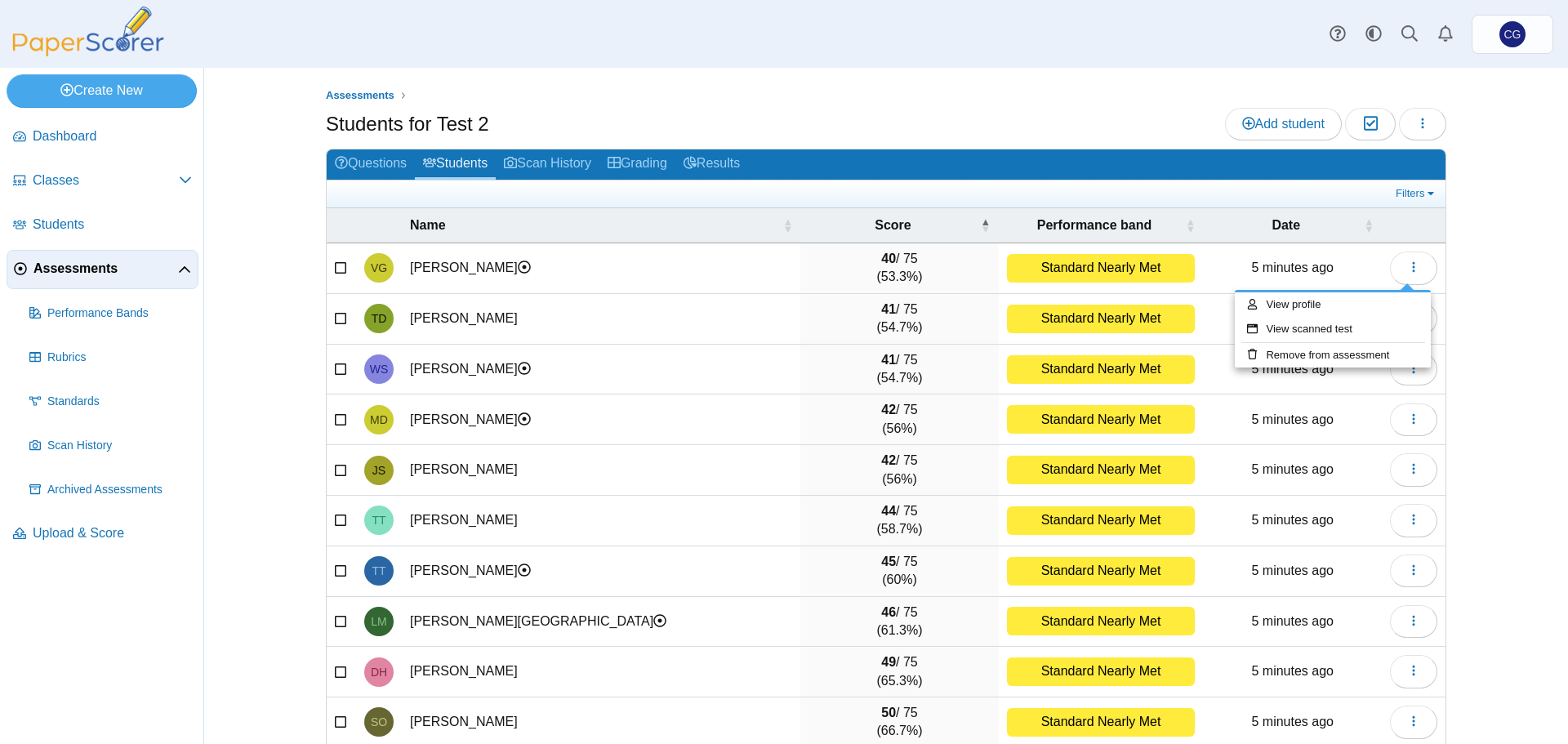
click at [1481, 267] on div "Assessments Students for Test 2 Add student Moderation 0 Loading…" at bounding box center [886, 406] width 1225 height 676
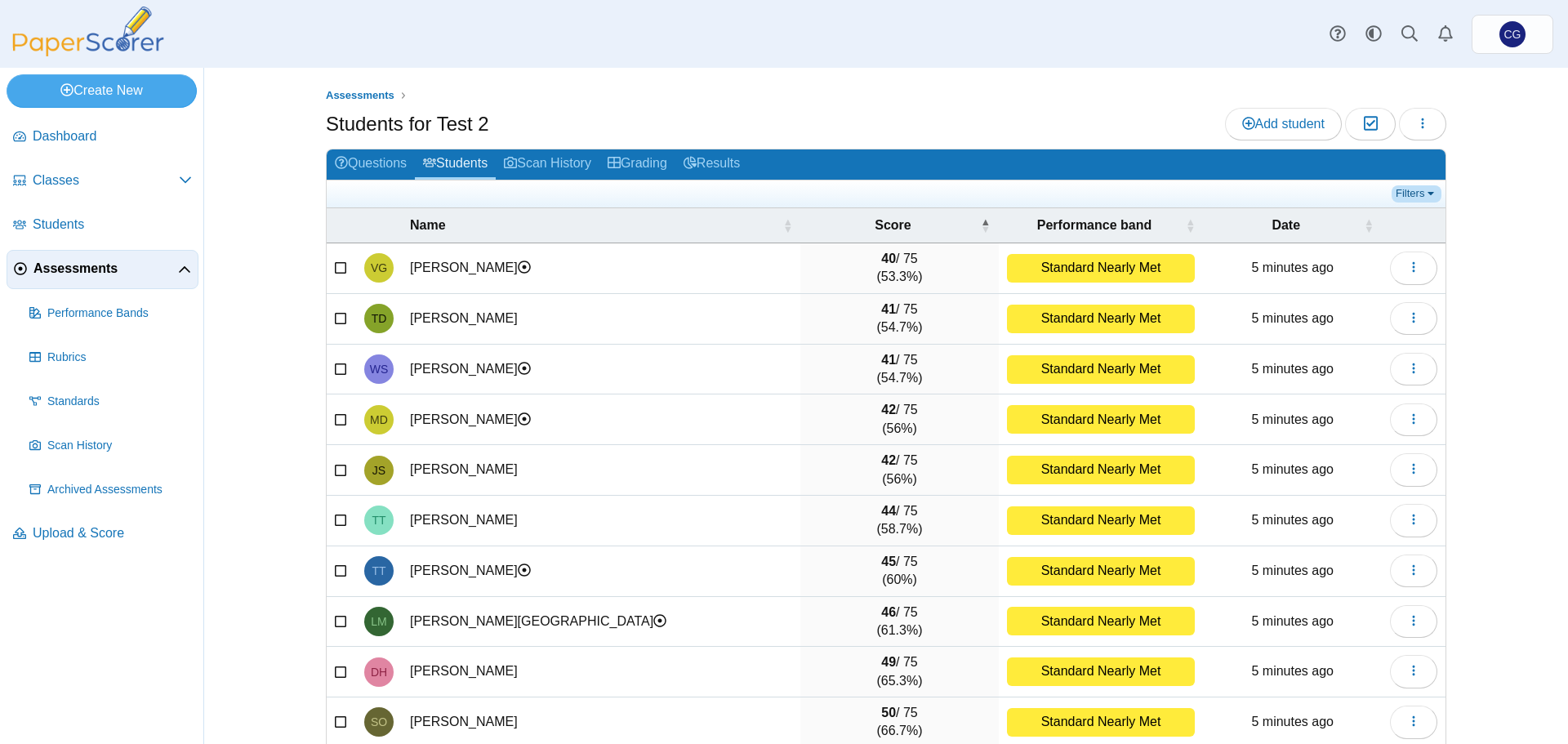
click at [1421, 190] on link "Filters" at bounding box center [1416, 194] width 50 height 16
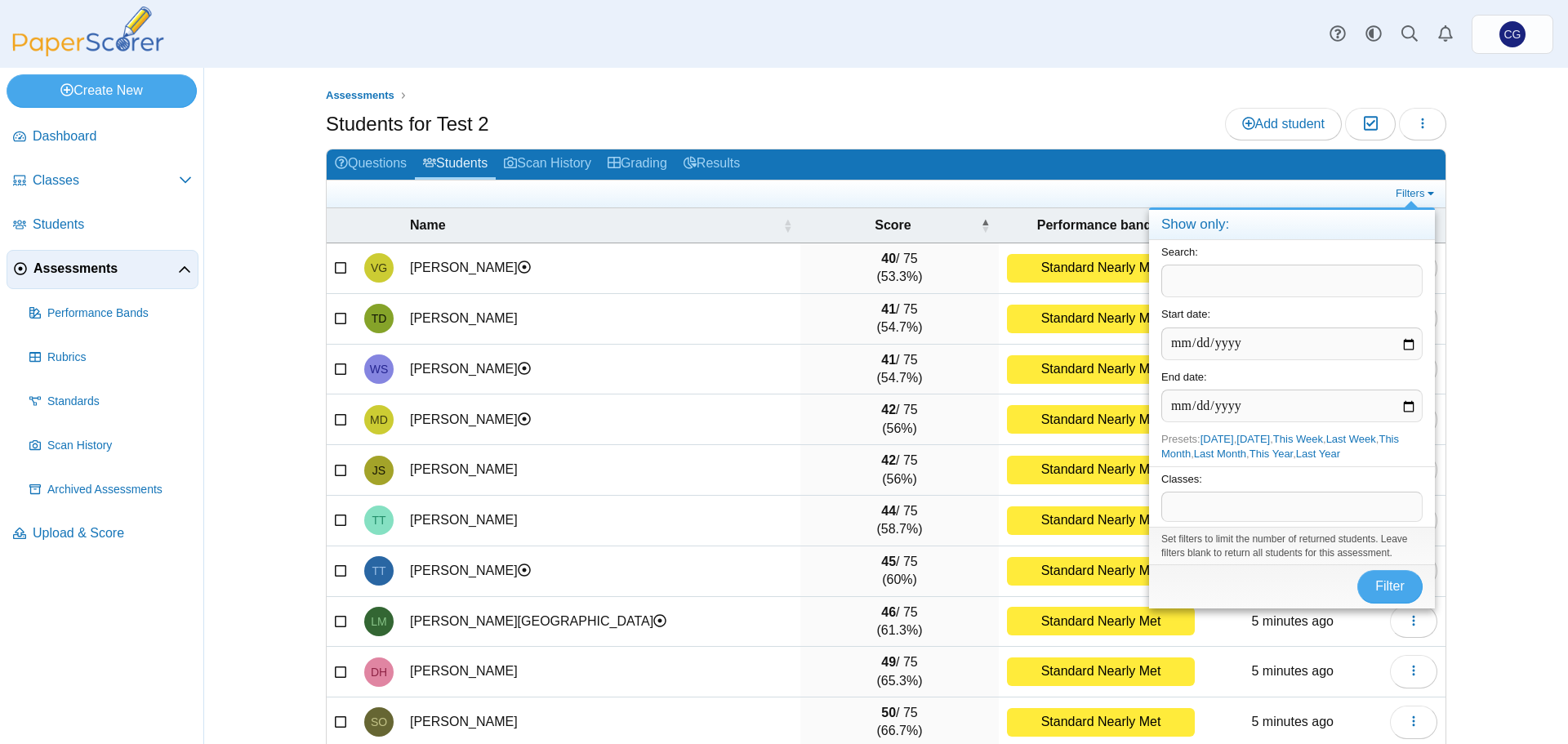
click at [1468, 231] on div "Assessments Students for Test 2 Add student Moderation 0 Loading…" at bounding box center [886, 406] width 1225 height 676
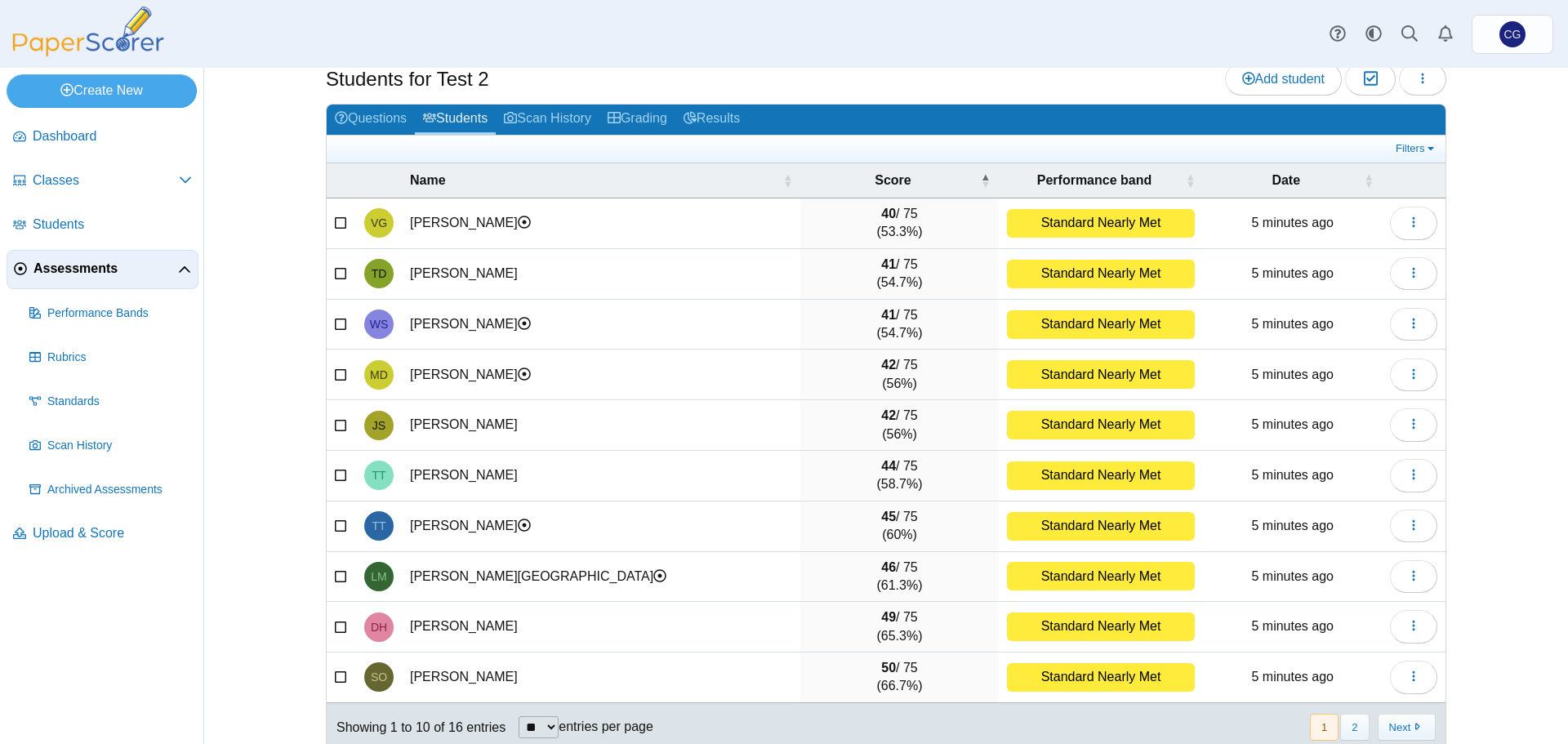
scroll to position [69, 0]
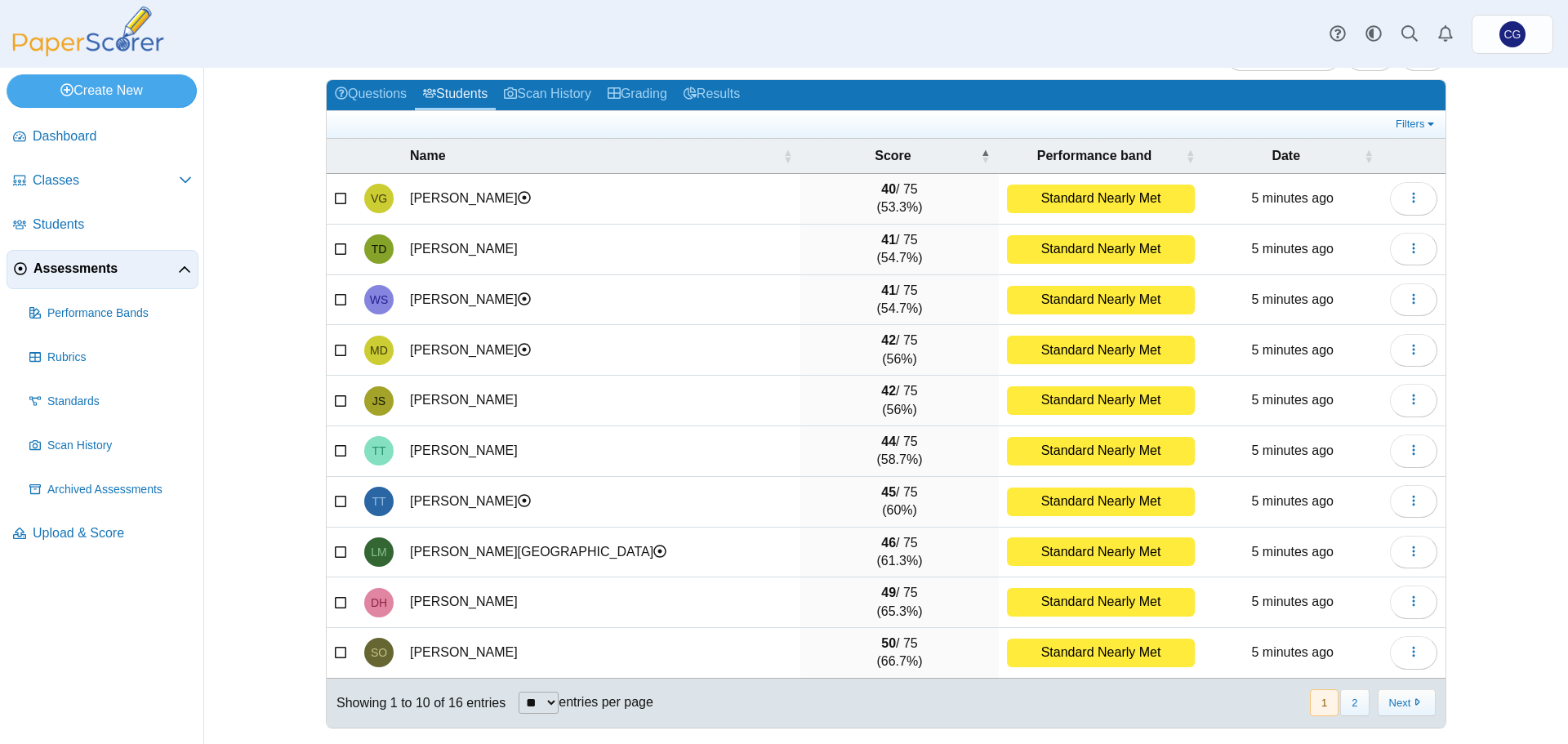
click at [527, 705] on select "** ** ** ***" at bounding box center [538, 702] width 40 height 22
select select "**"
click at [519, 692] on select "** ** ** ***" at bounding box center [538, 702] width 40 height 22
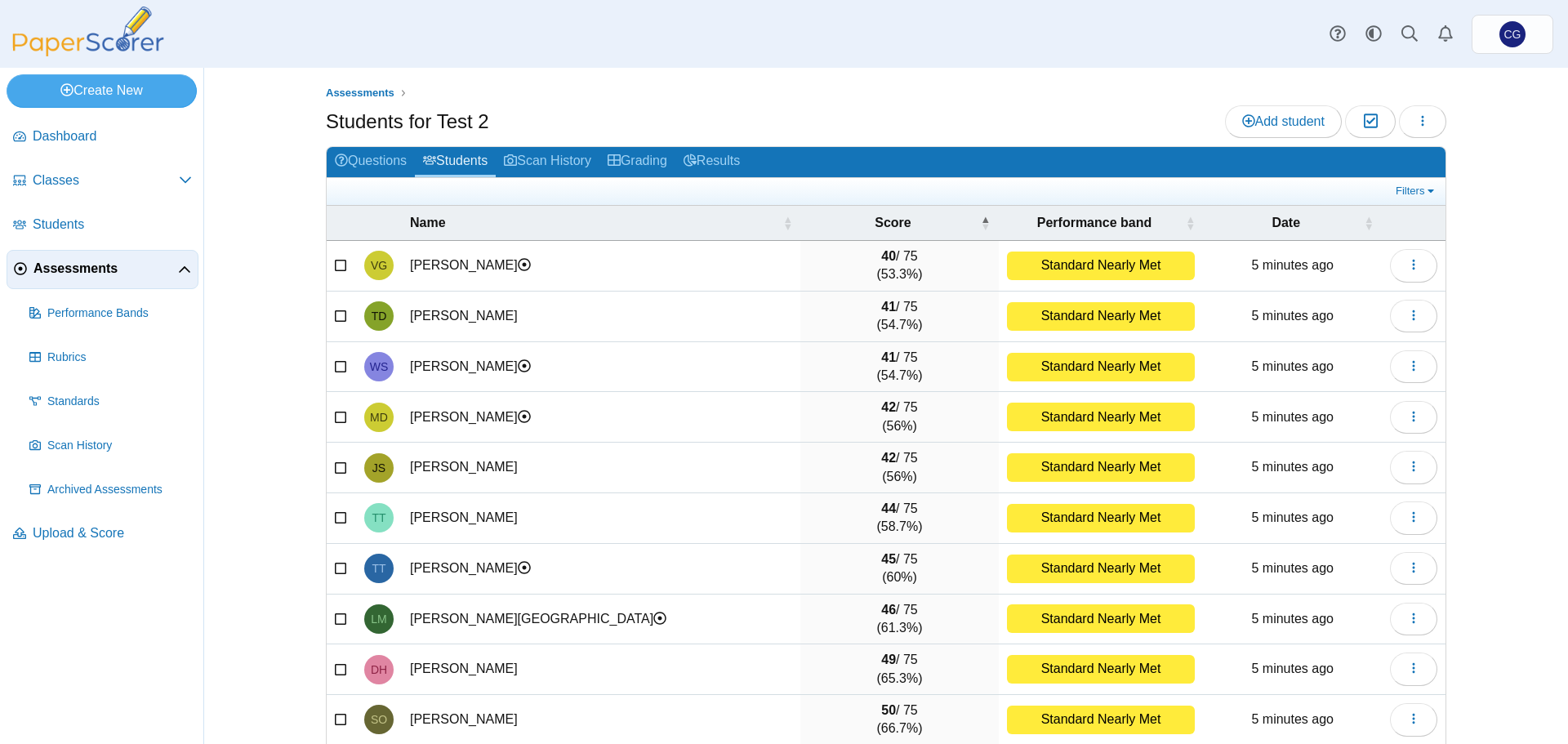
scroll to position [0, 0]
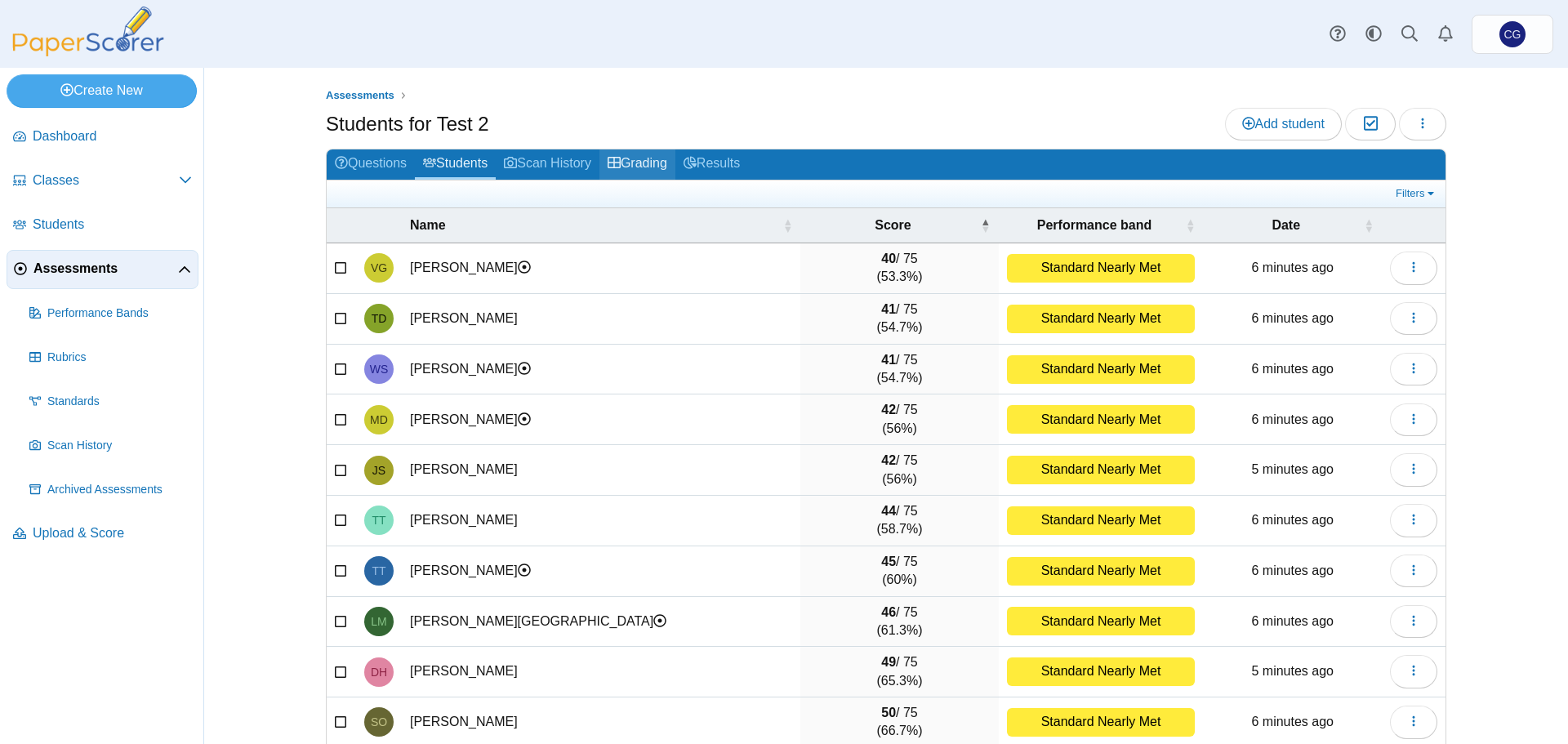
click at [648, 167] on link "Grading" at bounding box center [637, 164] width 76 height 30
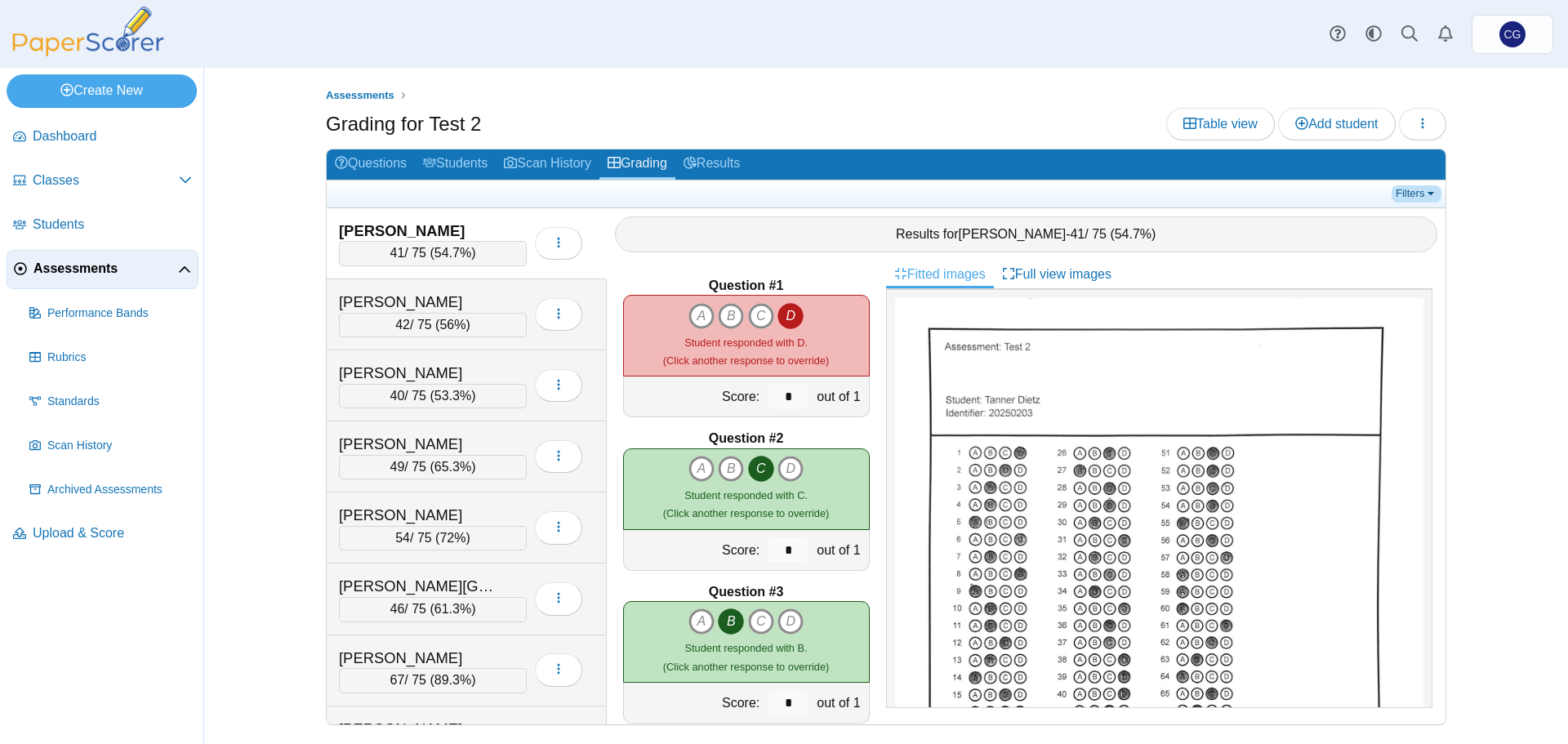
click at [1434, 193] on link "Filters" at bounding box center [1416, 194] width 50 height 16
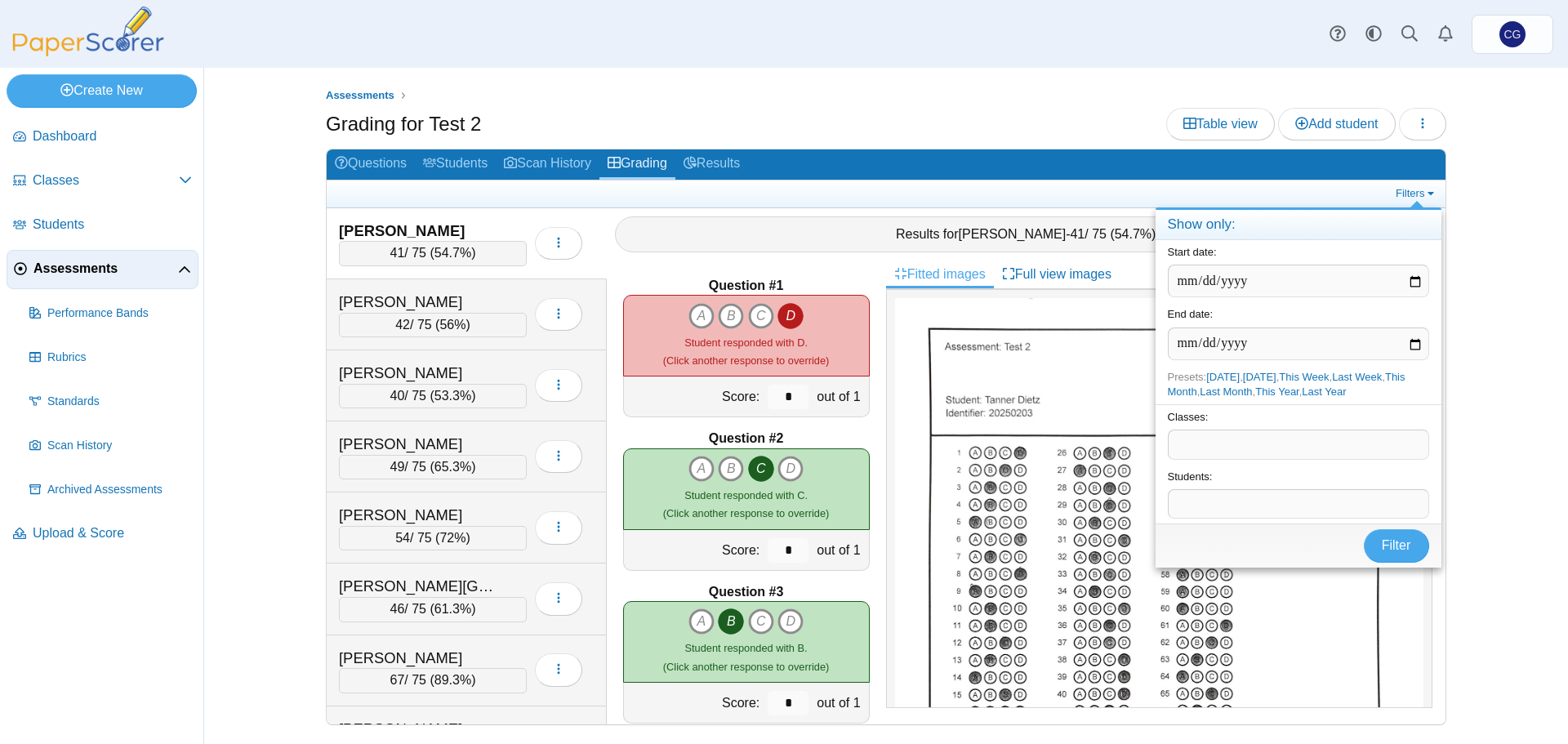
click at [1464, 206] on div "Assessments Grading for Test 2 Table view Add student Loading… 41" at bounding box center [886, 406] width 1225 height 676
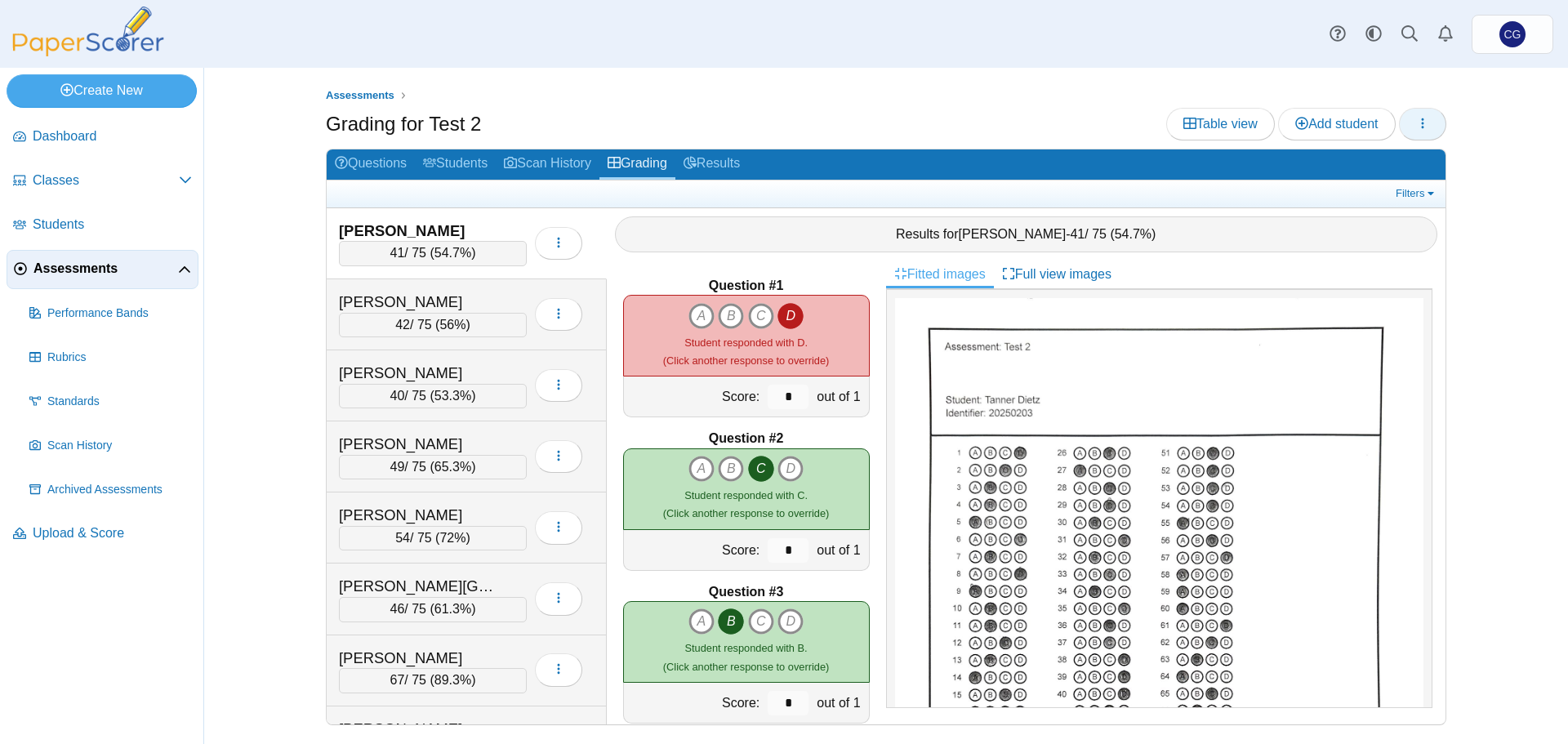
click at [1424, 122] on icon "button" at bounding box center [1423, 123] width 13 height 13
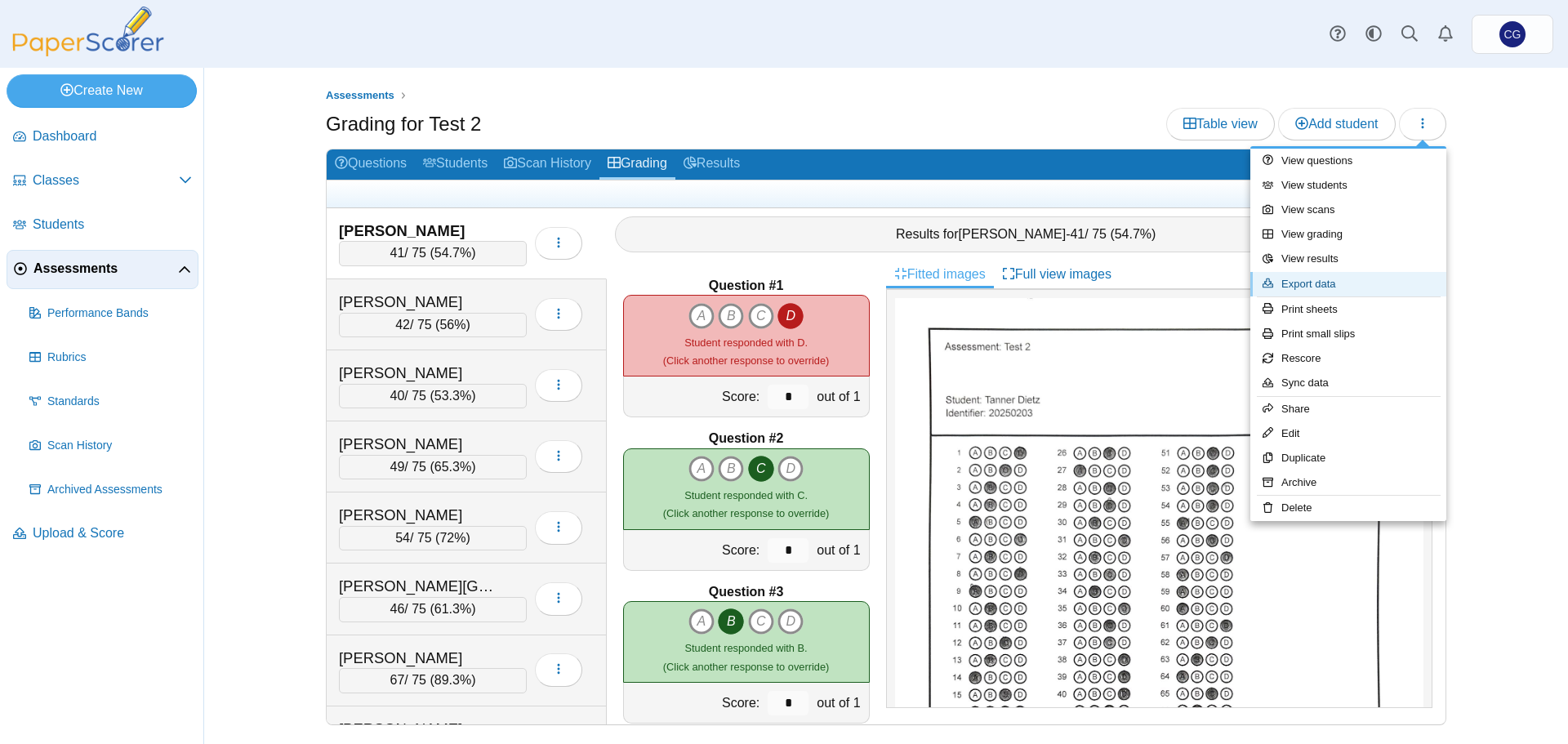
click at [1310, 288] on link "Export data" at bounding box center [1348, 285] width 196 height 25
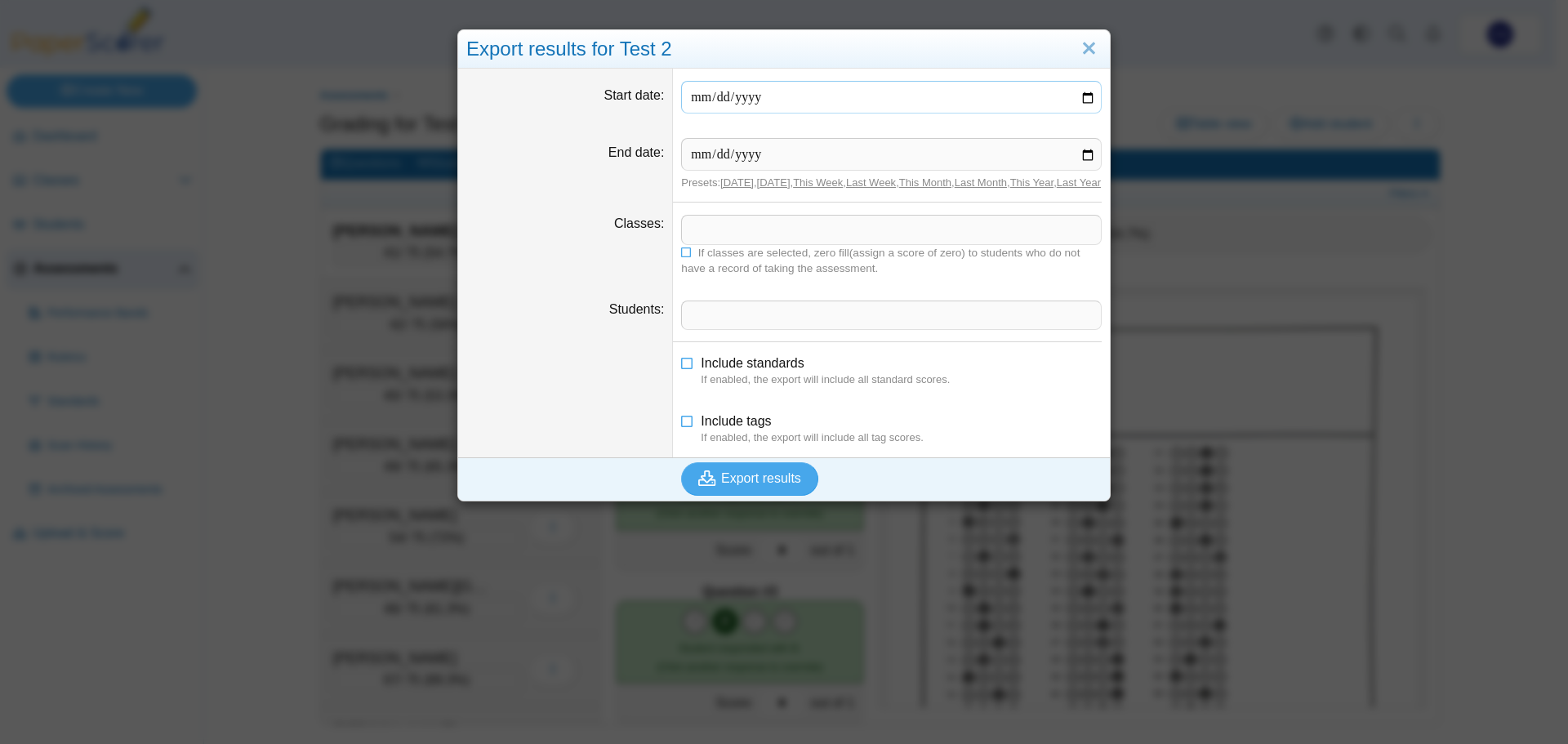
click at [740, 90] on input "Start date" at bounding box center [891, 97] width 421 height 33
click at [993, 97] on input "Start date" at bounding box center [891, 97] width 421 height 33
click at [1080, 96] on input "Start date" at bounding box center [891, 97] width 421 height 33
type input "**********"
click at [1086, 157] on input "End date" at bounding box center [891, 155] width 421 height 33
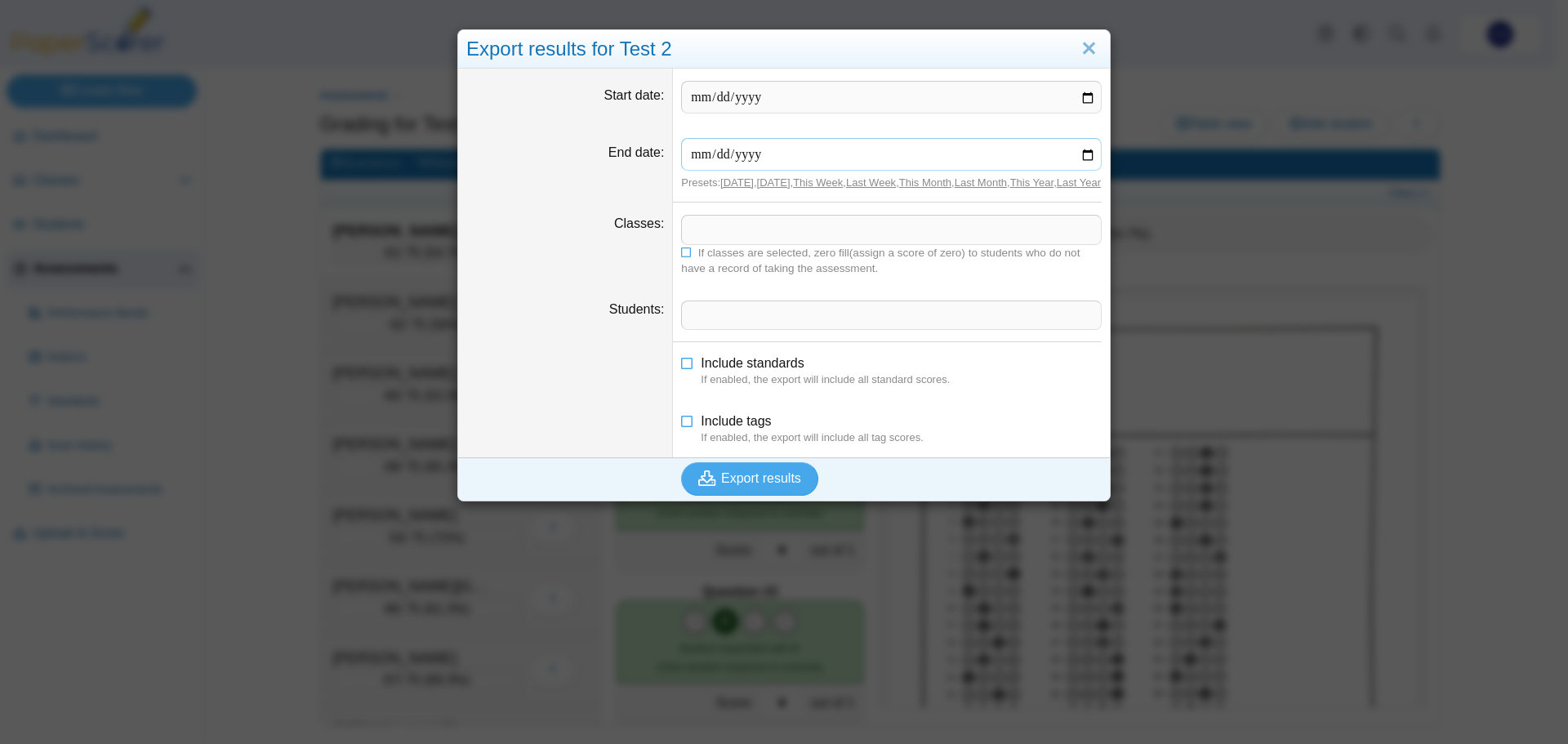
type input "**********"
click at [811, 244] on span at bounding box center [891, 230] width 419 height 28
click at [681, 366] on icon at bounding box center [687, 361] width 13 height 11
click at [734, 486] on span "Export results" at bounding box center [761, 478] width 80 height 14
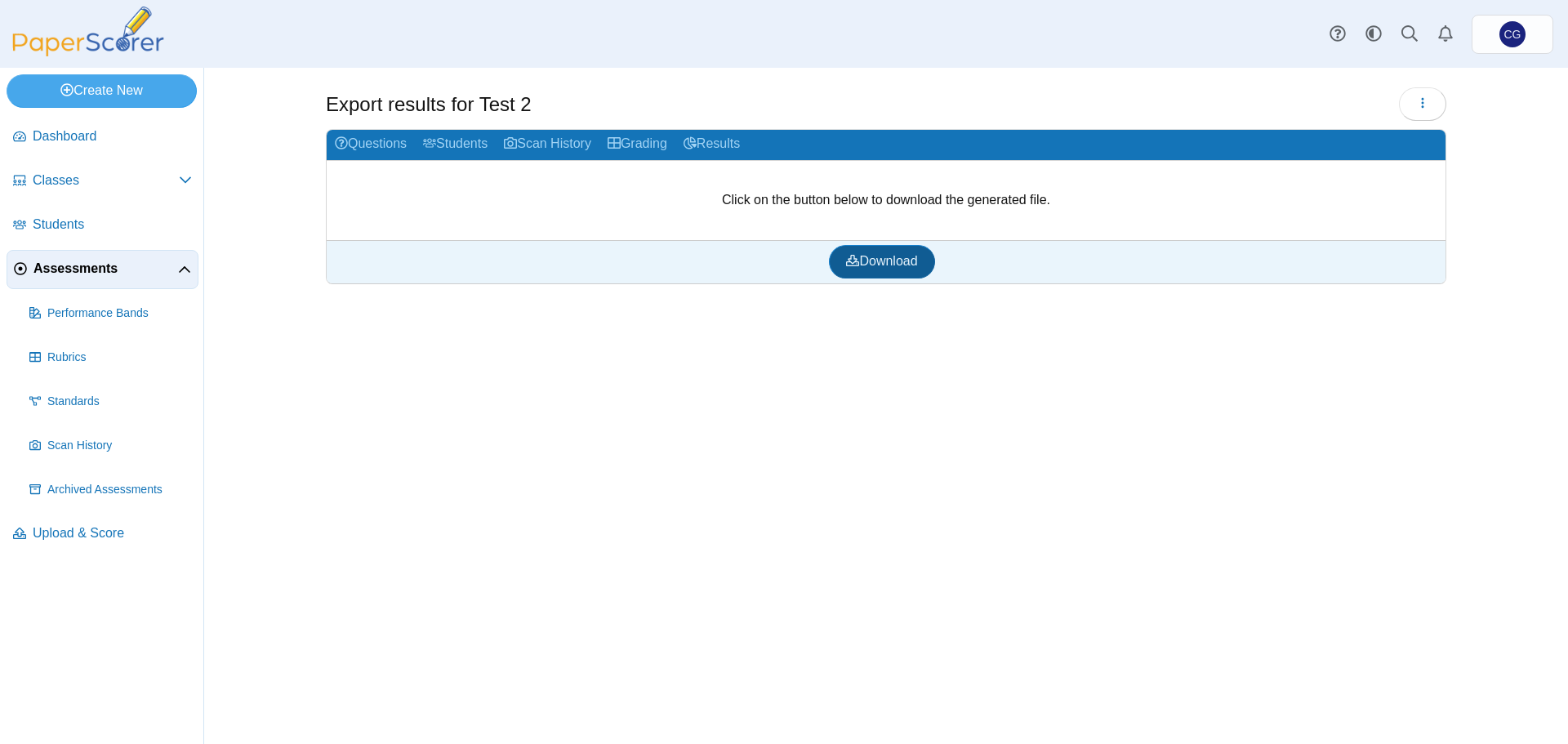
click at [897, 258] on span "Download" at bounding box center [881, 261] width 71 height 14
click at [78, 273] on span "Assessments" at bounding box center [105, 269] width 145 height 18
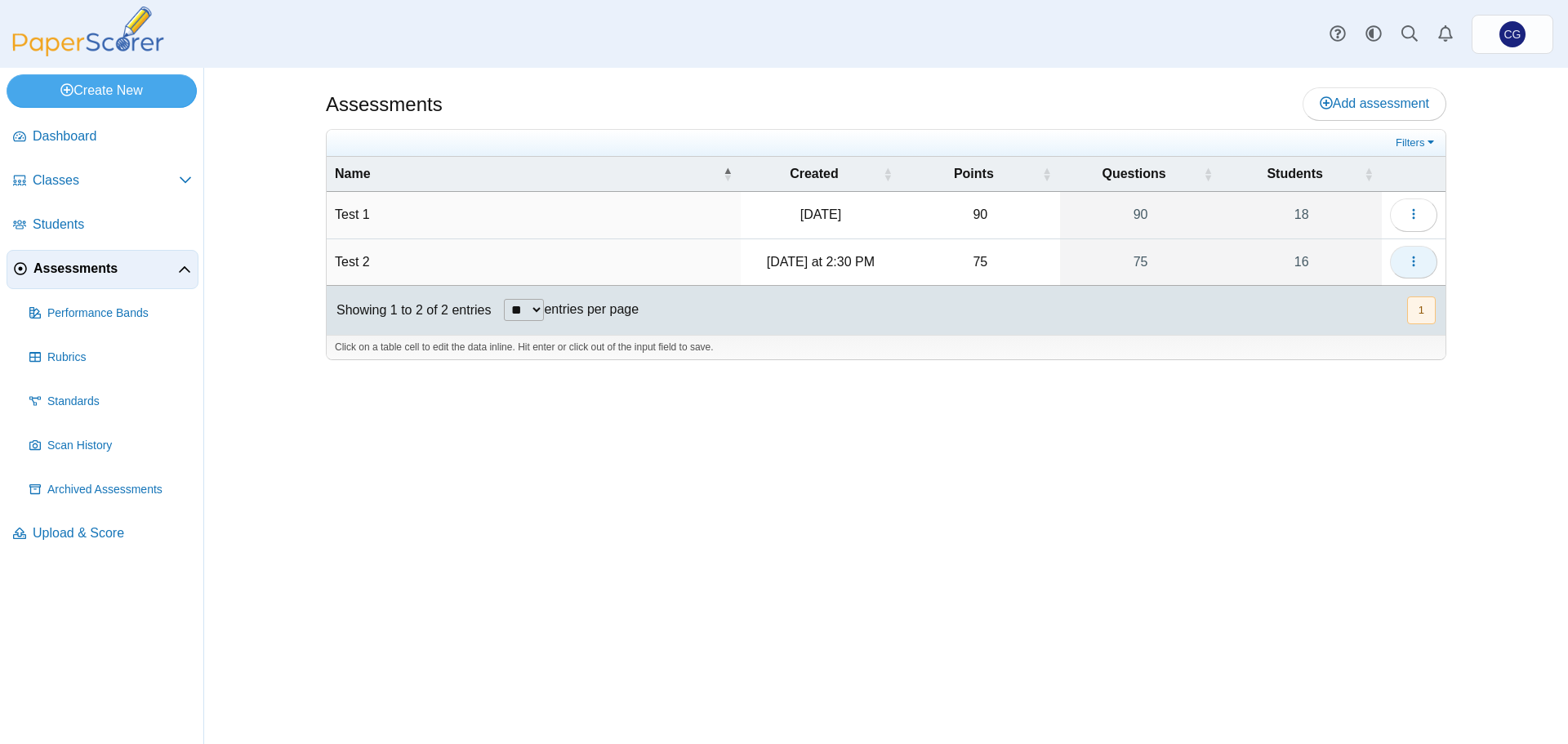
click at [1408, 258] on icon "button" at bounding box center [1414, 262] width 13 height 13
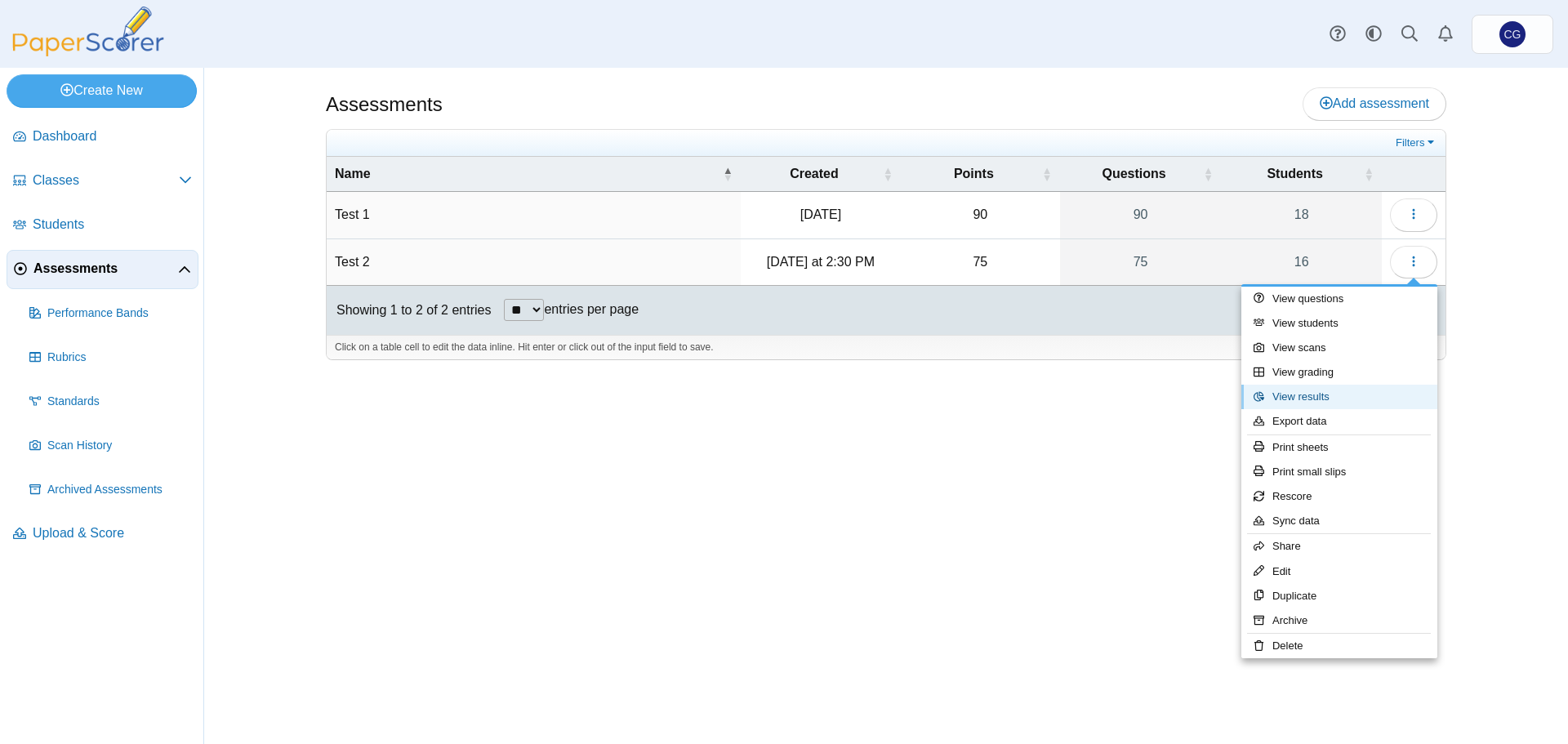
click at [1298, 401] on link "View results" at bounding box center [1339, 397] width 196 height 25
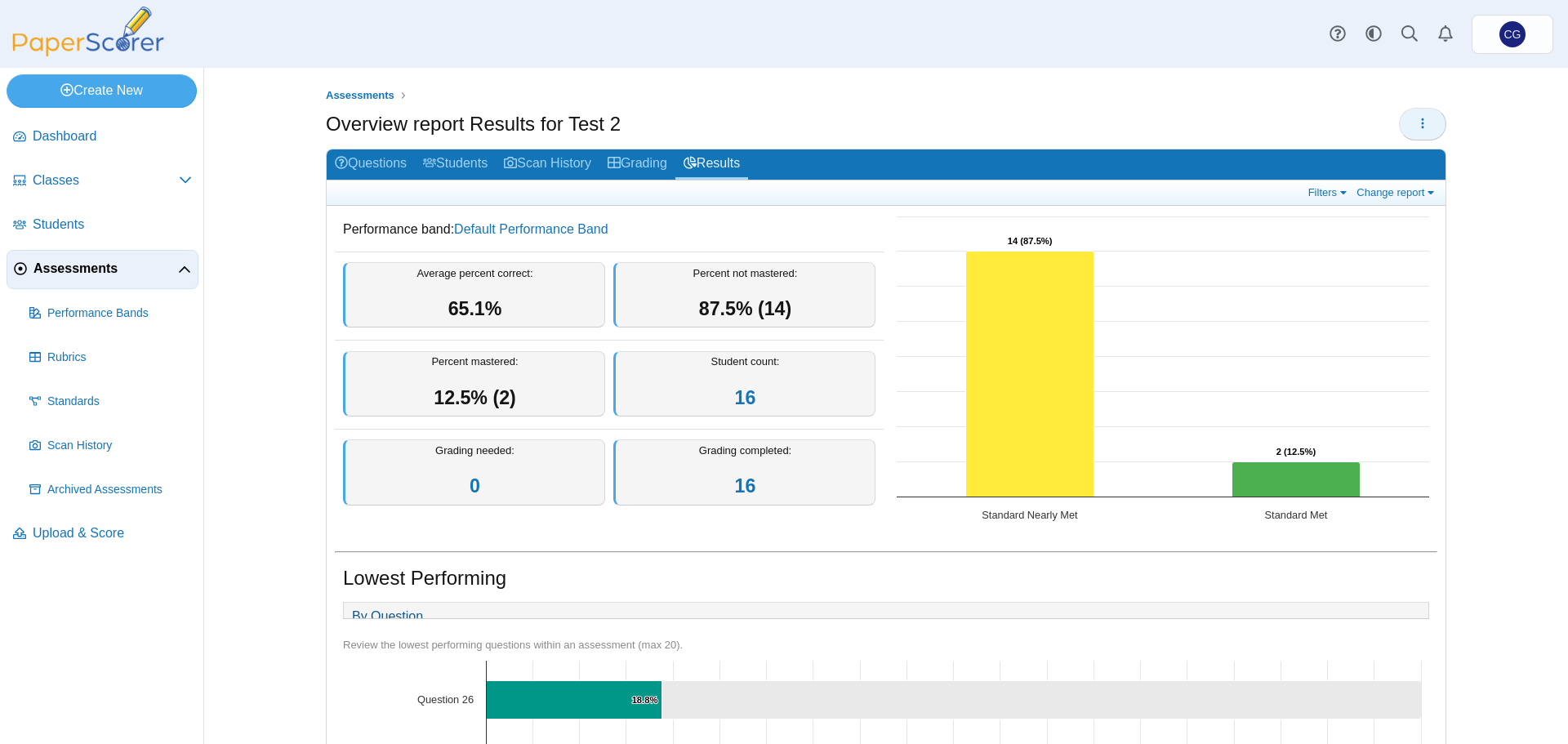
click at [1422, 117] on icon "button" at bounding box center [1423, 123] width 13 height 13
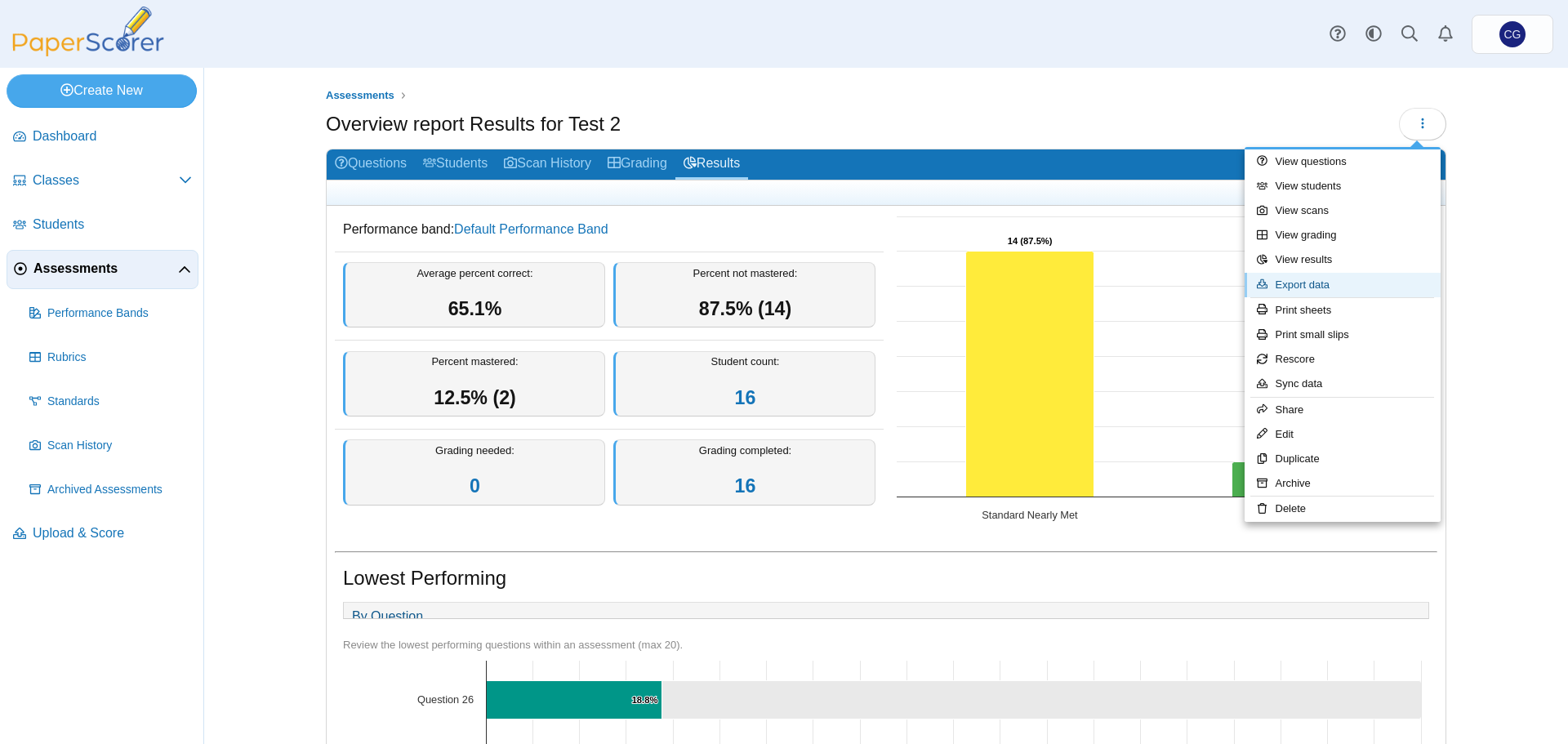
click at [1307, 287] on link "Export data" at bounding box center [1342, 285] width 196 height 25
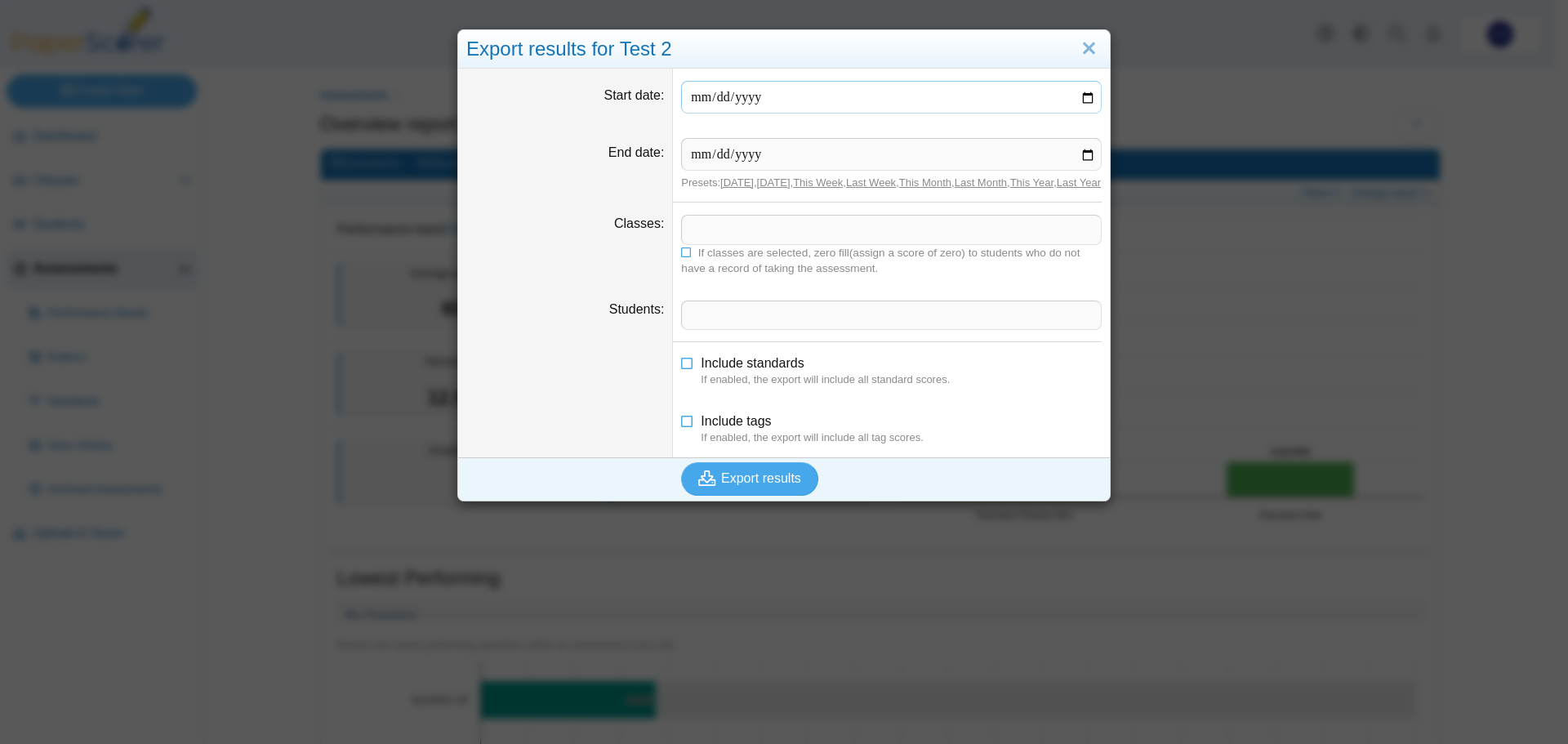
click at [1087, 98] on input "Start date" at bounding box center [891, 97] width 421 height 33
type input "**********"
click at [1083, 153] on input "End date" at bounding box center [891, 155] width 421 height 33
type input "**********"
click at [771, 244] on span at bounding box center [891, 230] width 419 height 28
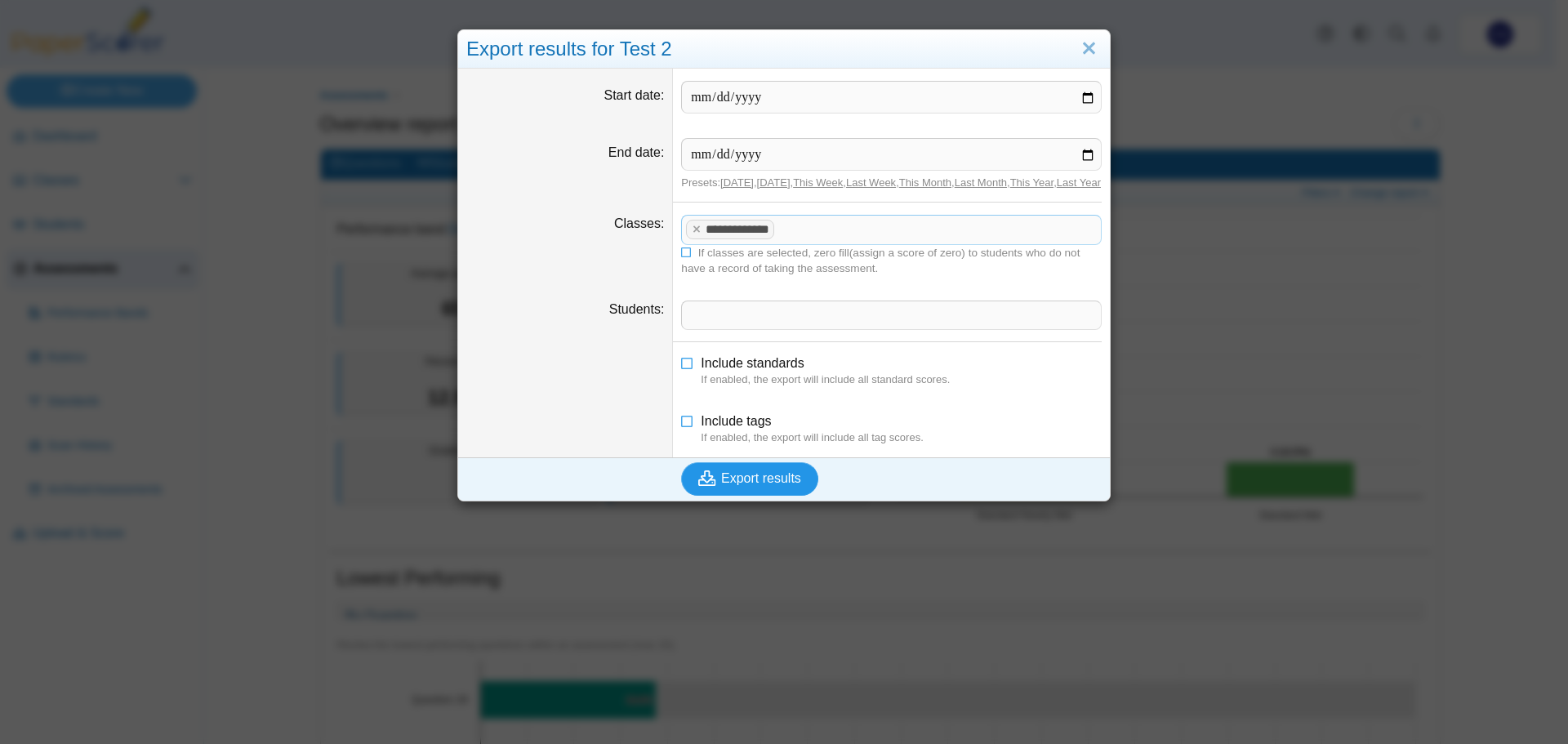
click at [740, 486] on span "Export results" at bounding box center [761, 478] width 80 height 14
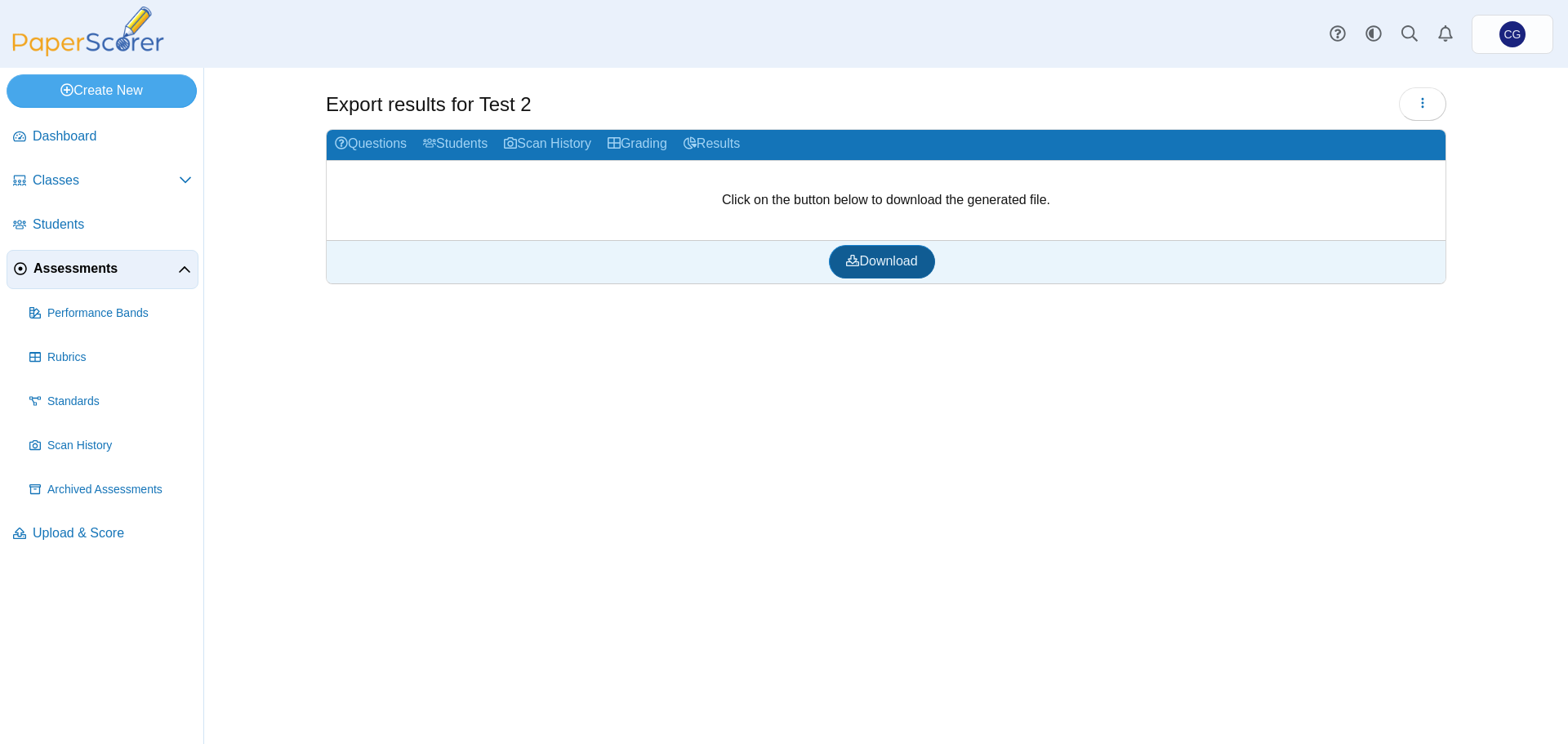
click at [878, 258] on span "Download" at bounding box center [881, 261] width 71 height 14
click at [637, 141] on link "Grading" at bounding box center [637, 145] width 76 height 30
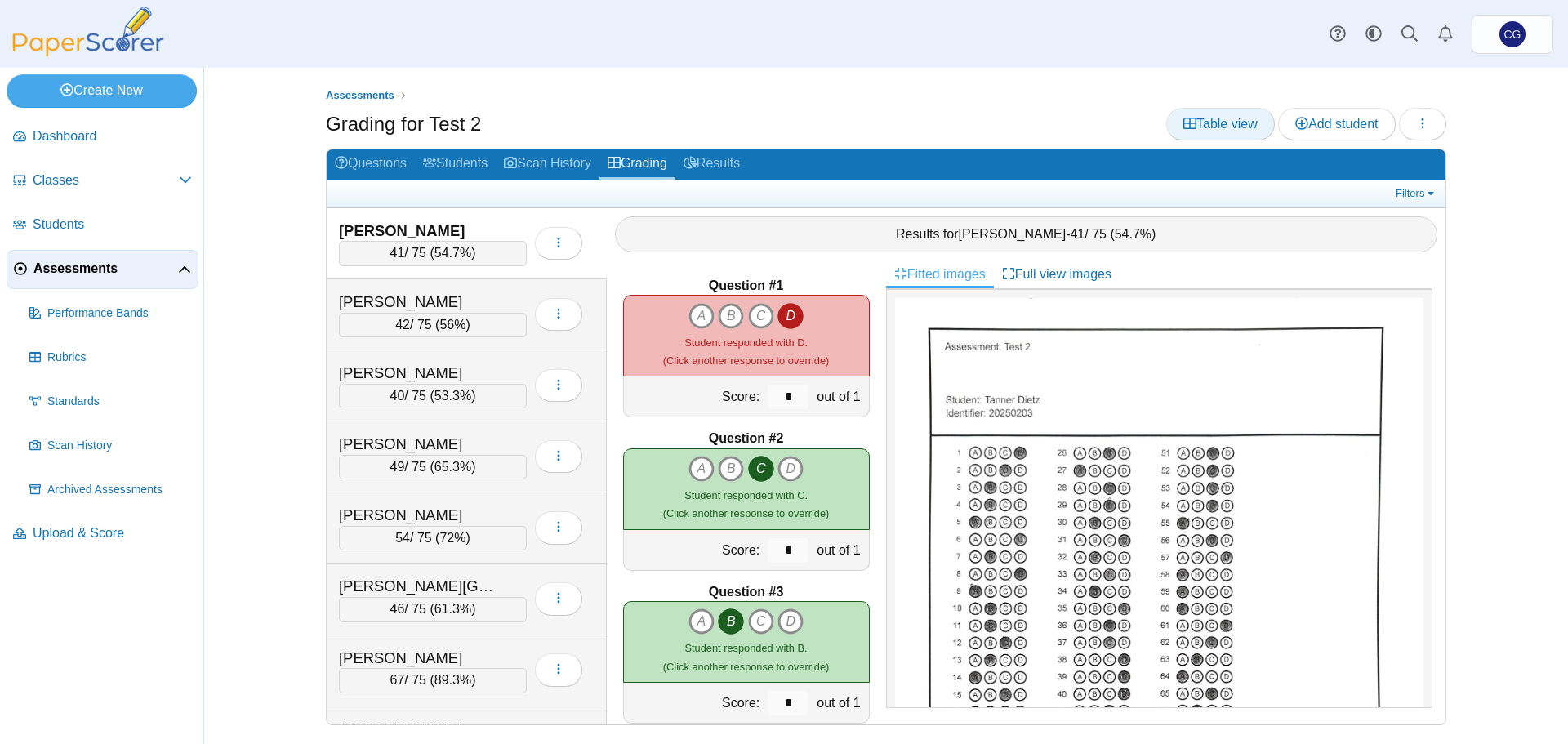
click at [1214, 120] on span "Table view" at bounding box center [1220, 123] width 74 height 14
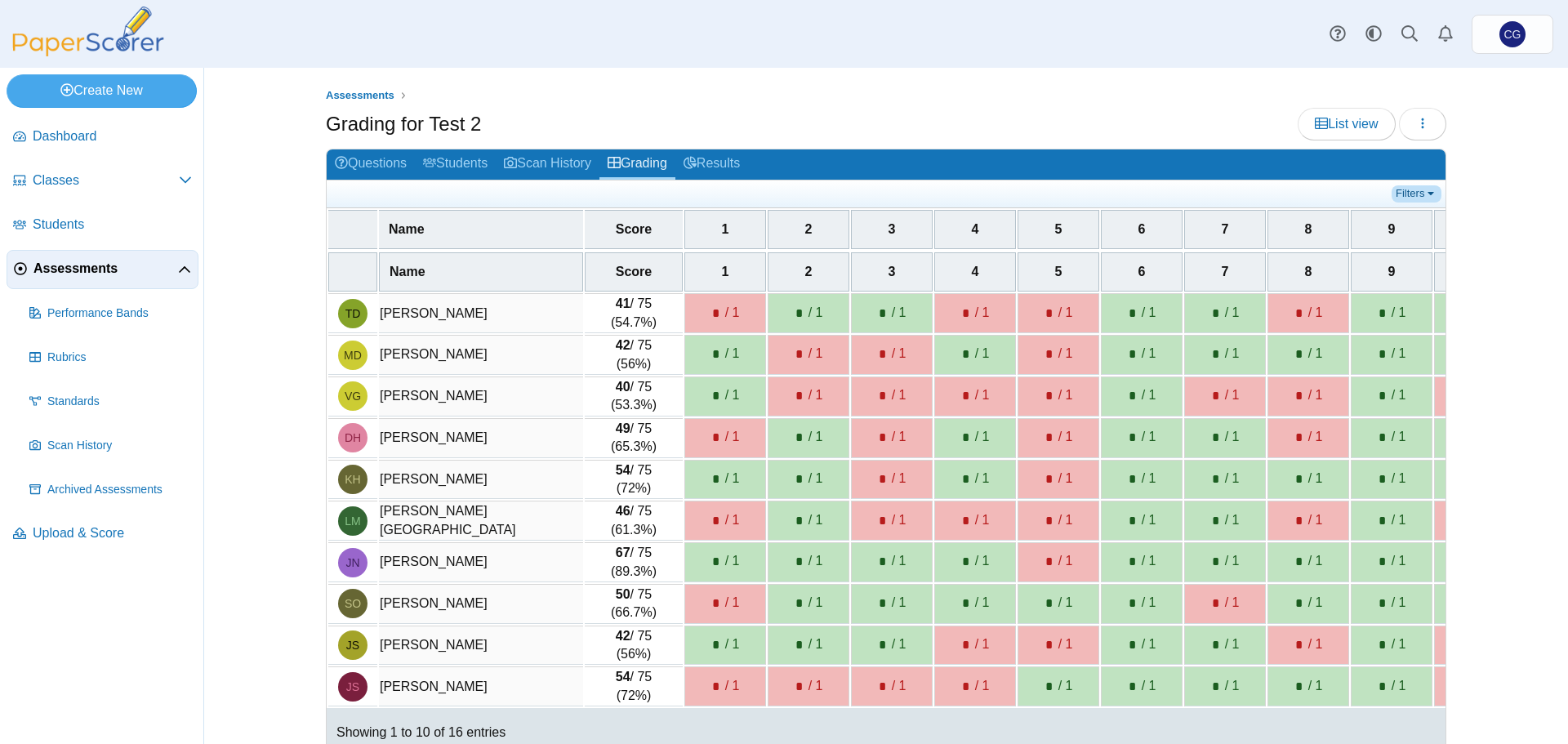
click at [1416, 186] on link "Filters" at bounding box center [1416, 194] width 50 height 16
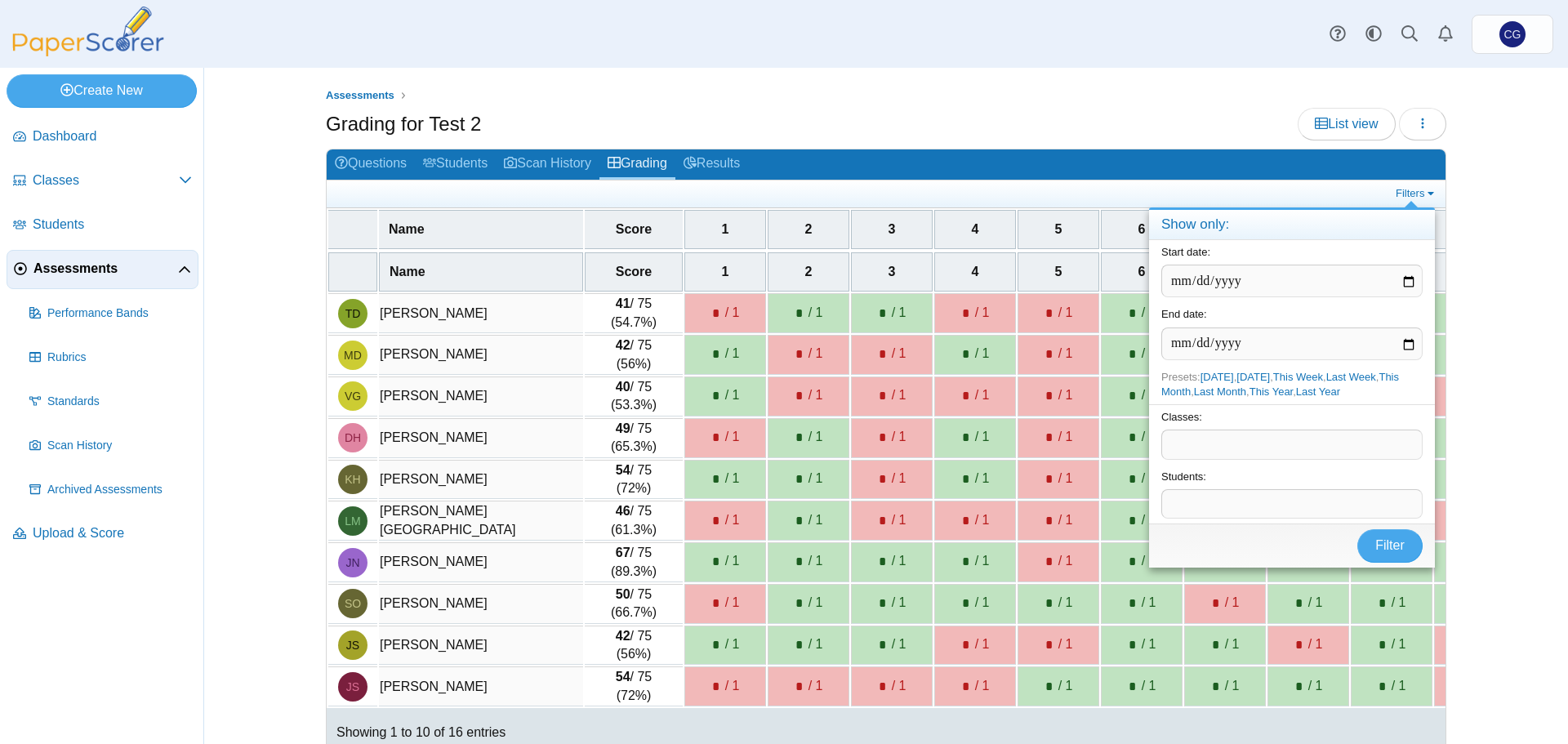
click at [1481, 190] on div "Assessments Grading for Test 2 List view Loading… 41" at bounding box center [886, 406] width 1225 height 676
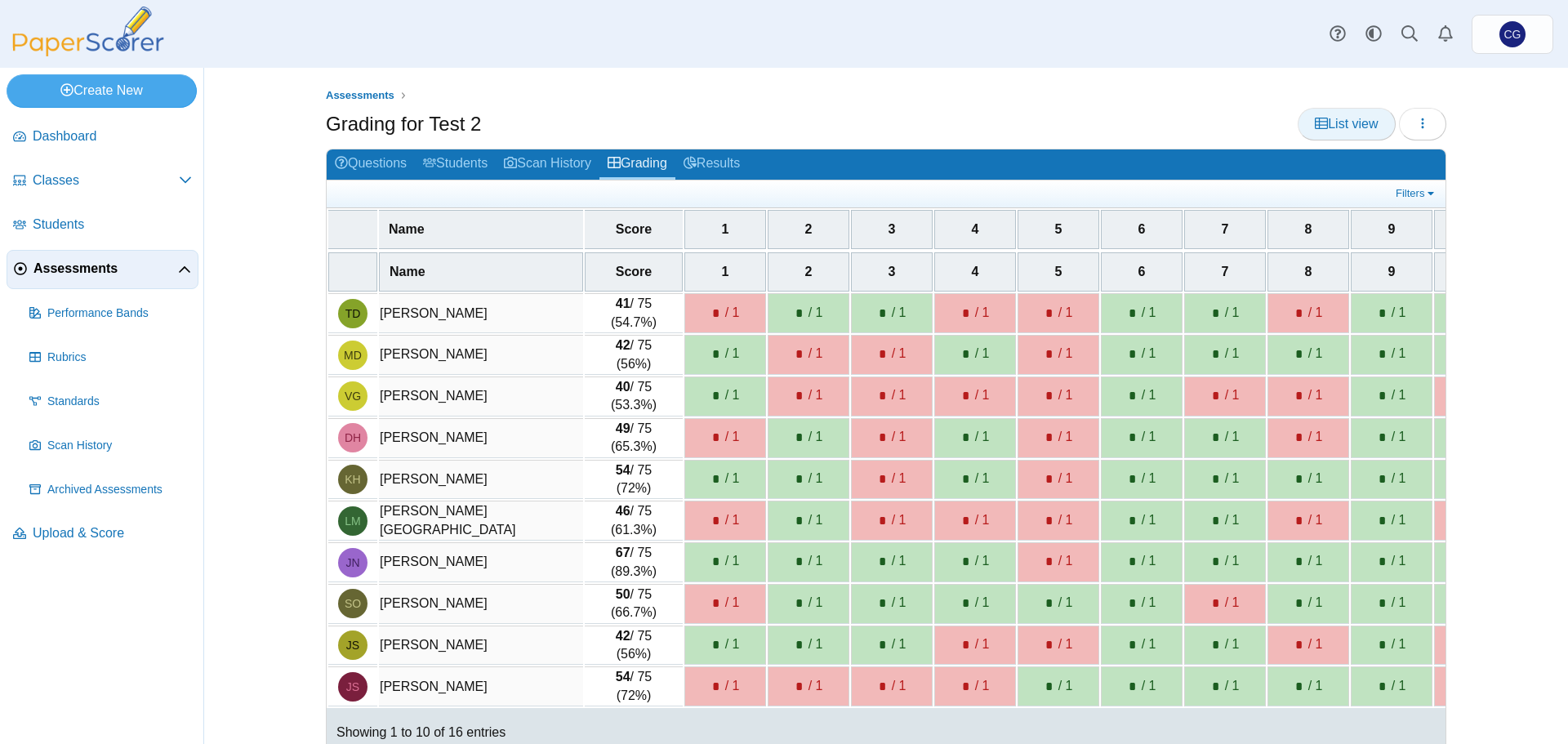
click at [1342, 122] on span "List view" at bounding box center [1346, 123] width 63 height 14
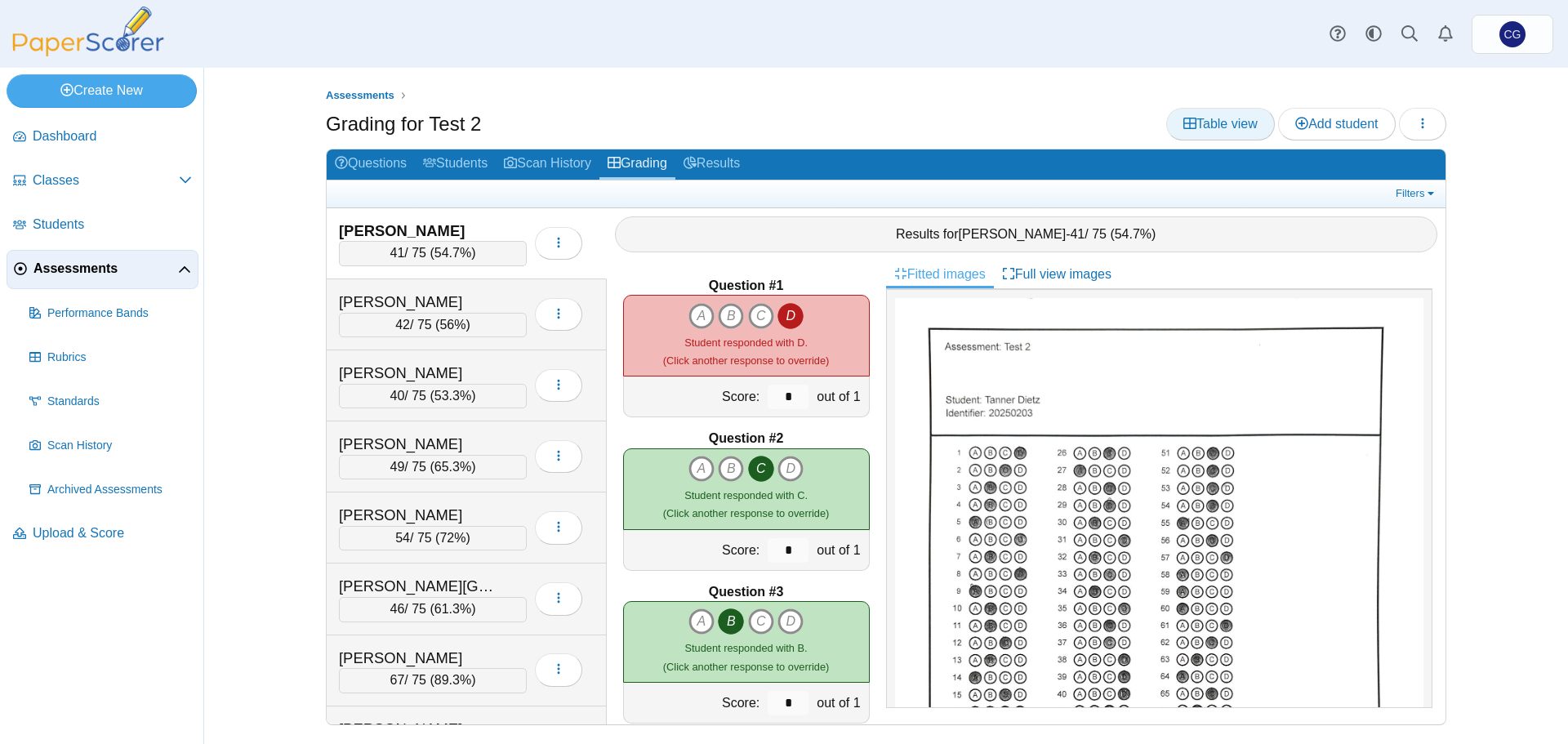
click at [1228, 123] on span "Table view" at bounding box center [1220, 123] width 74 height 14
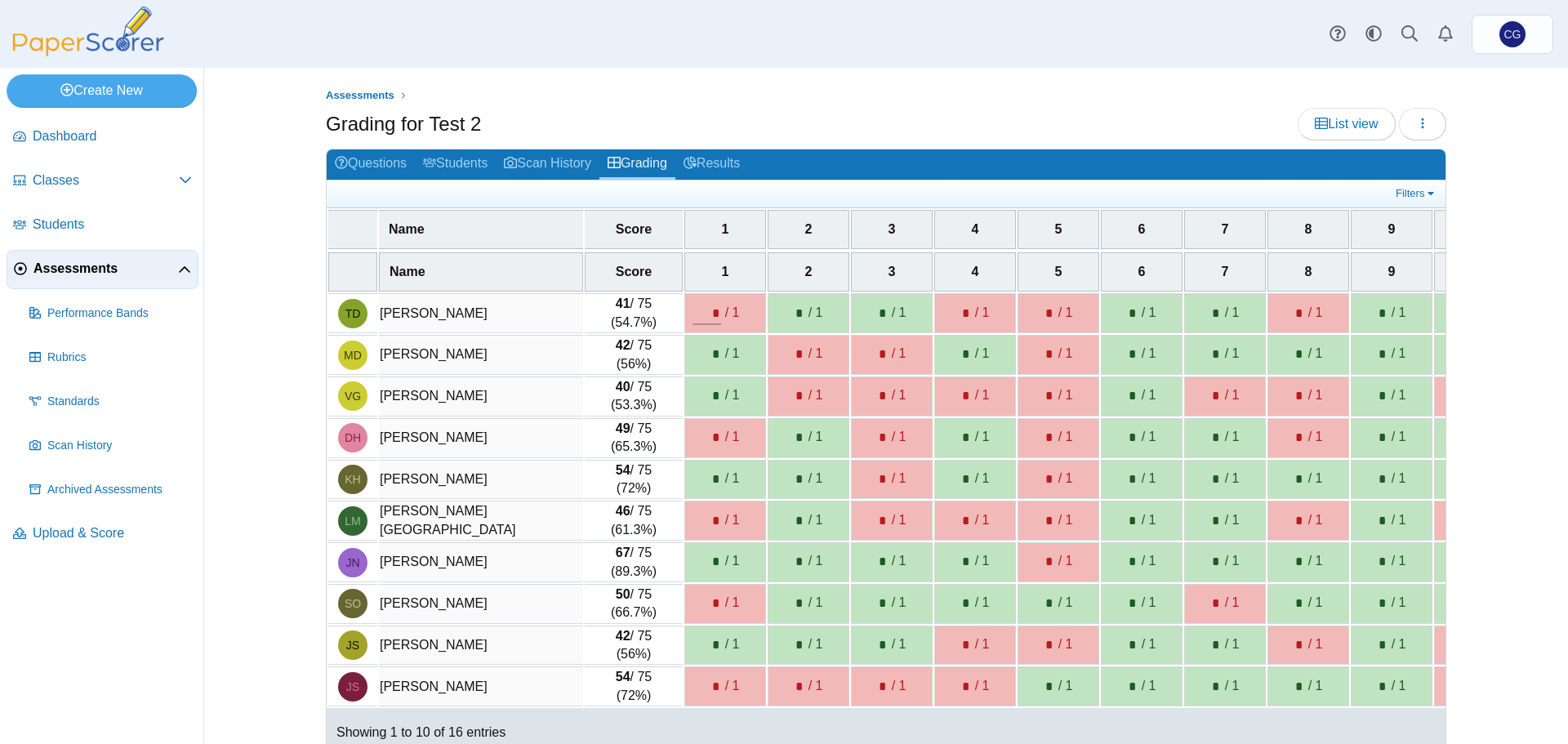
click at [713, 317] on input "*" at bounding box center [706, 314] width 29 height 23
click at [725, 315] on span "/ 1" at bounding box center [741, 313] width 33 height 18
click at [732, 314] on span "/ 1" at bounding box center [741, 313] width 33 height 18
click at [739, 313] on span "/ 1" at bounding box center [741, 313] width 33 height 18
click at [696, 307] on input "*" at bounding box center [706, 314] width 29 height 23
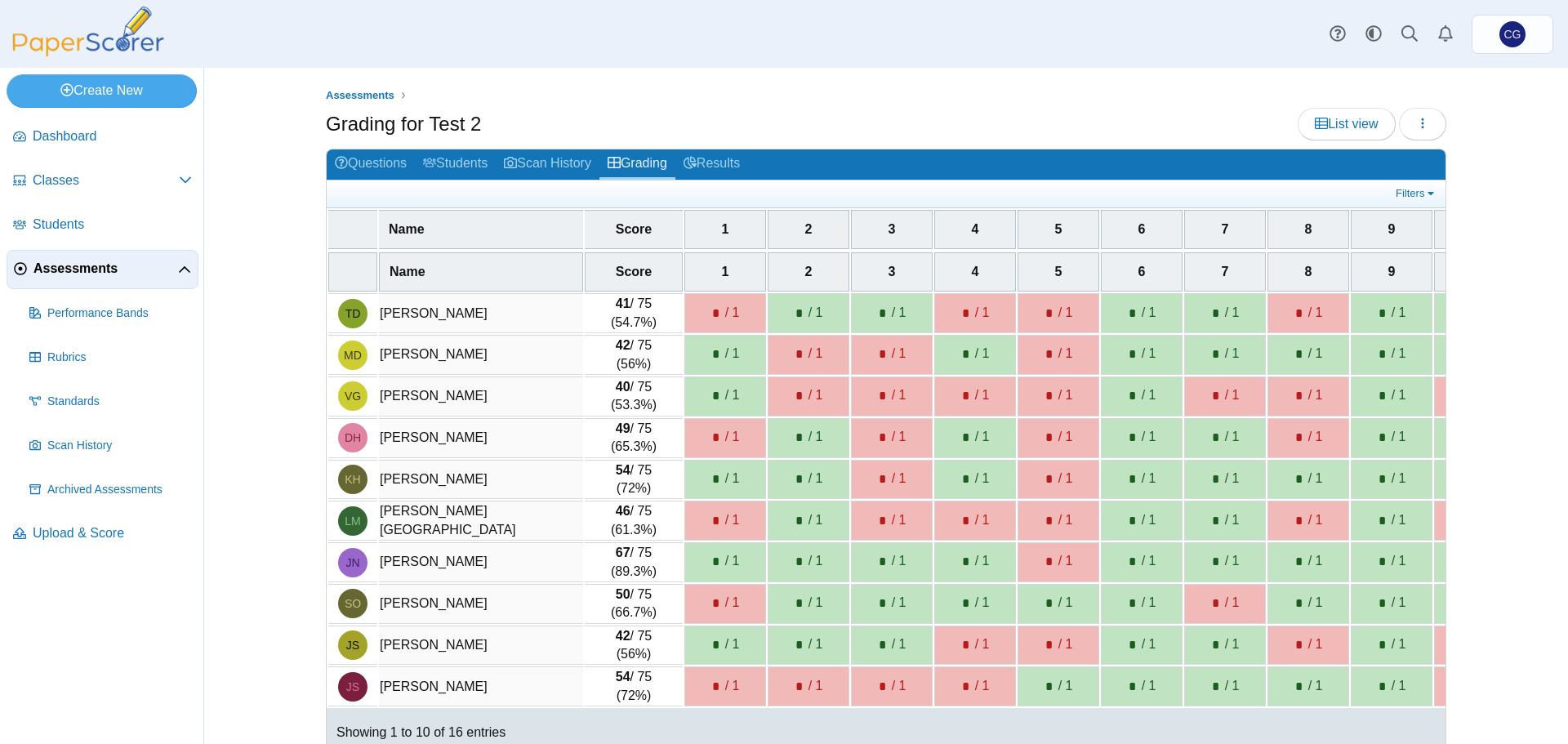
click at [1298, 108] on div "List view Loading…" at bounding box center [1372, 124] width 149 height 33
click at [1331, 112] on link "List view" at bounding box center [1346, 124] width 97 height 33
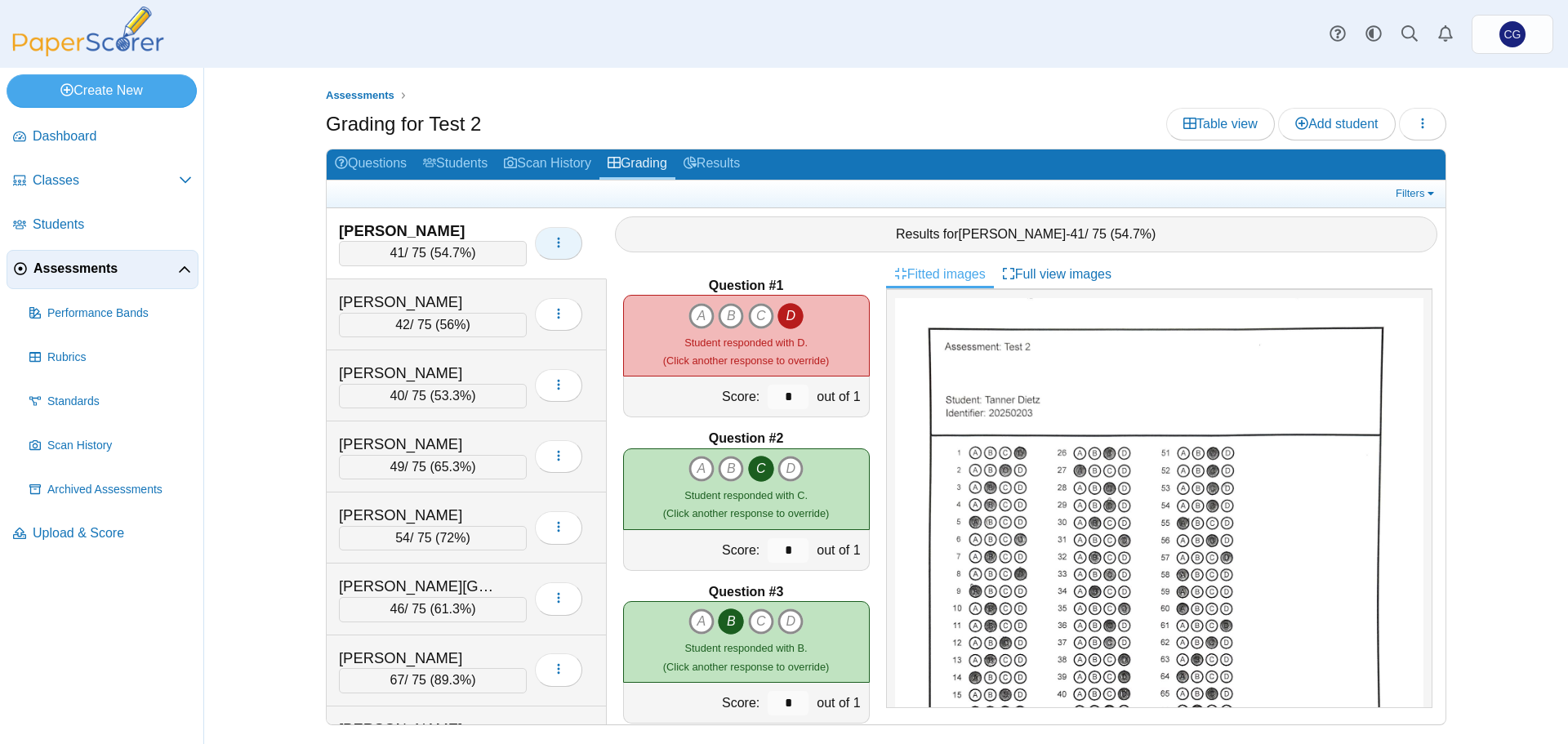
click at [561, 249] on icon "button" at bounding box center [559, 243] width 13 height 13
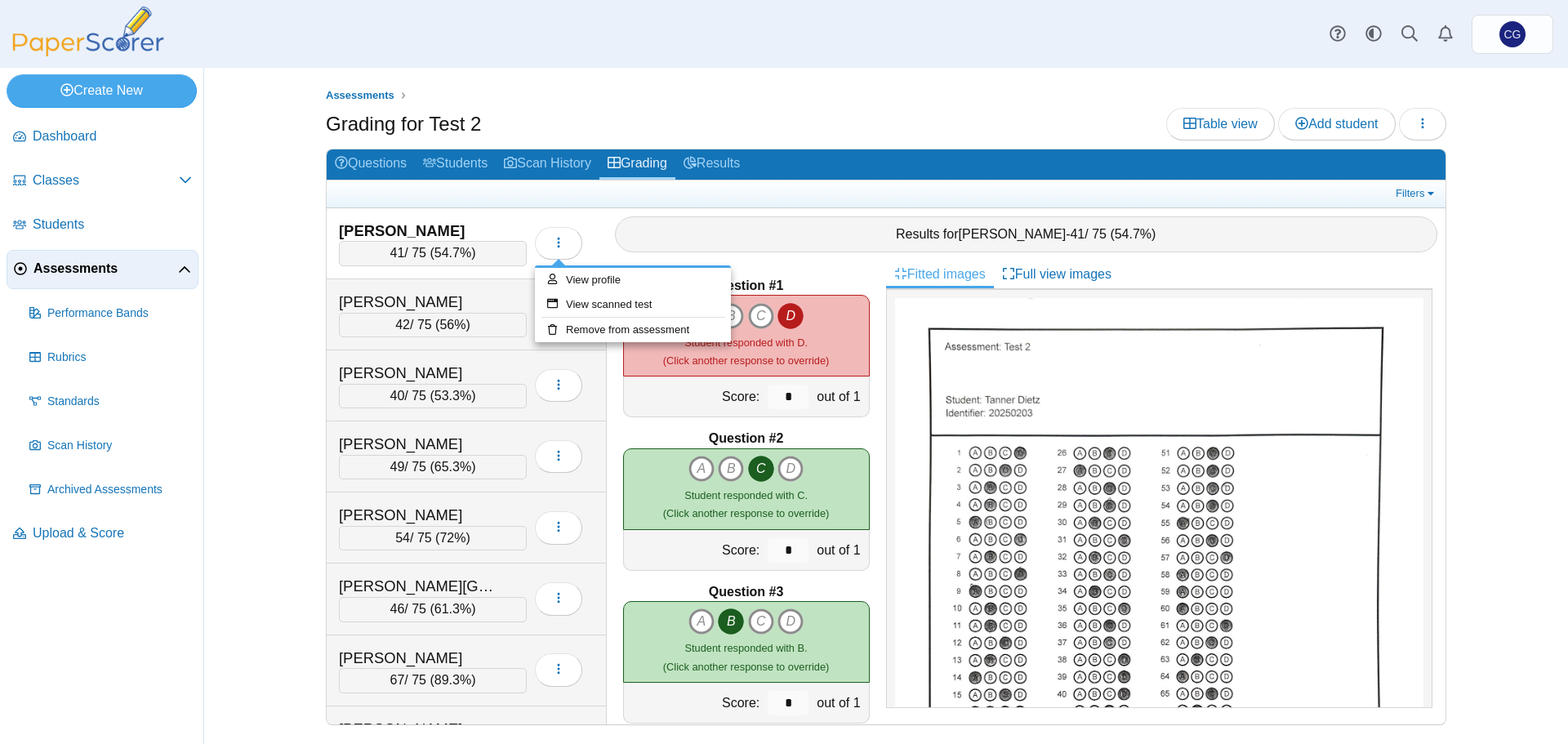
click at [638, 226] on div "Results for [PERSON_NAME] - 41 / 75 ( 54.7% )" at bounding box center [1025, 235] width 823 height 36
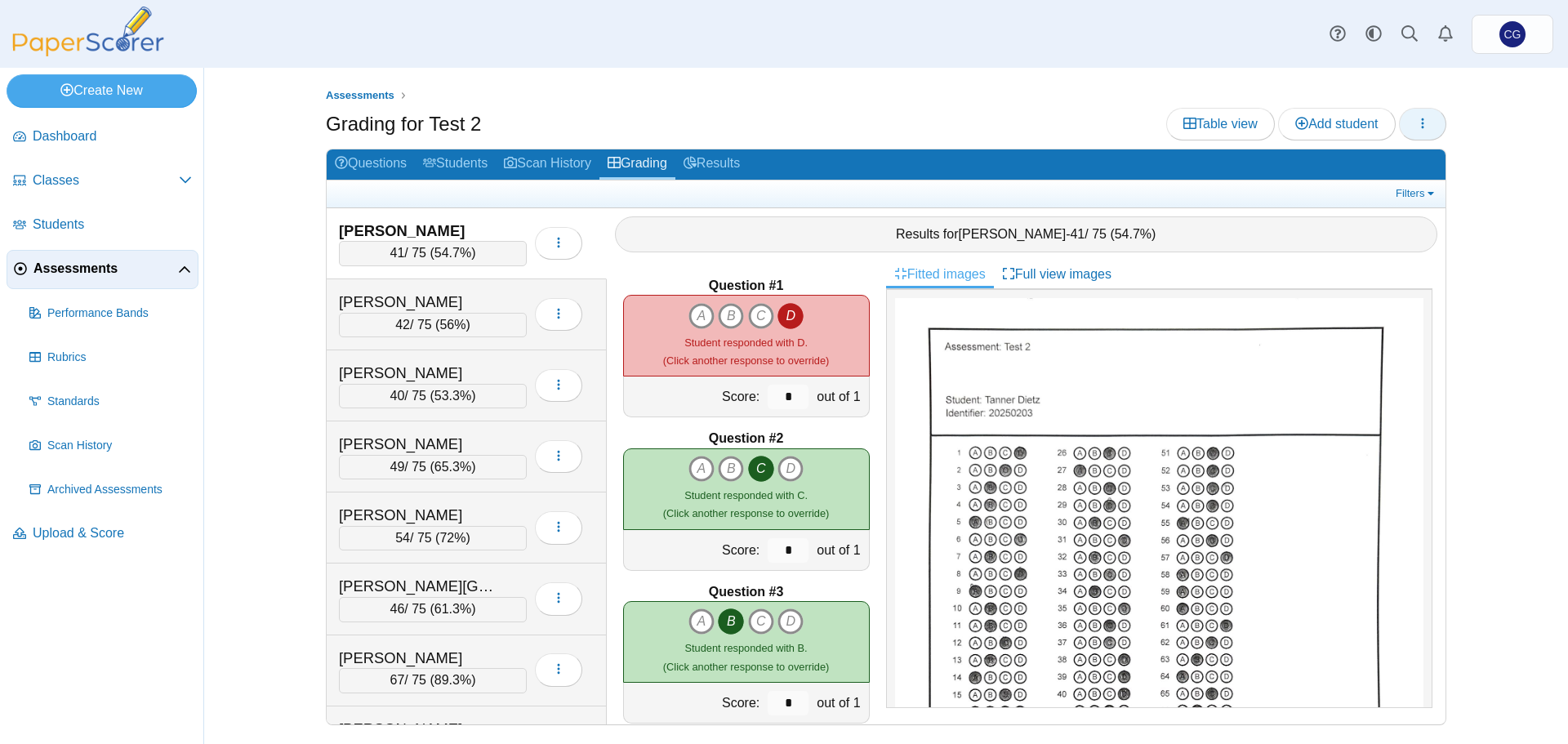
click at [1402, 116] on button "button" at bounding box center [1423, 124] width 47 height 33
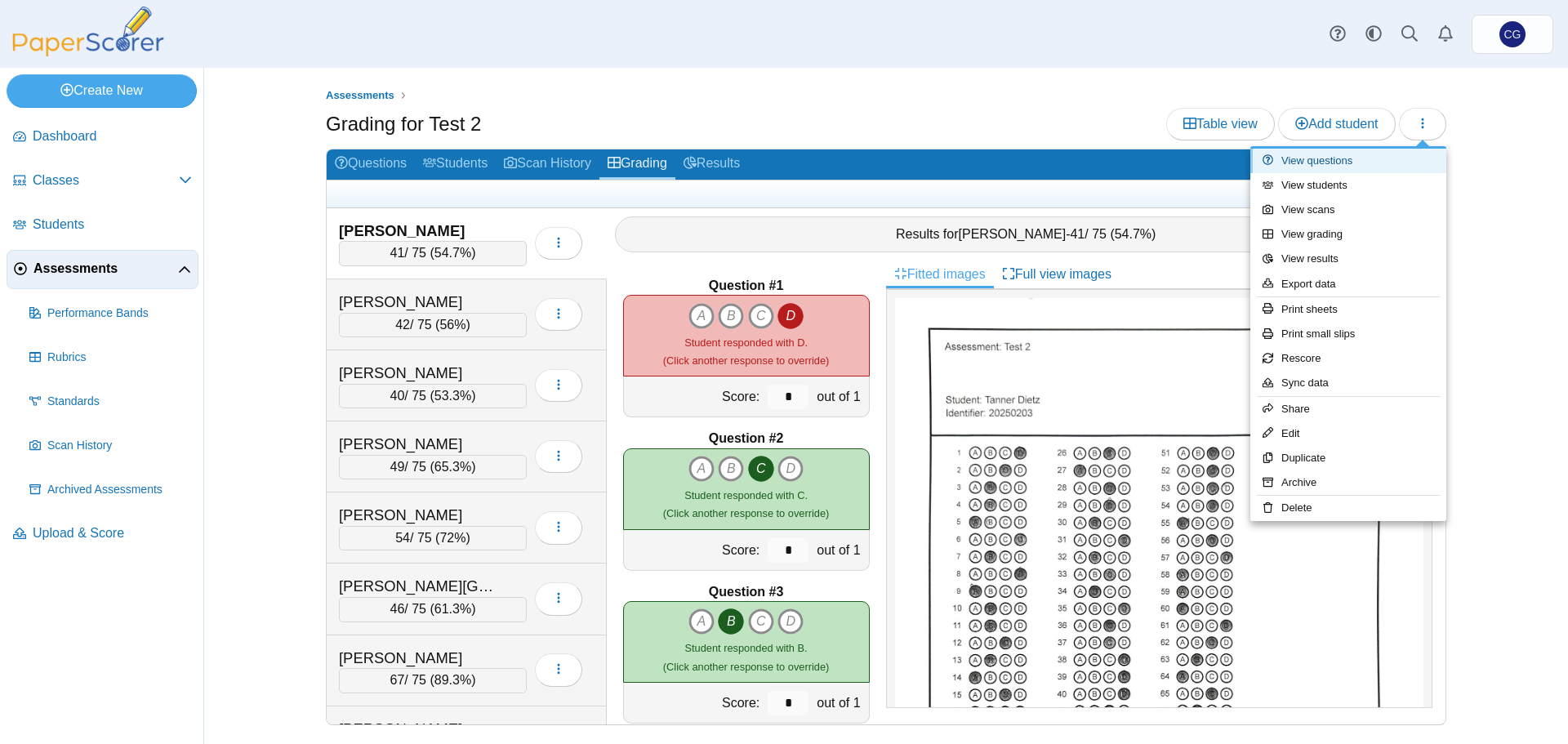
click at [1365, 156] on link "View questions" at bounding box center [1348, 161] width 196 height 25
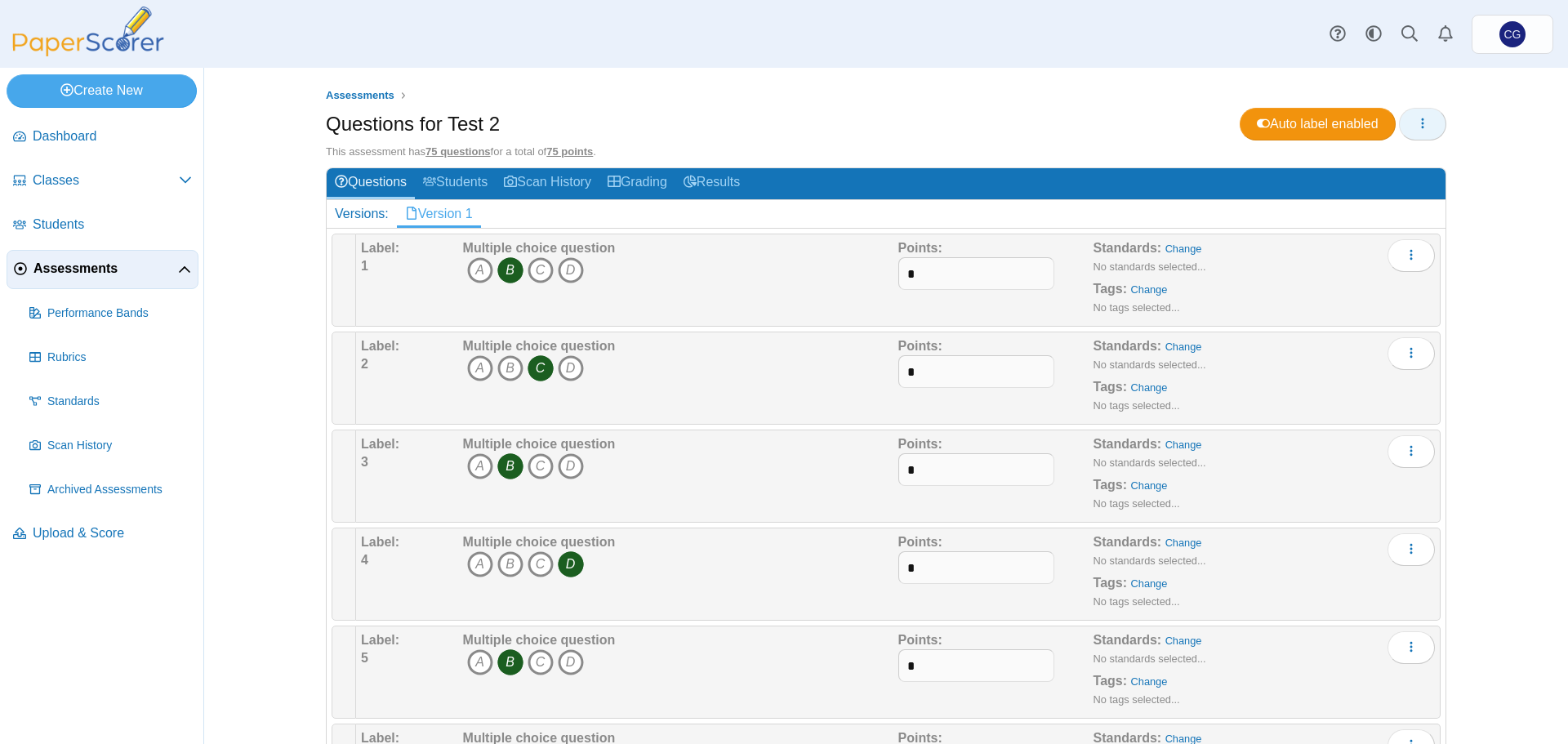
click at [1421, 120] on icon "button" at bounding box center [1423, 123] width 13 height 13
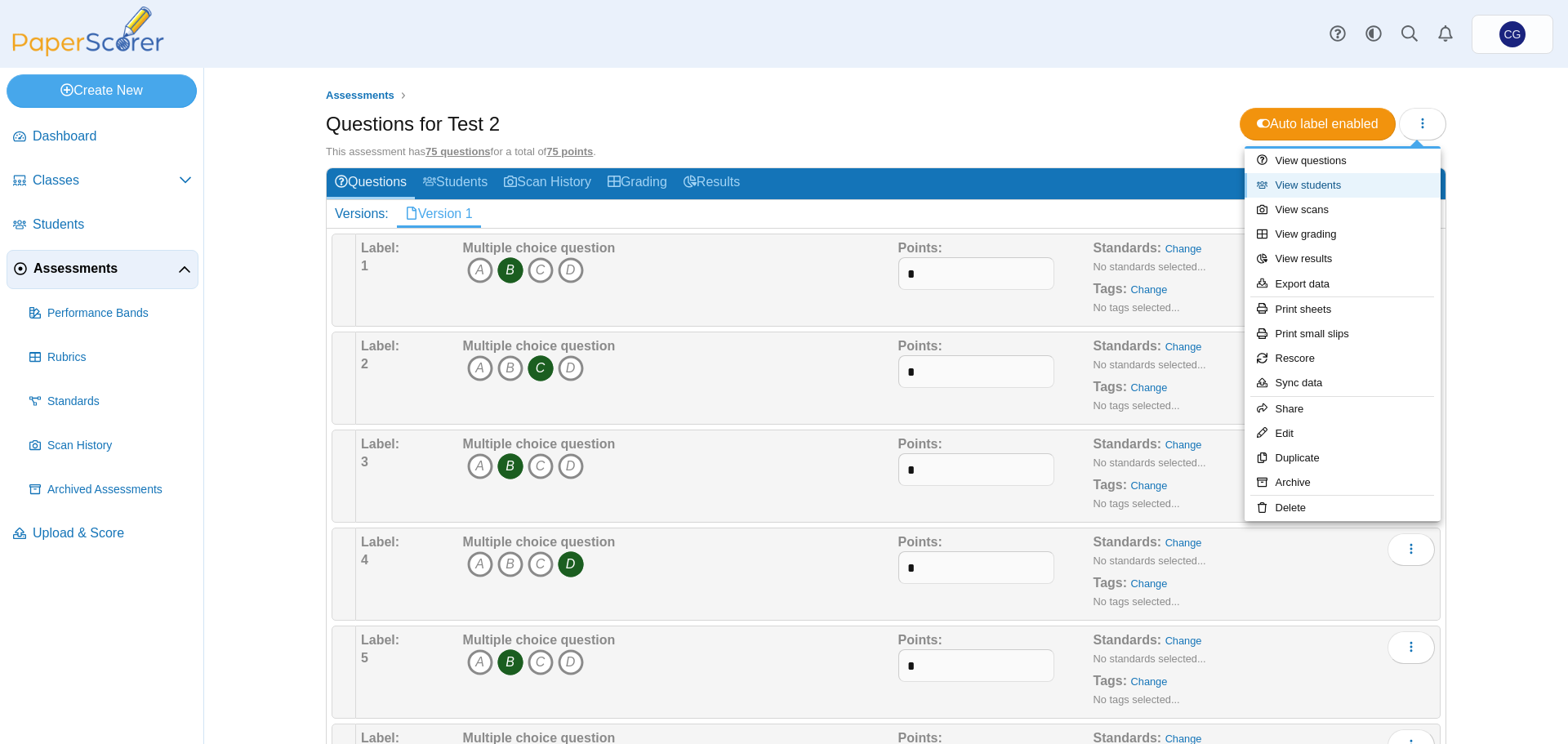
click at [1362, 187] on link "View students" at bounding box center [1342, 186] width 196 height 25
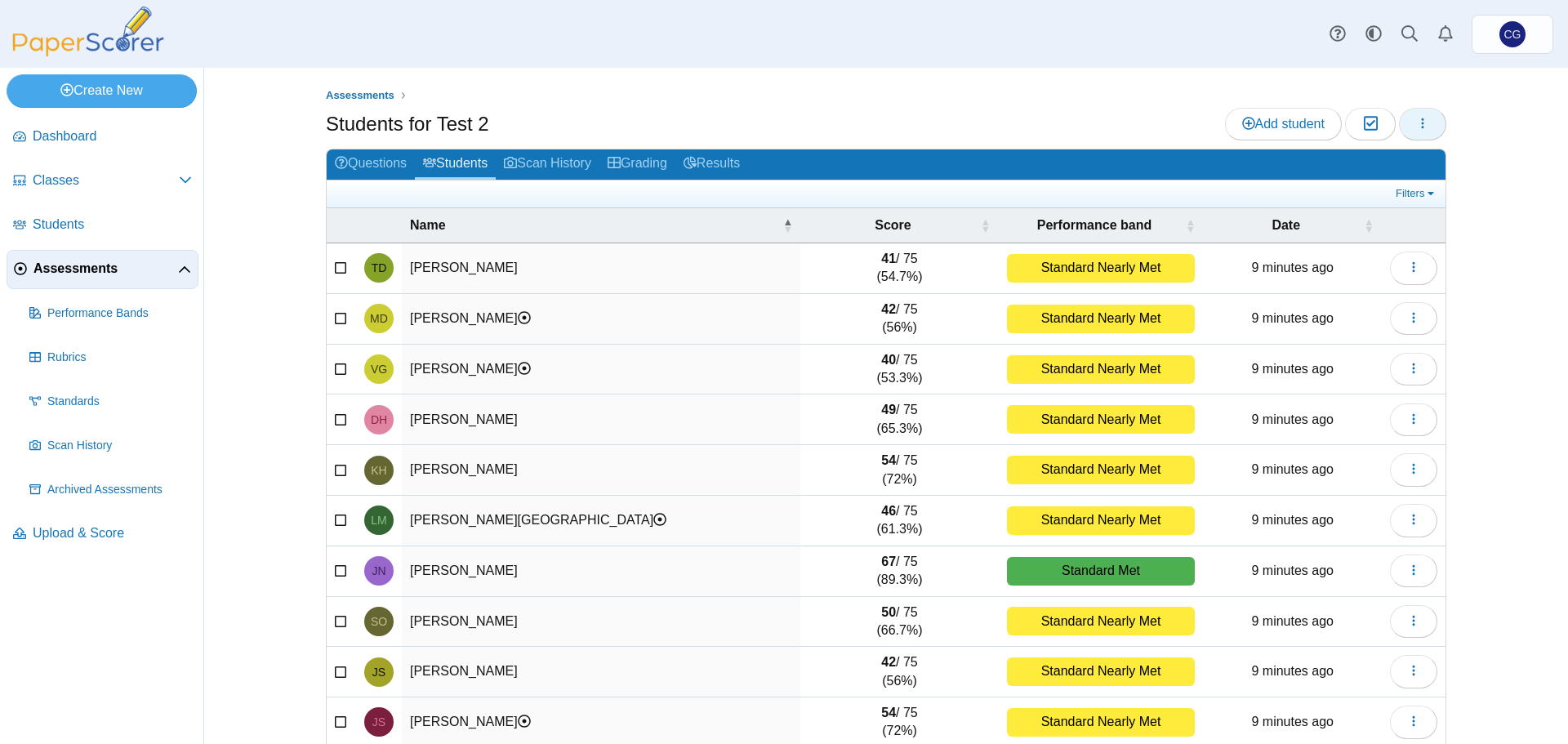
click at [1425, 123] on button "button" at bounding box center [1423, 124] width 47 height 33
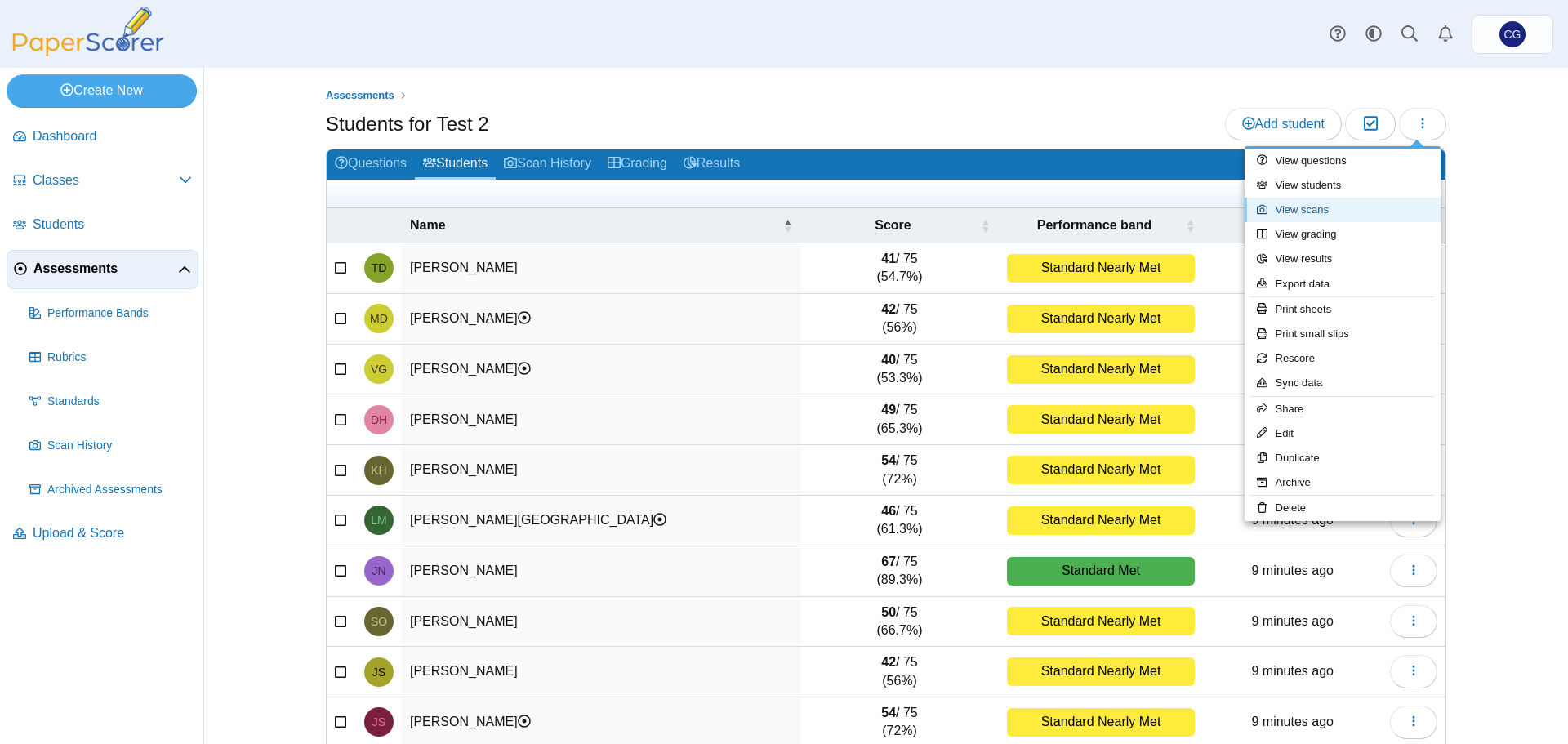
click at [1305, 210] on link "View scans" at bounding box center [1342, 210] width 196 height 25
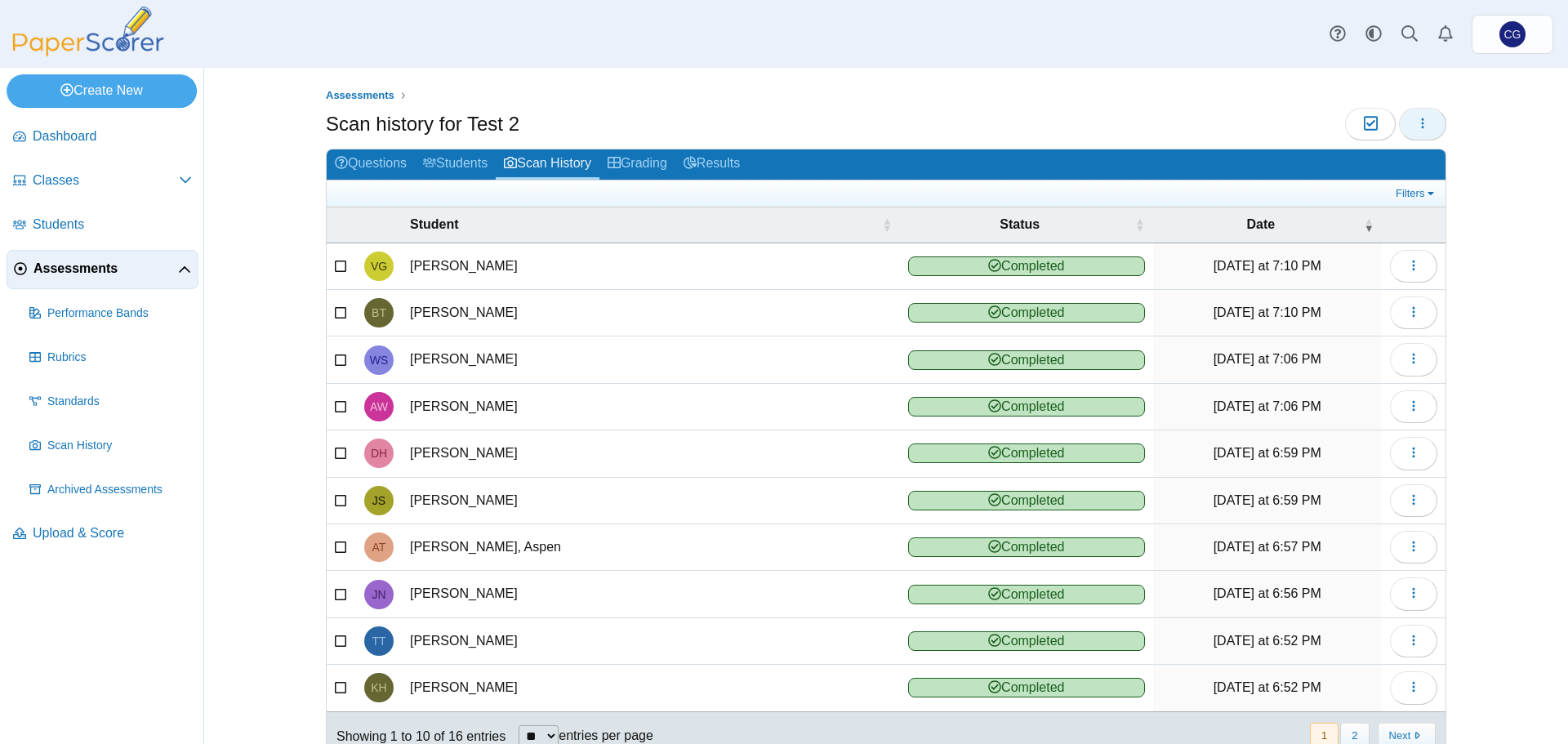
click at [1423, 124] on button "button" at bounding box center [1423, 124] width 47 height 33
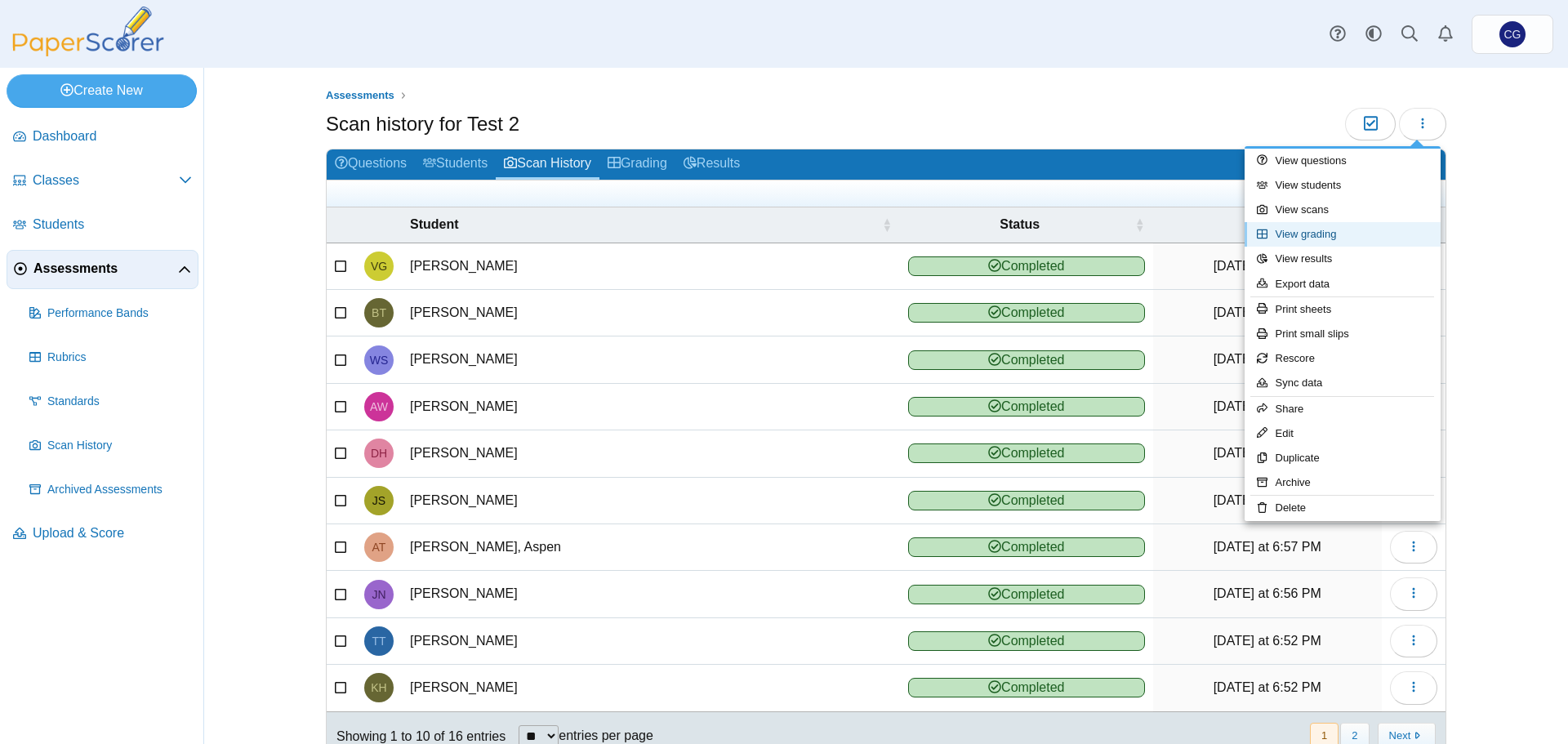
click at [1355, 231] on link "View grading" at bounding box center [1342, 235] width 196 height 25
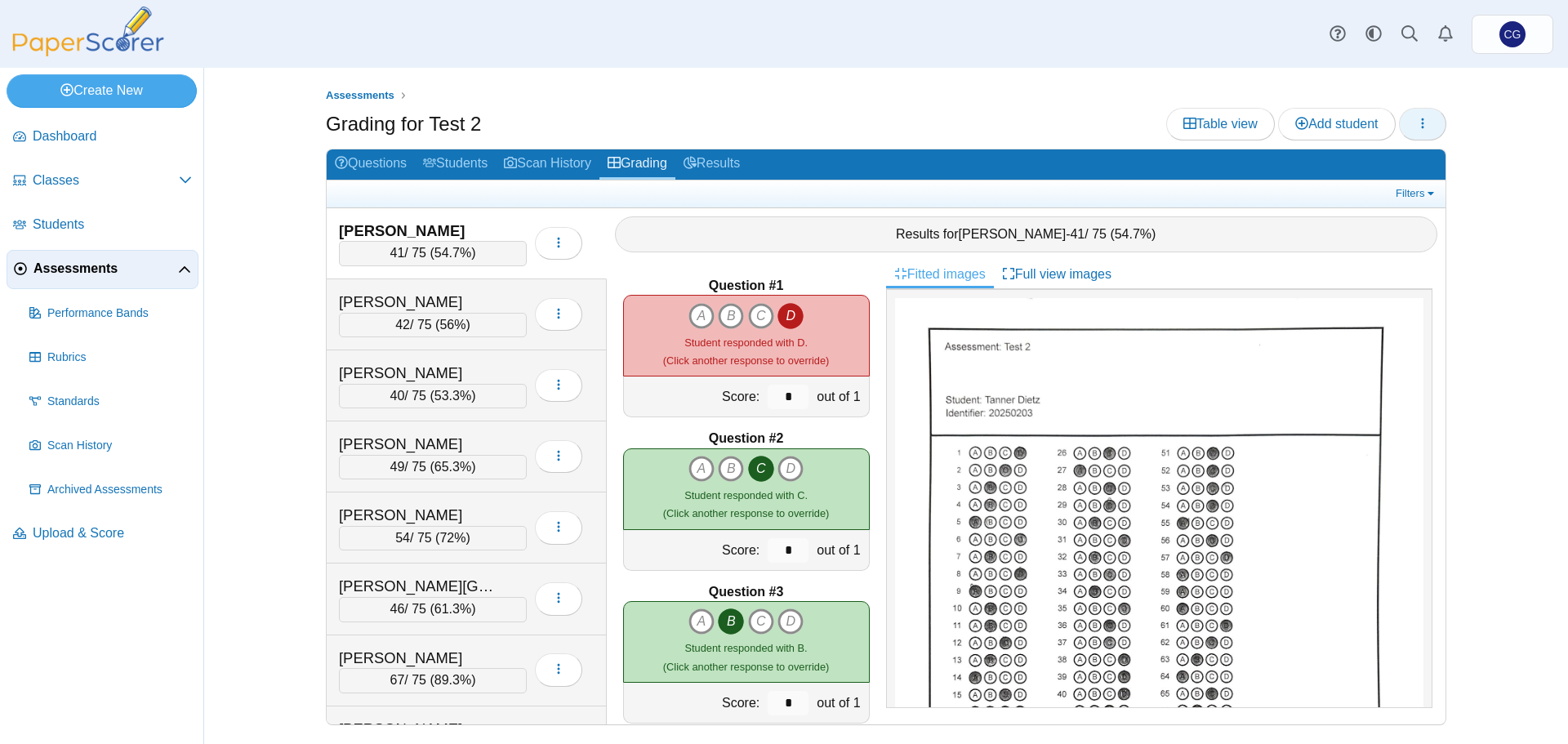
click at [1431, 128] on button "button" at bounding box center [1423, 124] width 47 height 33
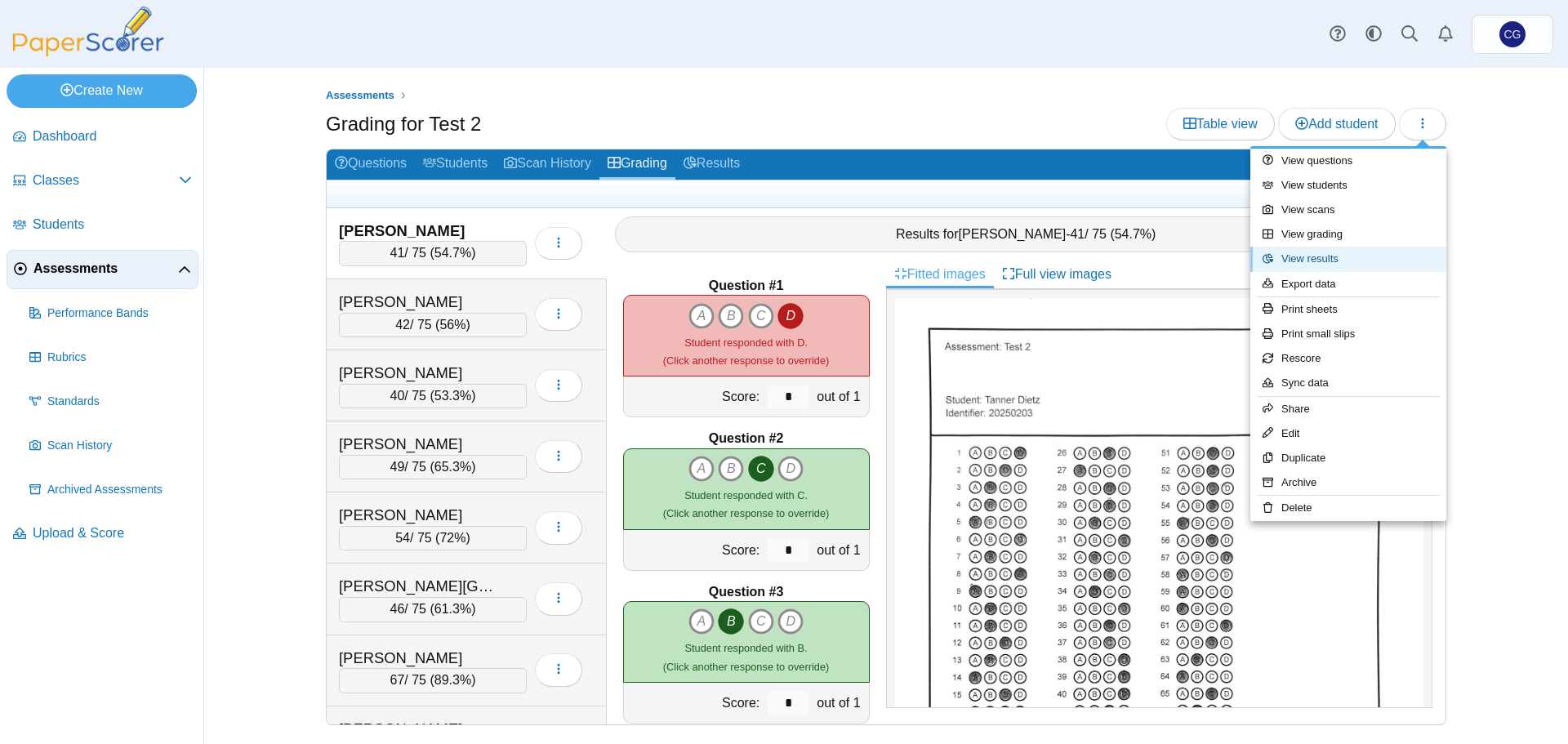
click at [1356, 262] on link "View results" at bounding box center [1348, 259] width 196 height 25
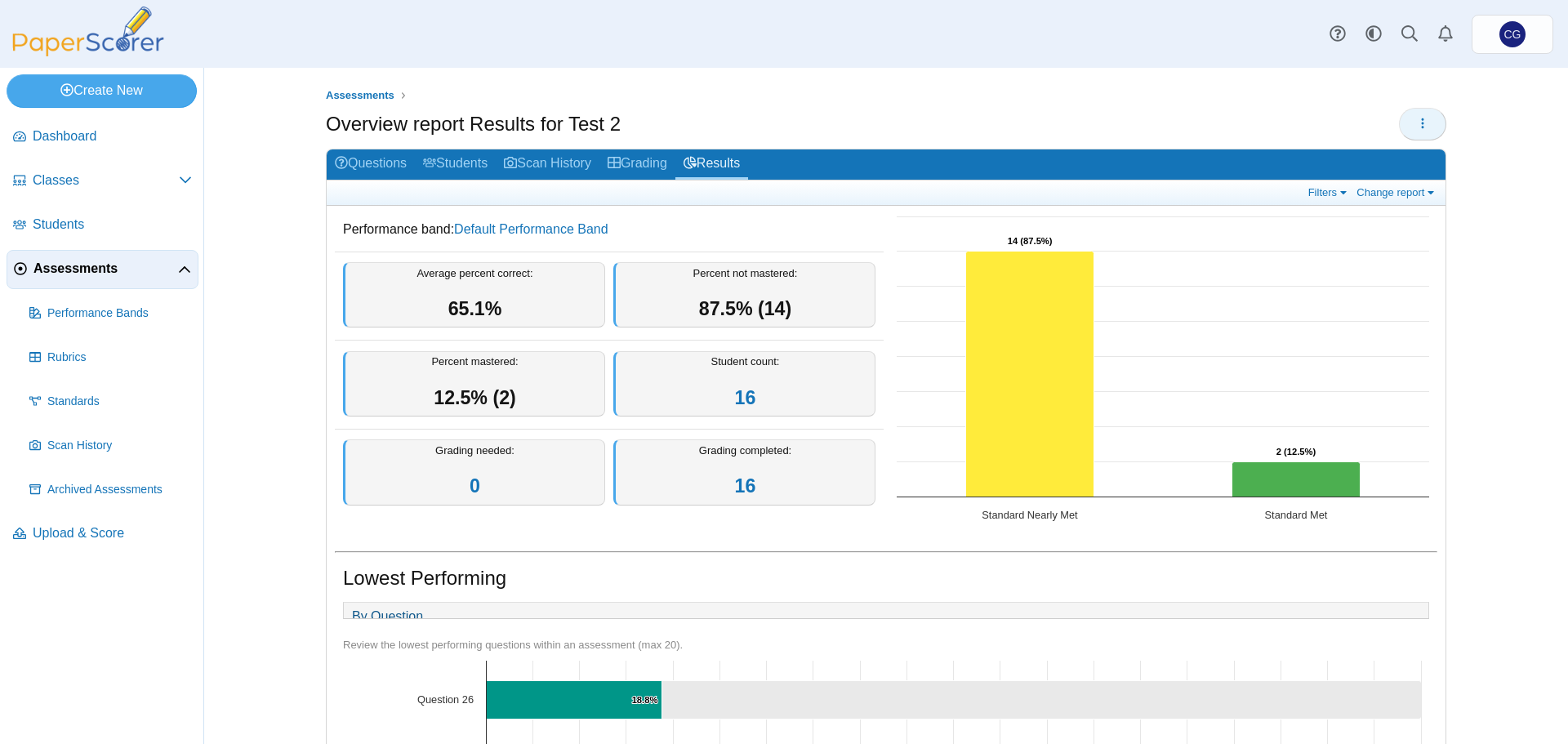
click at [1422, 121] on icon "button" at bounding box center [1423, 123] width 13 height 13
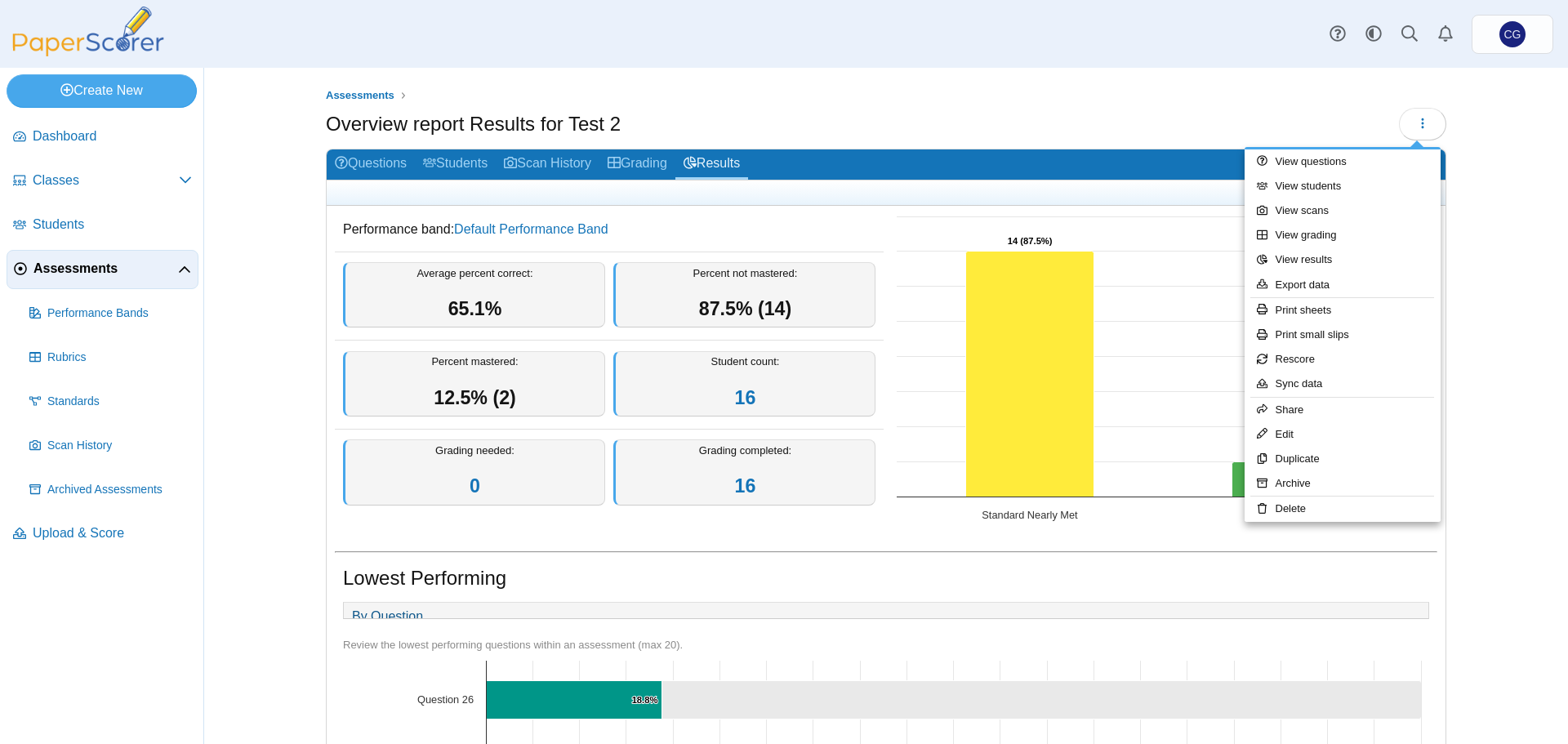
click at [1514, 371] on div "Assessments Overview report Results for Test 2 16" at bounding box center [886, 406] width 1364 height 676
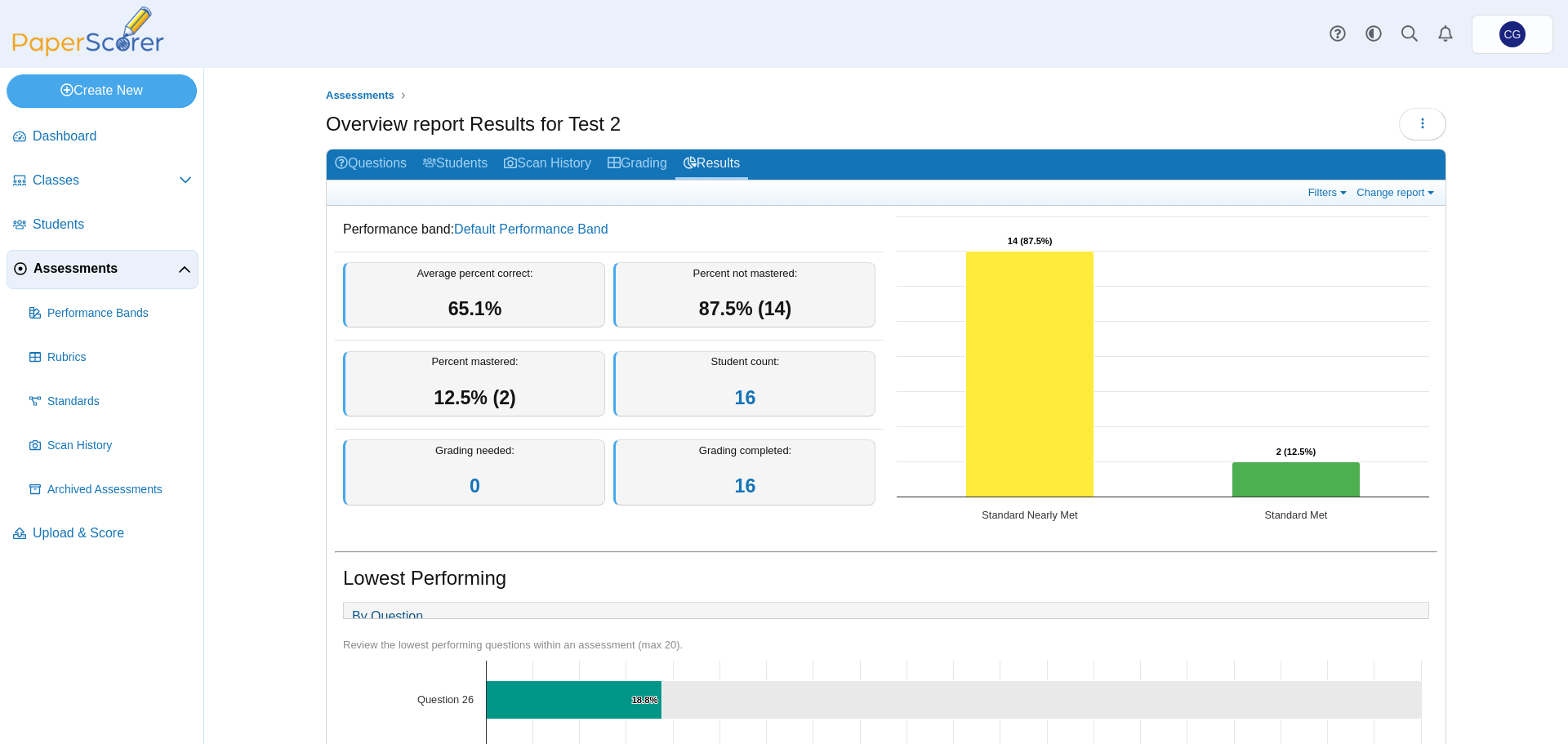
click at [1514, 371] on div "Assessments Overview report Results for Test 2 16" at bounding box center [886, 406] width 1364 height 676
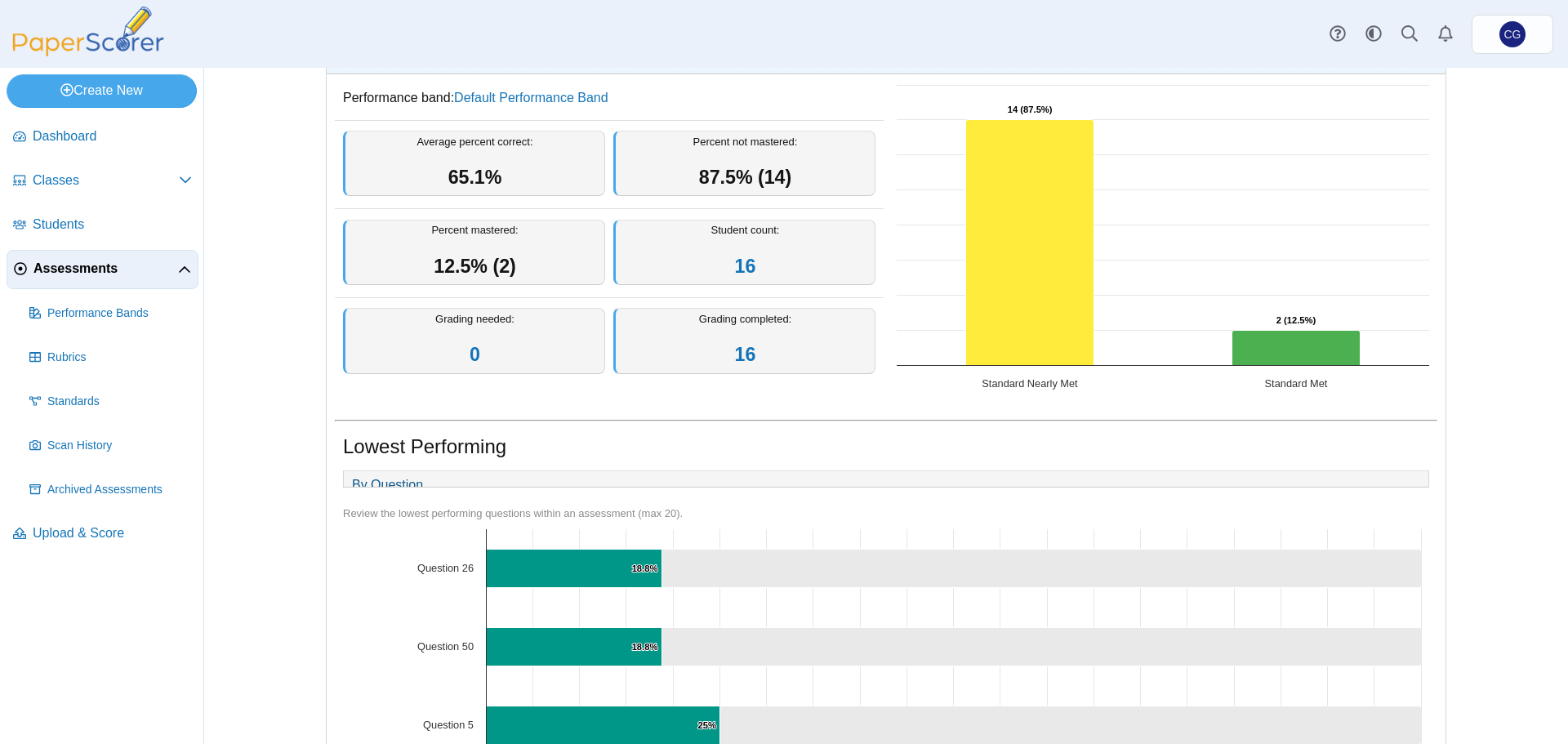
scroll to position [274, 0]
